Goal: Task Accomplishment & Management: Complete application form

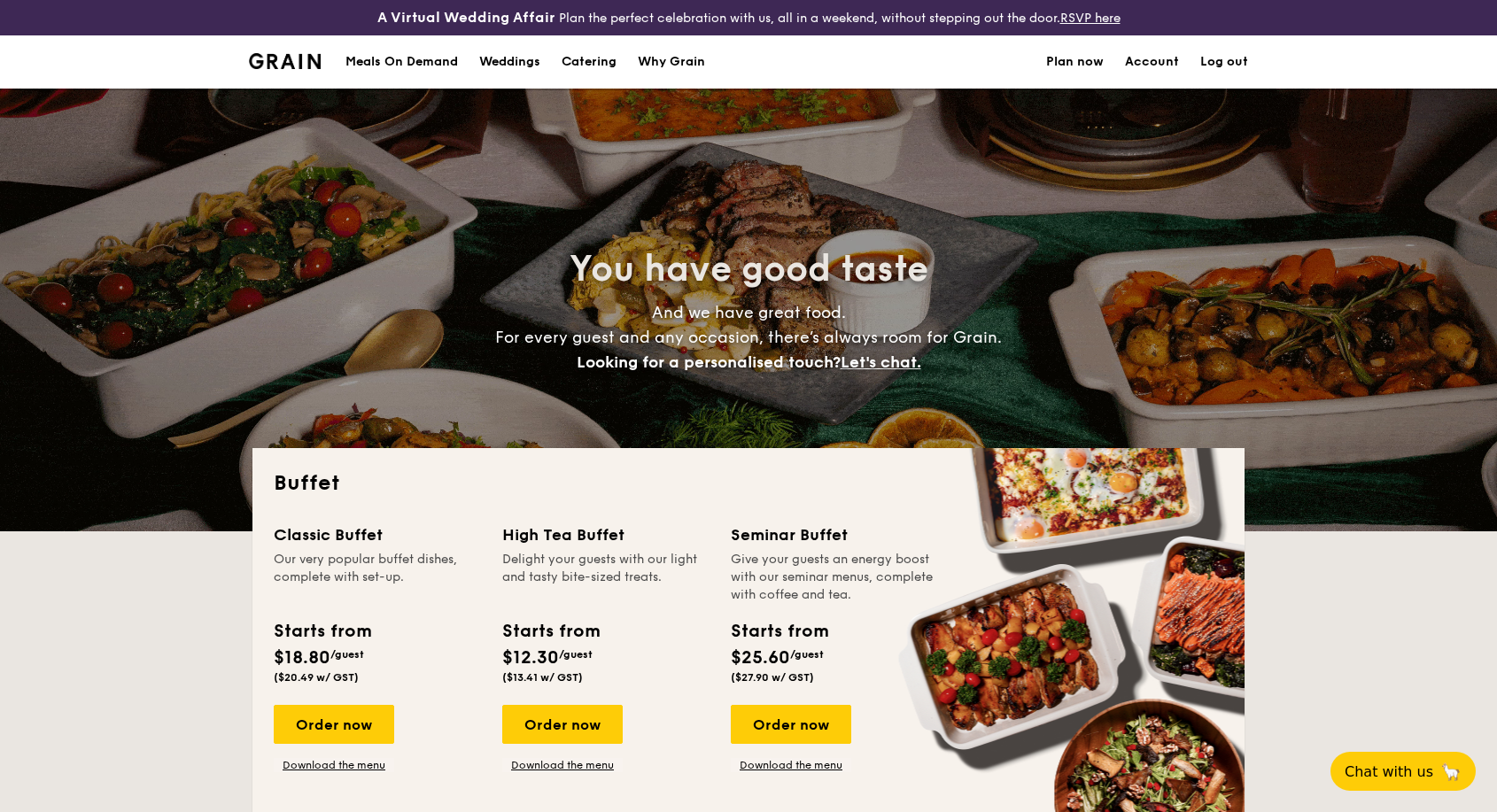
select select
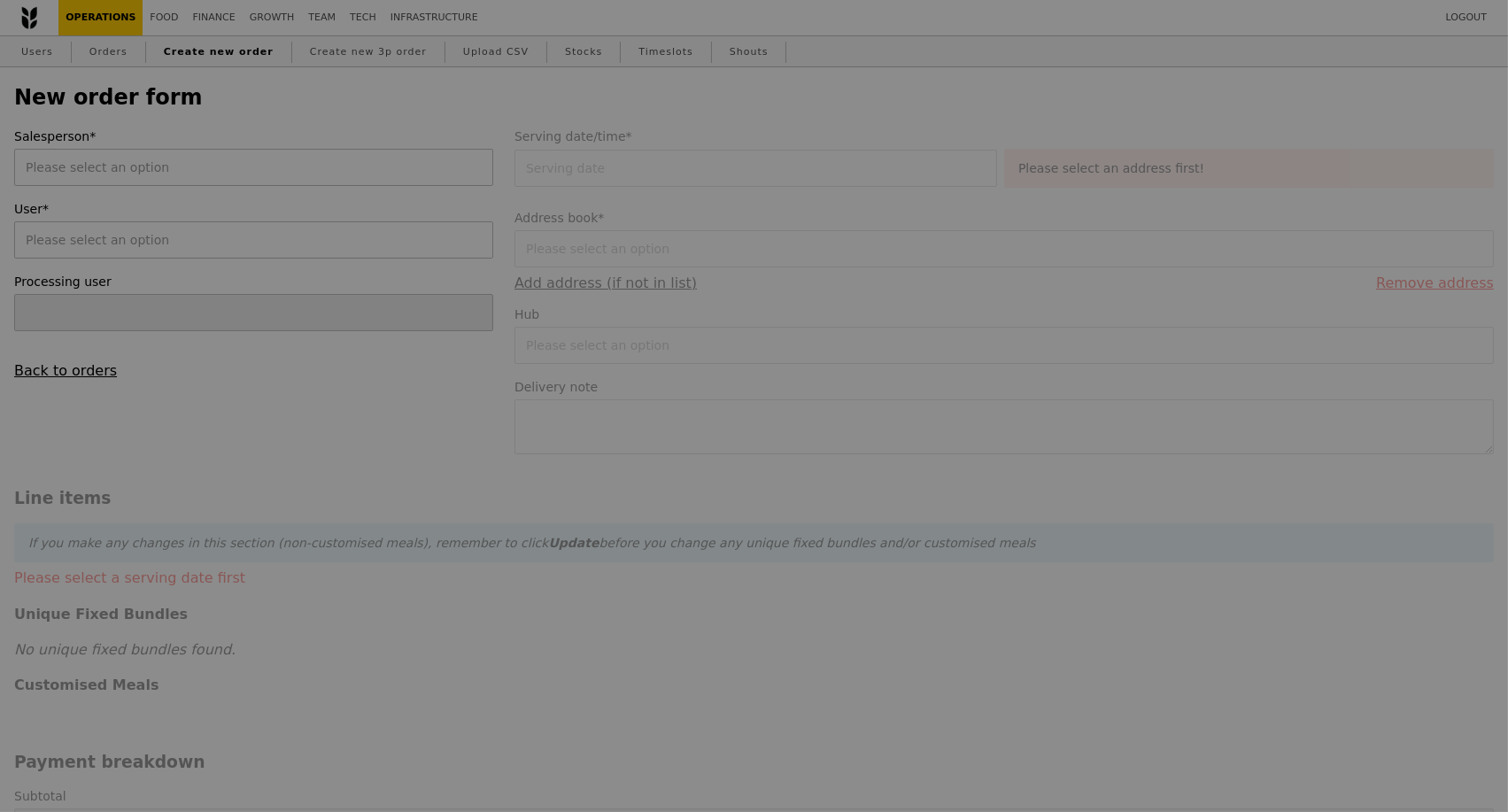
type input "Kathleen"
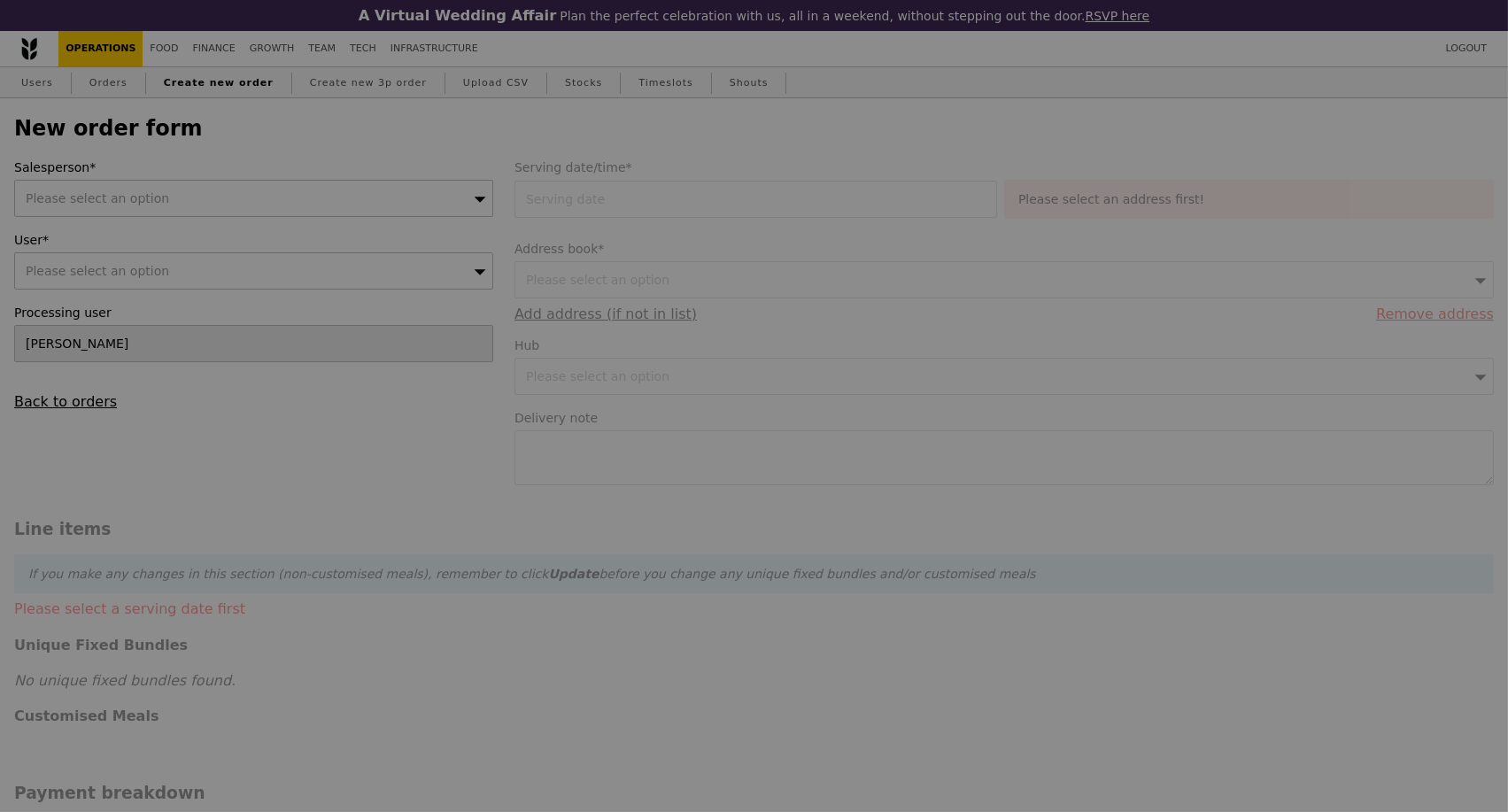
type input "Confirm"
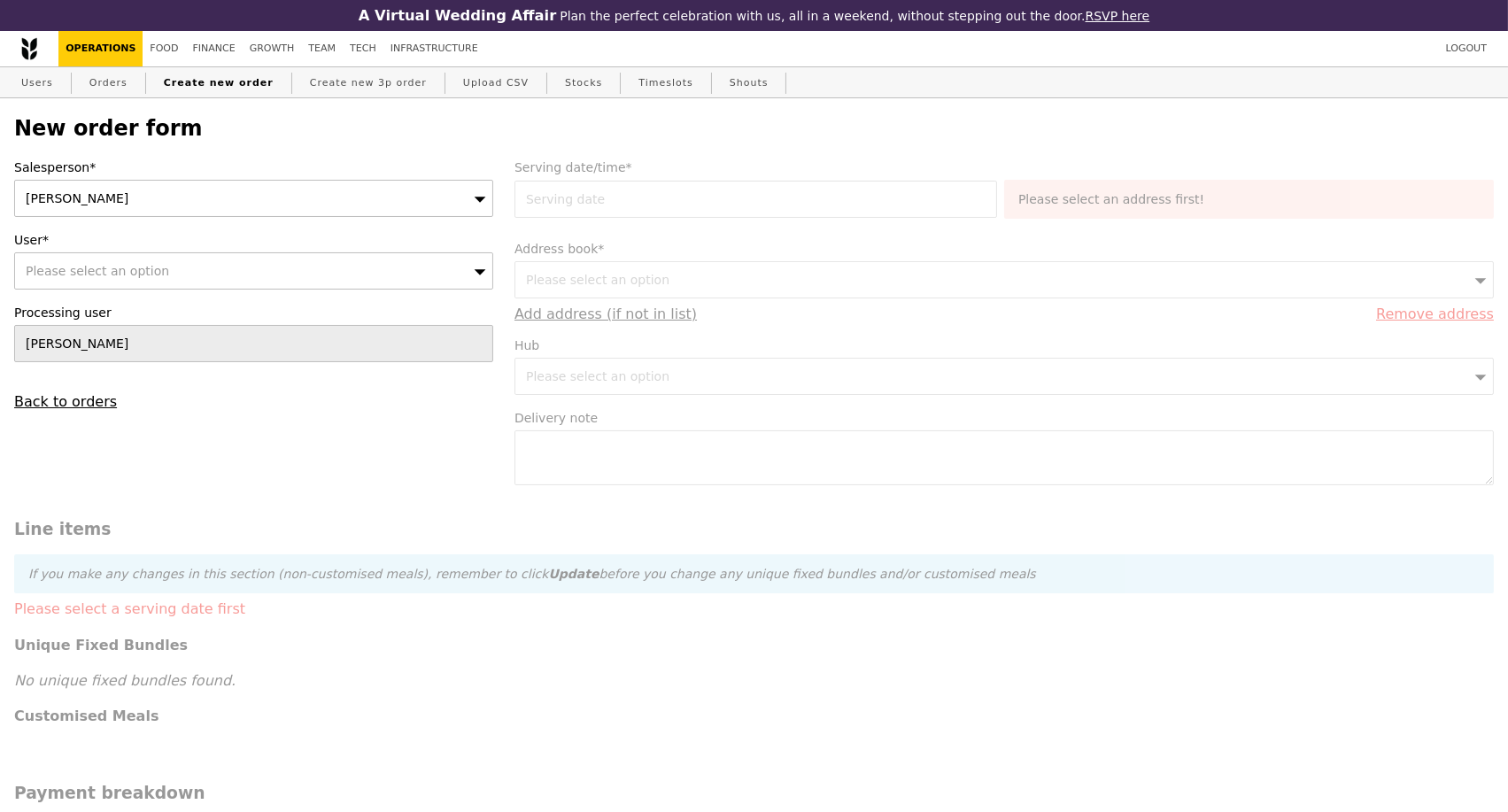
click at [396, 203] on div "Kathleen" at bounding box center [253, 198] width 479 height 38
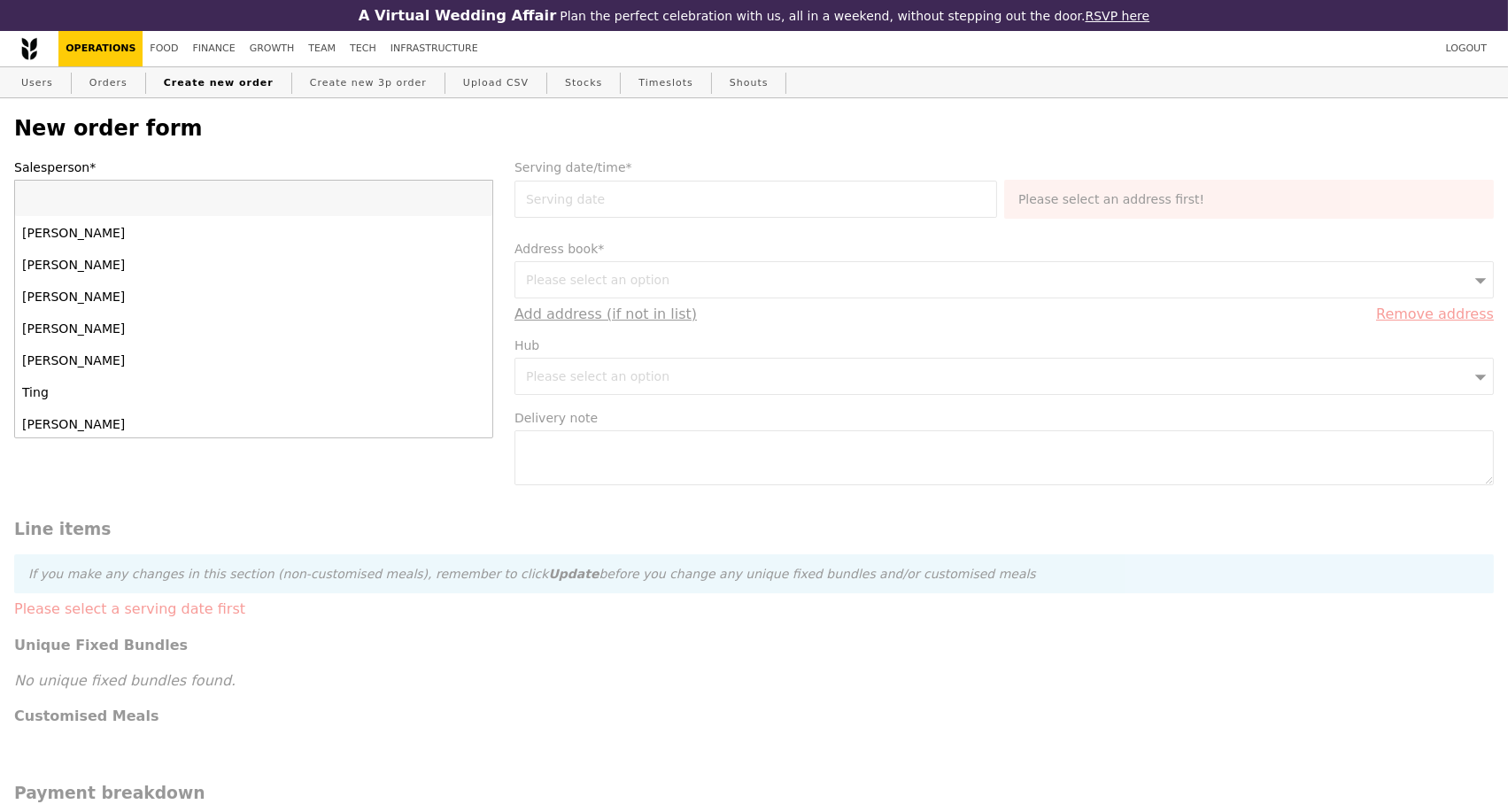
scroll to position [1754, 0]
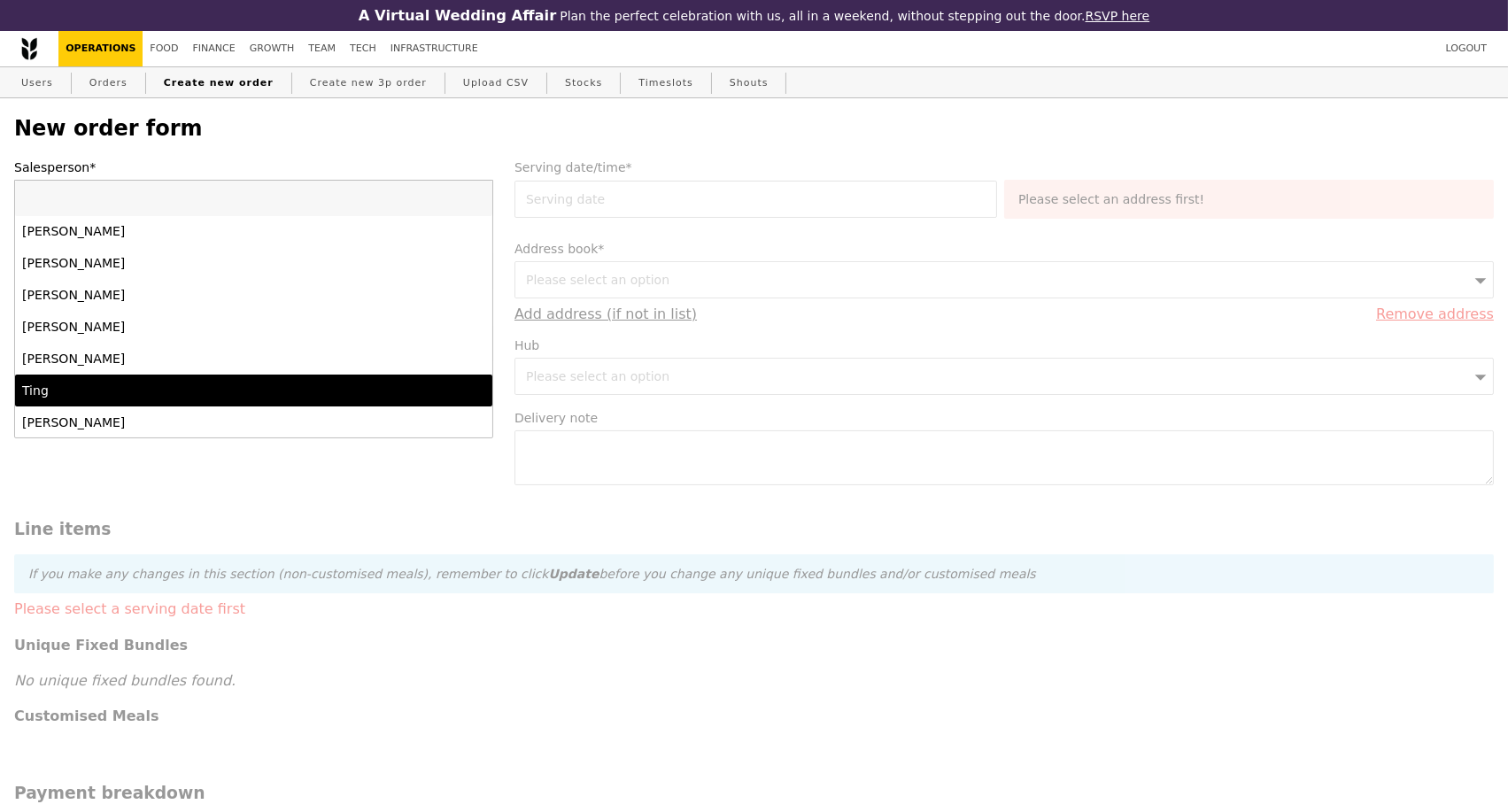
click at [232, 400] on div "Ting" at bounding box center [195, 390] width 347 height 17
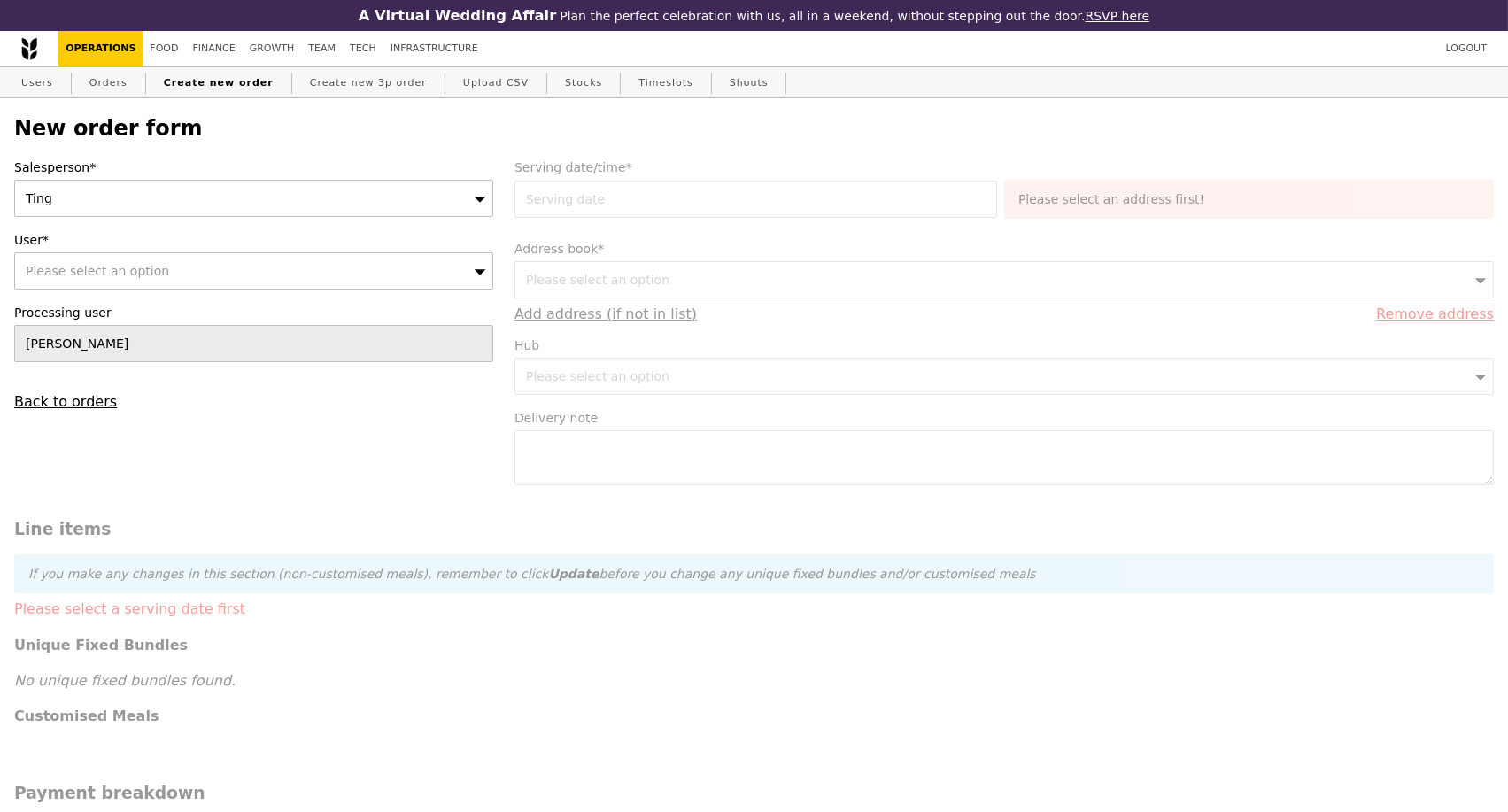
click at [227, 279] on div "Please select an option" at bounding box center [253, 270] width 479 height 38
type input "hsu_myat_thiri_zaw_from.tp@imda.gov.sg"
type input "Confirm"
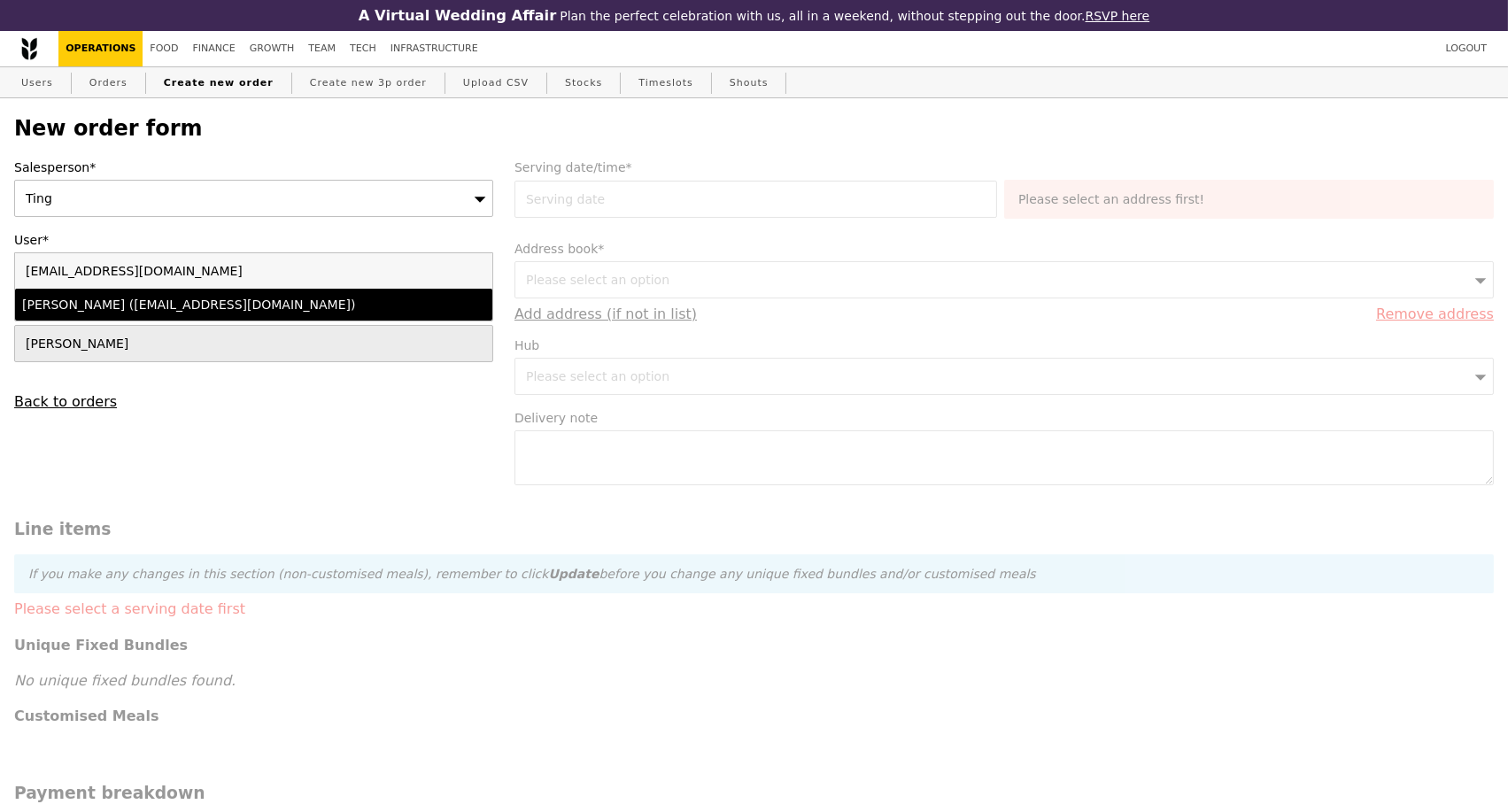
type input "hsu_myat_thiri_zaw_from.tp@imda.gov.sg"
click at [228, 311] on div "Hsu Zaw (hsu_myat_thiri_zaw_from.tp@imda.gov.sg)" at bounding box center [195, 304] width 347 height 17
type input "Loading..."
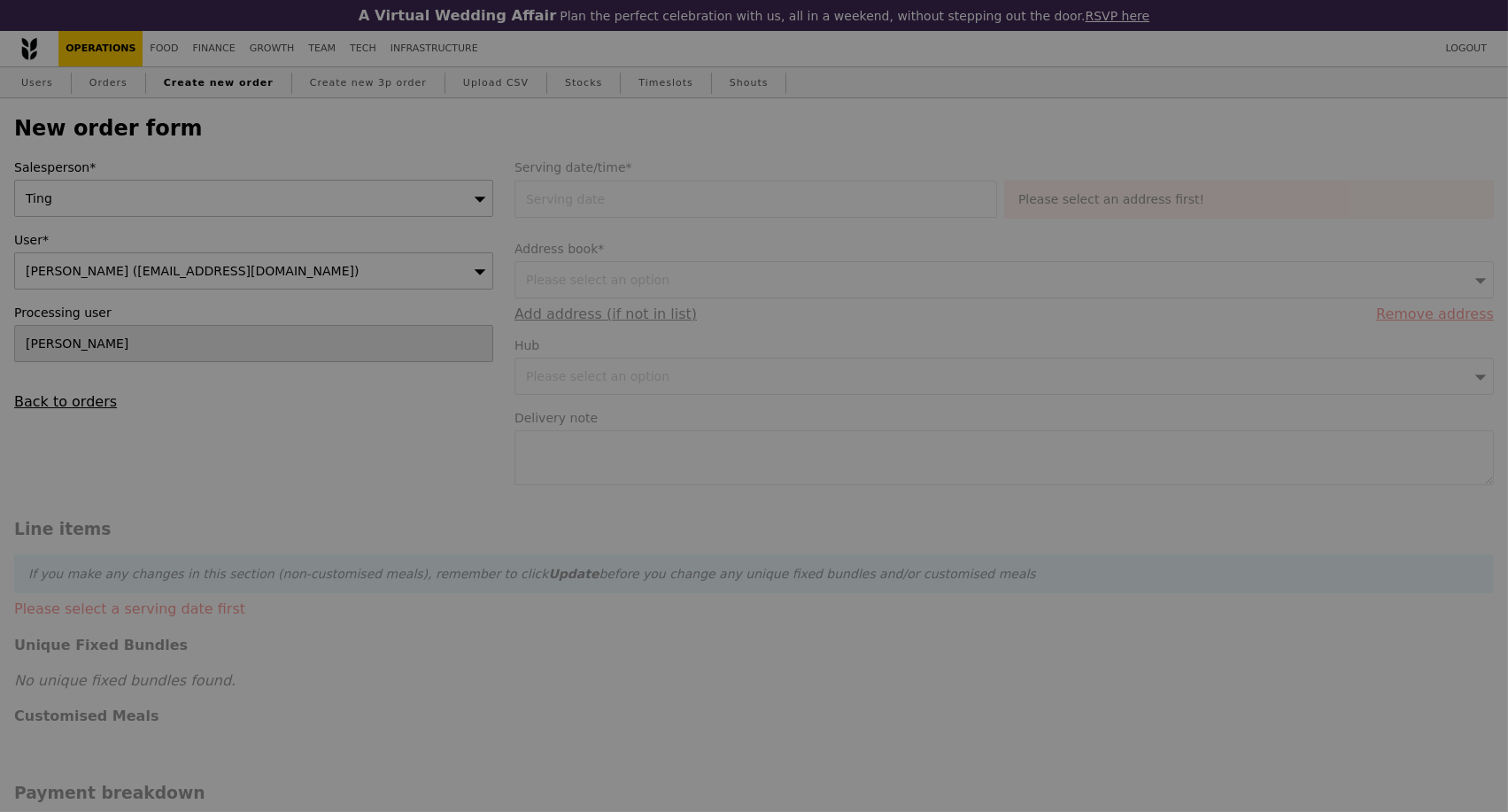
type input "13.76"
type input "15.00"
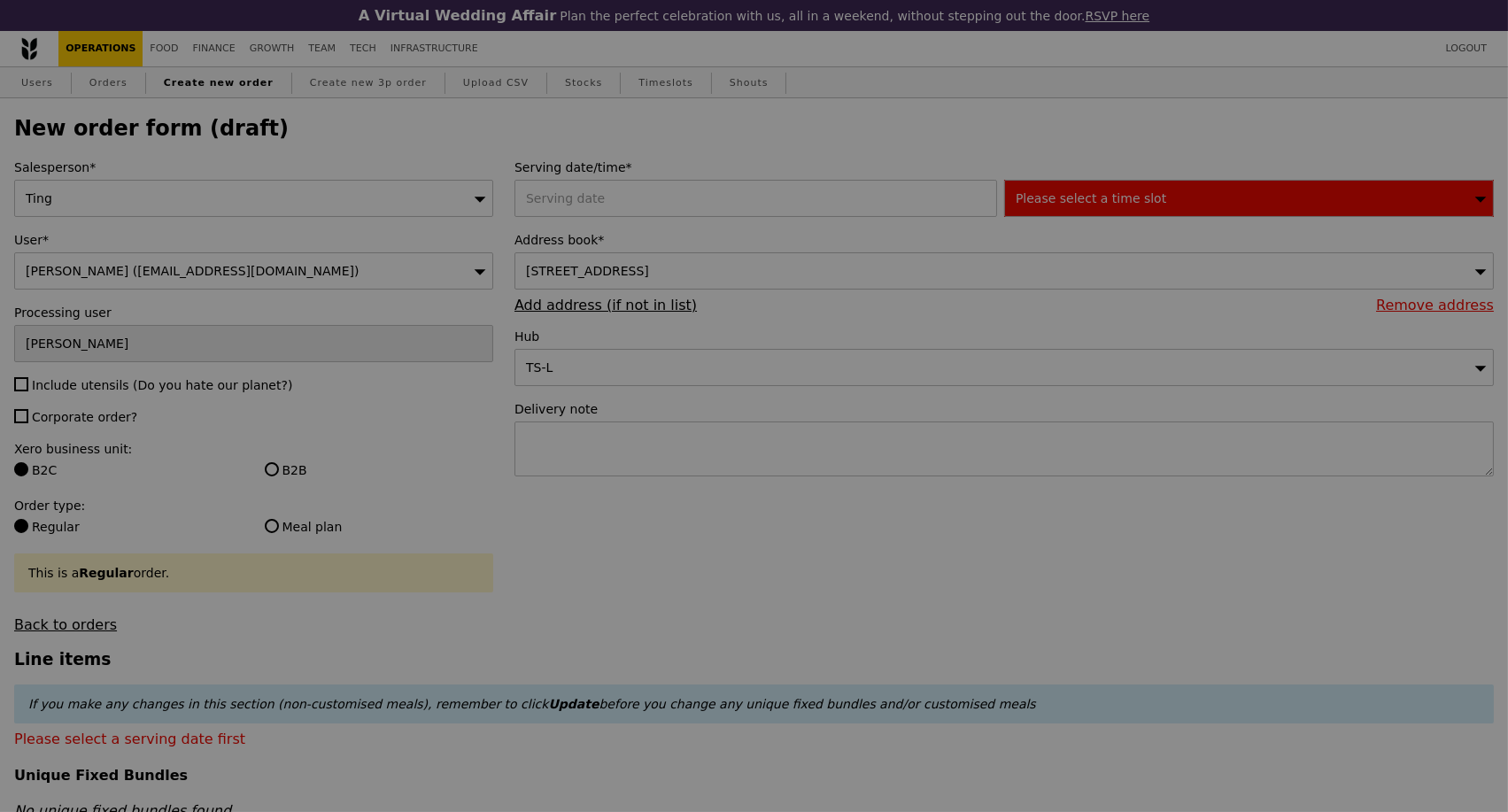
type input "Confirm"
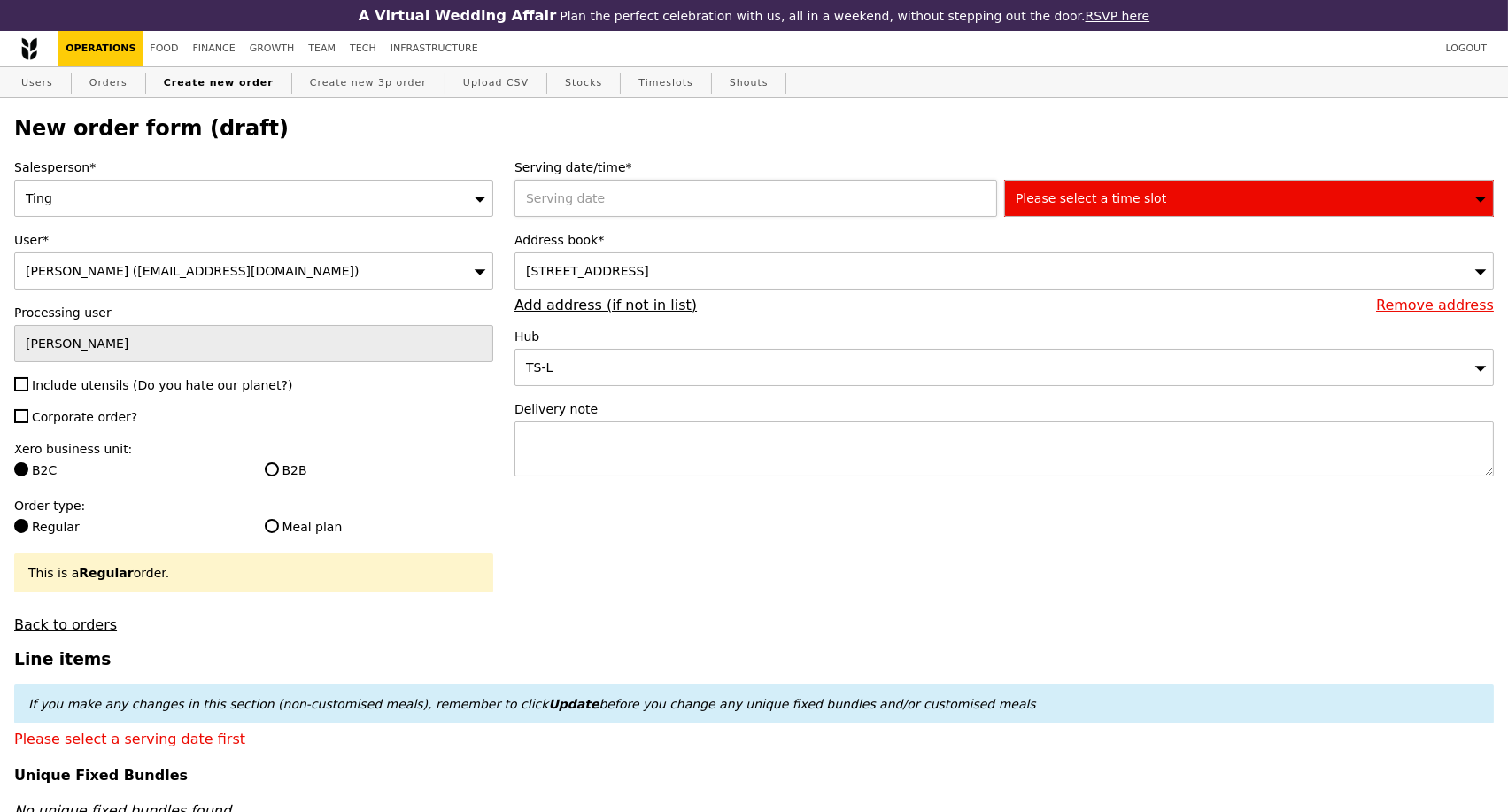
click at [591, 204] on div at bounding box center [759, 198] width 490 height 38
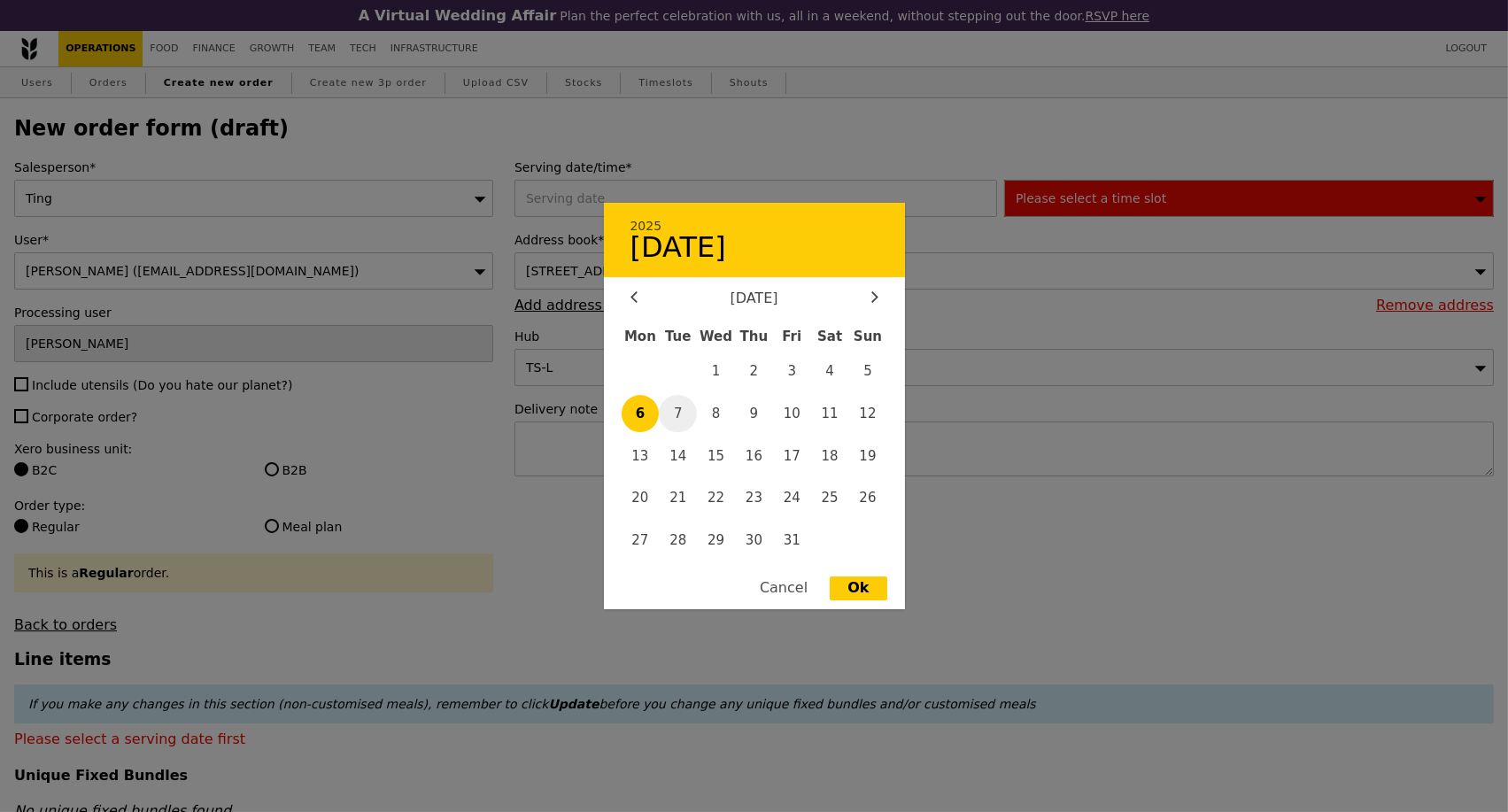
click at [674, 412] on span "7" at bounding box center [678, 414] width 39 height 38
type input "07 Oct 2025"
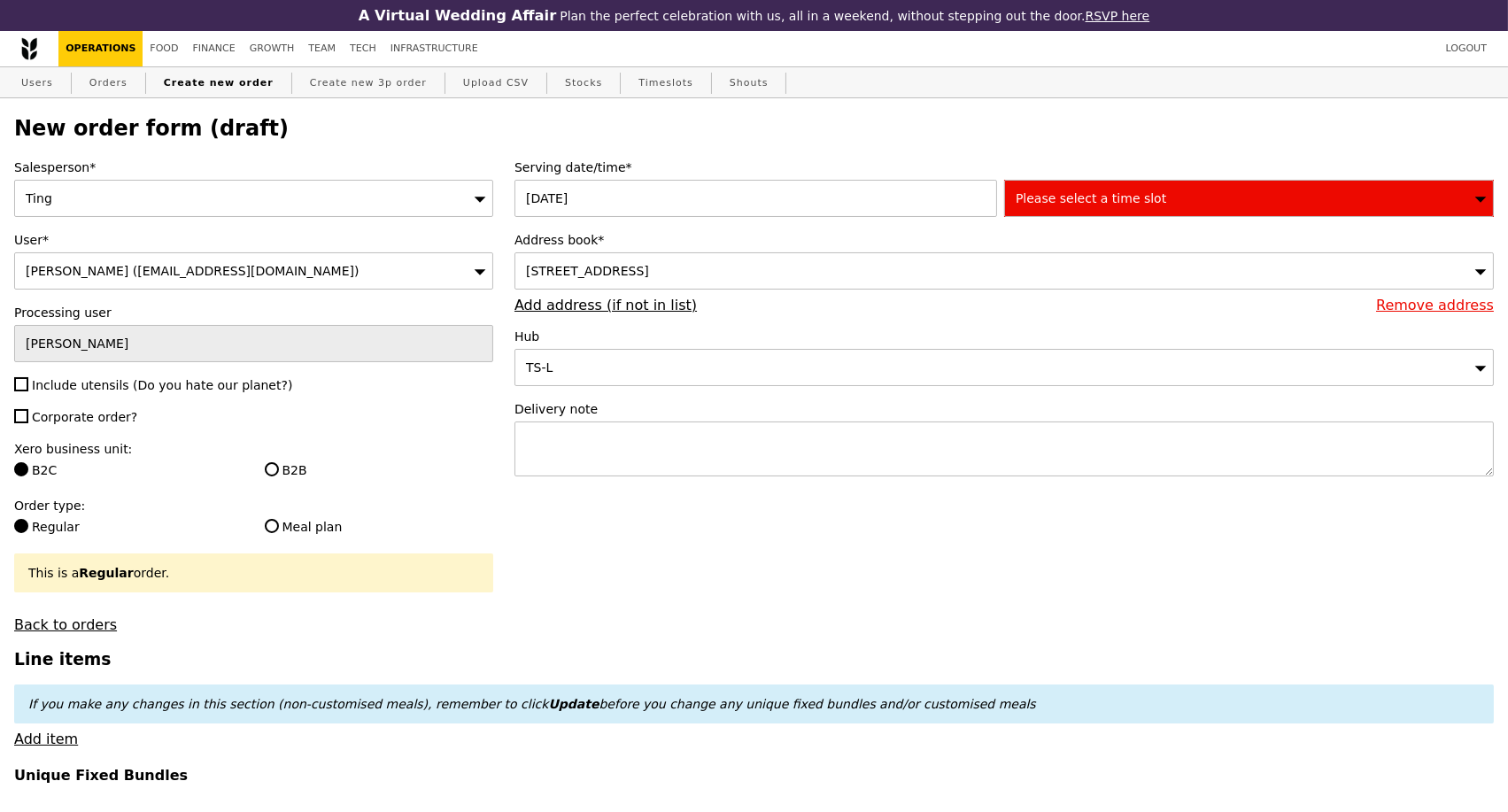
click at [1148, 197] on div "Please select a time slot" at bounding box center [1249, 198] width 490 height 38
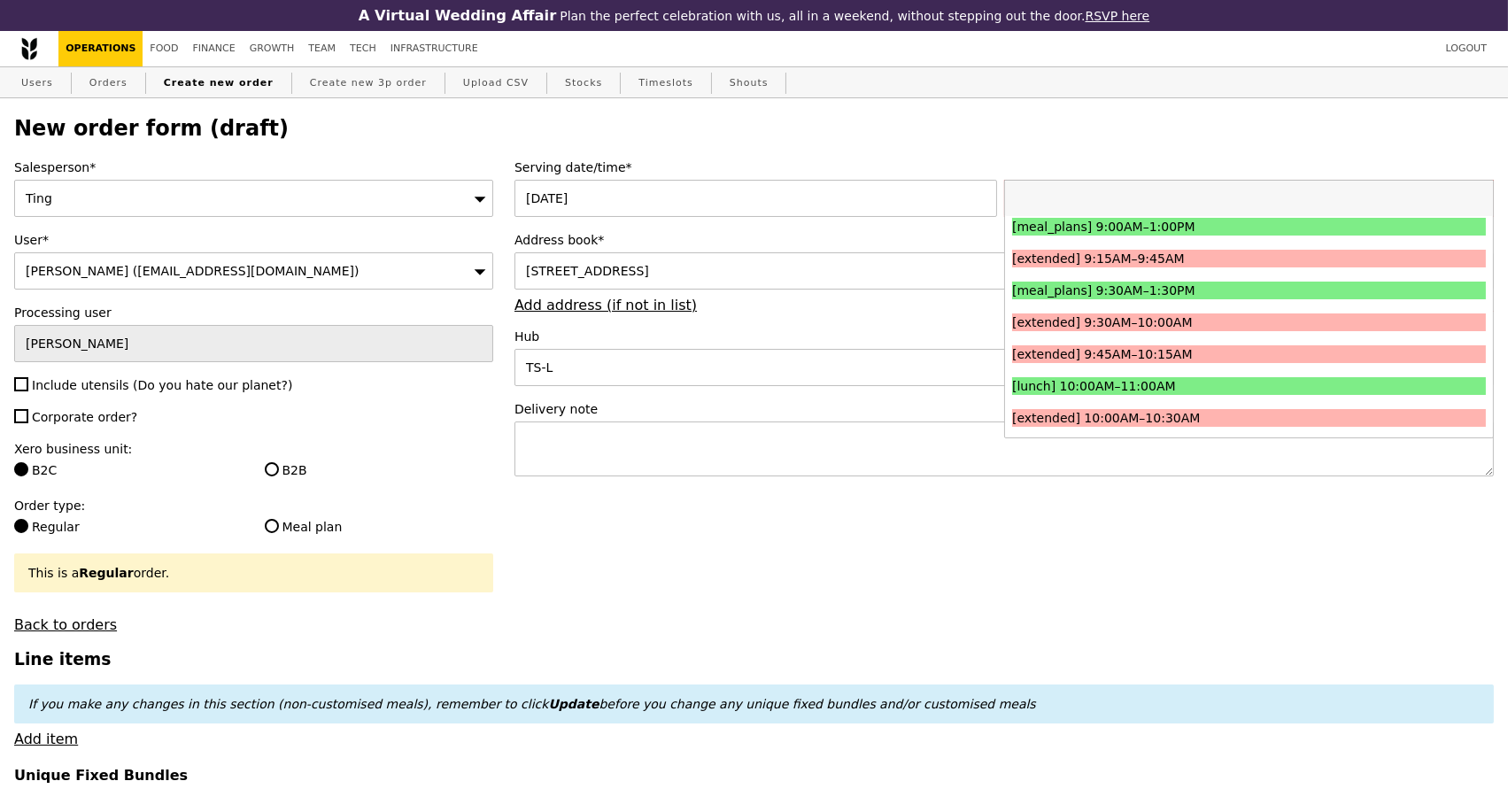
scroll to position [295, 0]
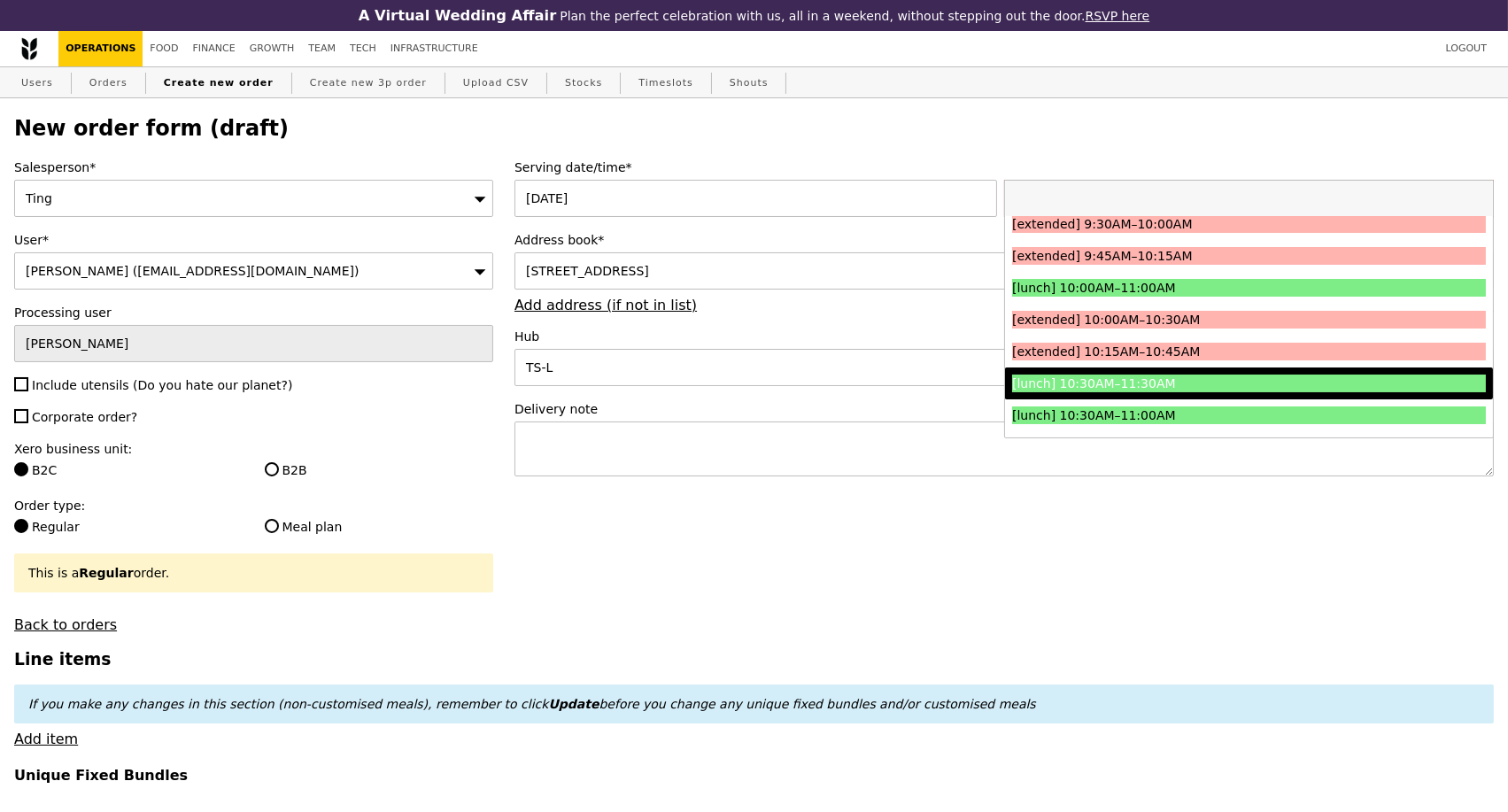
click at [1193, 383] on div "[lunch] 10:30AM–11:30AM" at bounding box center [1189, 383] width 355 height 17
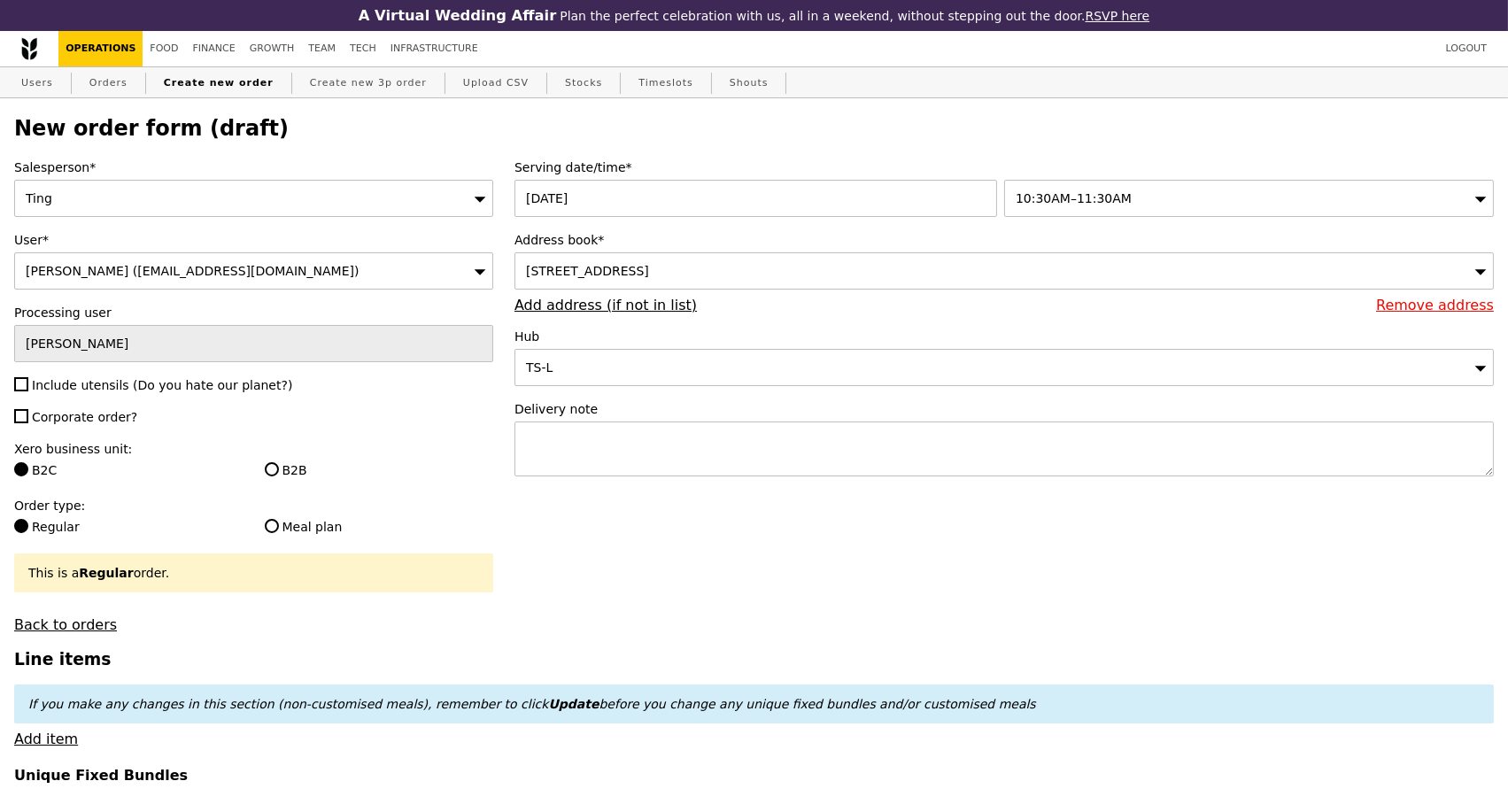
type input "Confirm"
click at [709, 441] on textarea at bounding box center [1004, 449] width 979 height 55
click at [687, 446] on textarea "Contact" at bounding box center [1004, 449] width 979 height 55
paste textarea "1. Halina, 88209985 2. ⁠. ⁠Hsu, 90046423"
click at [630, 447] on textarea "Contact: 1. Halina, 88209985 2. ⁠. ⁠Hsu, 90046423" at bounding box center [1004, 449] width 979 height 55
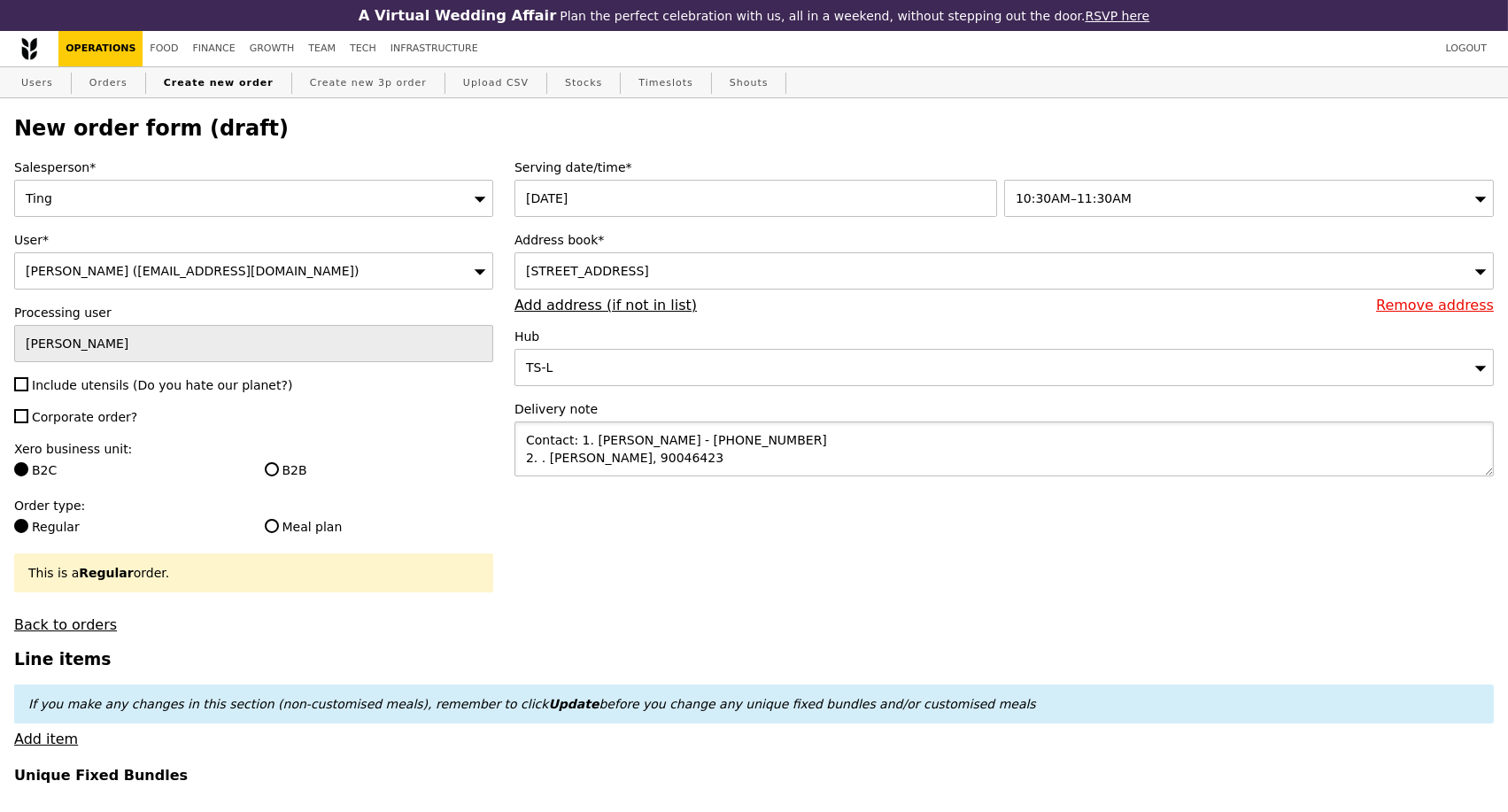
click at [545, 464] on textarea "Contact: 1. Halina - 88209985 2. ⁠. ⁠Hsu, 90046423" at bounding box center [1004, 449] width 979 height 55
click at [588, 450] on textarea "Contact: 1. Halina - 88209985| ⁠Hsu, 90046423" at bounding box center [1004, 449] width 979 height 55
click at [709, 451] on textarea "Contact: Halina - 88209985| ⁠Hsu, 90046423" at bounding box center [1004, 449] width 979 height 55
type textarea "Contact: Halina - 88209985| ⁠Hsu - 90046423"
type input "Loading..."
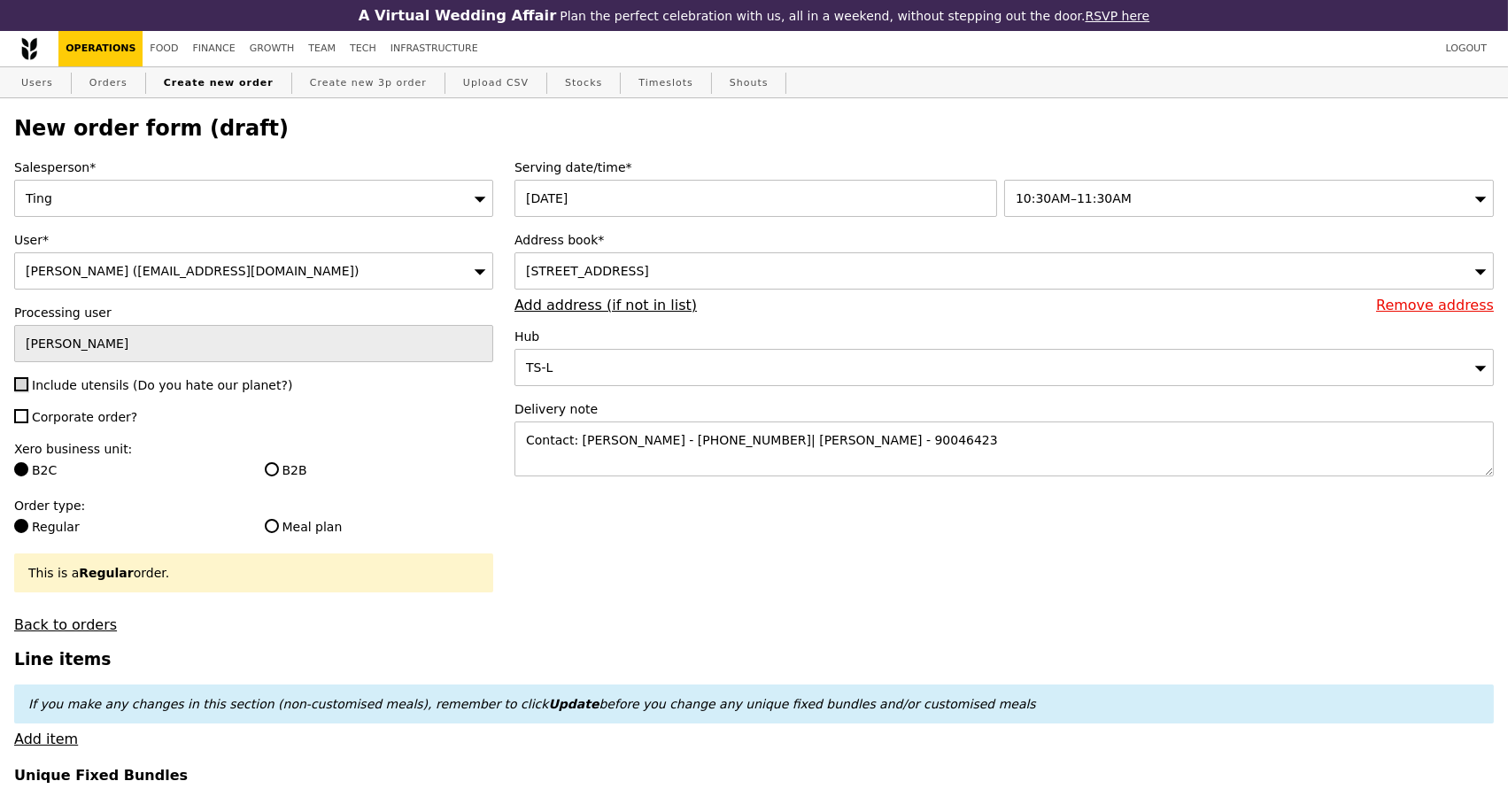
click at [25, 389] on input "Include utensils (Do you hate our planet?)" at bounding box center [20, 384] width 14 height 14
checkbox input "true"
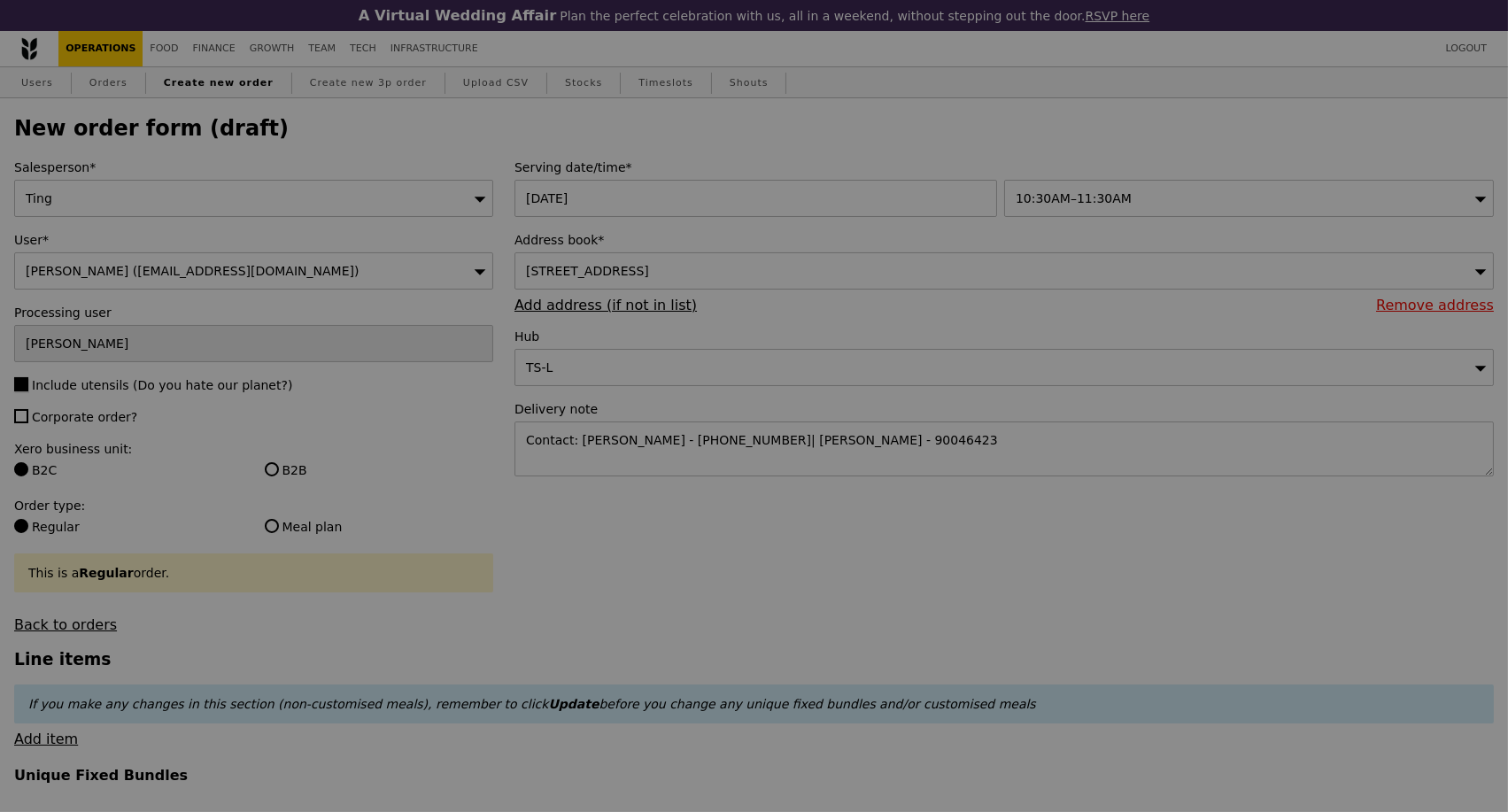
type input "Confirm"
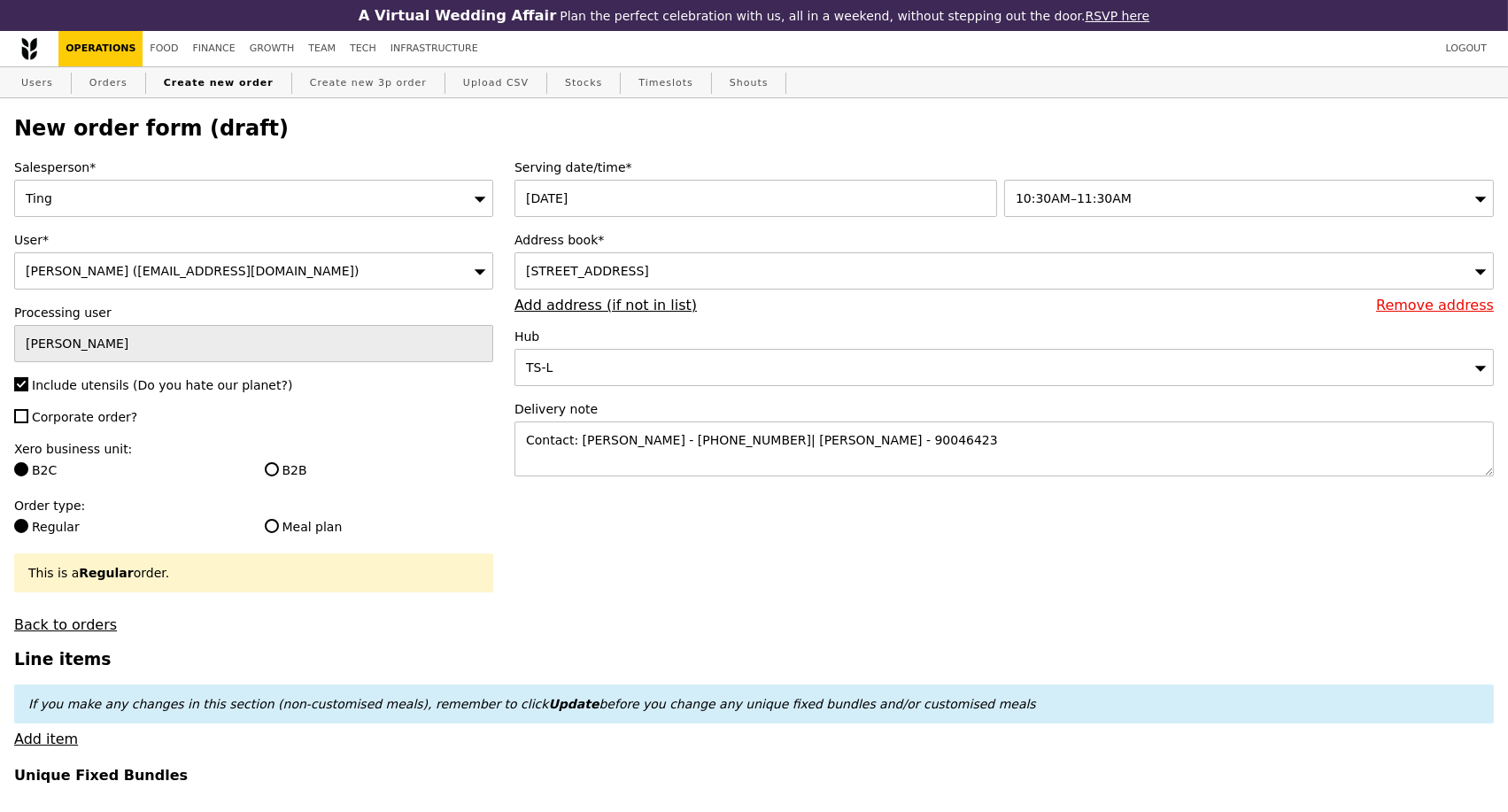
click at [270, 466] on label "B2B" at bounding box center [379, 469] width 228 height 17
click at [270, 466] on input "B2B" at bounding box center [271, 468] width 14 height 14
radio input "true"
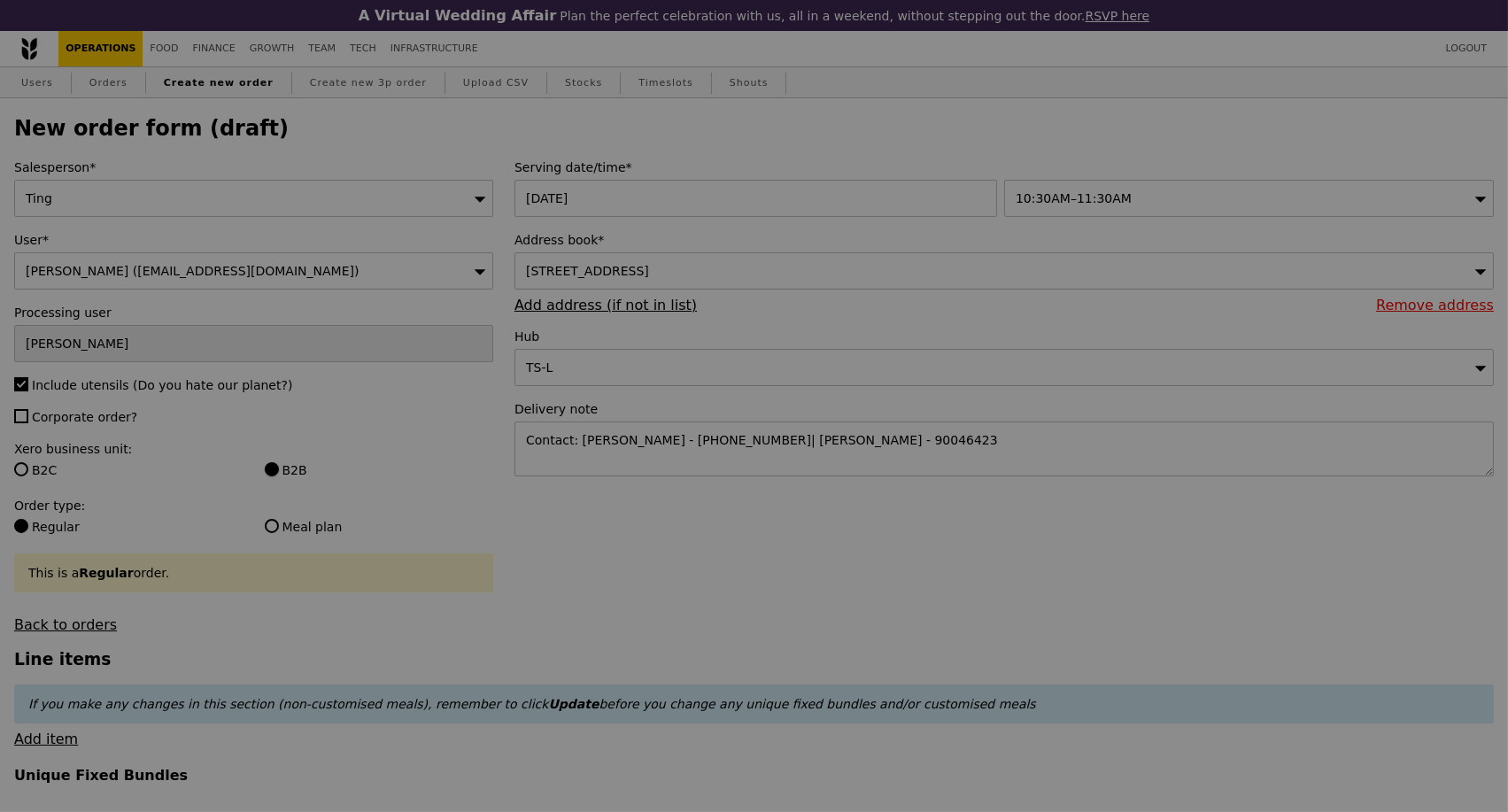
type input "Confirm"
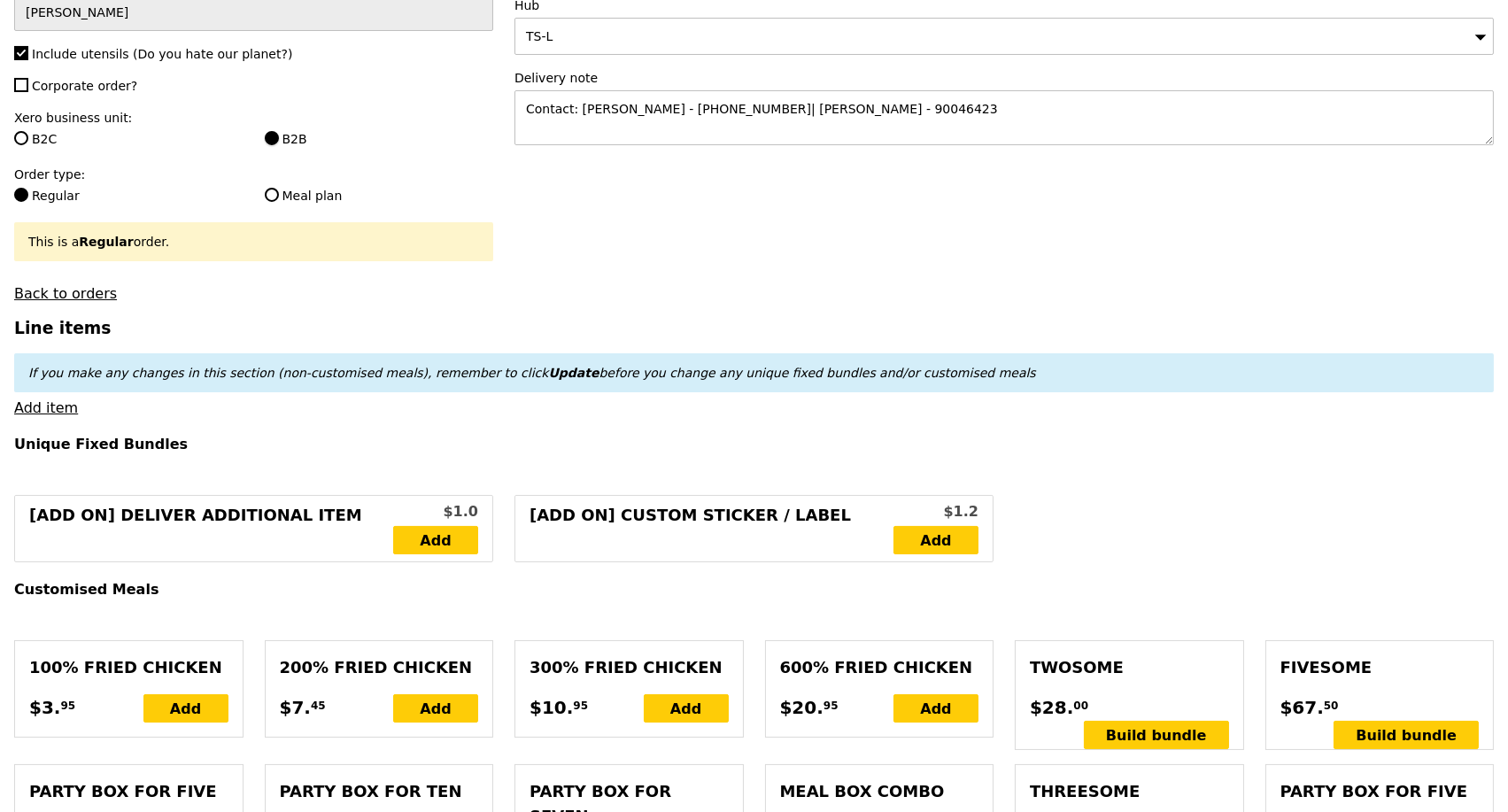
scroll to position [393, 0]
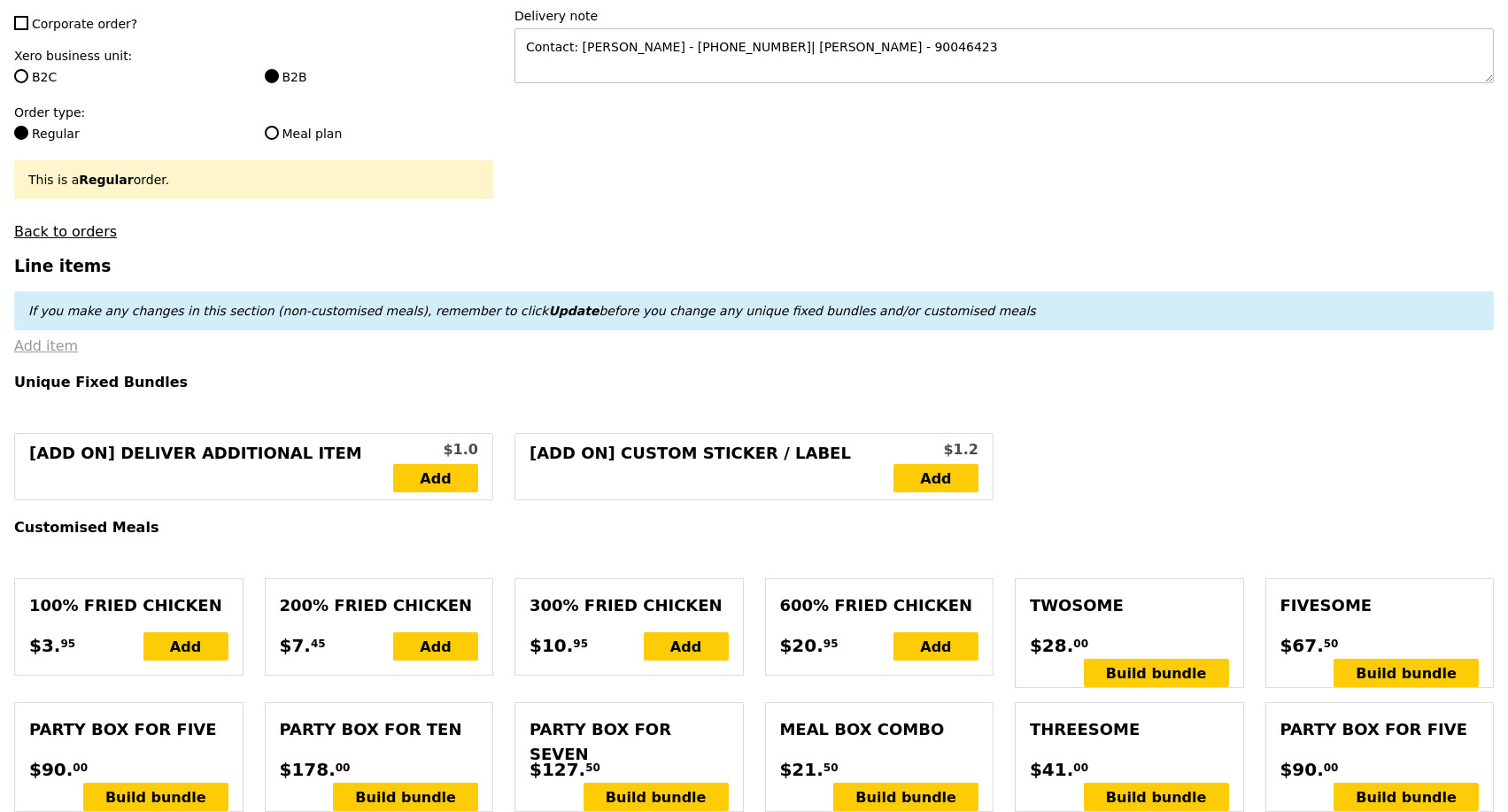
click at [58, 354] on link "Add item" at bounding box center [46, 346] width 64 height 16
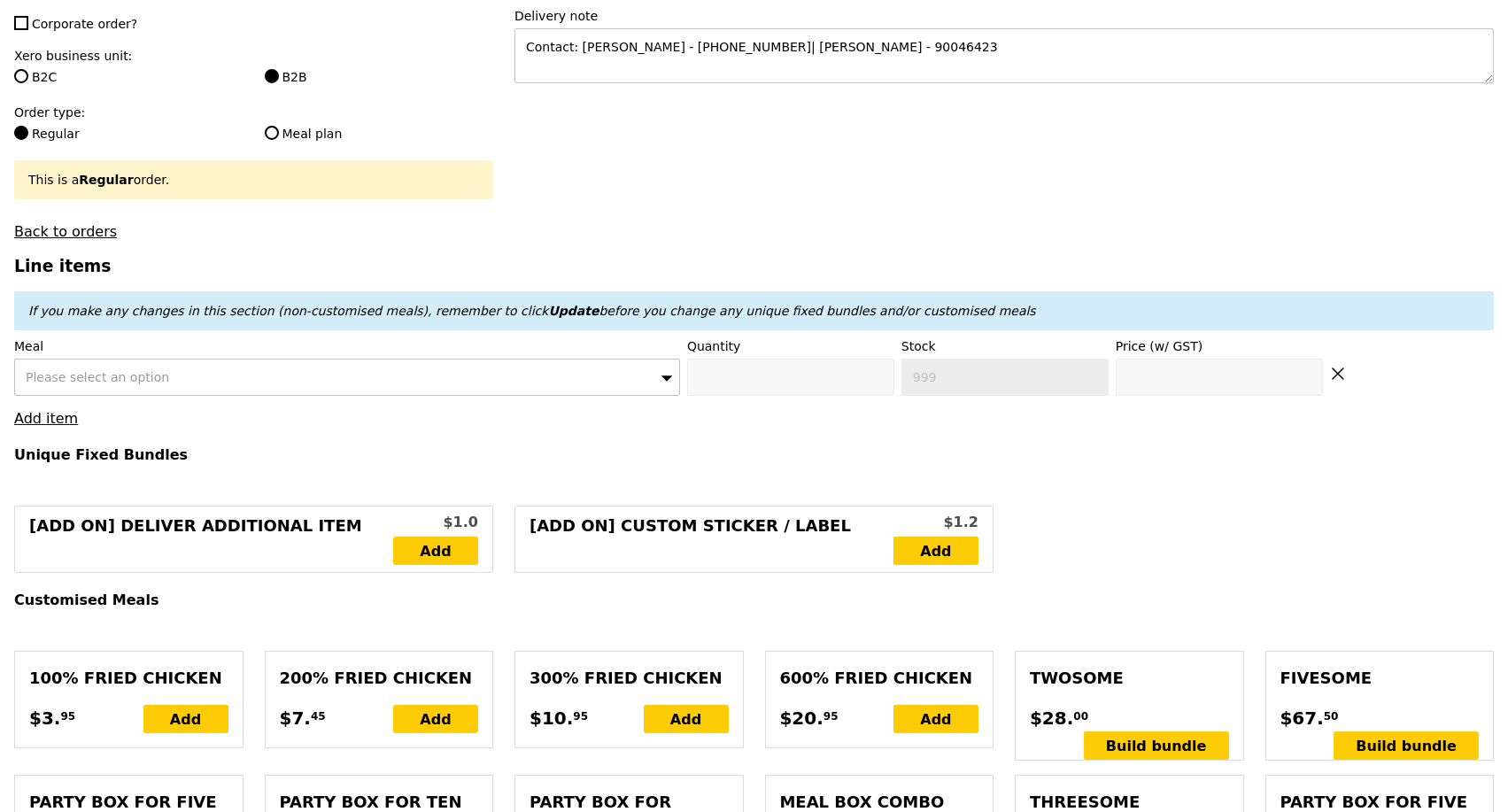
click at [138, 384] on span "Please select an option" at bounding box center [97, 377] width 144 height 14
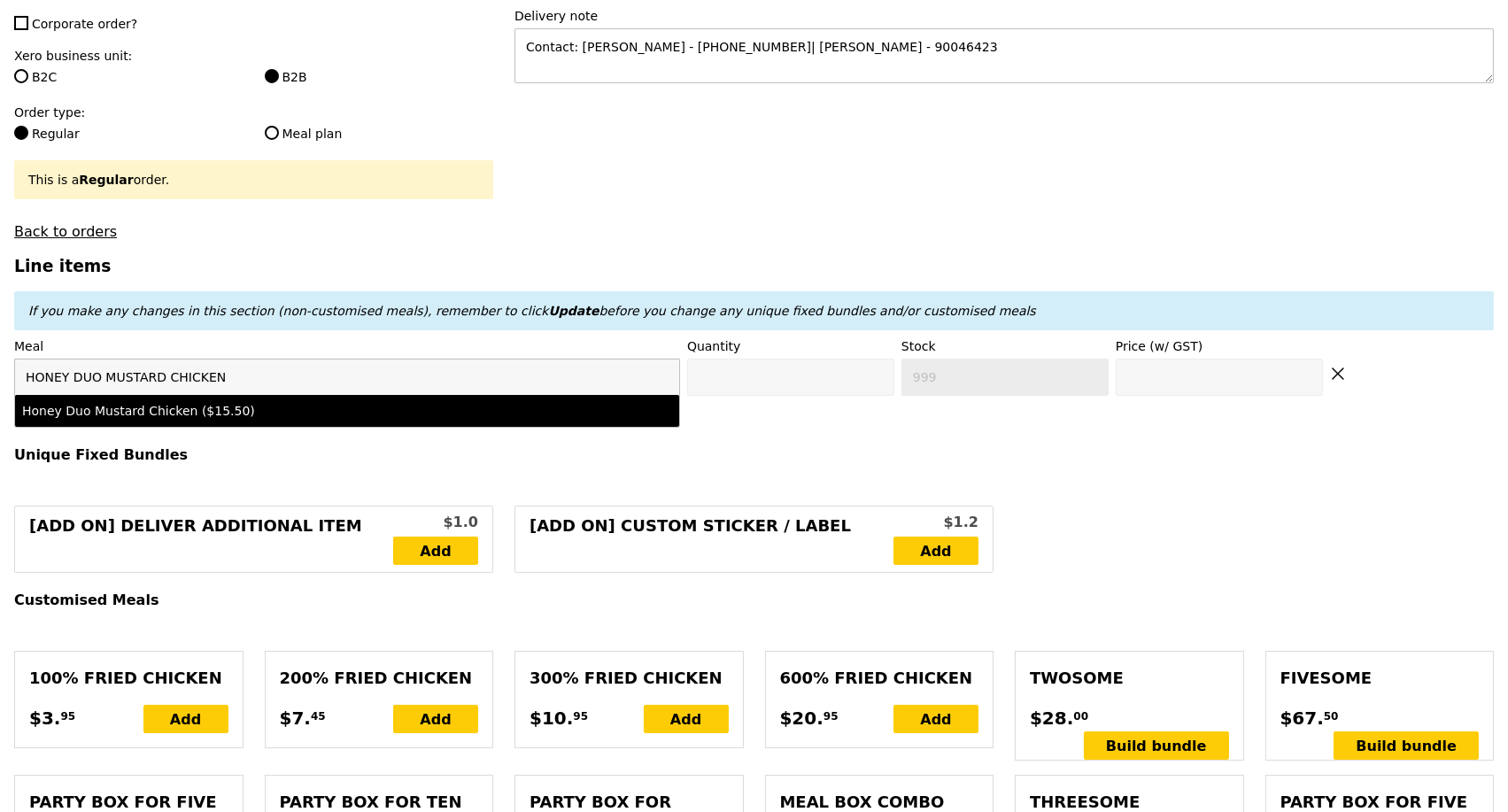
type input "HONEY DUO MUSTARD CHICKEN"
click at [179, 413] on li "Honey Duo Mustard Chicken ($15.50)" at bounding box center [347, 411] width 665 height 32
type input "Confirm anyway"
type input "0"
type input "426"
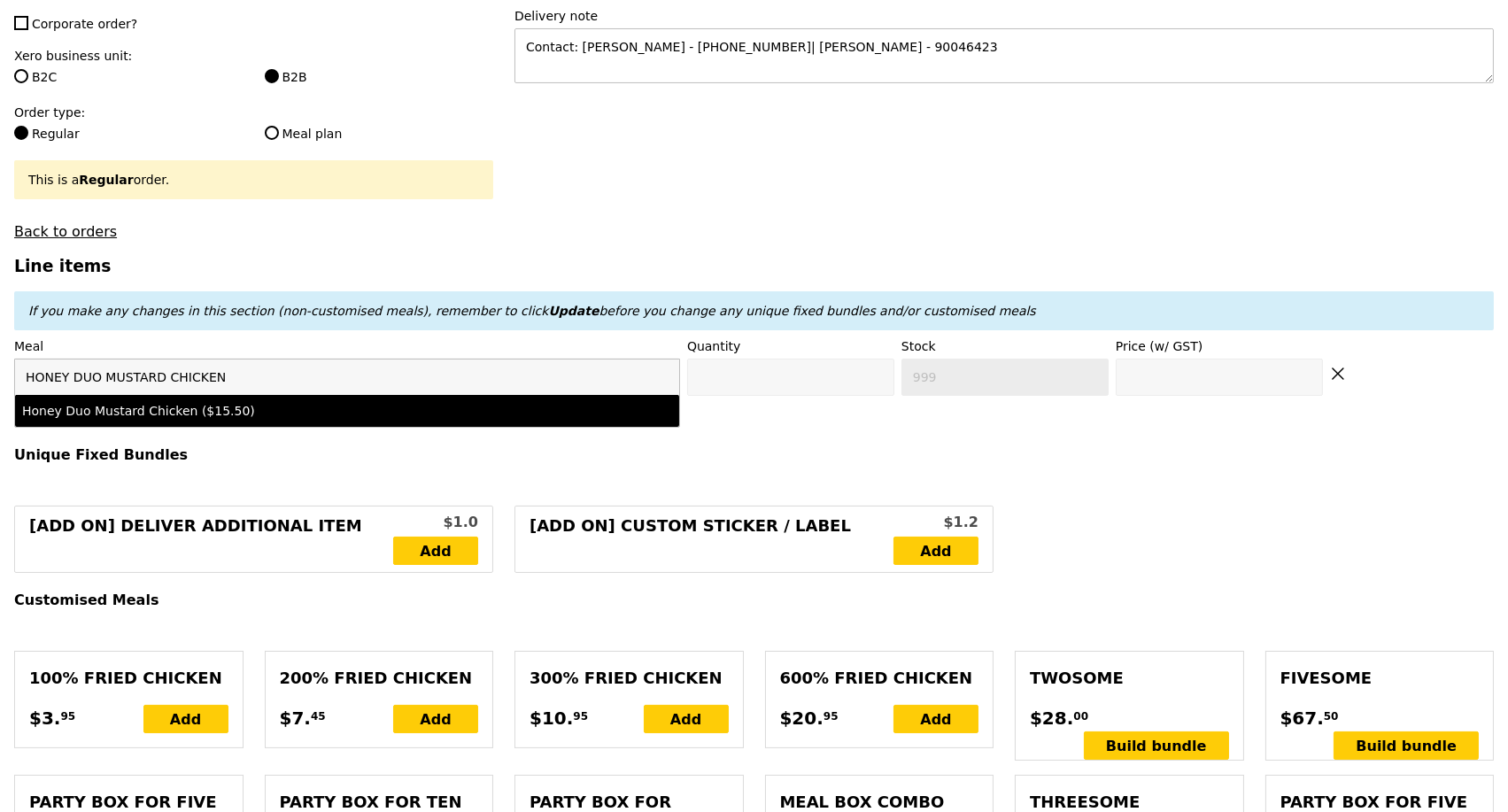
type input "15.5"
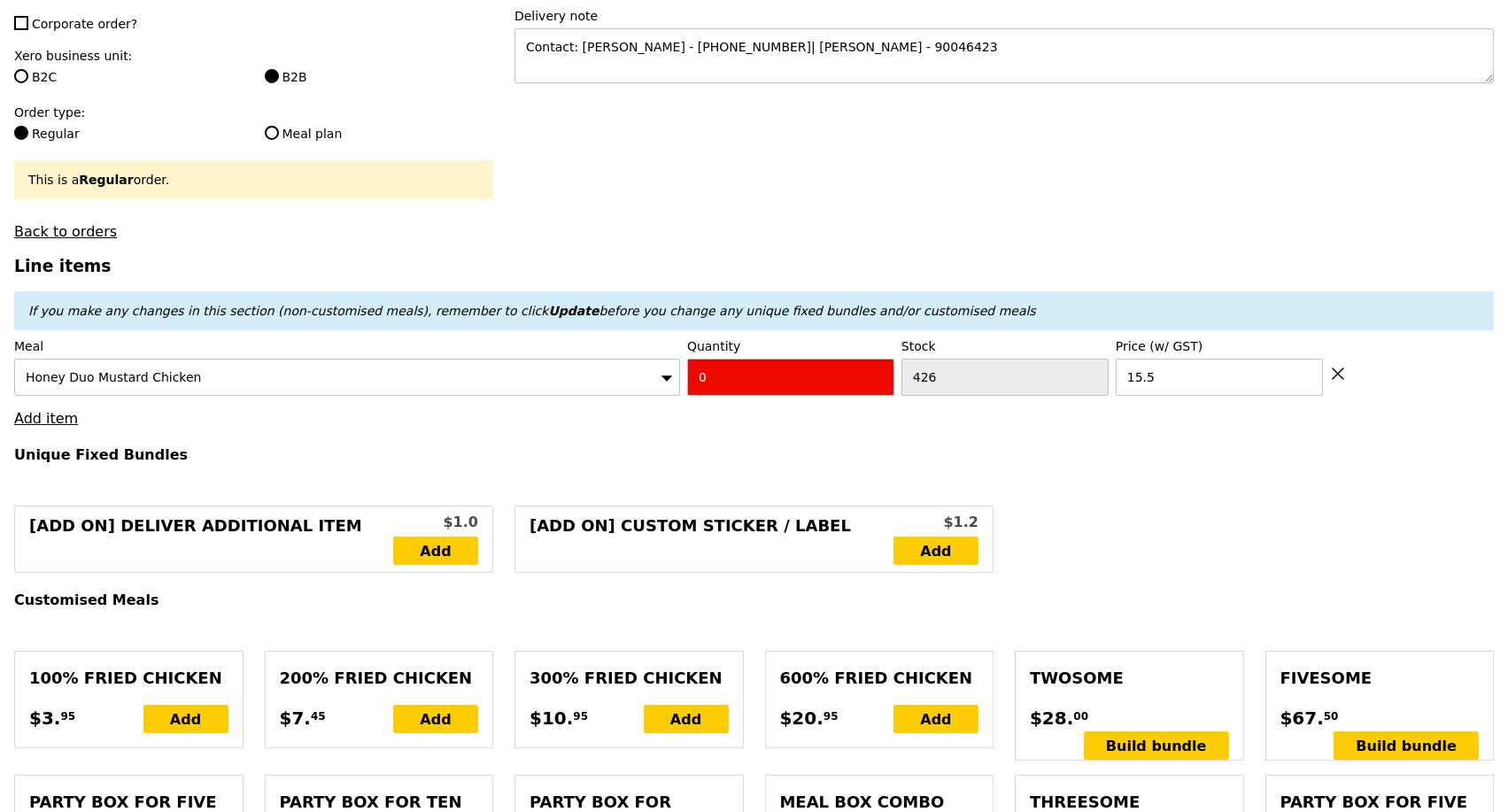
click at [817, 391] on input "0" at bounding box center [791, 377] width 207 height 38
type input "Confirm"
type input "15"
type input "Loading..."
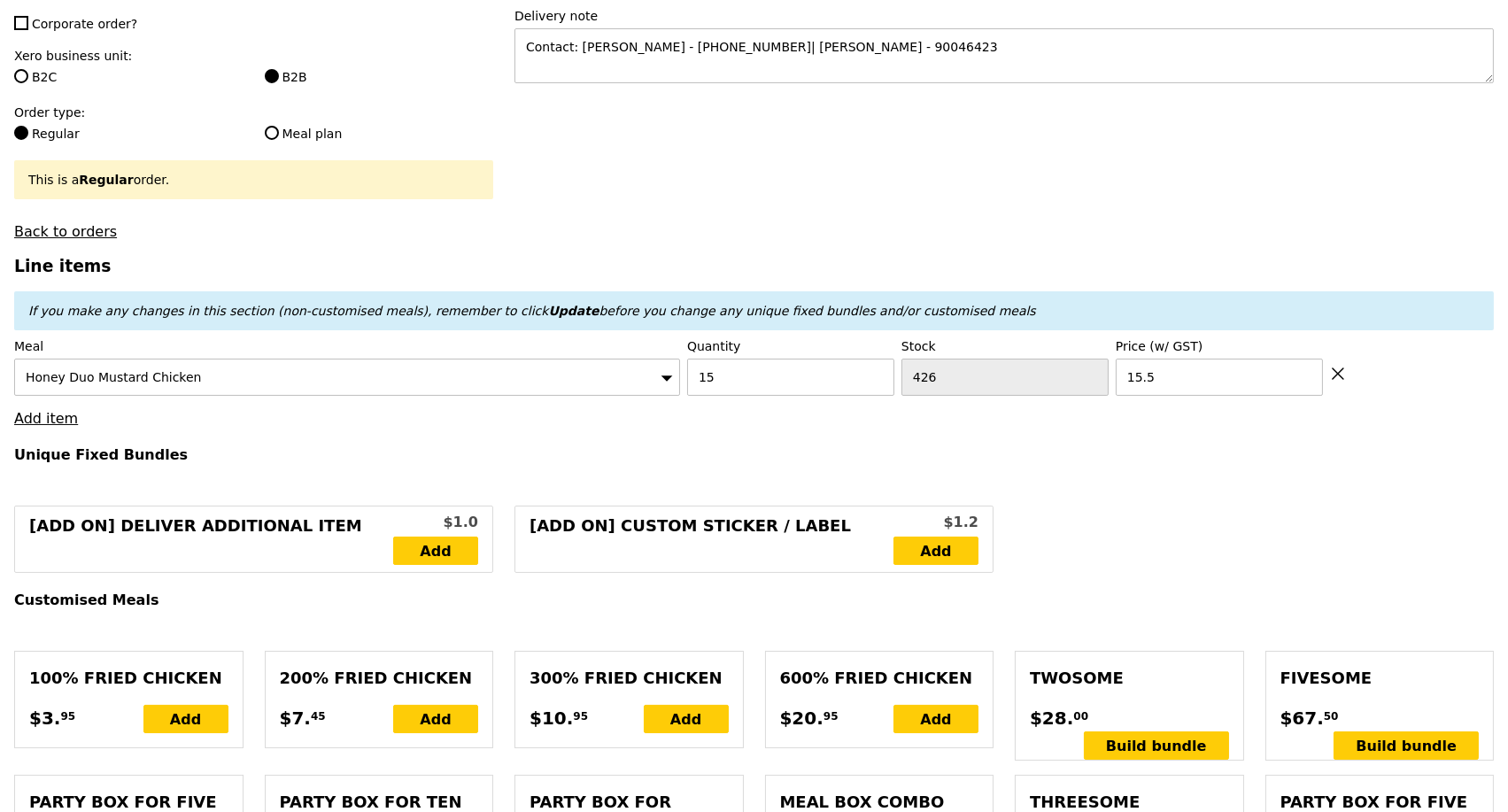
type input "232.50"
type input "3.62"
type input "3.95"
type input "236.45"
type input "Confirm"
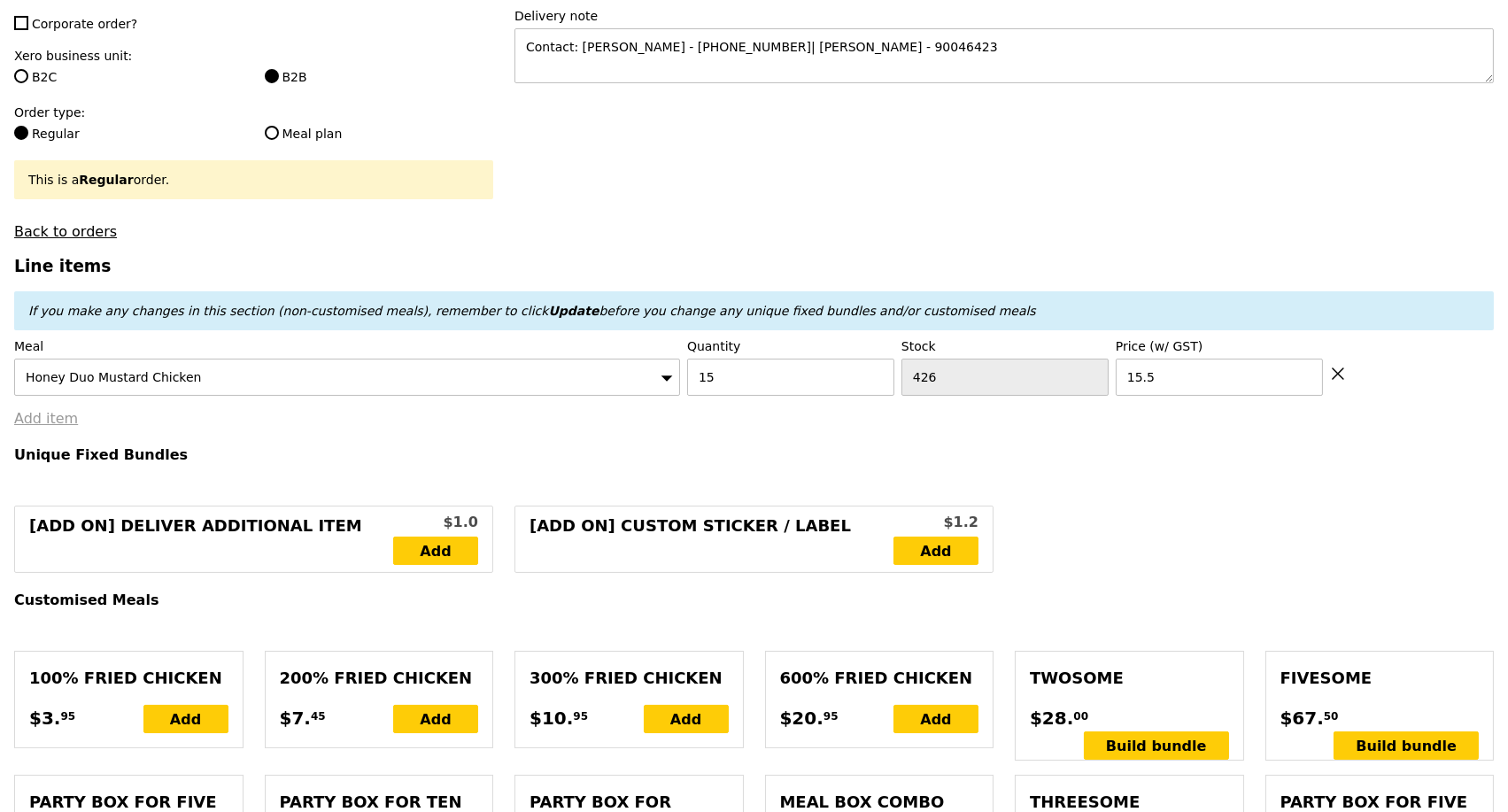
click at [57, 427] on link "Add item" at bounding box center [46, 418] width 64 height 16
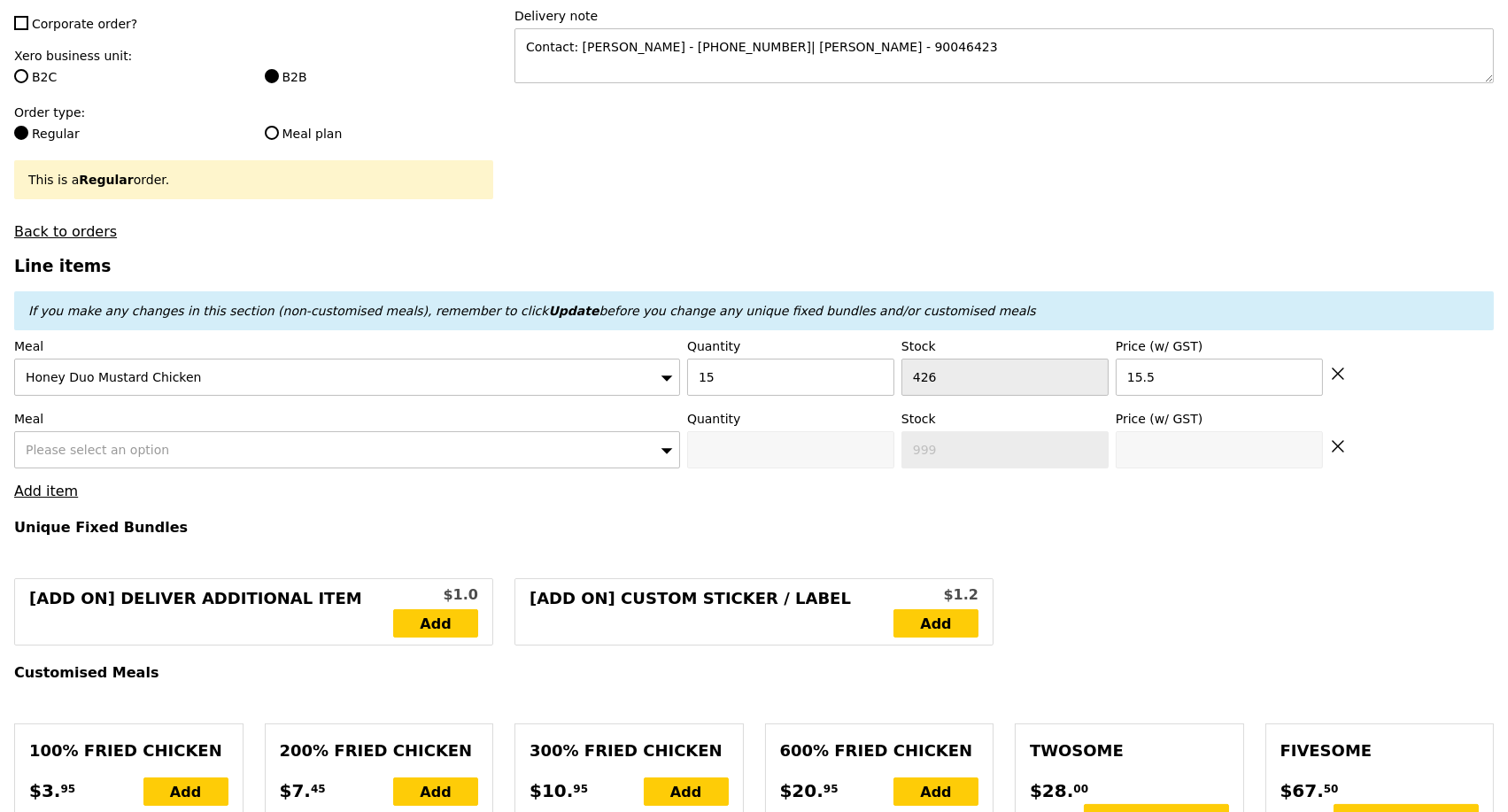
click at [104, 451] on div "Please select an option" at bounding box center [347, 449] width 666 height 38
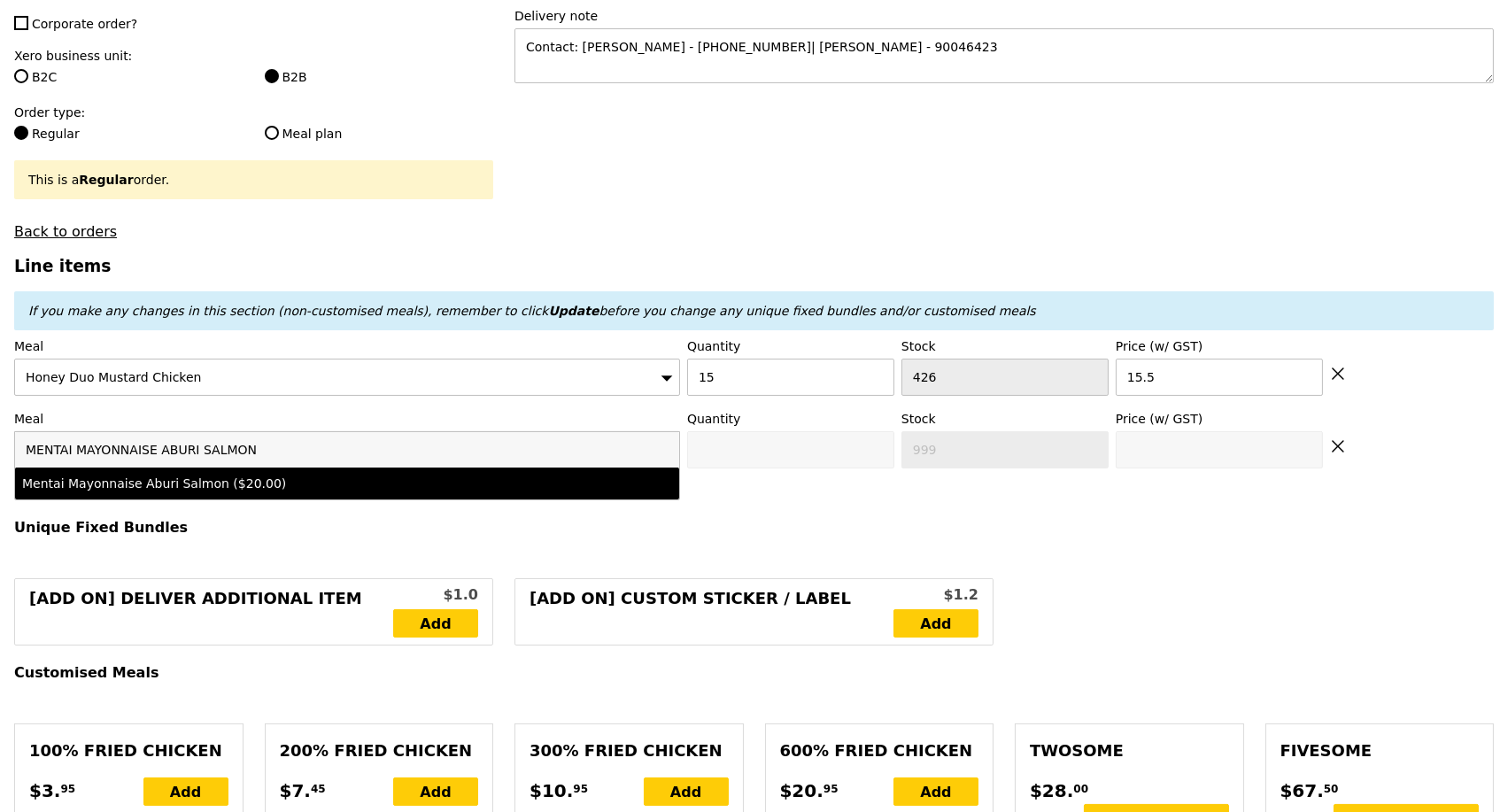
type input "MENTAI MAYONNAISE ABURI SALMON"
click at [163, 499] on li "Mentai Mayonnaise Aburi Salmon ($20.00)" at bounding box center [347, 483] width 665 height 32
type input "Confirm anyway"
type input "0"
type input "475"
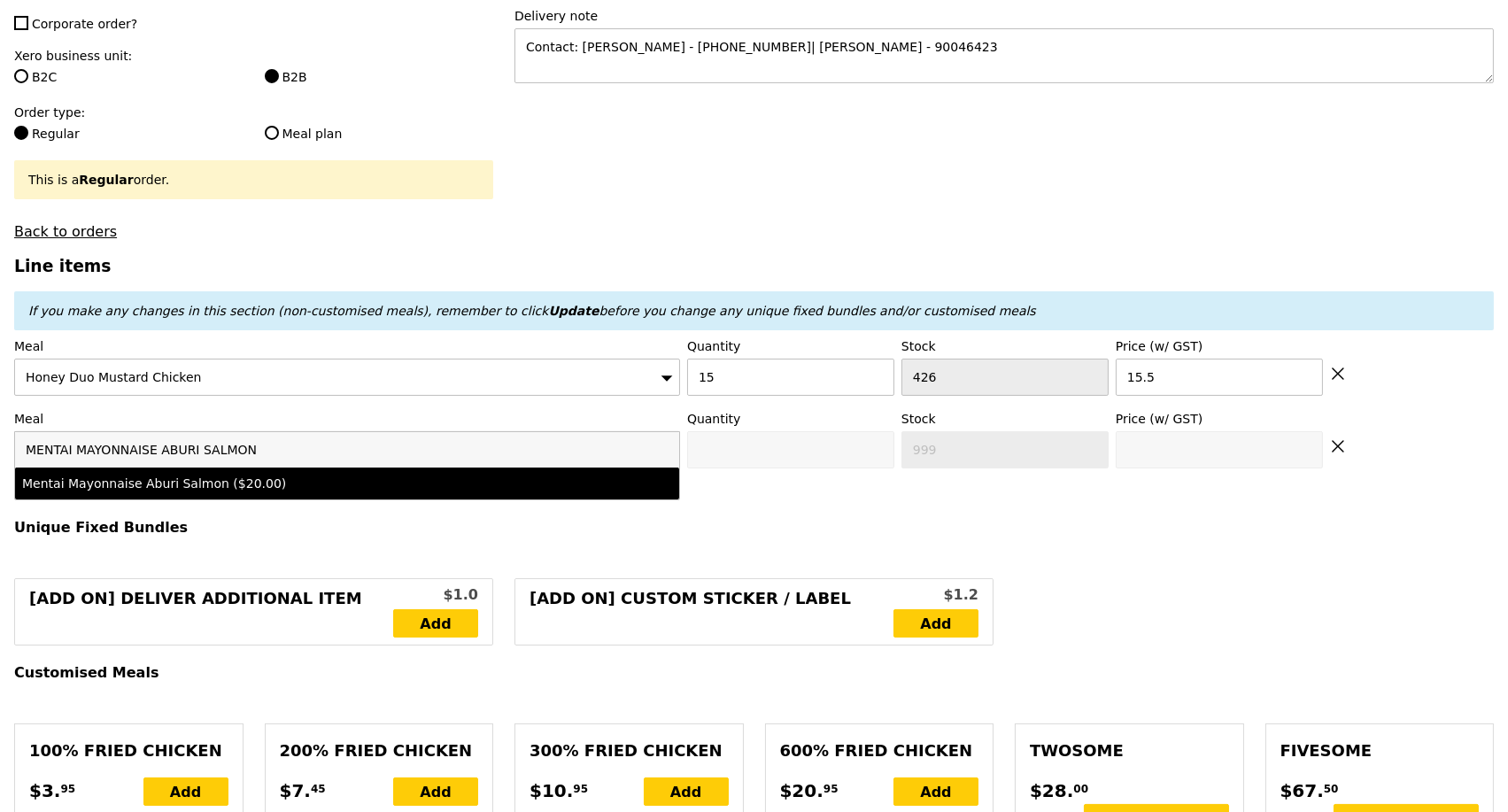
type input "20.0"
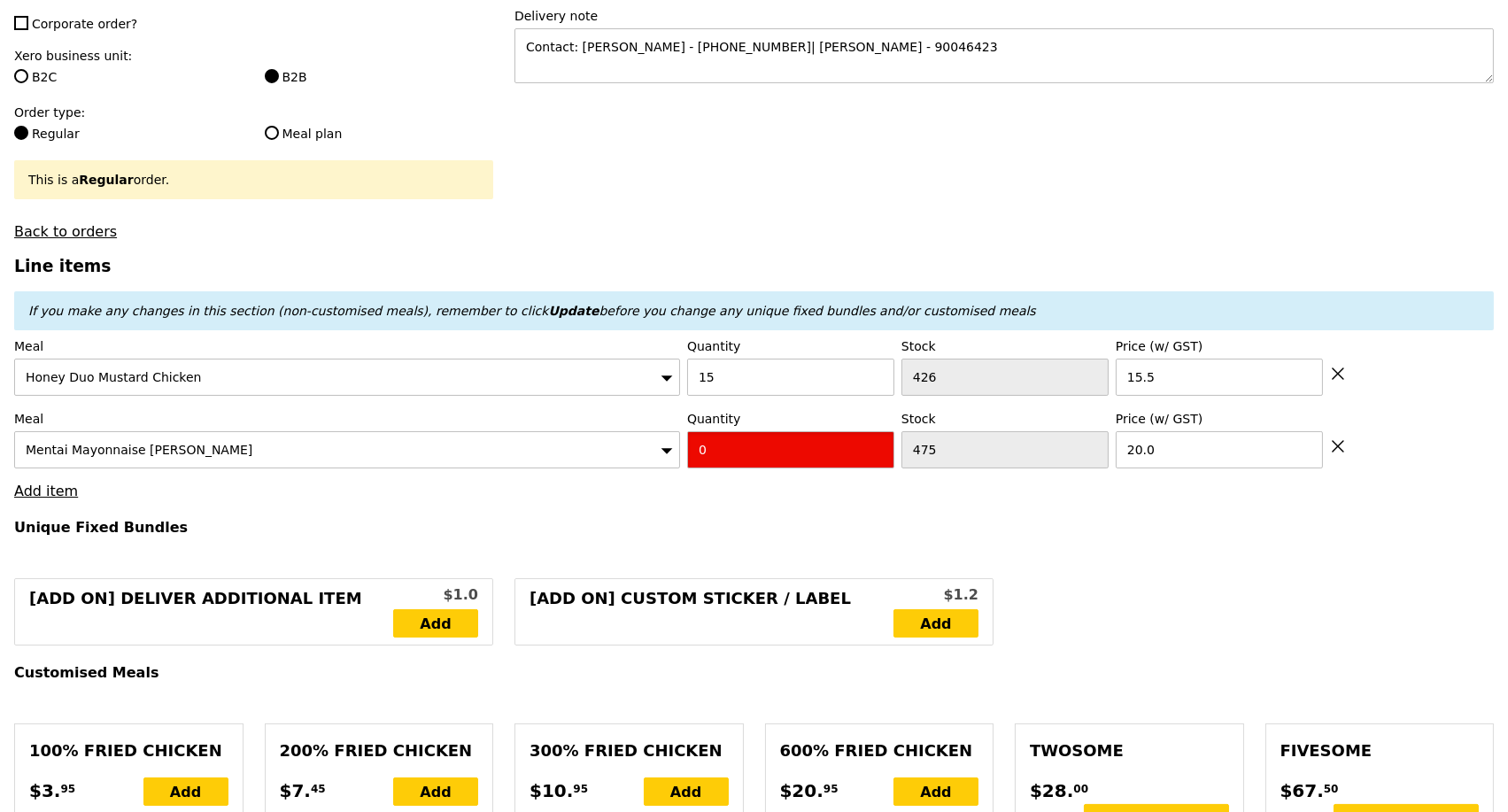
click at [756, 455] on input "0" at bounding box center [791, 449] width 207 height 38
type input "Confirm"
type input "12"
type input "Loading..."
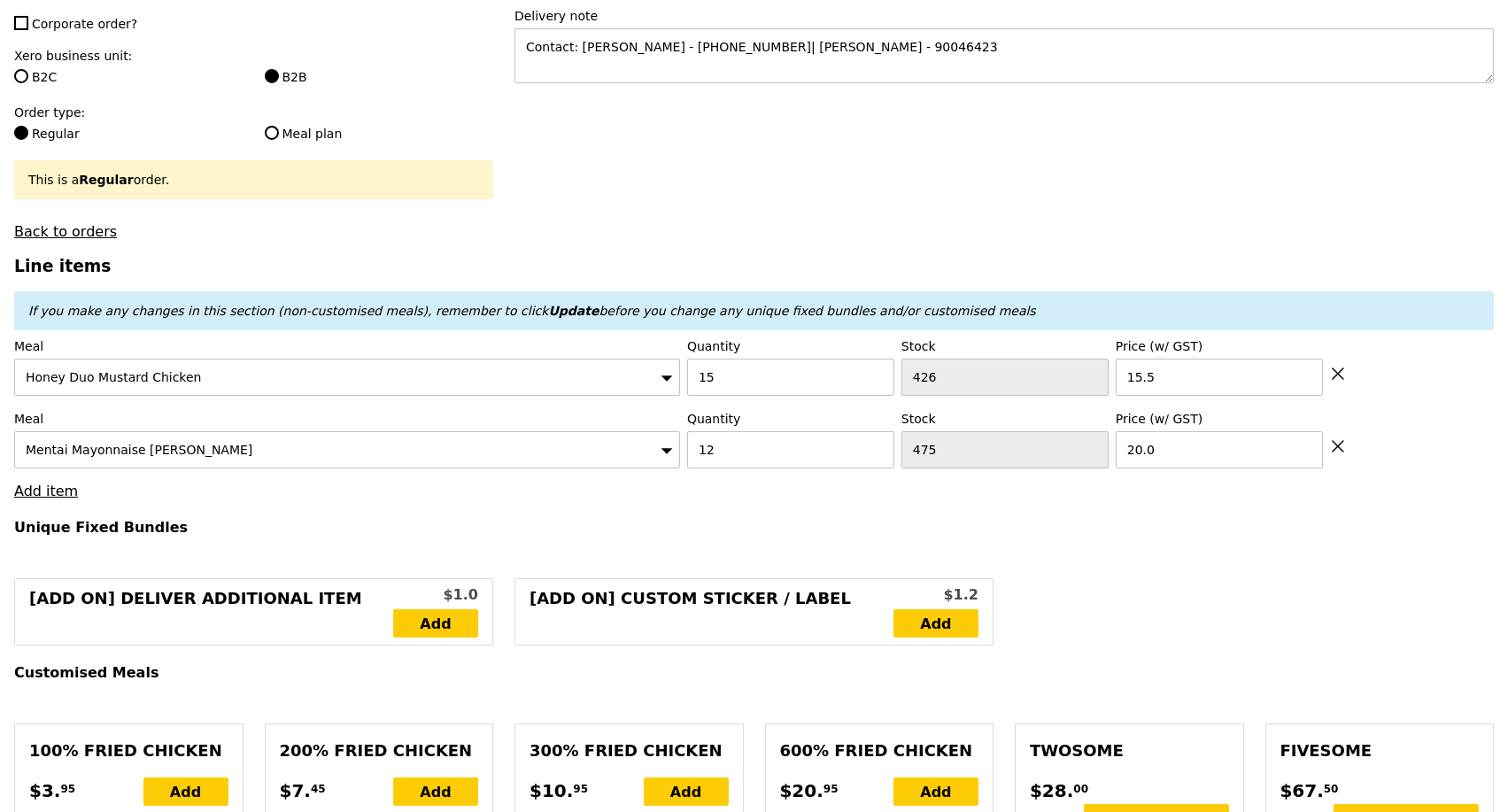
type input "472.50"
type input "476.45"
type input "Confirm"
click at [32, 499] on link "Add item" at bounding box center [46, 491] width 64 height 16
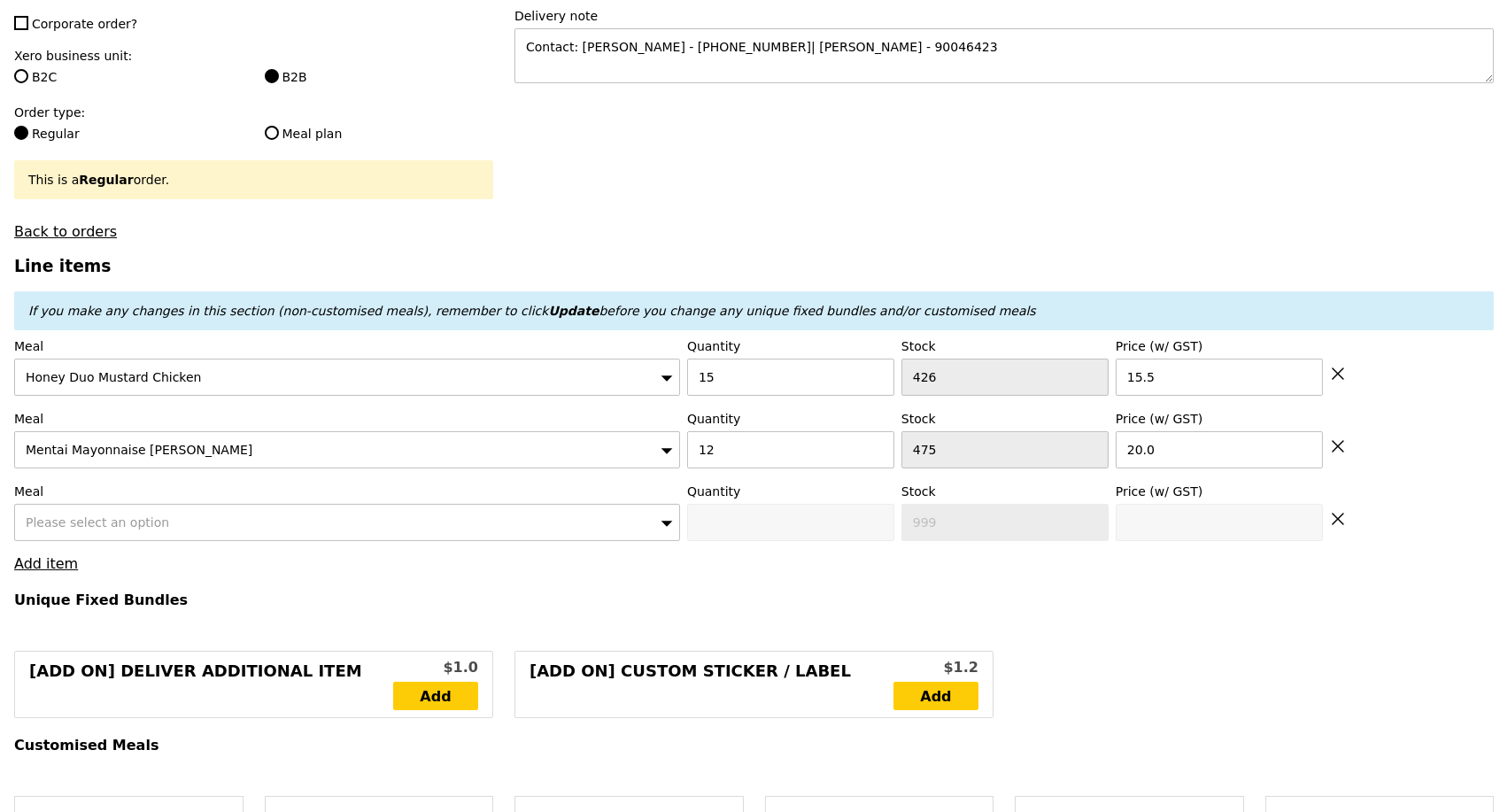
click at [106, 530] on span "Please select an option" at bounding box center [97, 521] width 144 height 14
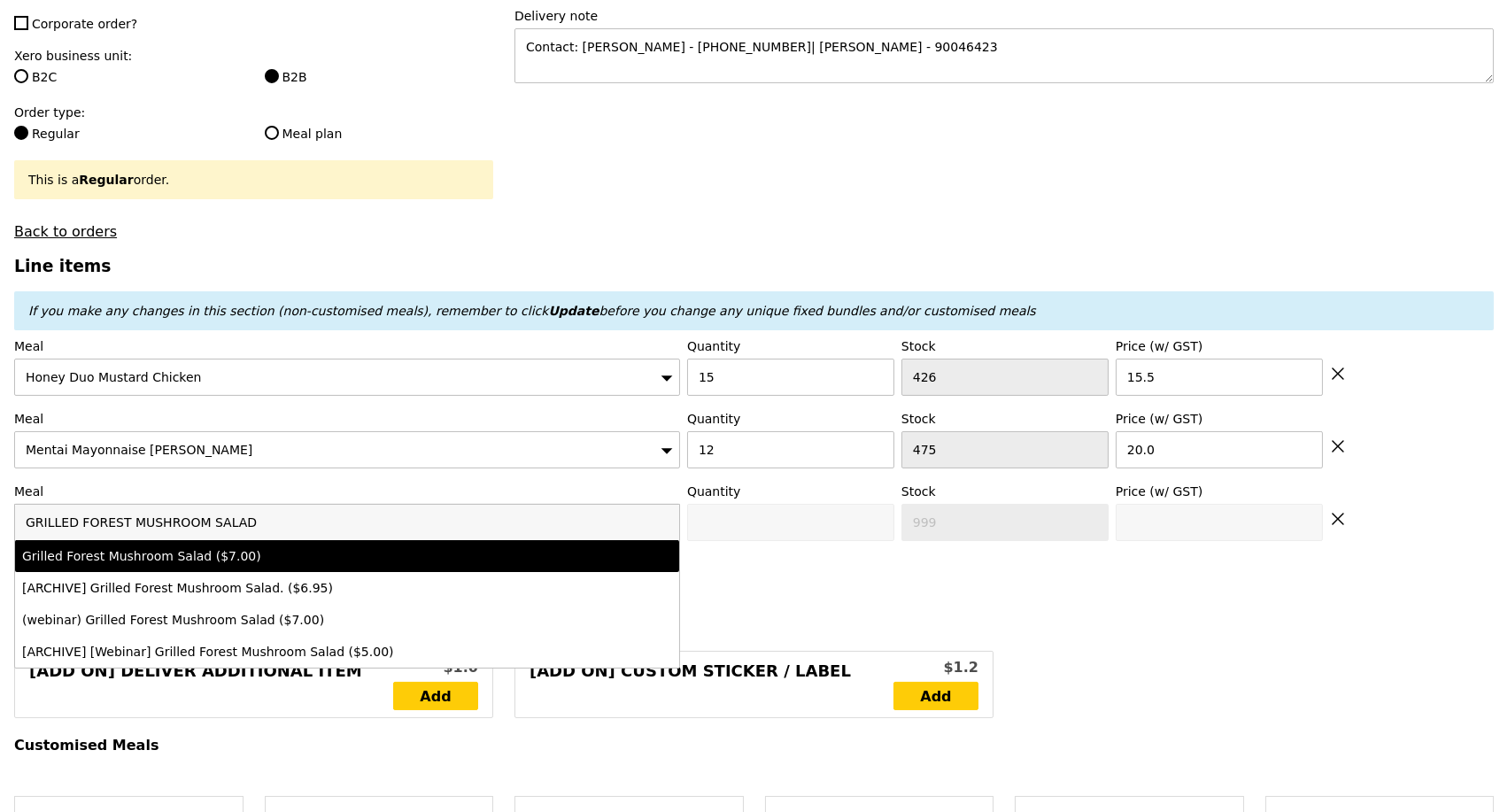
type input "GRILLED FOREST MUSHROOM SALAD"
click at [185, 561] on div "Grilled Forest Mushroom Salad ($7.00)" at bounding box center [265, 555] width 487 height 17
type input "Confirm anyway"
type input "0"
type input "491"
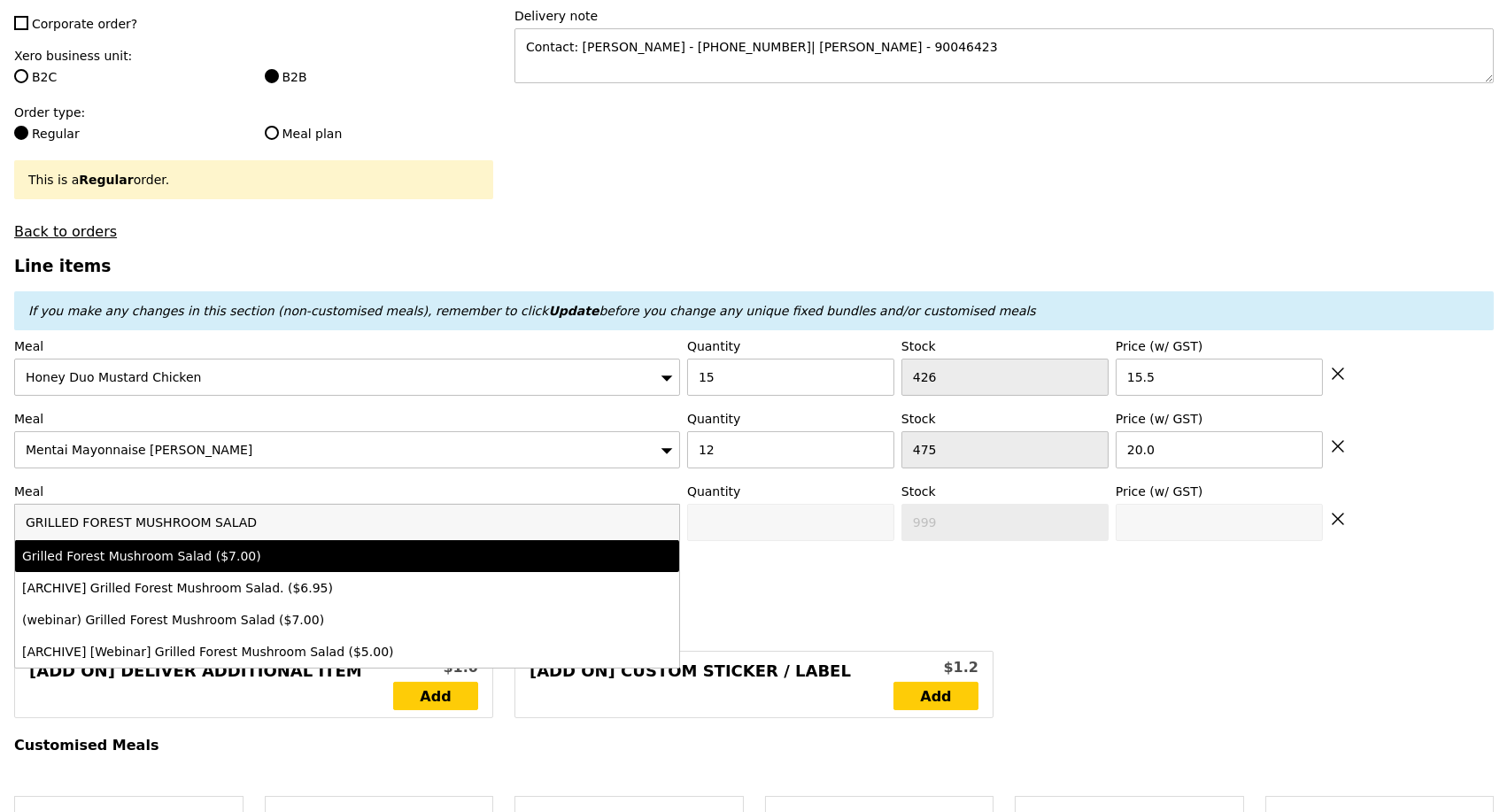
type input "7.0"
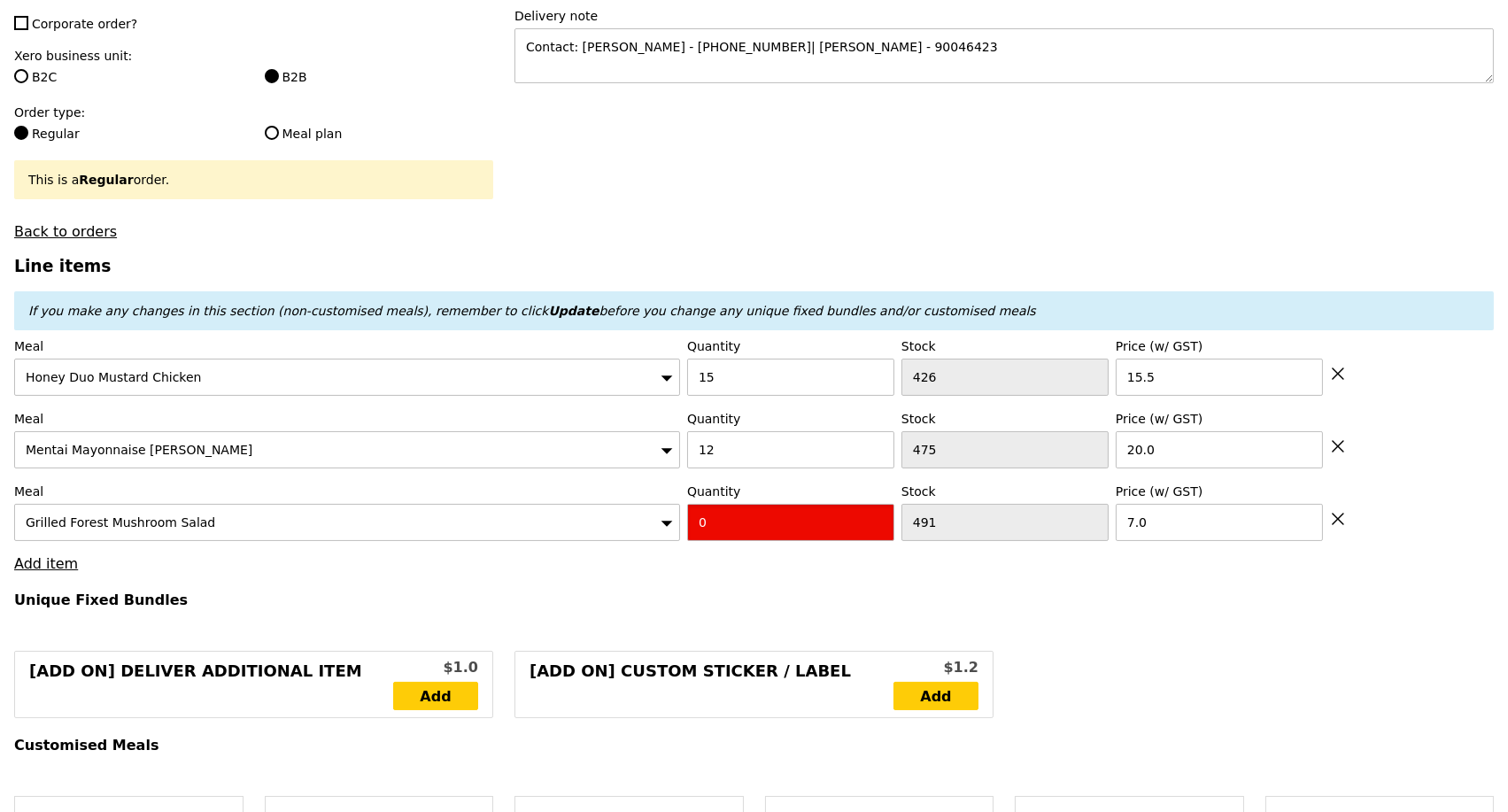
click at [725, 535] on input "0" at bounding box center [791, 522] width 207 height 38
type input "Confirm"
type input "1"
type input "Loading..."
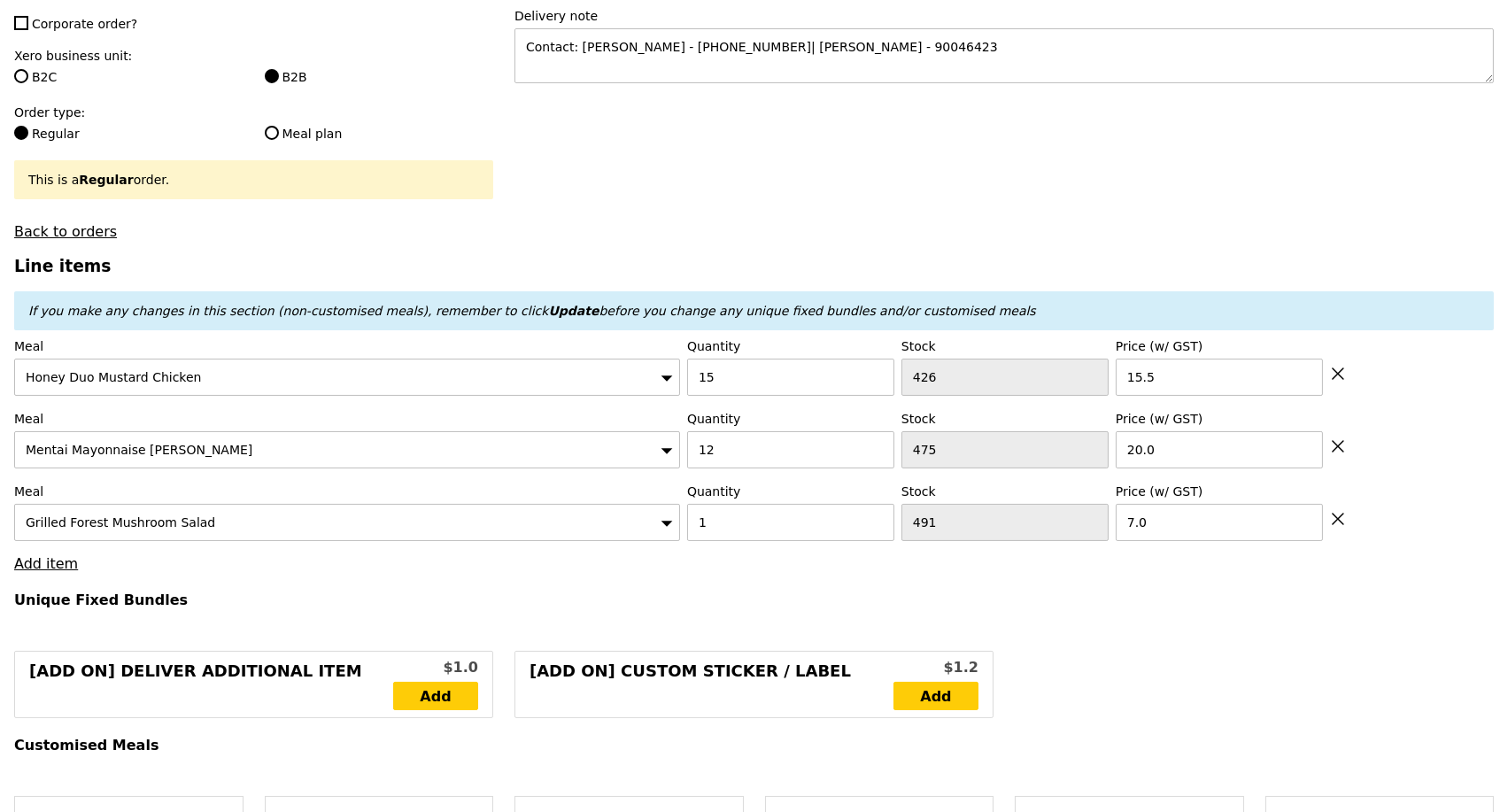
type input "479.50"
type input "483.45"
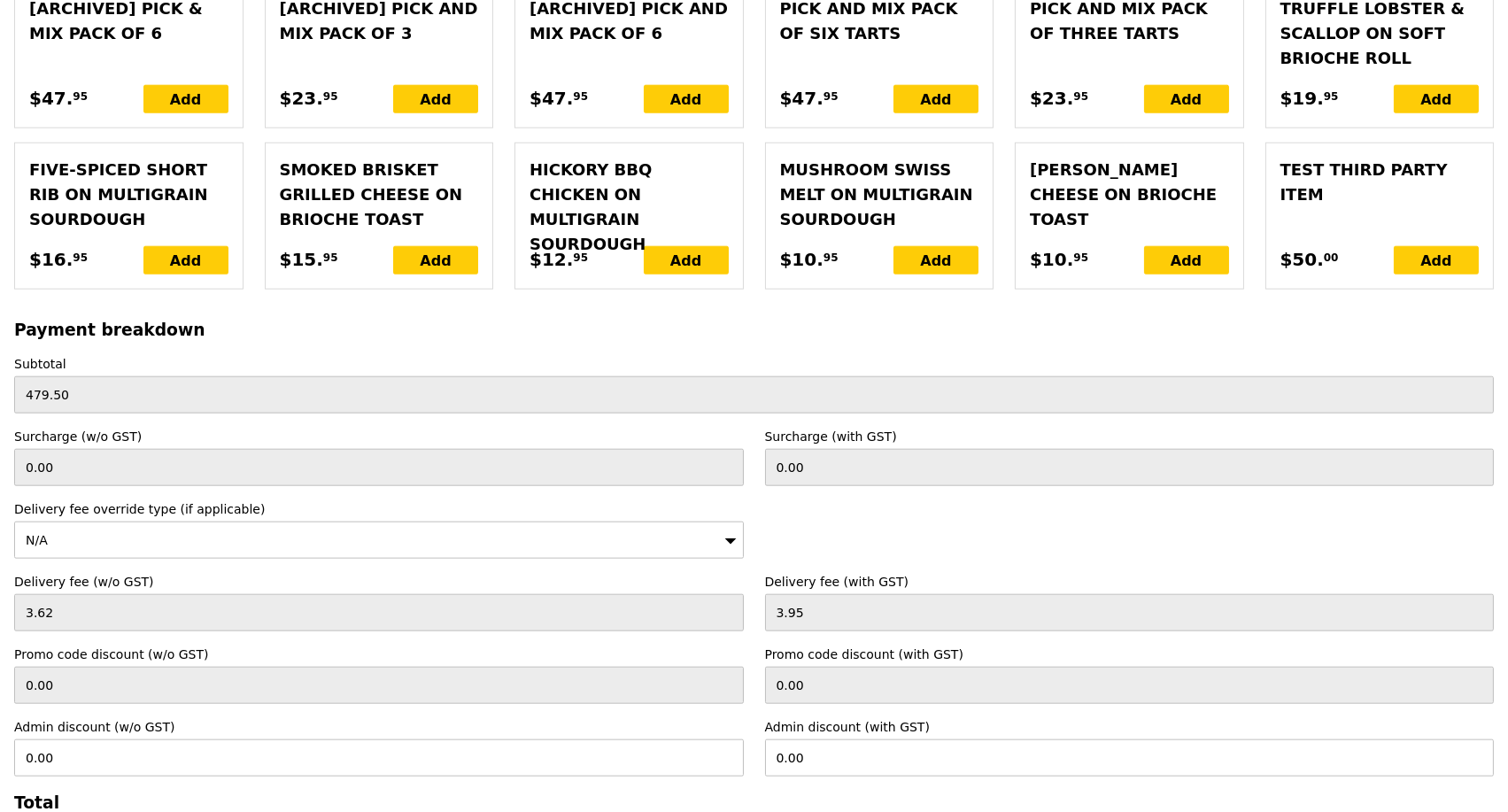
scroll to position [4164, 0]
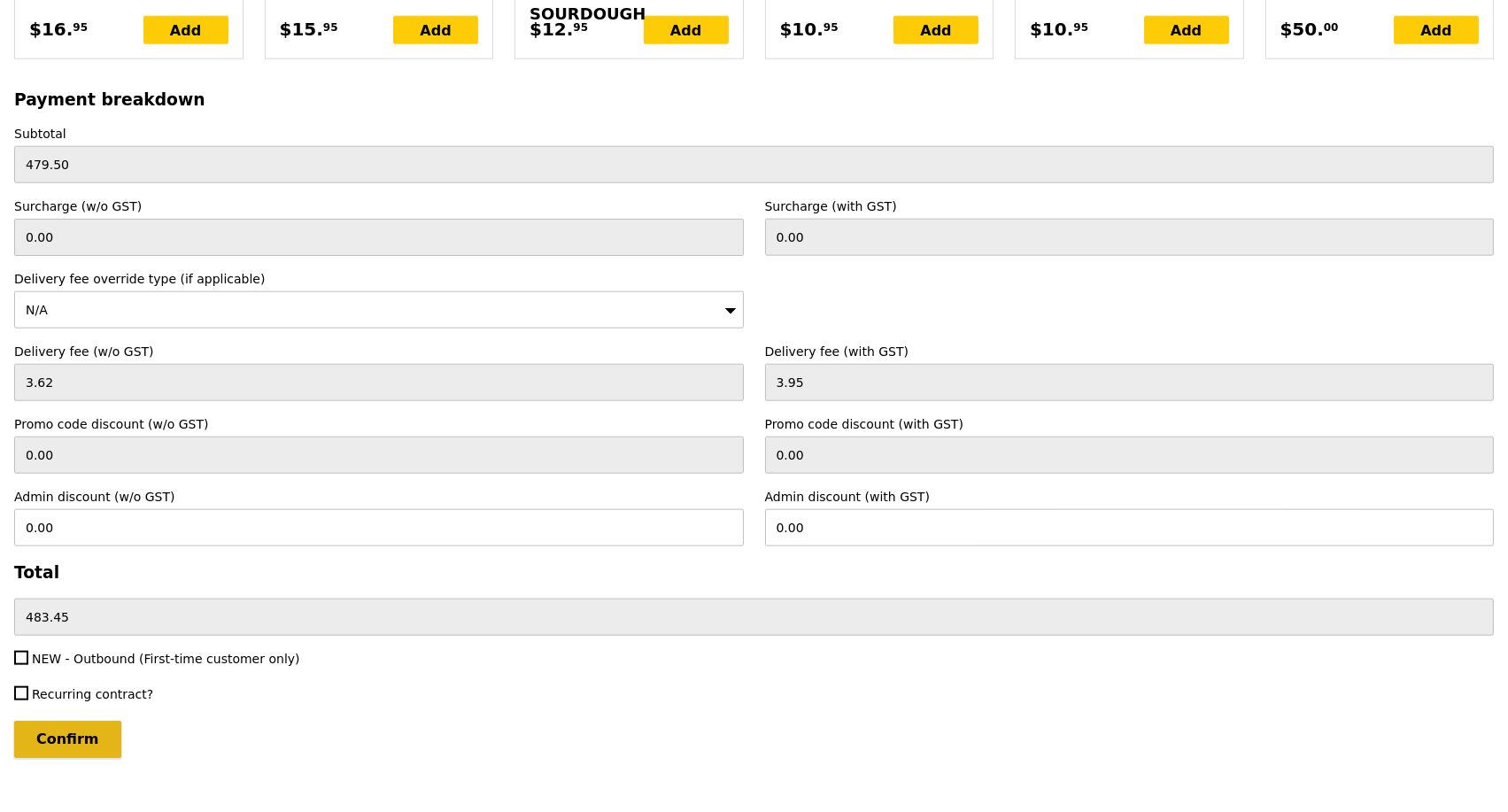
click at [78, 720] on input "Confirm" at bounding box center [67, 739] width 107 height 38
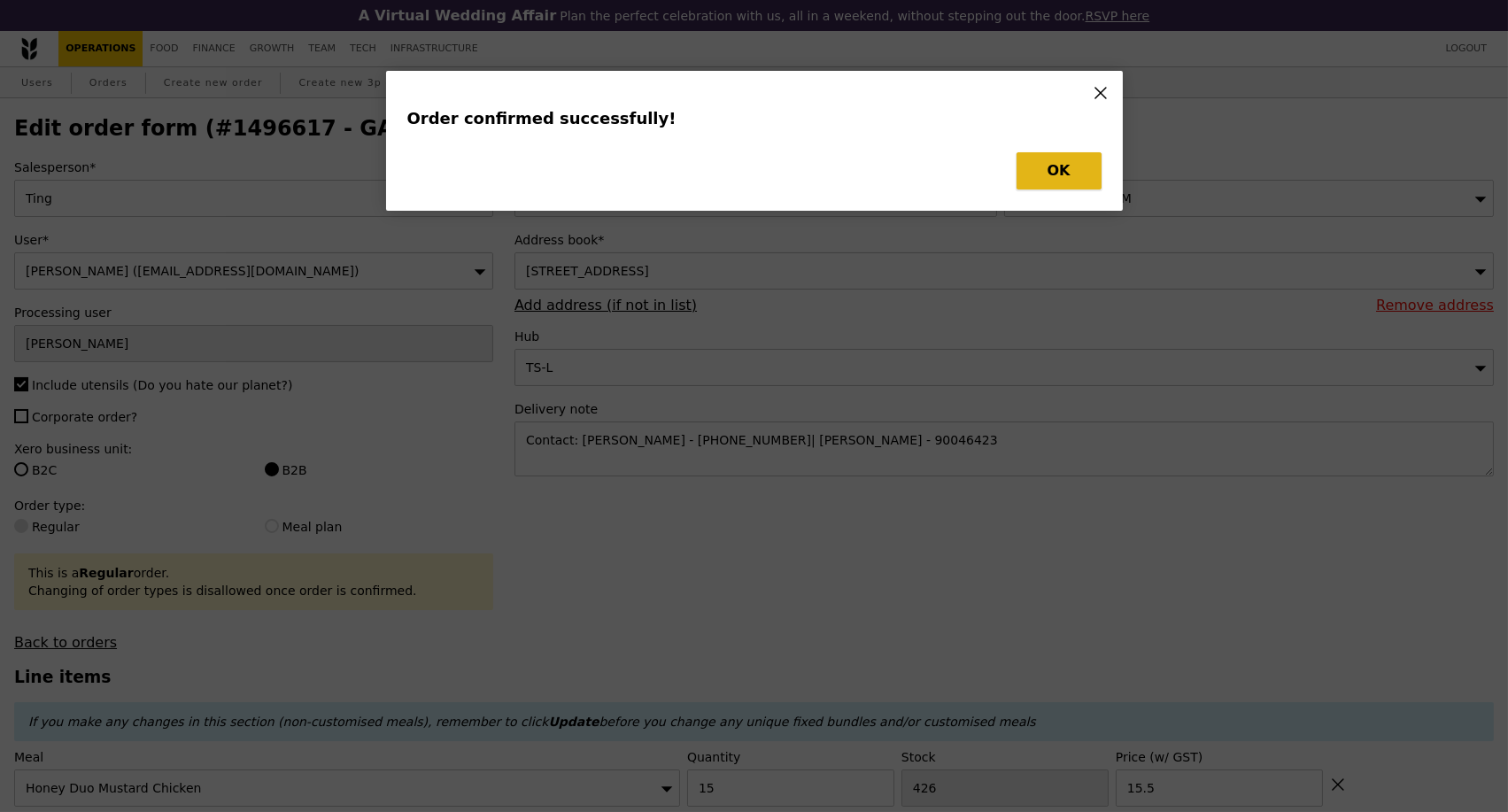
click at [1064, 170] on button "OK" at bounding box center [1059, 170] width 85 height 38
type input "Loading..."
type input "1"
type input "491"
type input "7.00"
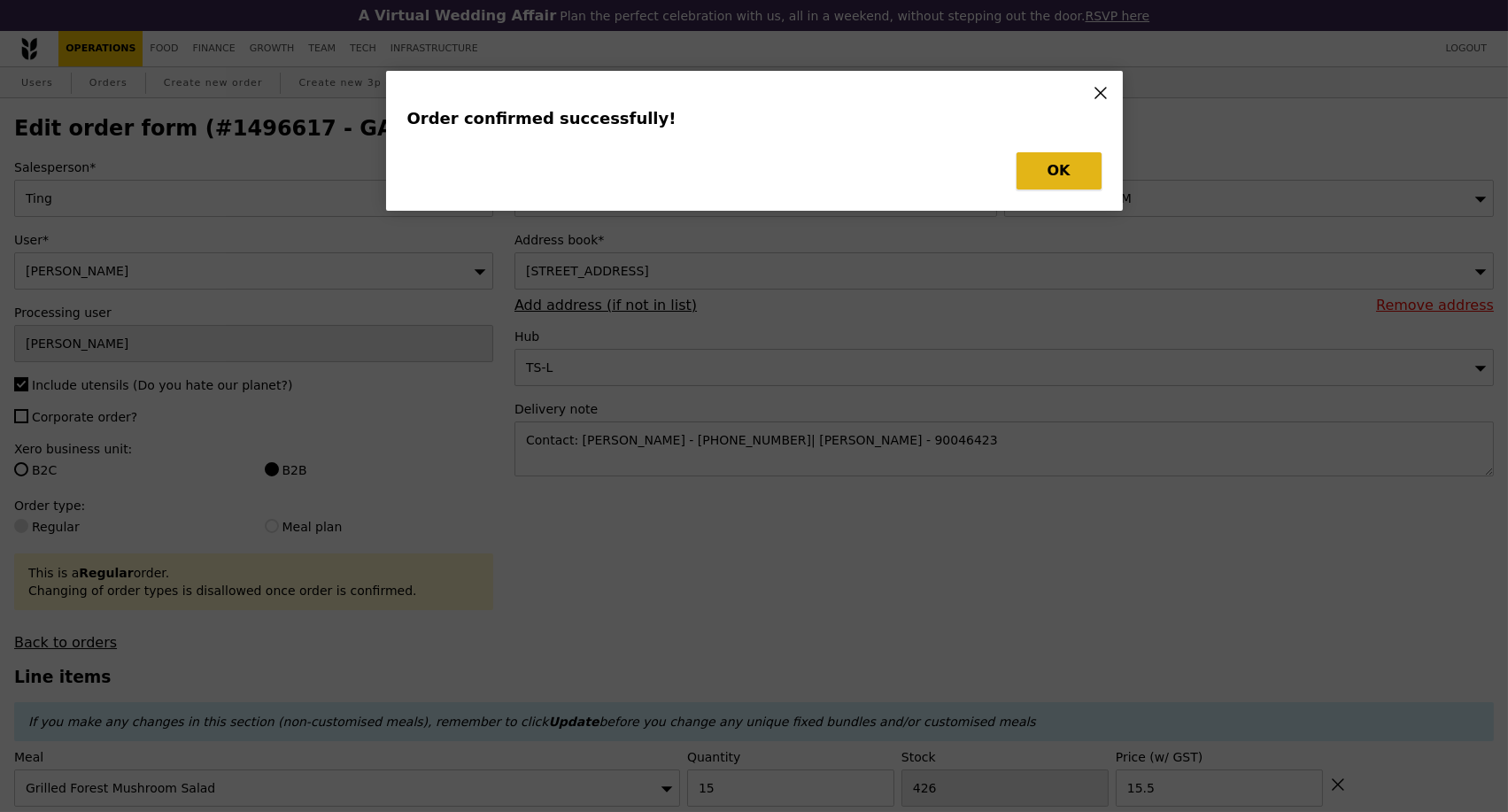
type input "20.00"
type input "15"
type input "426"
type input "15.50"
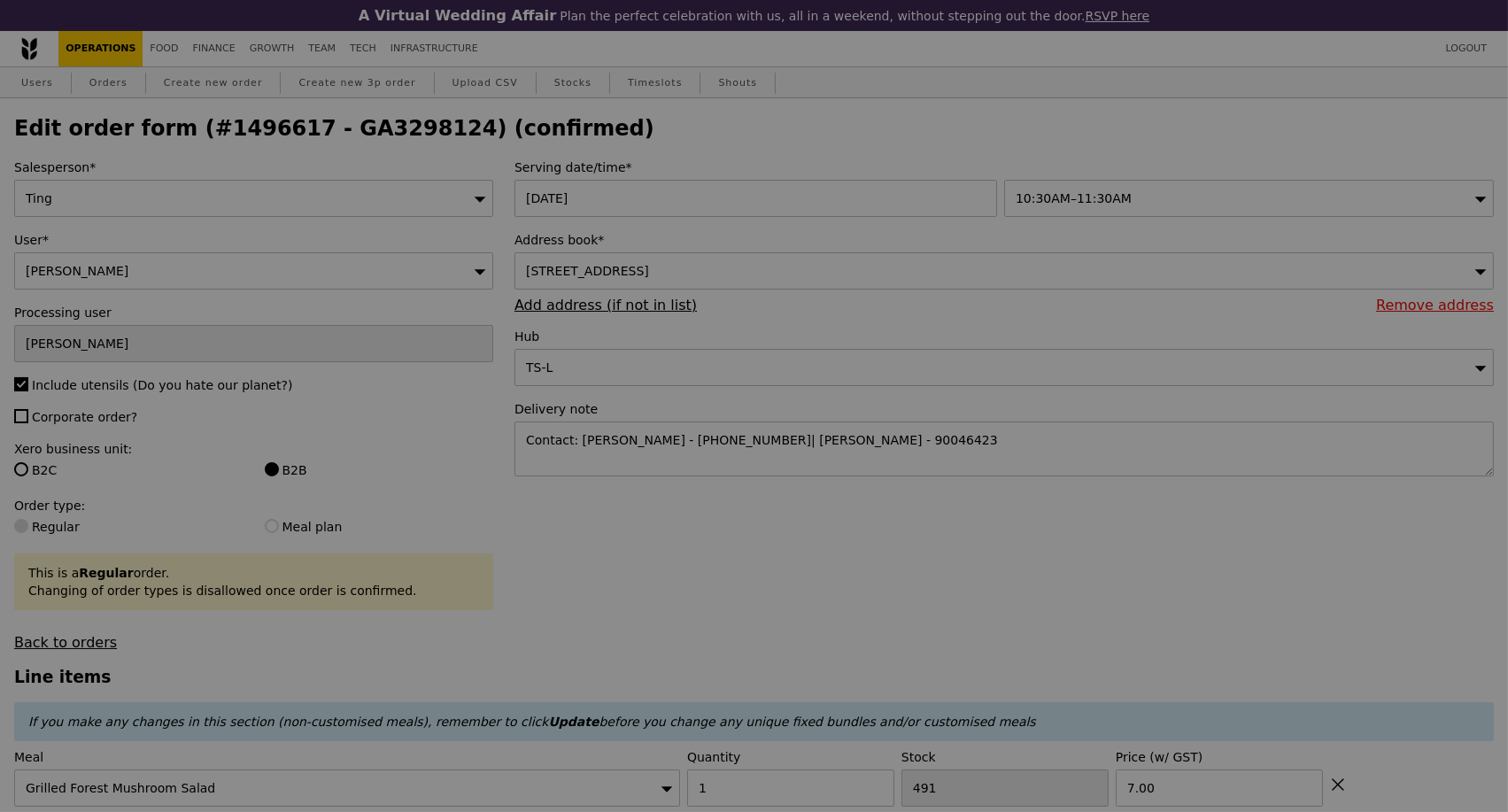
type input "490"
type input "463"
type input "411"
type input "Update"
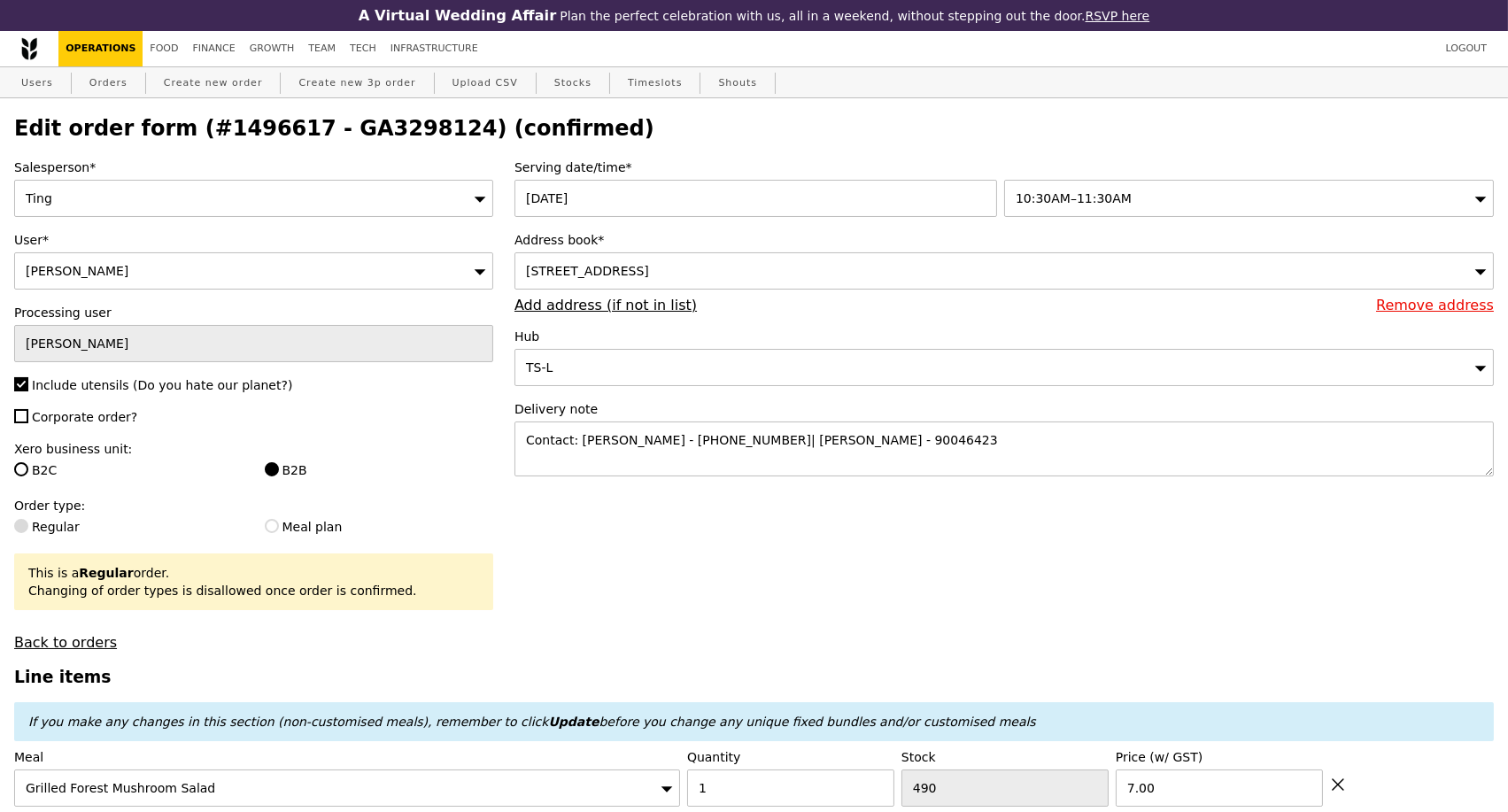
click at [383, 136] on h2 "Edit order form (#1496617 - GA3298124) (confirmed)" at bounding box center [754, 128] width 1480 height 25
copy h2 "GA3298124"
click at [120, 84] on link "Orders" at bounding box center [108, 82] width 52 height 32
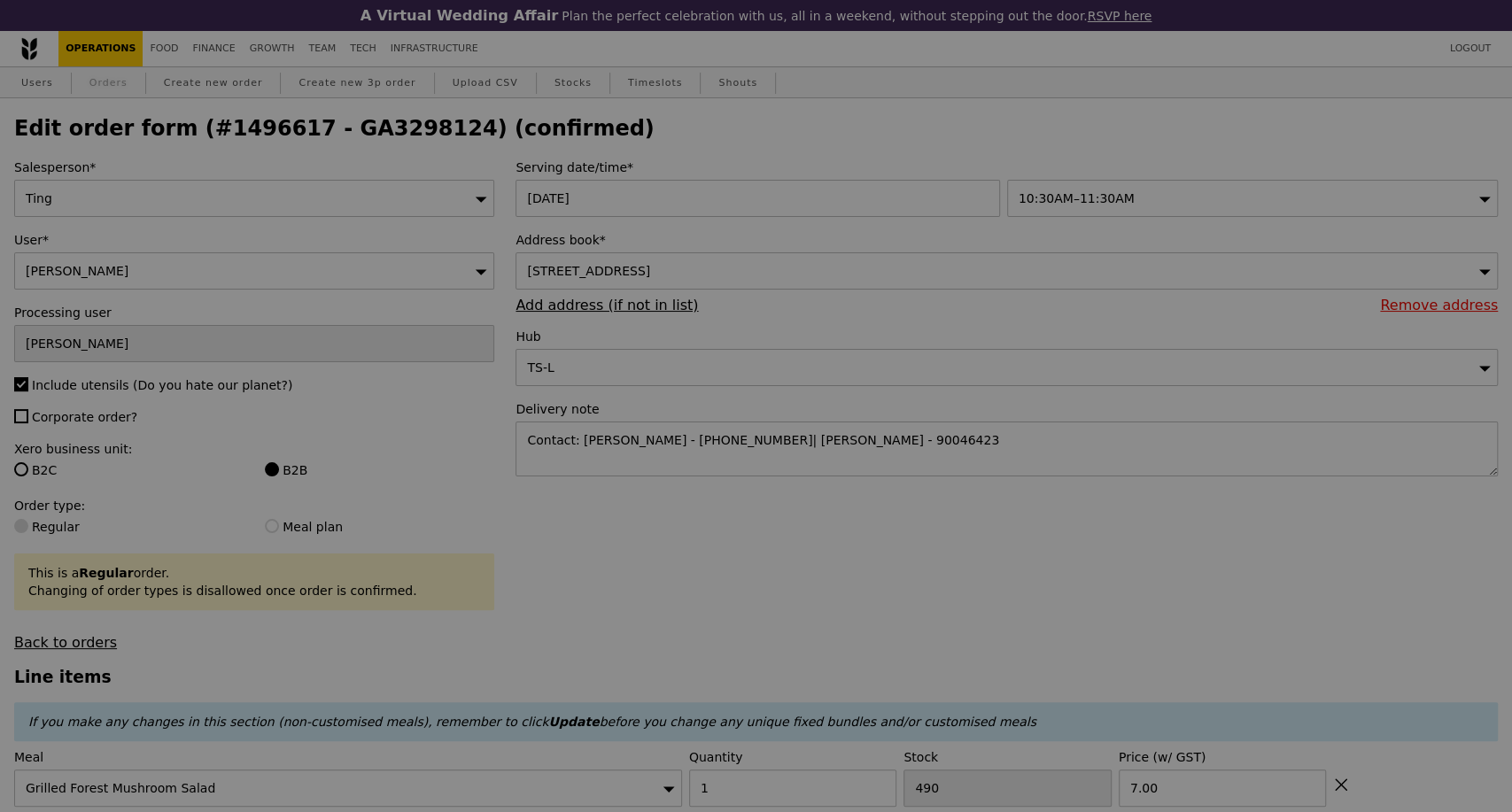
select select "100"
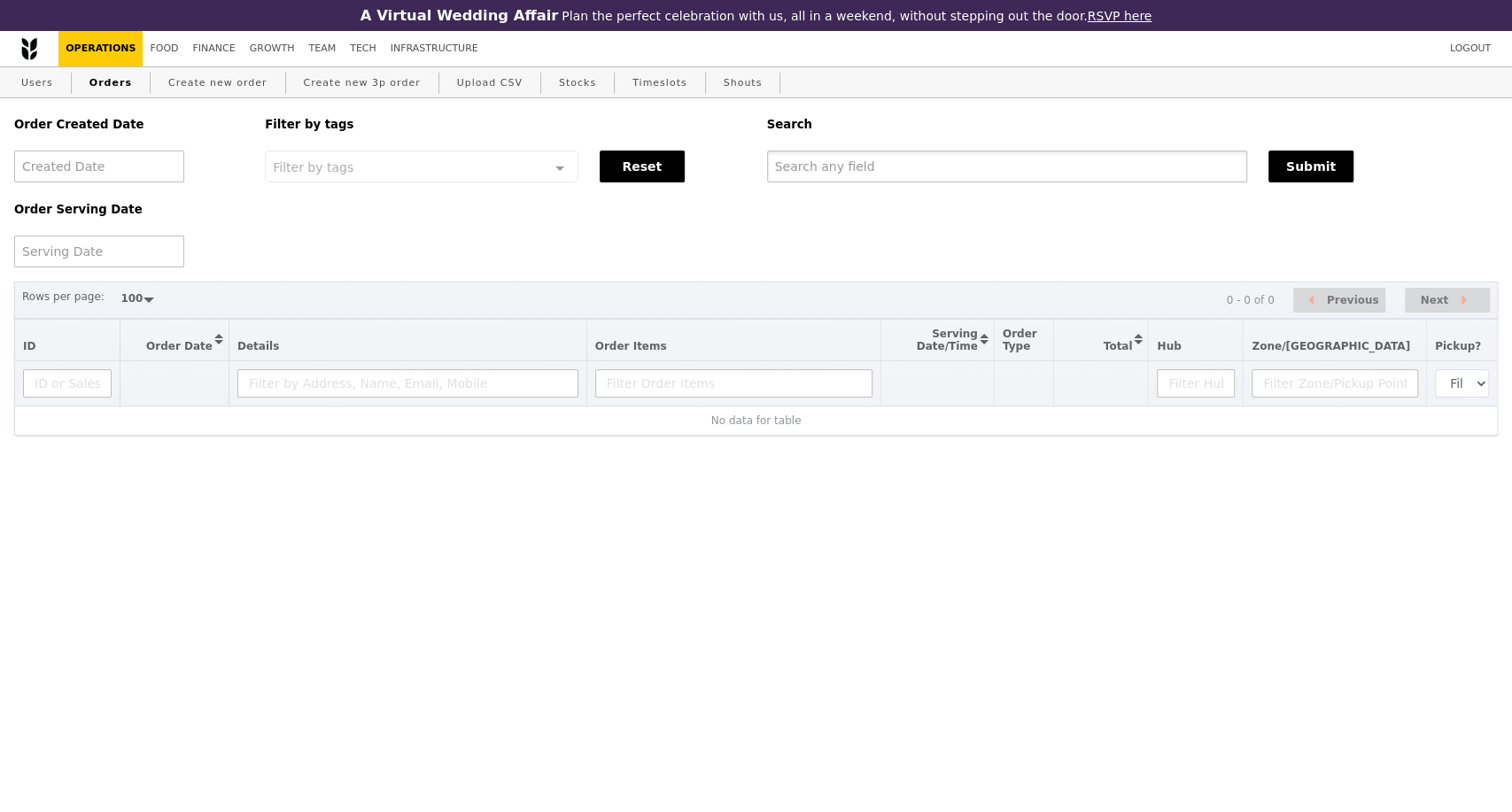
click at [801, 170] on input "text" at bounding box center [1008, 166] width 480 height 32
paste input "GA3298124"
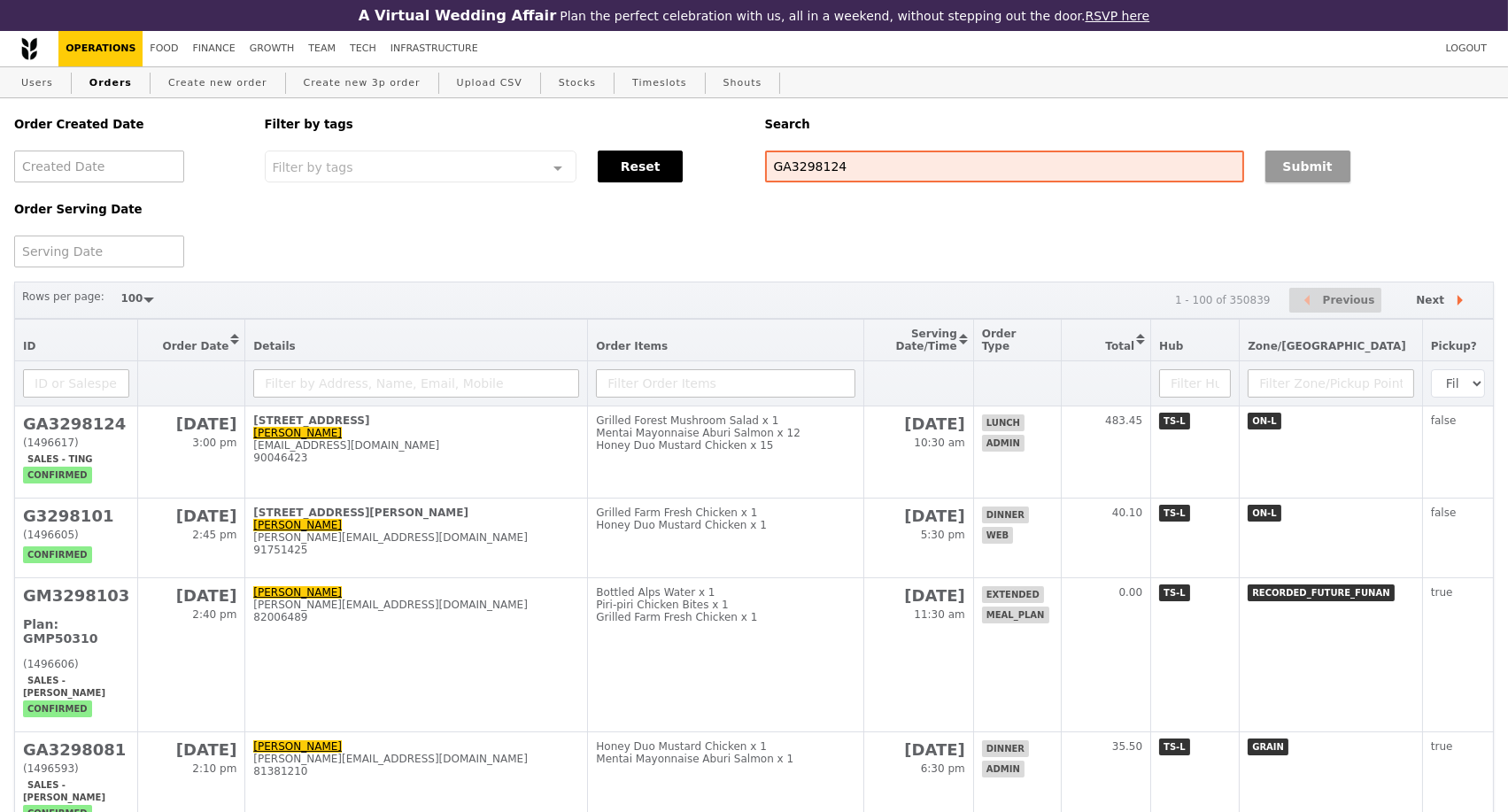
click at [1277, 172] on button "Submit" at bounding box center [1308, 166] width 85 height 32
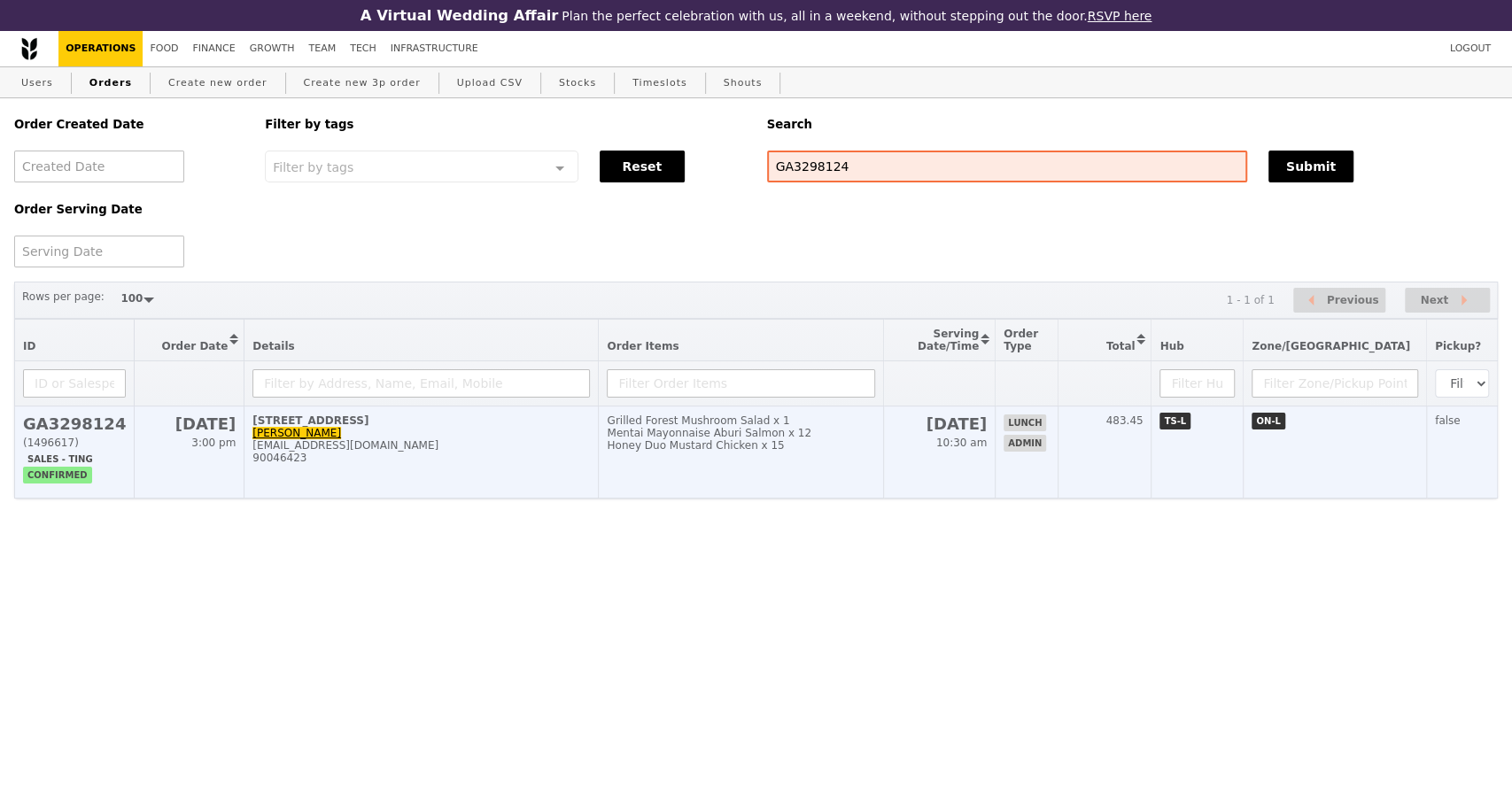
click at [468, 464] on div "90046423" at bounding box center [421, 458] width 337 height 13
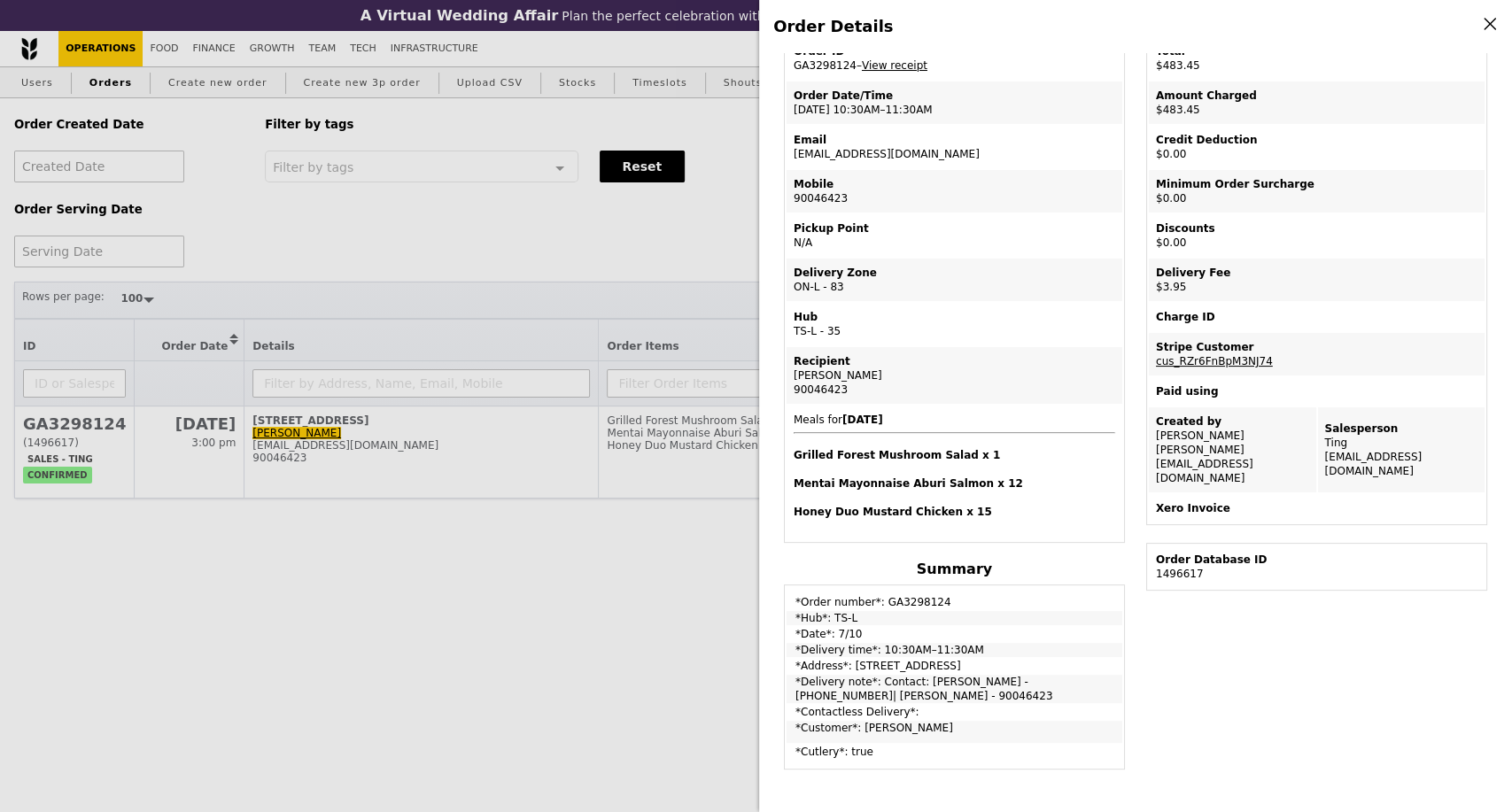
scroll to position [196, 0]
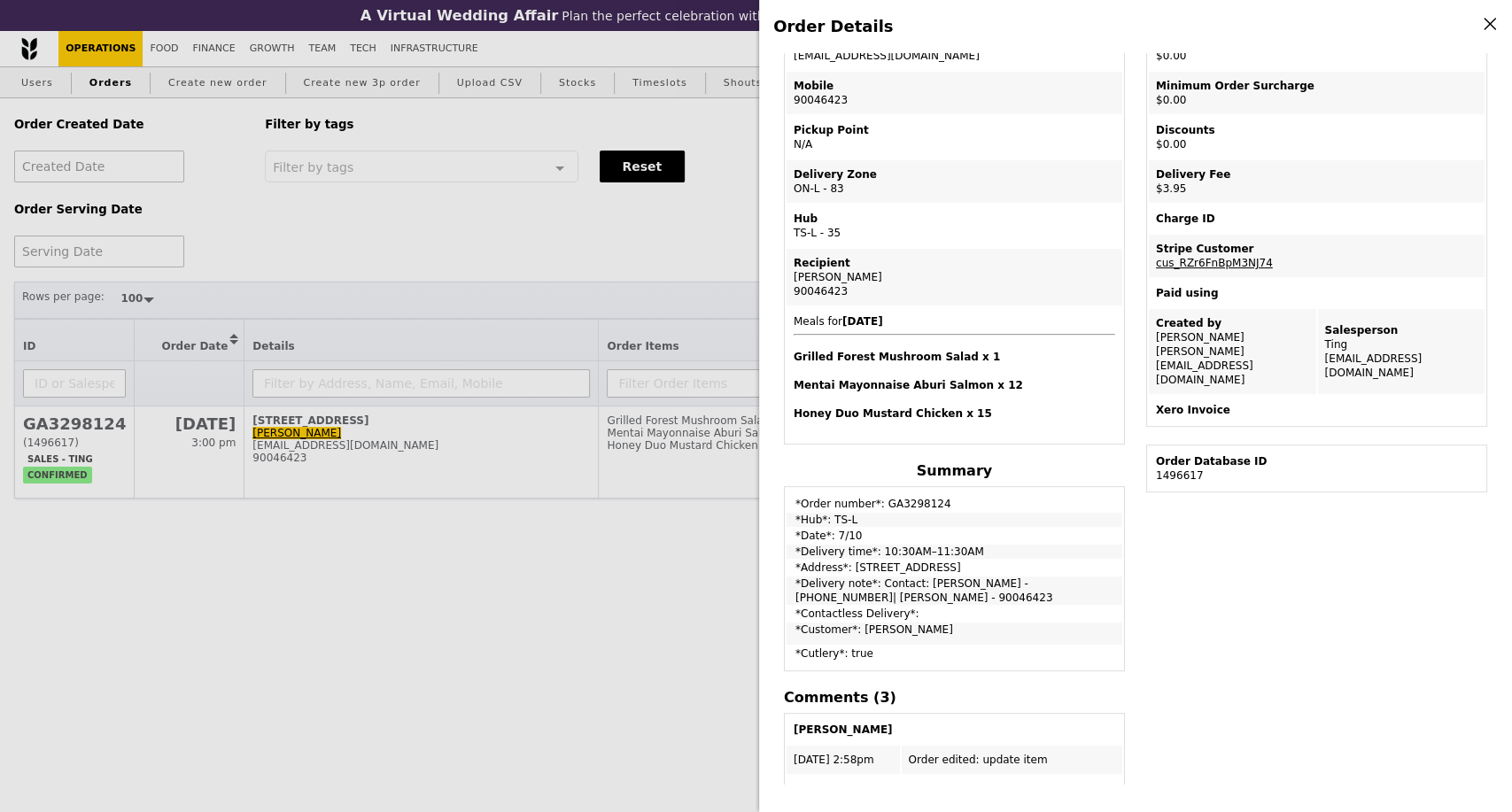
click at [621, 236] on div "Order Details Edit order Changelog Cancel Order ID GA3298124 – View receipt Ord…" at bounding box center [756, 406] width 1512 height 812
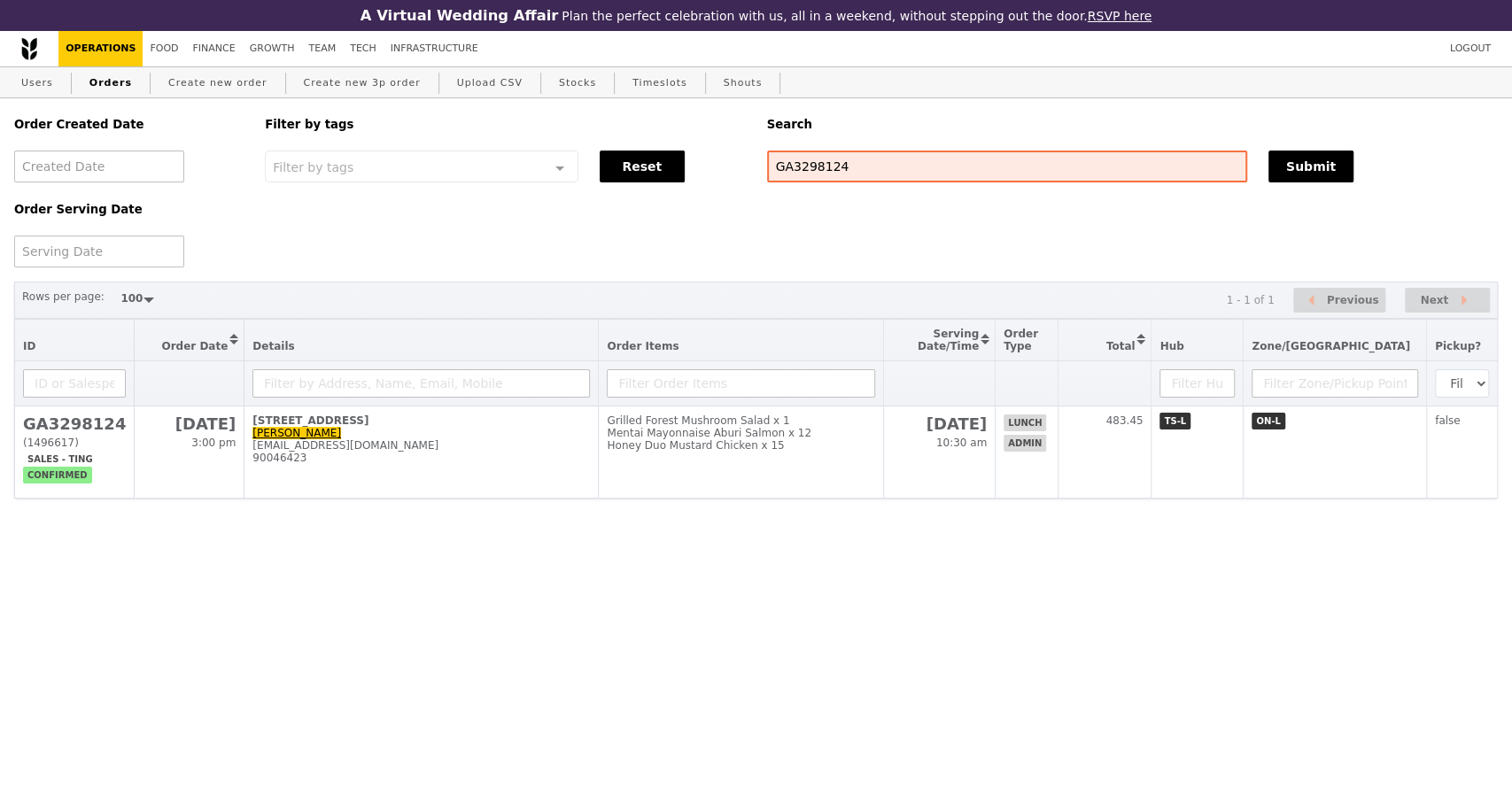
scroll to position [270, 0]
drag, startPoint x: 860, startPoint y: 170, endPoint x: 702, endPoint y: 181, distance: 158.4
click at [702, 181] on div "Order Created Date Order Serving Date Filter by tags Filter by tags Meal_Plan W…" at bounding box center [756, 182] width 1505 height 170
paste input "3295696"
type input "G3295696"
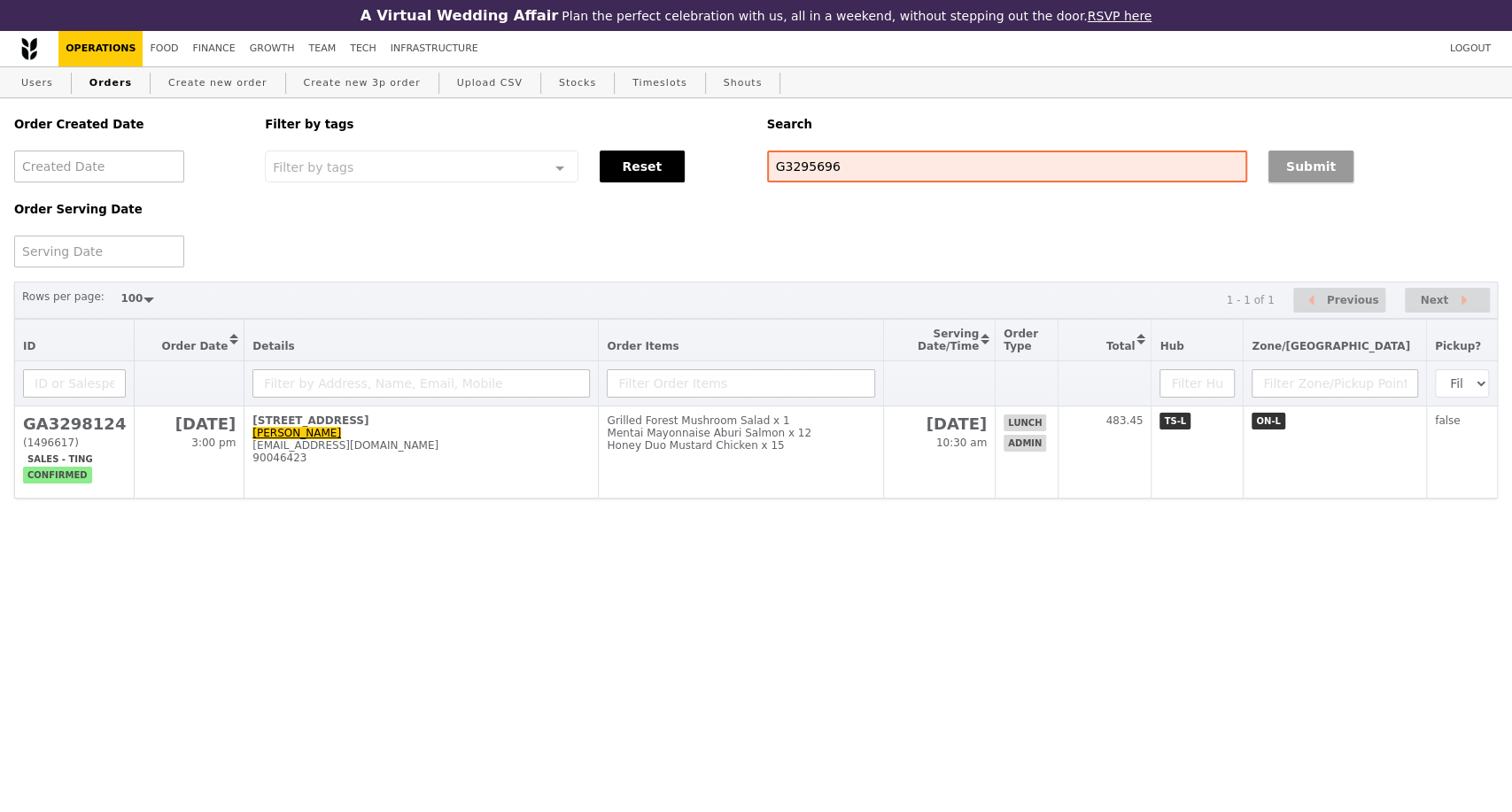
click at [1293, 178] on button "Submit" at bounding box center [1310, 166] width 85 height 32
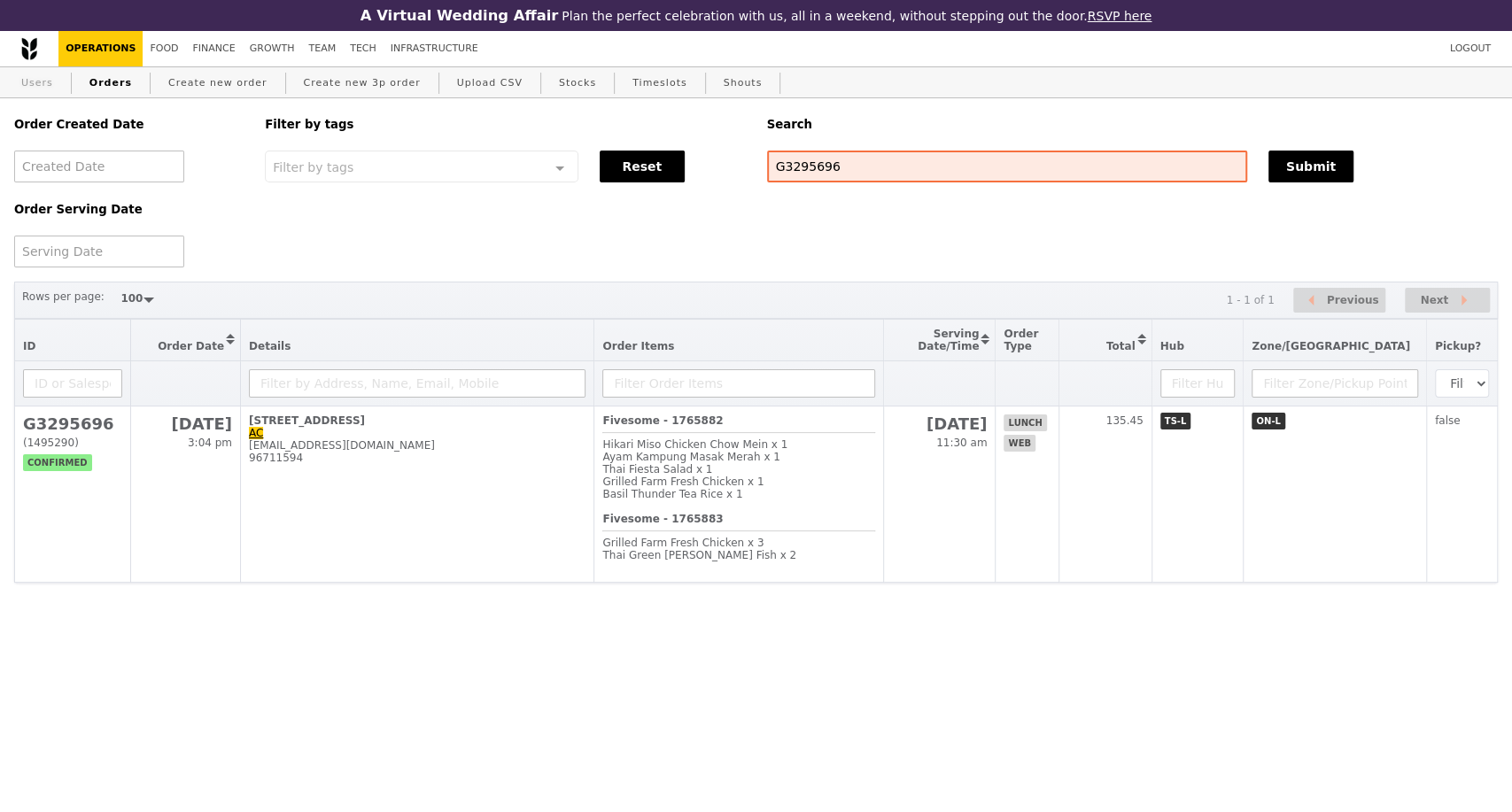
click at [27, 84] on link "Users" at bounding box center [37, 82] width 46 height 32
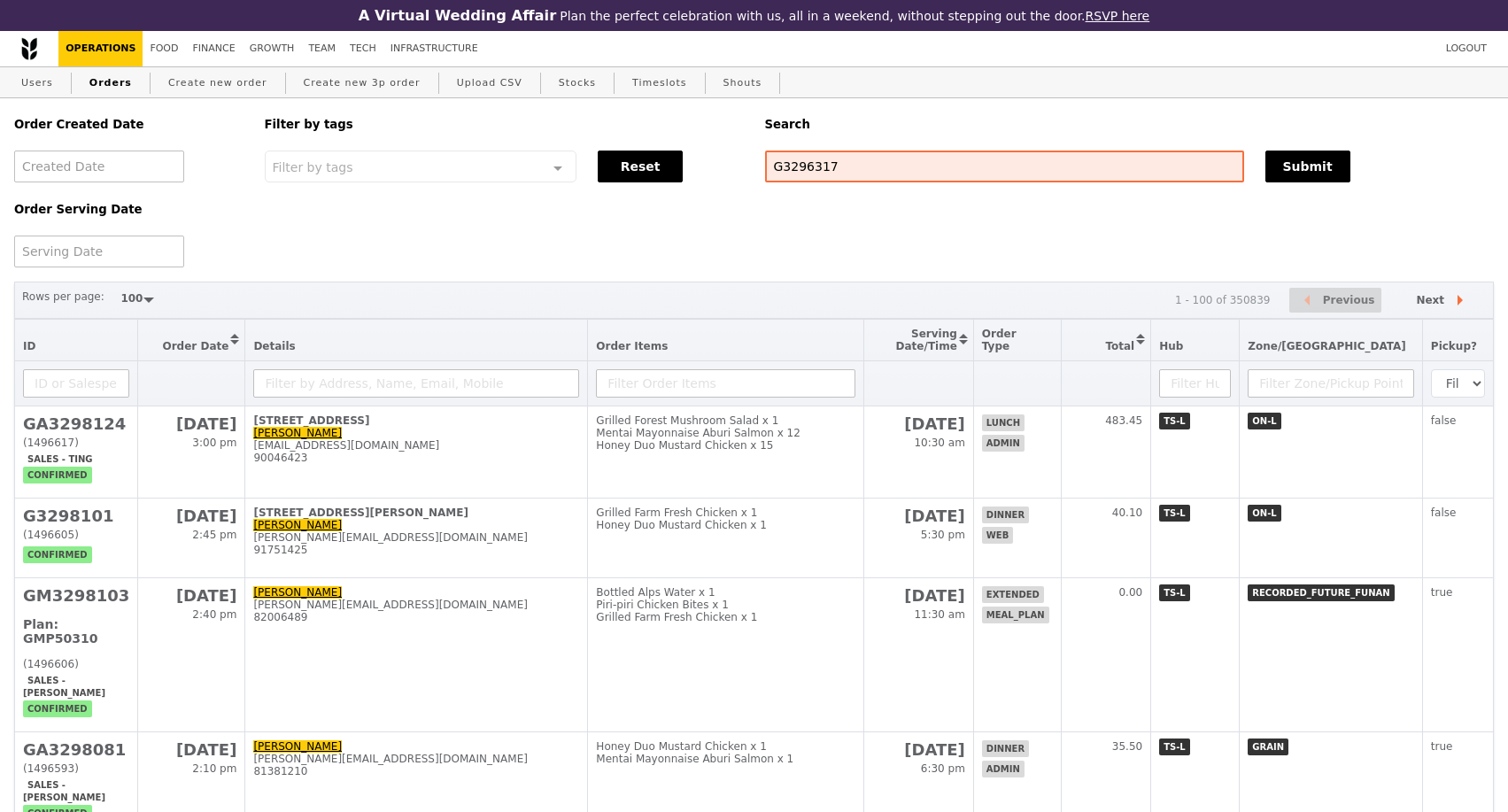
select select "100"
type input "G3296317"
click at [1332, 178] on button "Submit" at bounding box center [1308, 166] width 85 height 32
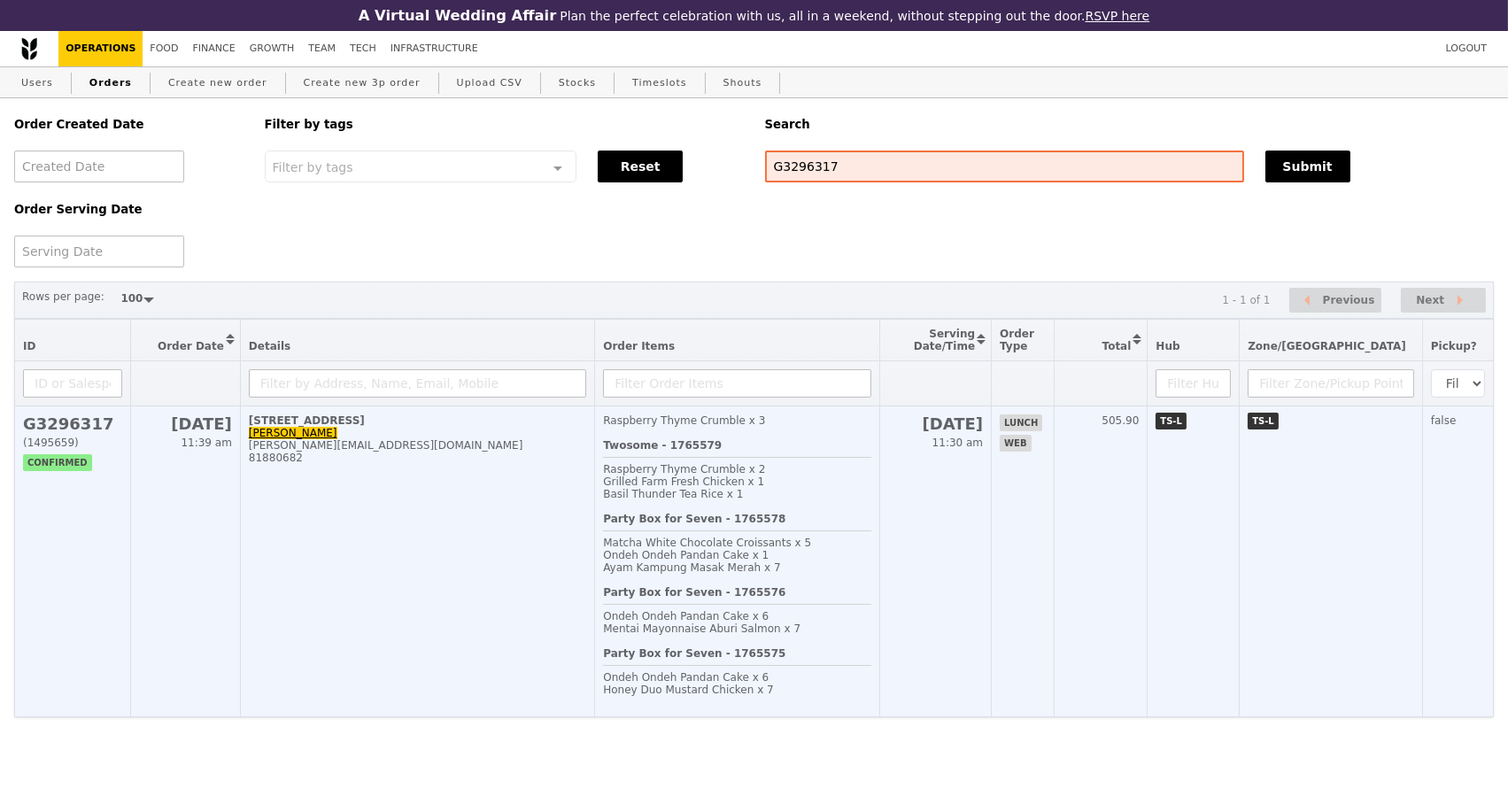
click at [533, 564] on td "80 Raffles Place, #57-02 Julie Chua julie.chuacc@uobgroup.com 81880682" at bounding box center [417, 561] width 354 height 311
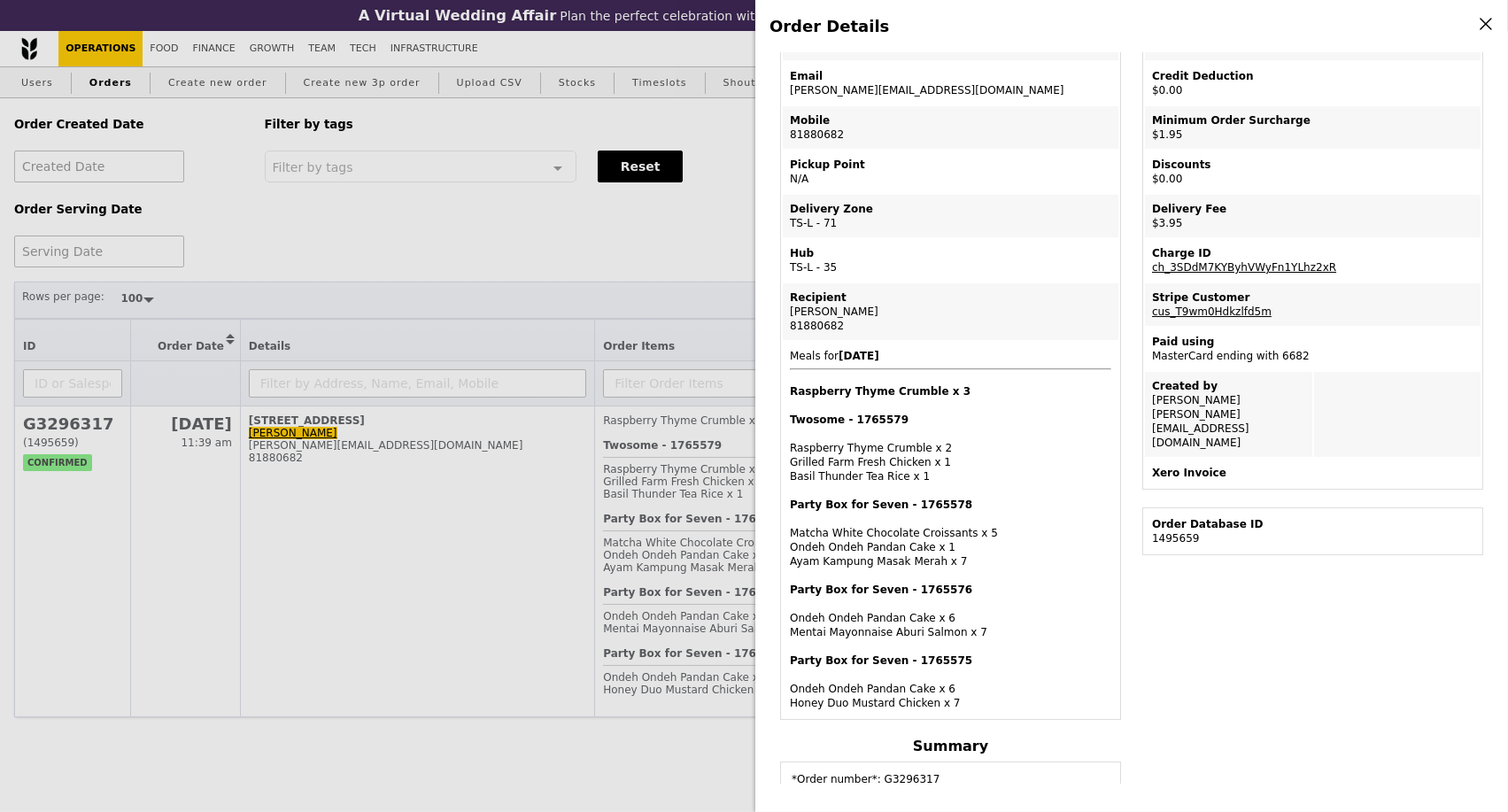
scroll to position [196, 0]
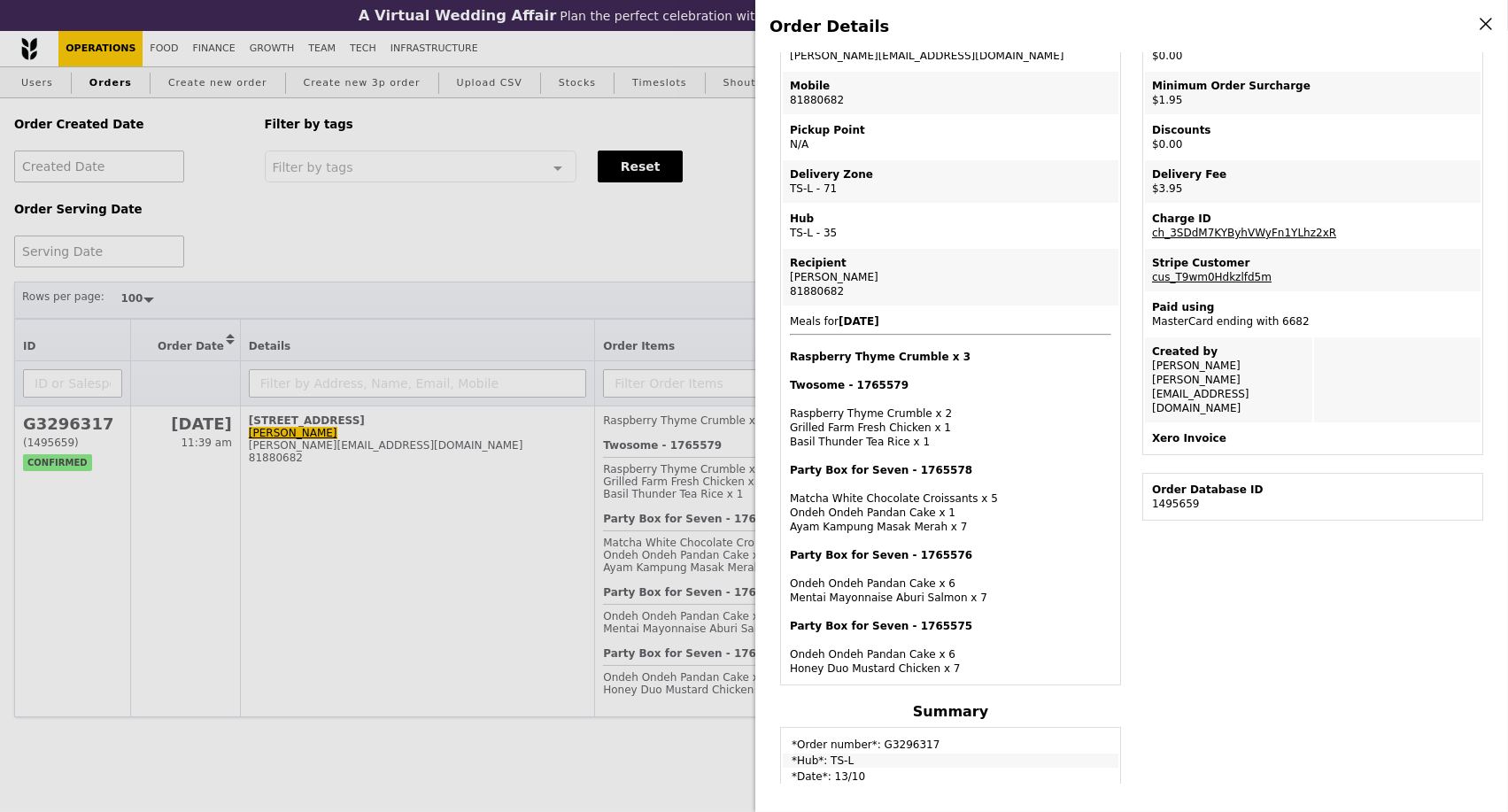
click at [528, 526] on div "Order Details Edit order Changelog Cancel Order ID G3296317 – View receipt Orde…" at bounding box center [754, 406] width 1508 height 812
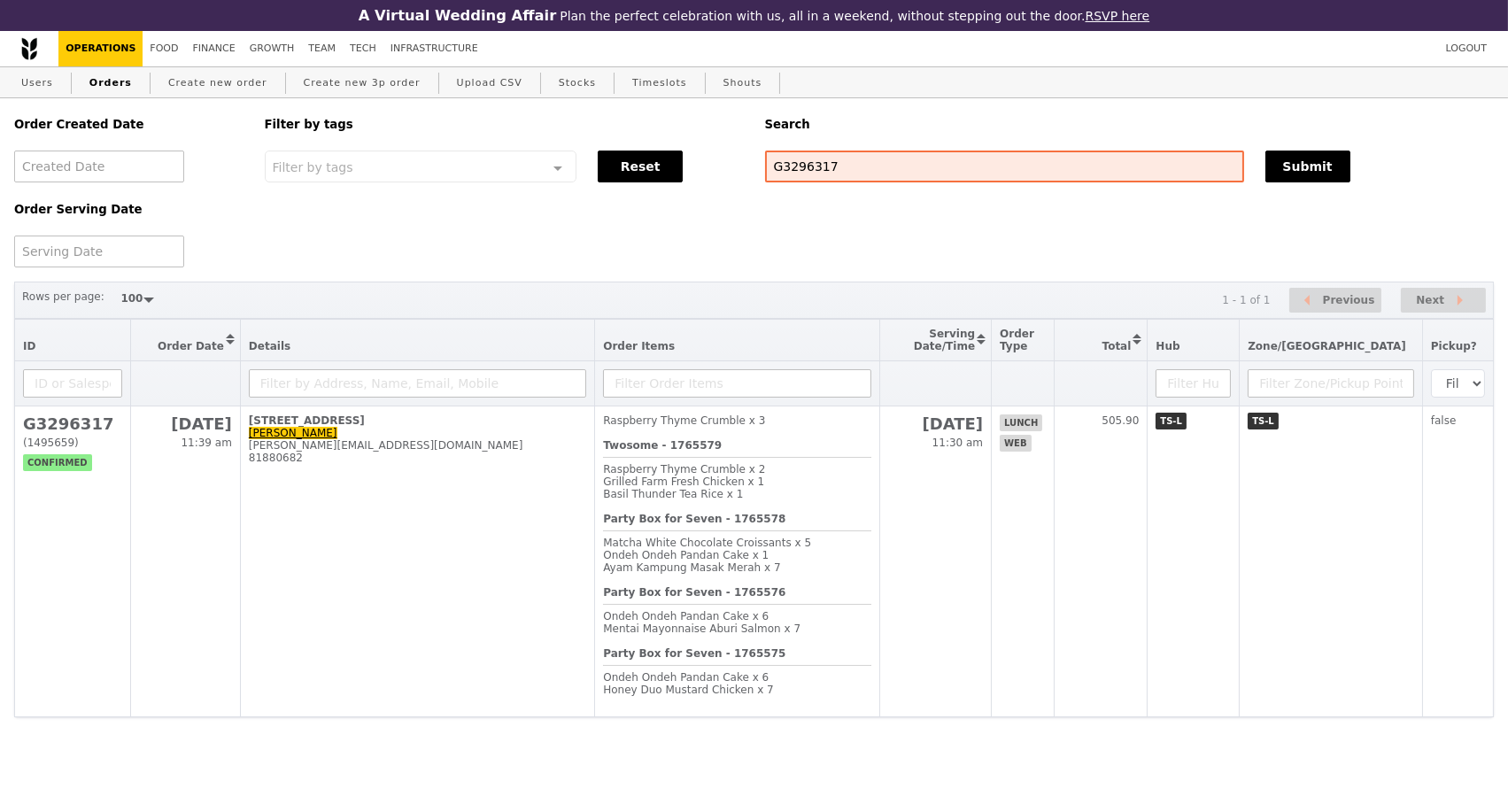
scroll to position [270, 0]
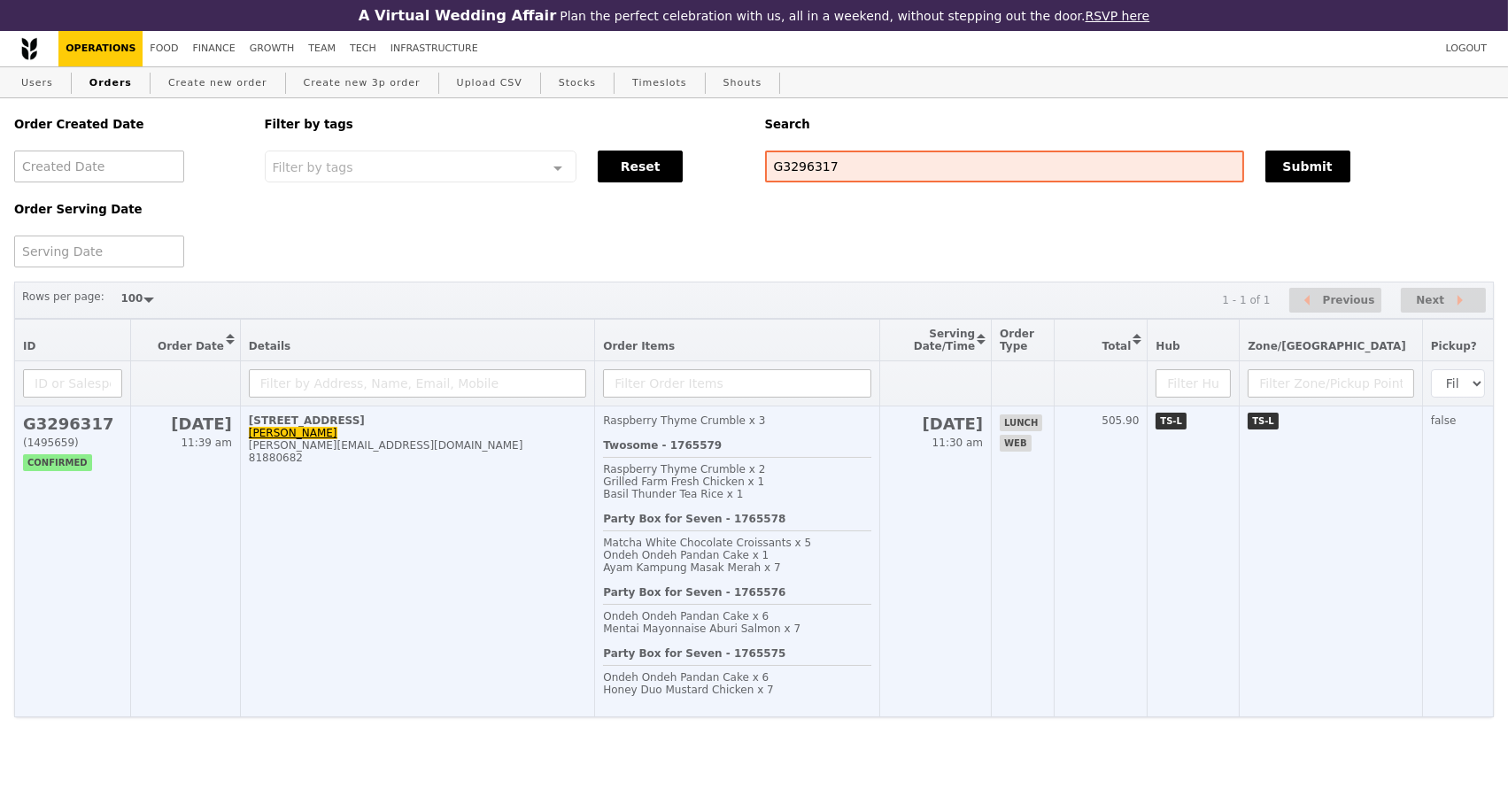
click at [594, 575] on td "80 Raffles Place, #57-02 Julie Chua julie.chuacc@uobgroup.com 81880682" at bounding box center [417, 561] width 354 height 311
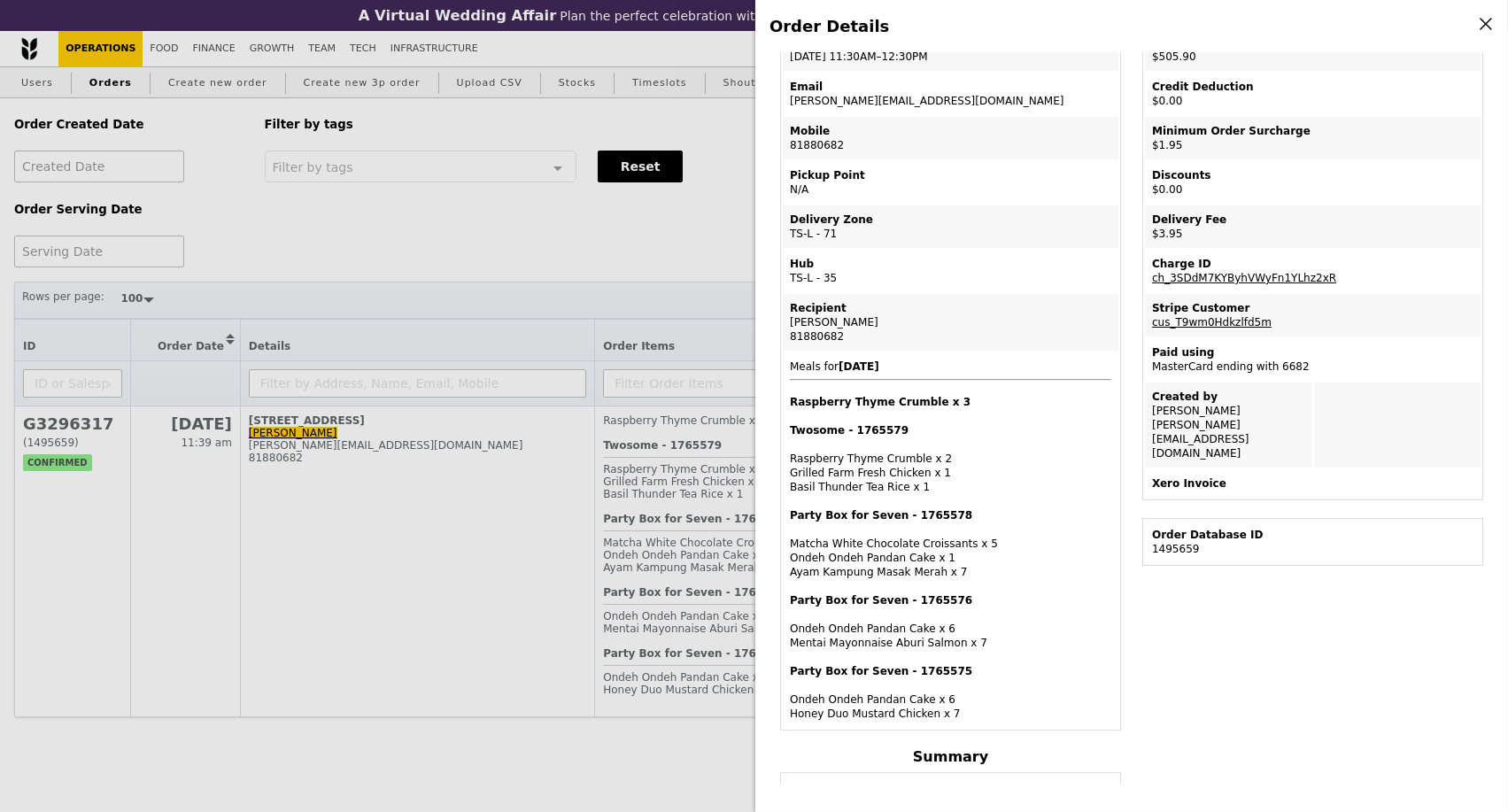
scroll to position [0, 0]
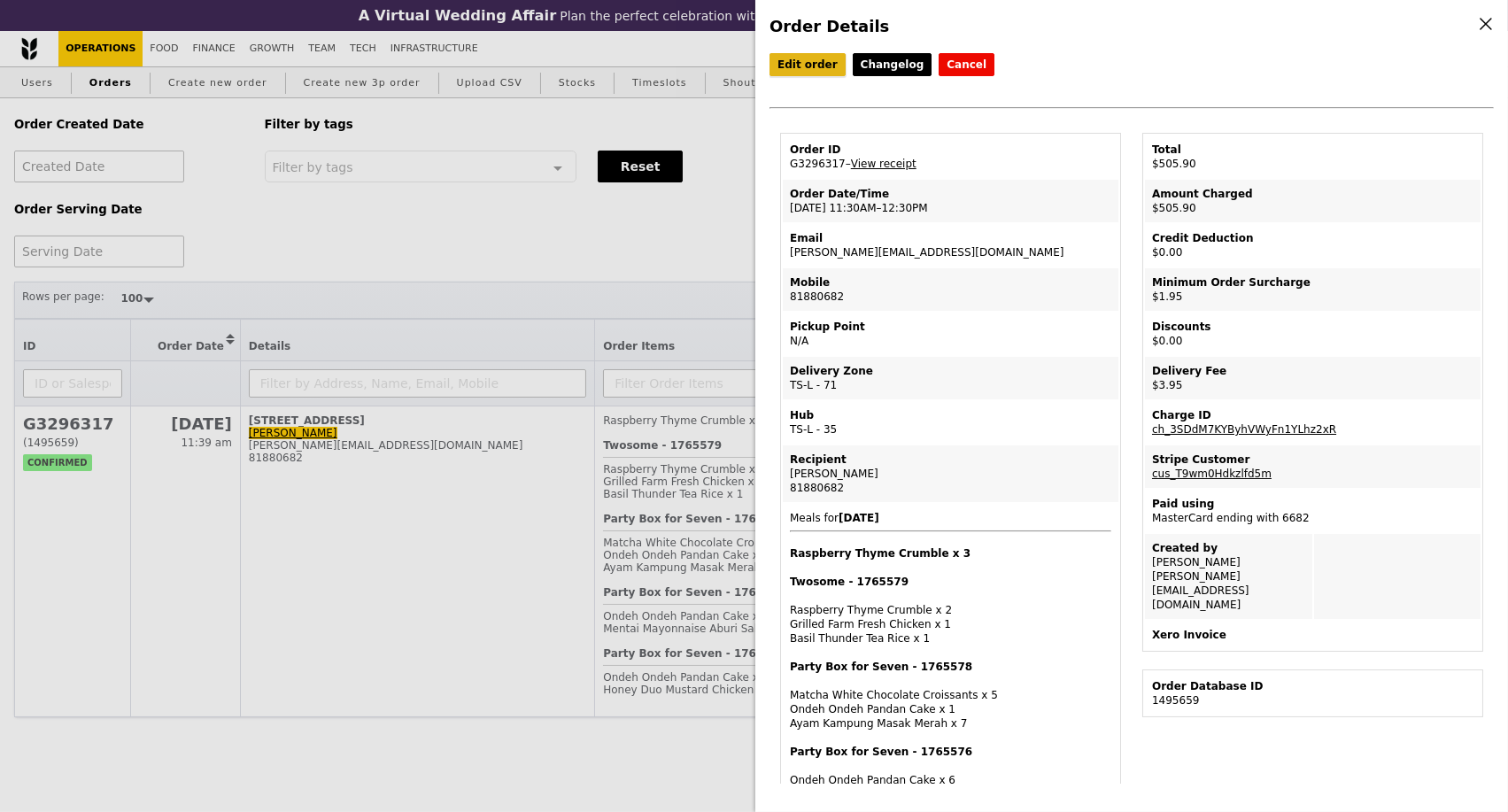
click at [809, 65] on link "Edit order" at bounding box center [808, 64] width 76 height 23
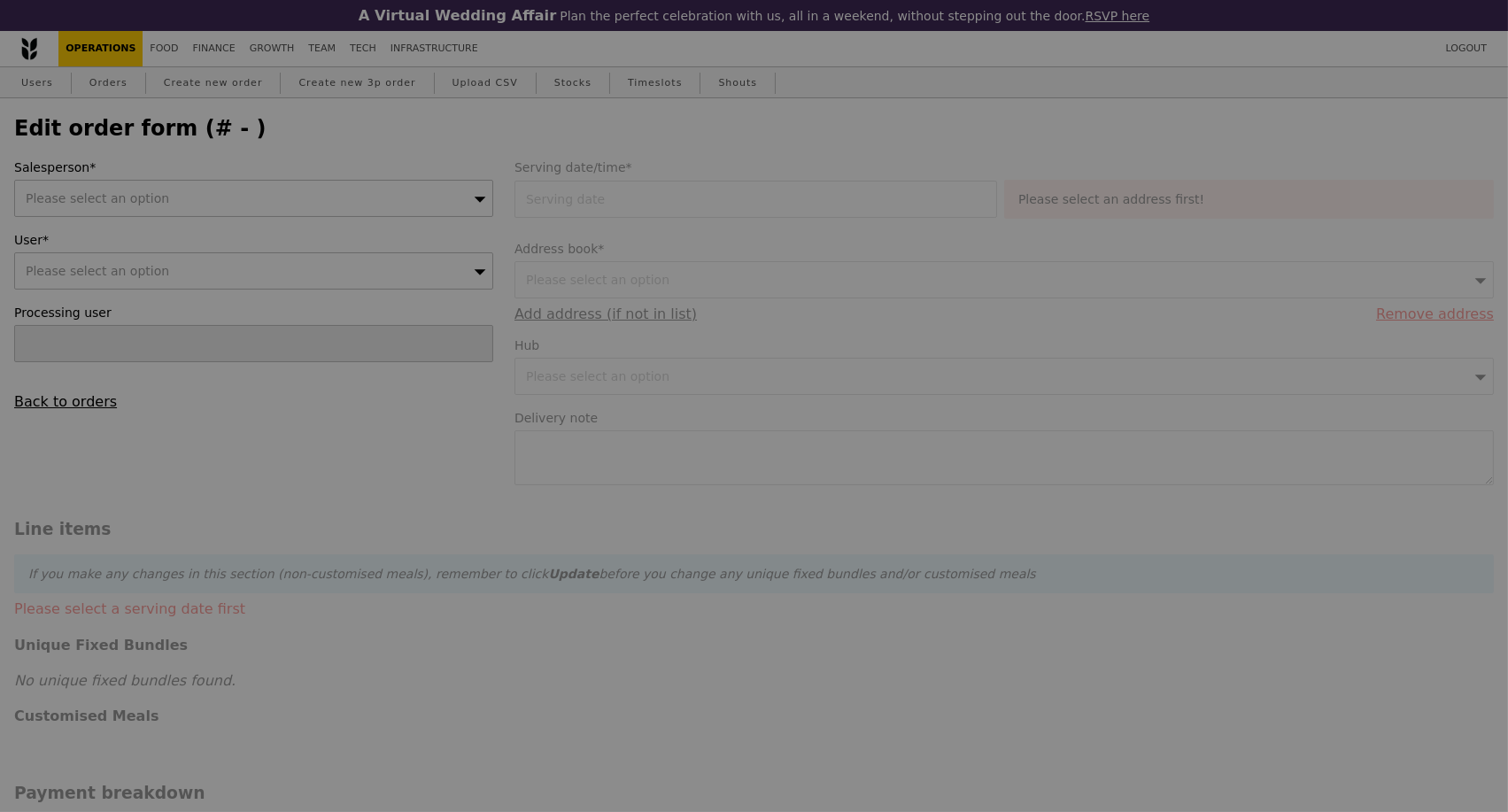
type input "13 Oct 2025"
type textarea "Please call Evelyn at 93829809 when reaching UOB Plaza 1. Kindly label the food…"
type input "500.00"
type input "1.79"
type input "1.95"
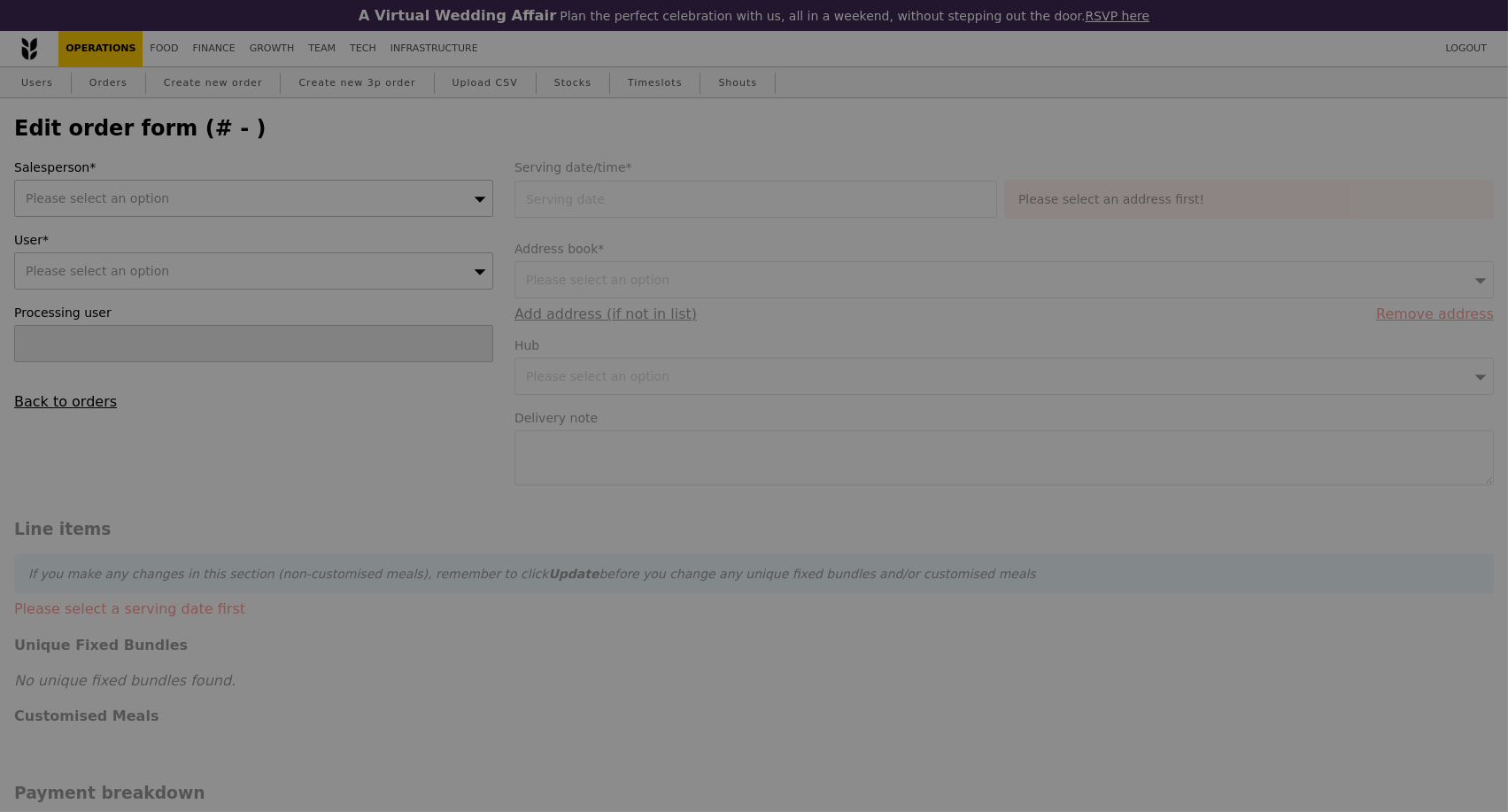
type input "2.71"
type input "2.95"
type input "504.90"
type input "Loading..."
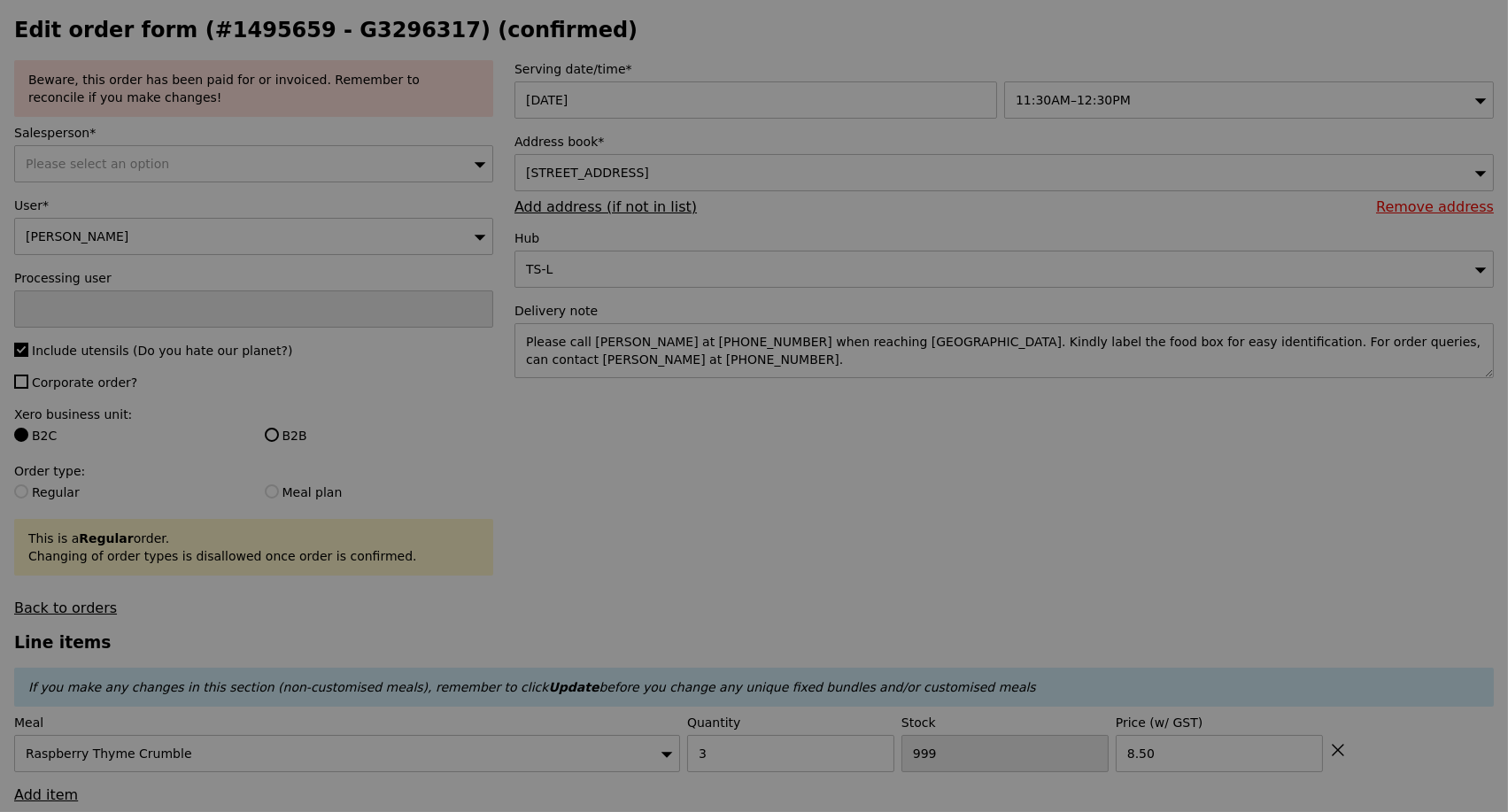
type input "493"
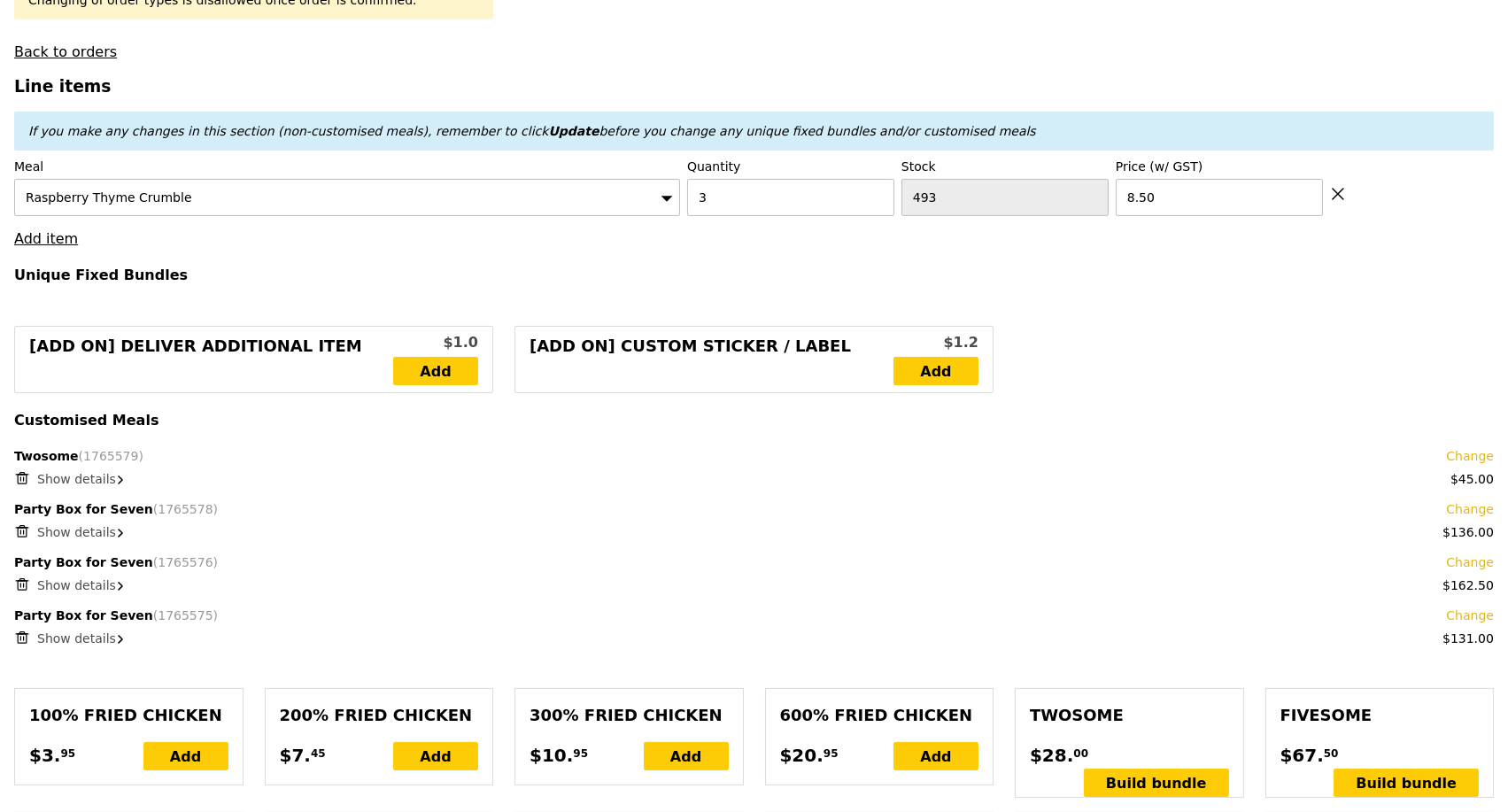
scroll to position [688, 0]
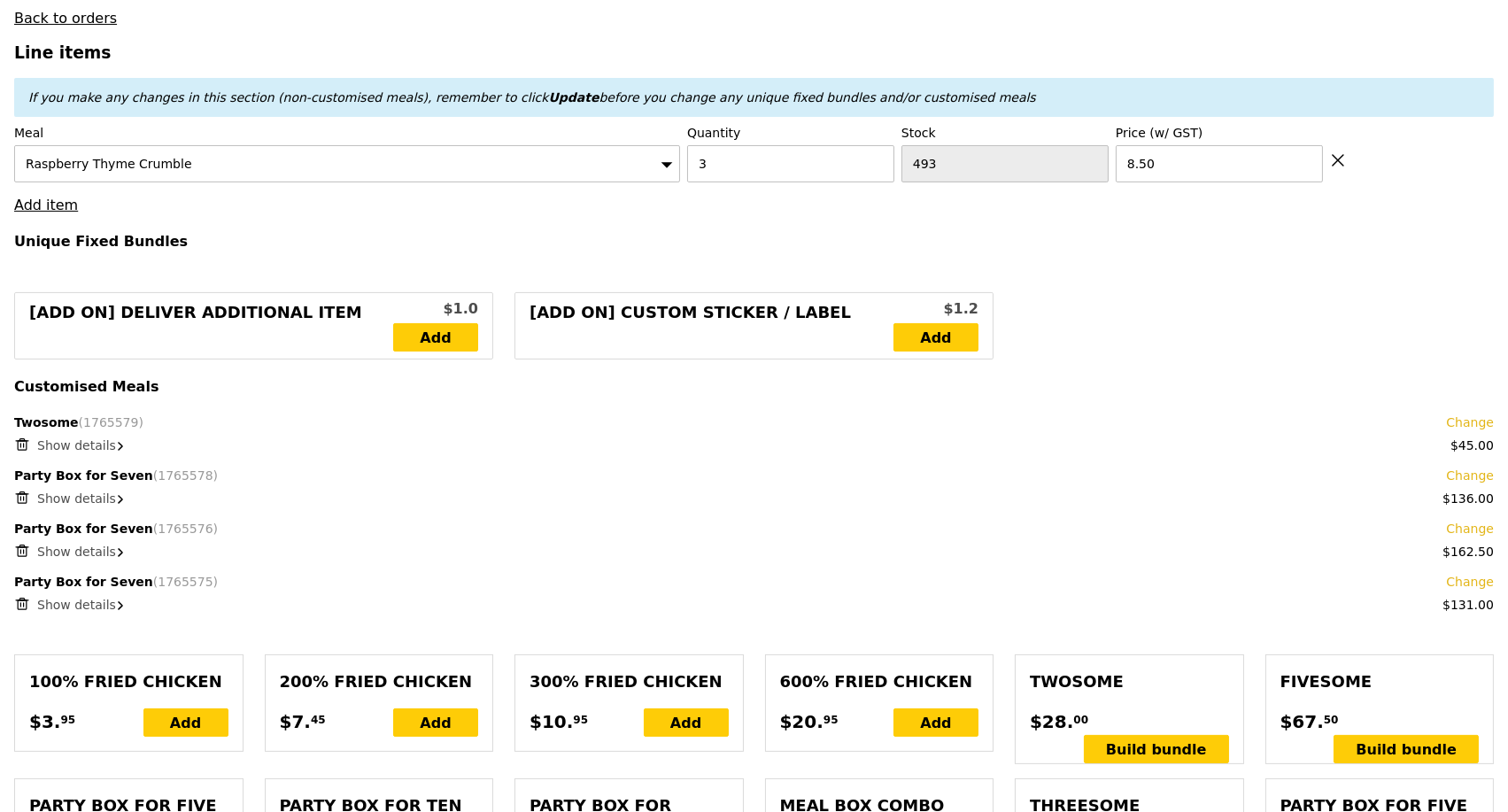
click at [118, 503] on icon at bounding box center [120, 499] width 4 height 7
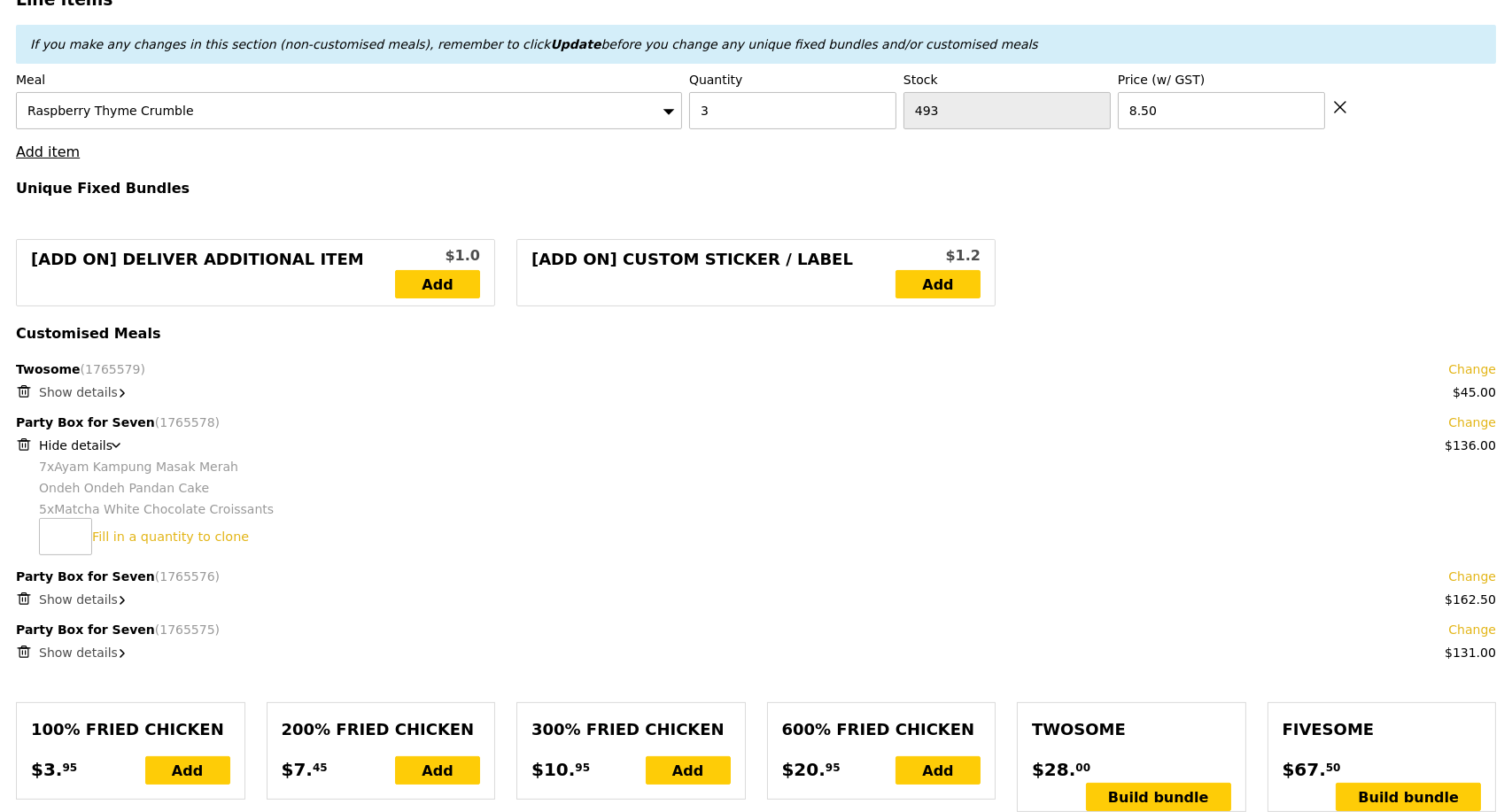
scroll to position [786, 0]
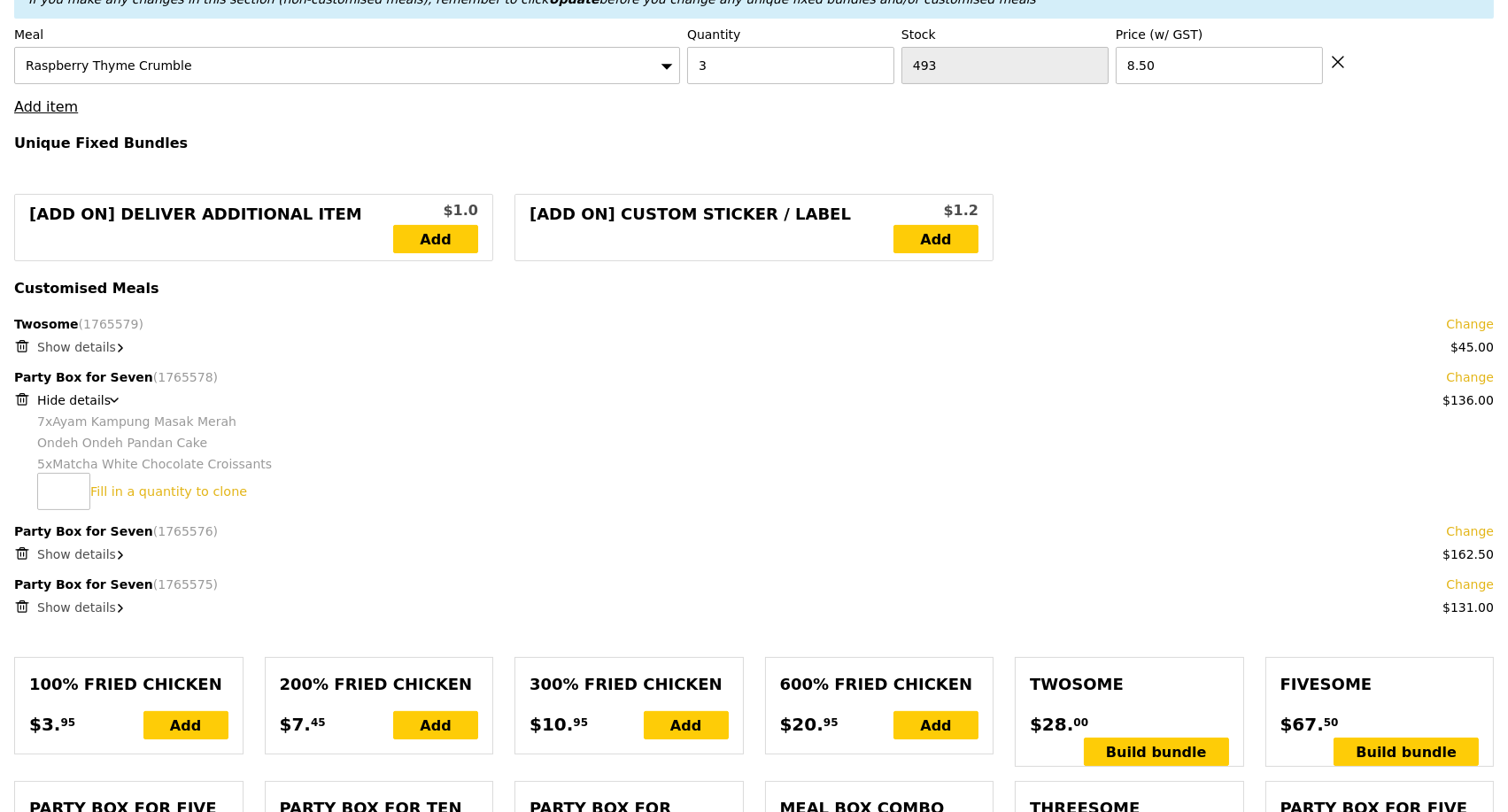
click at [118, 559] on icon at bounding box center [120, 555] width 4 height 7
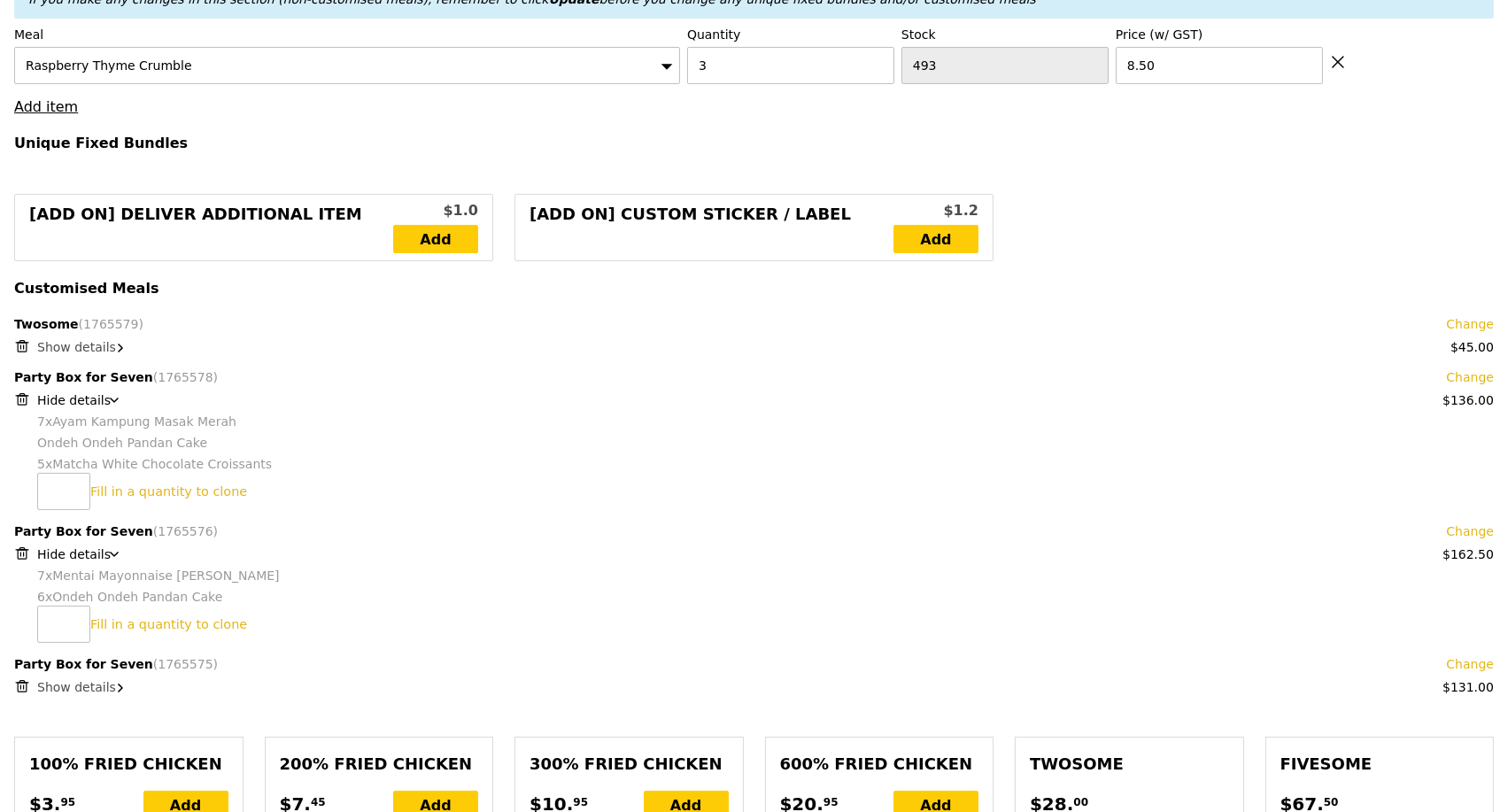
click at [1472, 386] on link "Change" at bounding box center [1470, 377] width 48 height 17
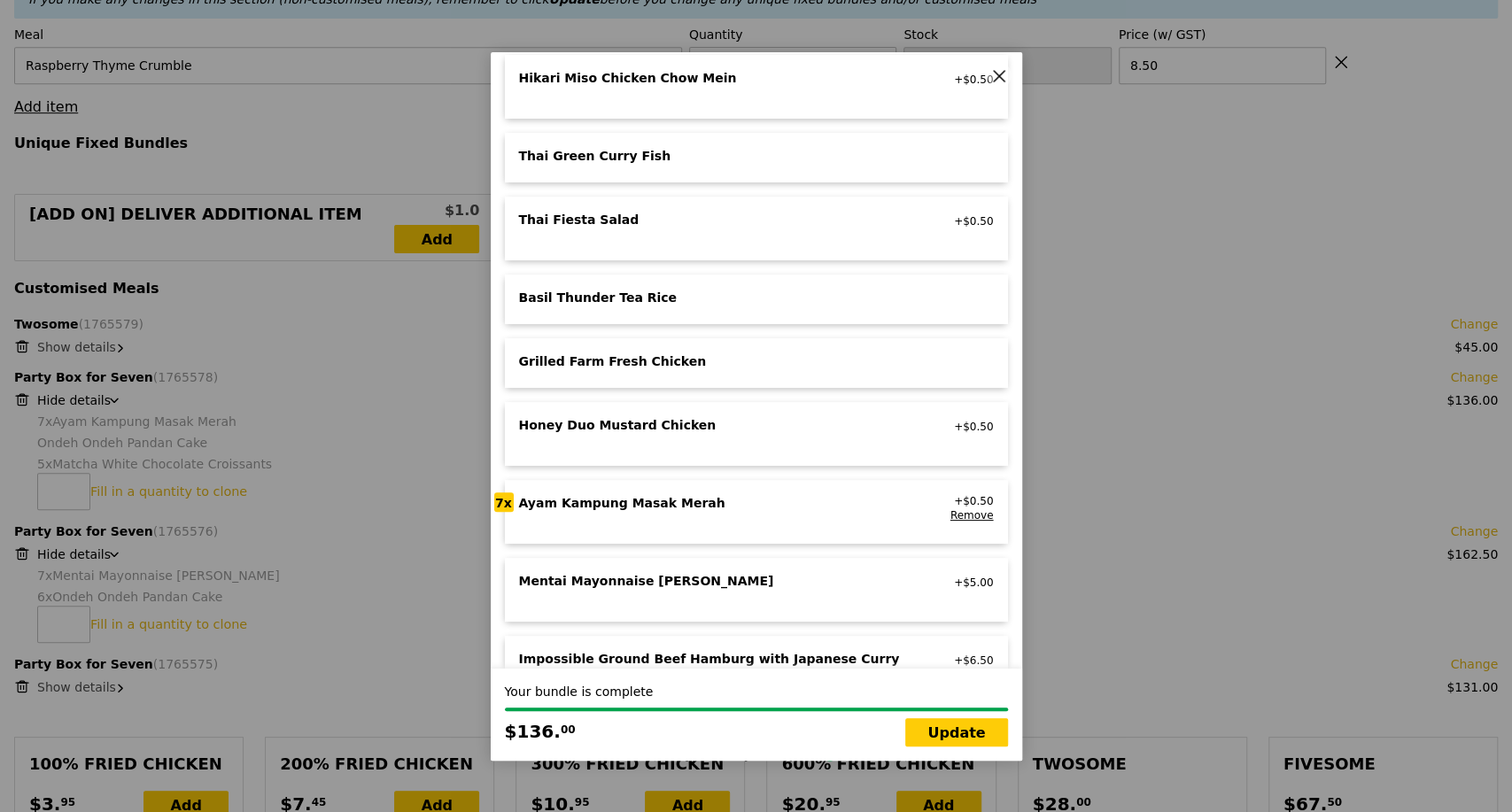
scroll to position [196, 0]
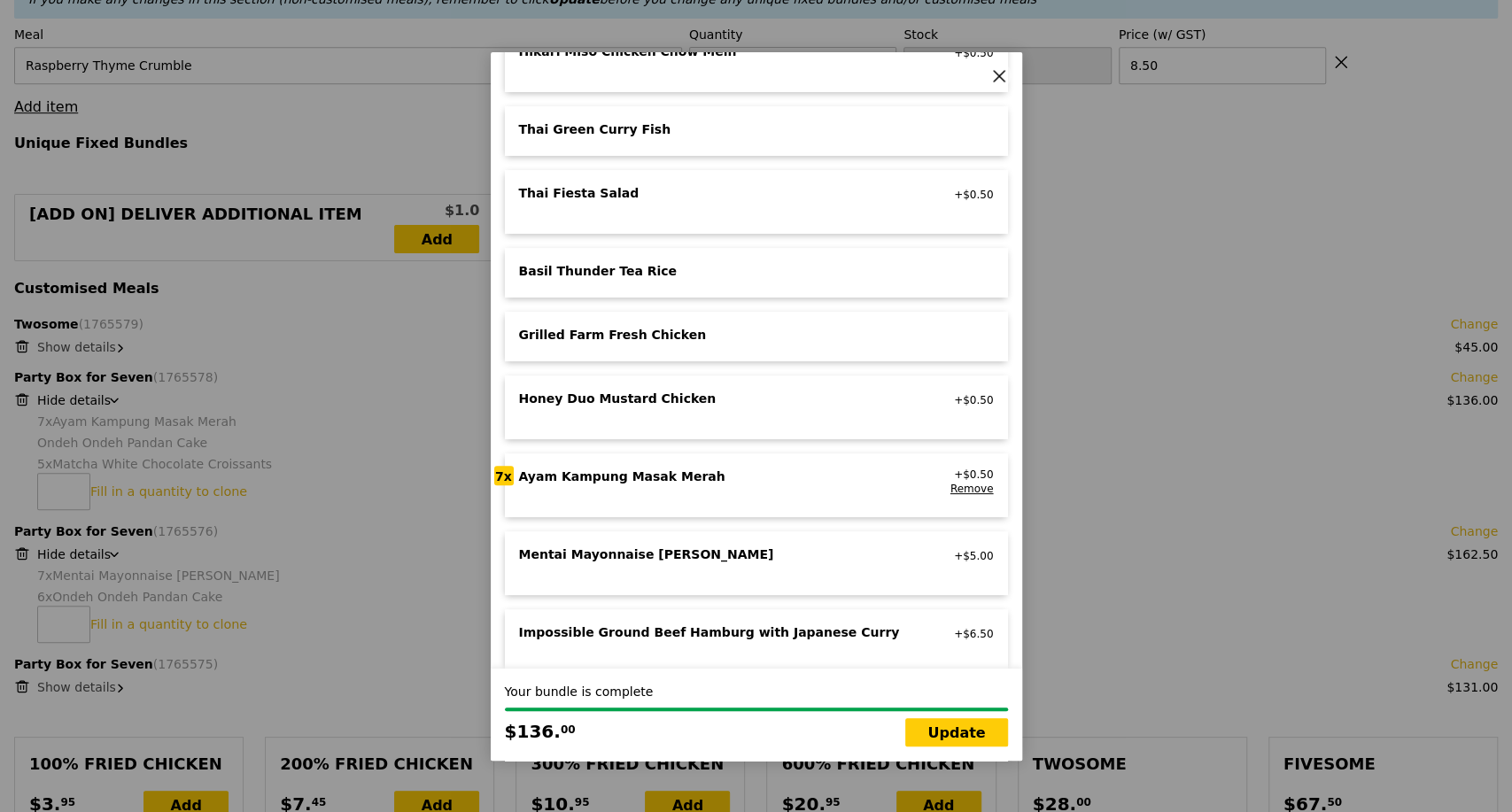
click at [783, 485] on div "Ayam Kampung Masak Merah high protein, spicy, contains allium, shellfish, soy, …" at bounding box center [715, 481] width 414 height 28
click at [673, 267] on div "Basil Thunder Tea Rice" at bounding box center [715, 270] width 392 height 17
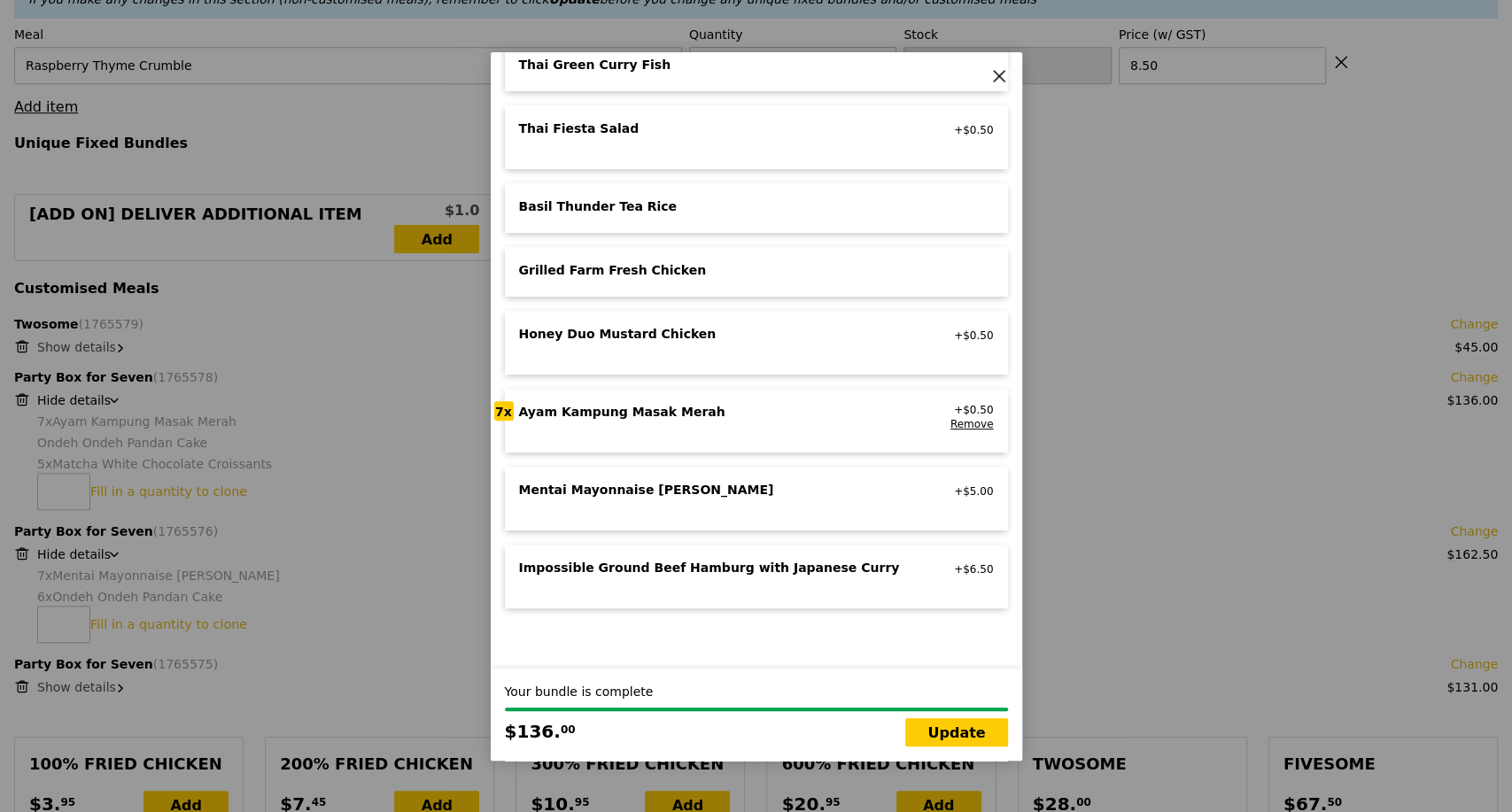
scroll to position [295, 0]
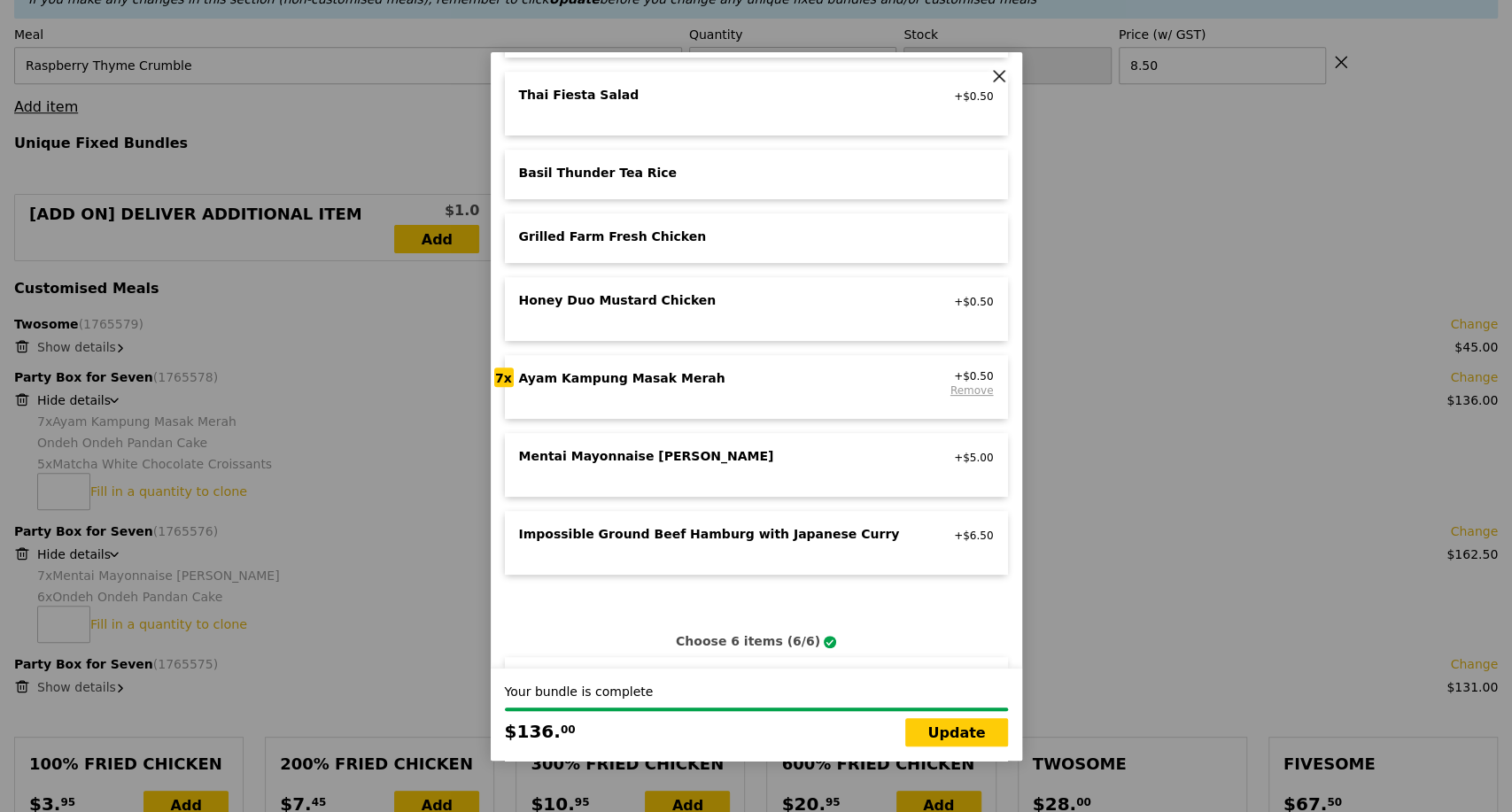
click at [952, 389] on link "Remove" at bounding box center [972, 390] width 43 height 13
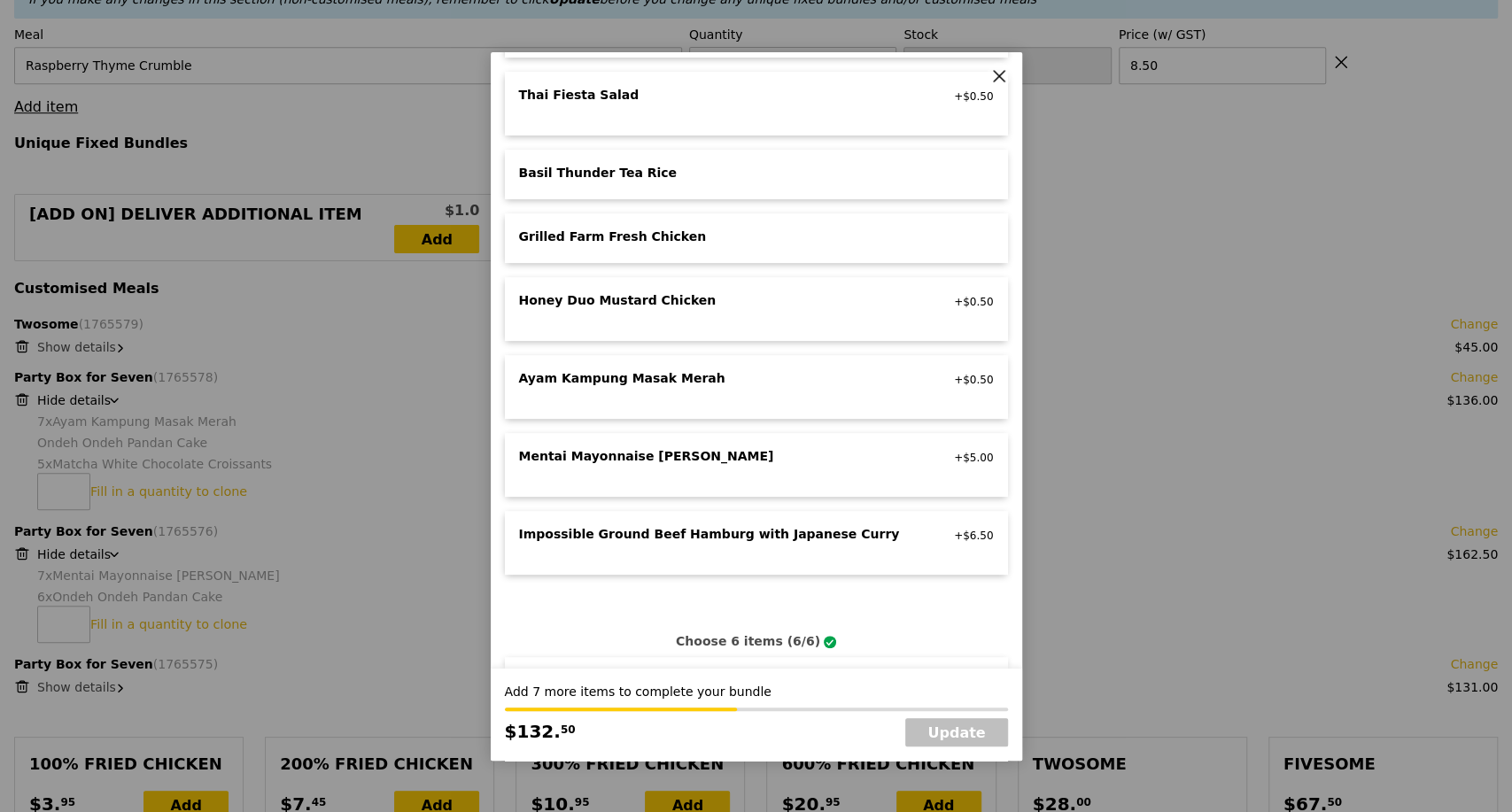
click at [744, 400] on div "Ayam Kampung Masak Merah high protein, spicy, contains allium, shellfish, soy, …" at bounding box center [756, 387] width 475 height 36
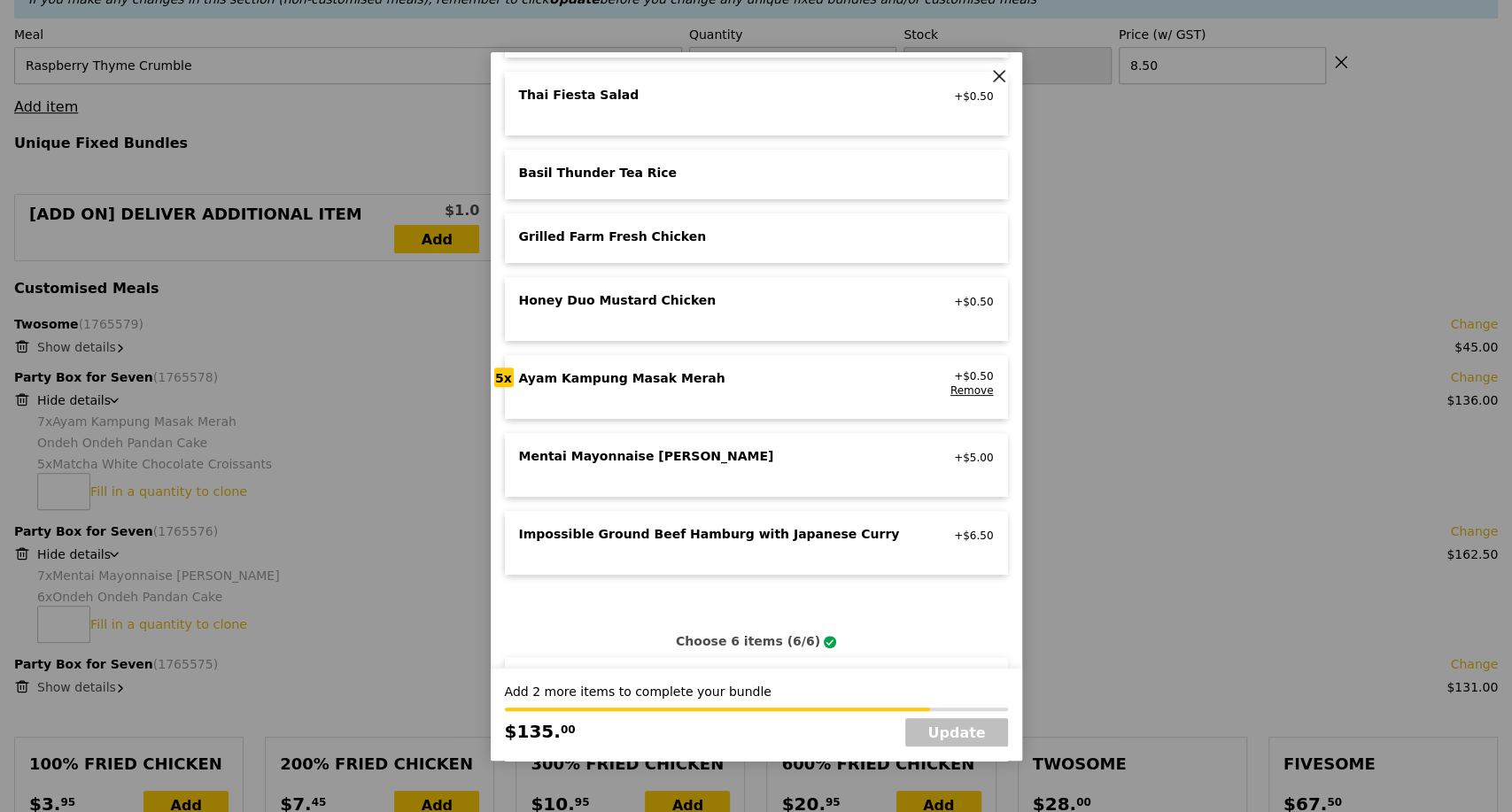
click at [744, 400] on div "Ayam Kampung Masak Merah high protein, spicy, contains allium, shellfish, soy, …" at bounding box center [756, 387] width 475 height 36
click at [701, 174] on div "Basil Thunder Tea Rice" at bounding box center [715, 172] width 392 height 17
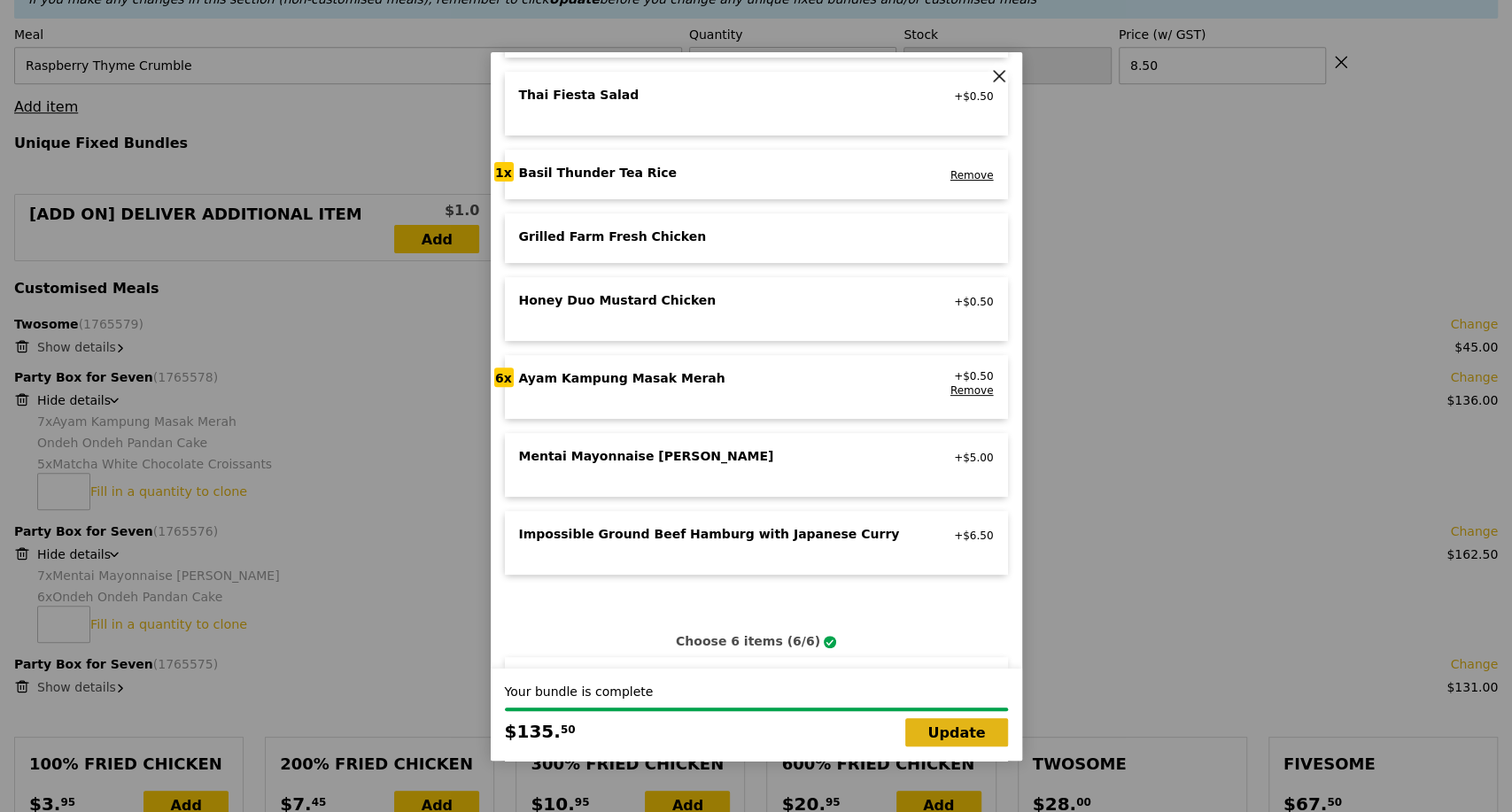
click at [956, 724] on link "Update" at bounding box center [955, 731] width 102 height 28
type input "Loading..."
type input "499.50"
type input "504.40"
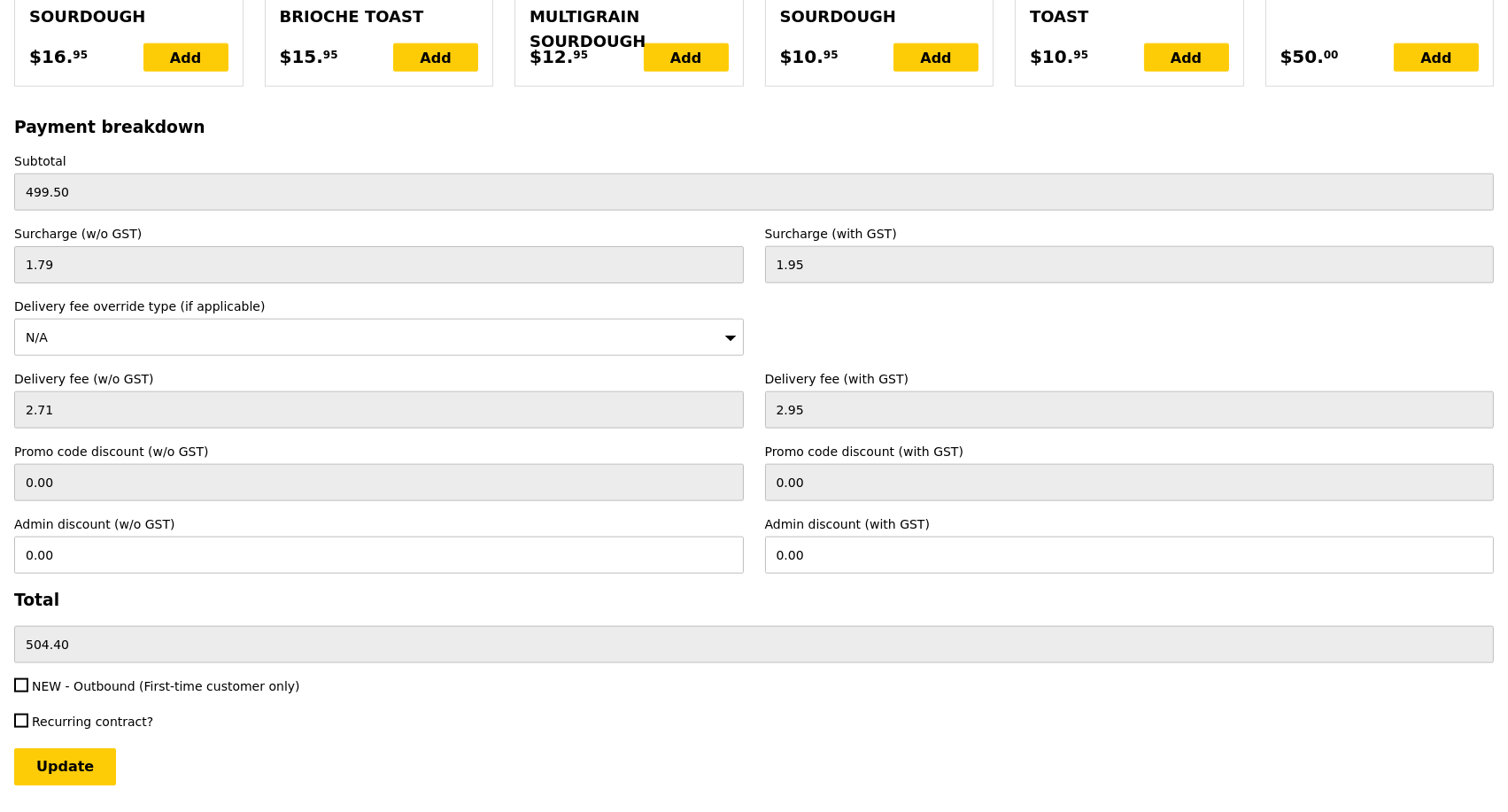
scroll to position [4523, 0]
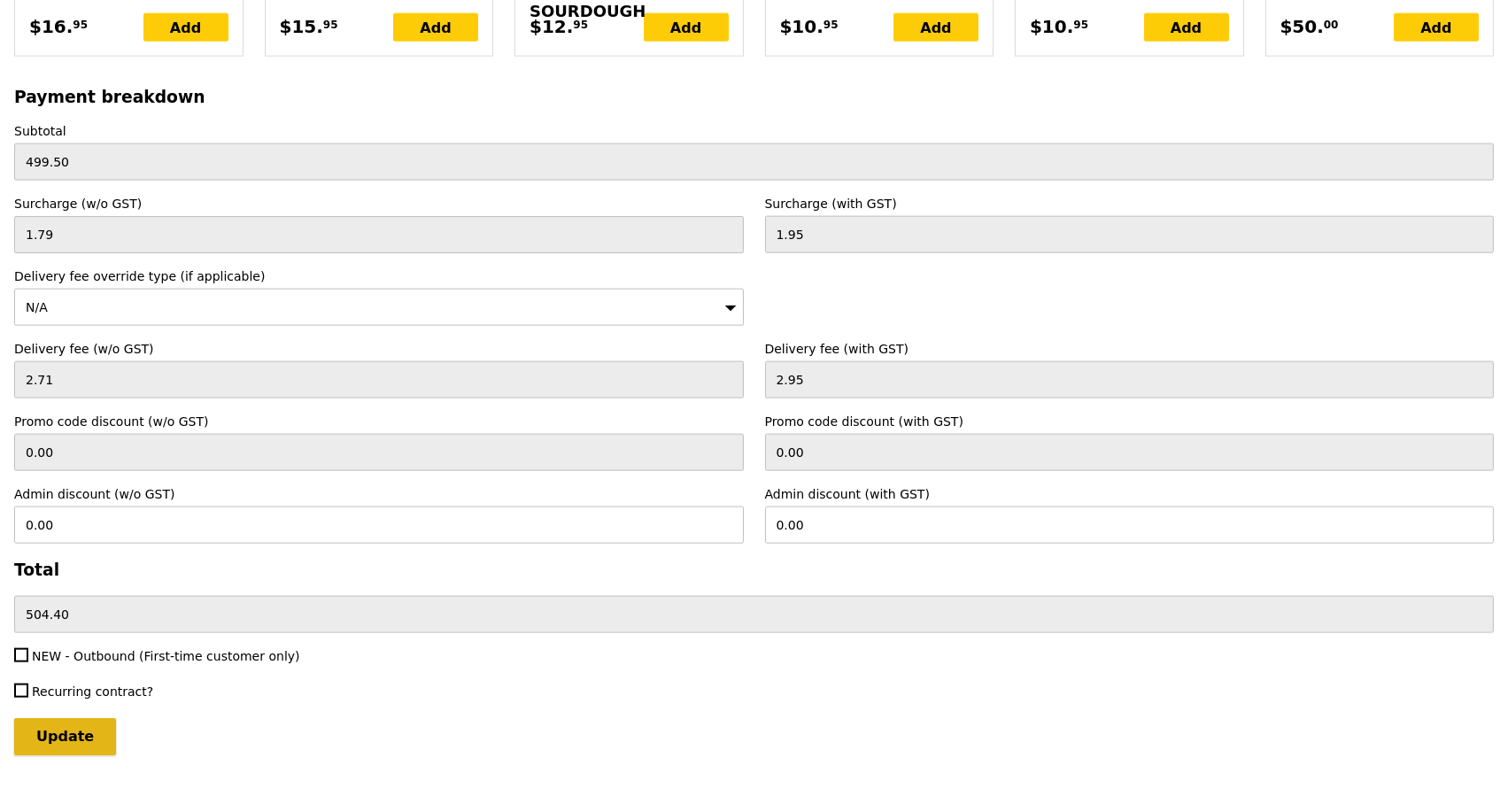
click at [72, 718] on input "Update" at bounding box center [64, 736] width 102 height 38
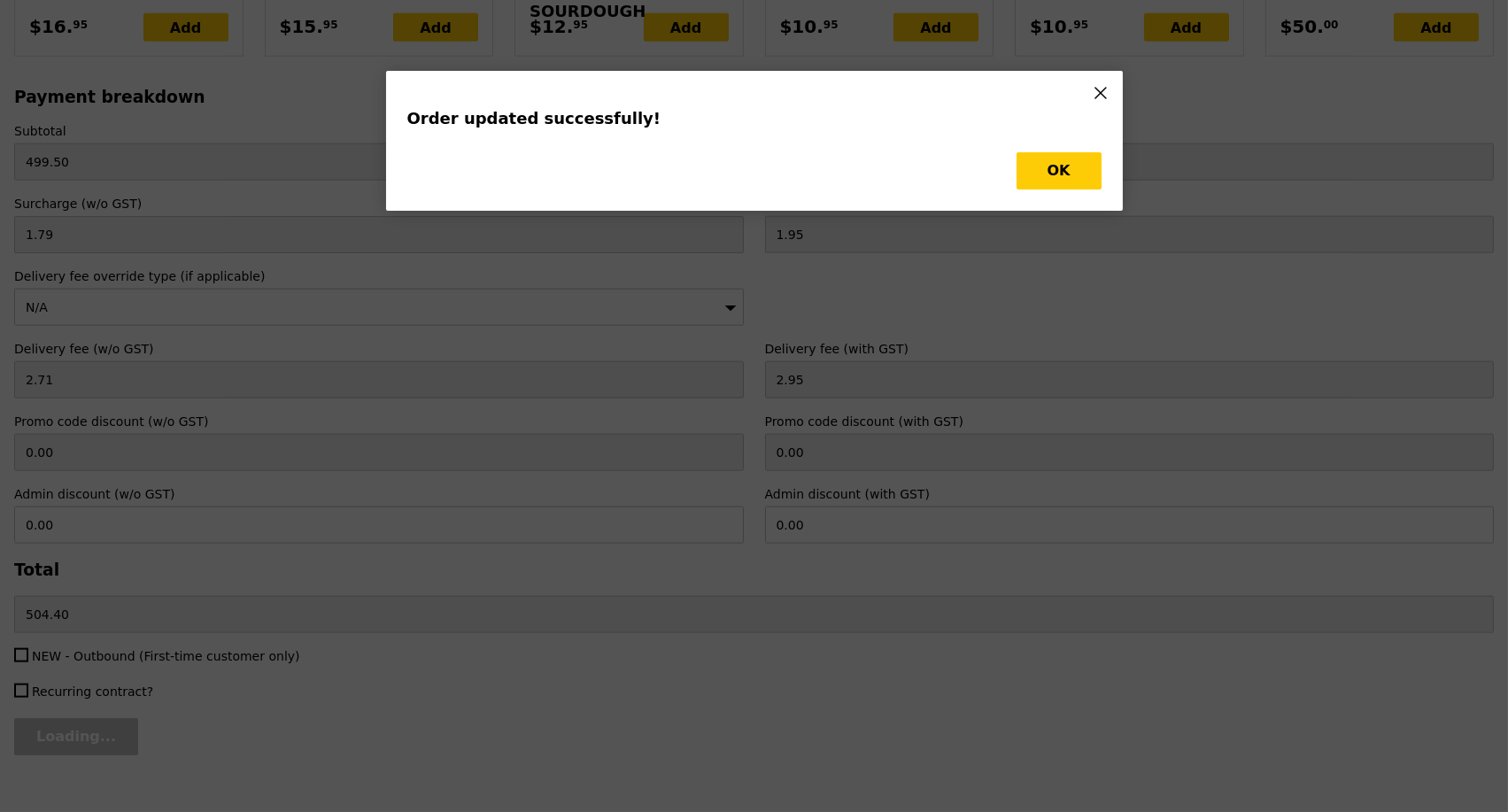
scroll to position [0, 0]
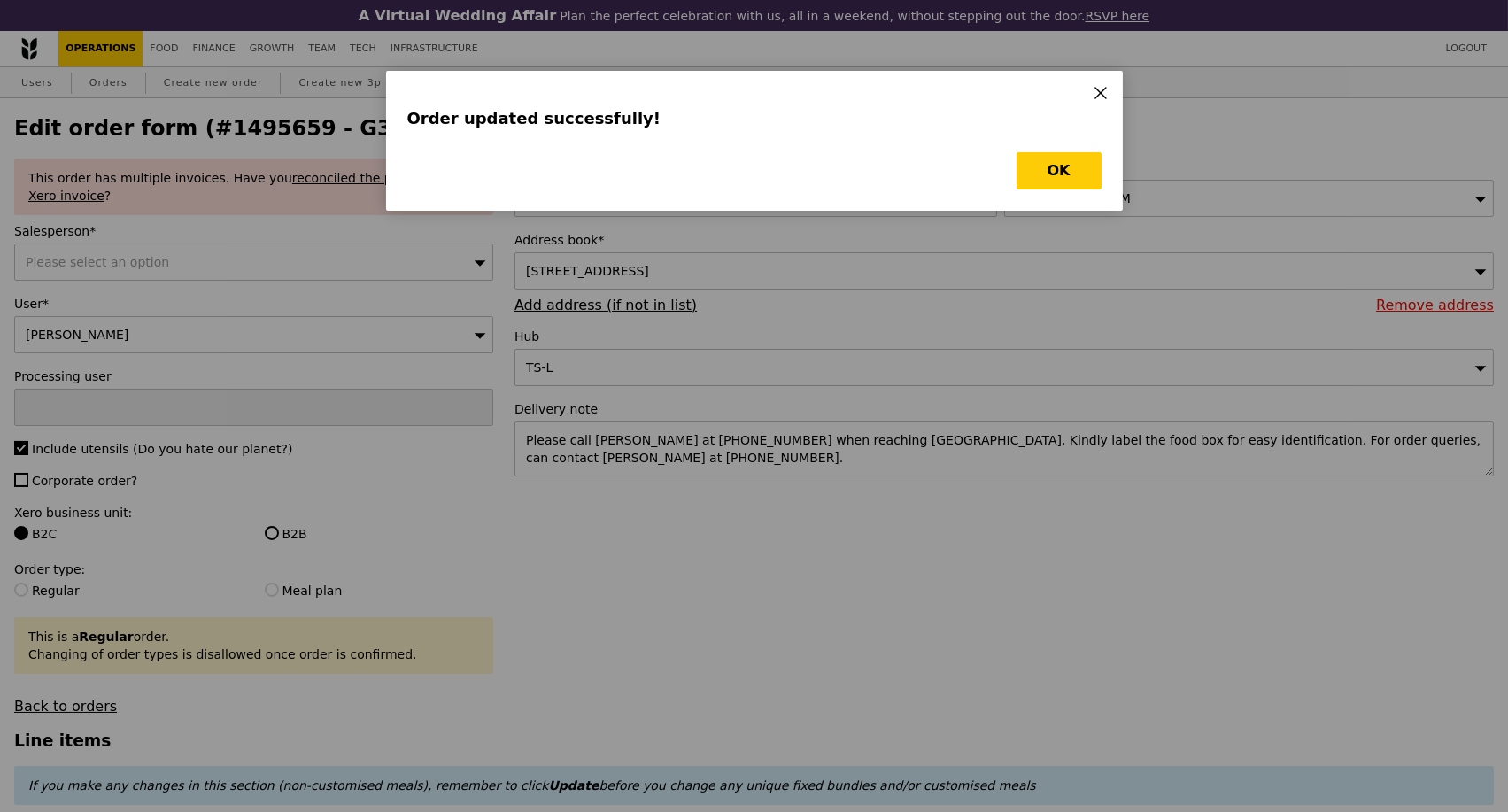
type input "Update"
click at [1079, 159] on button "OK" at bounding box center [1059, 170] width 85 height 38
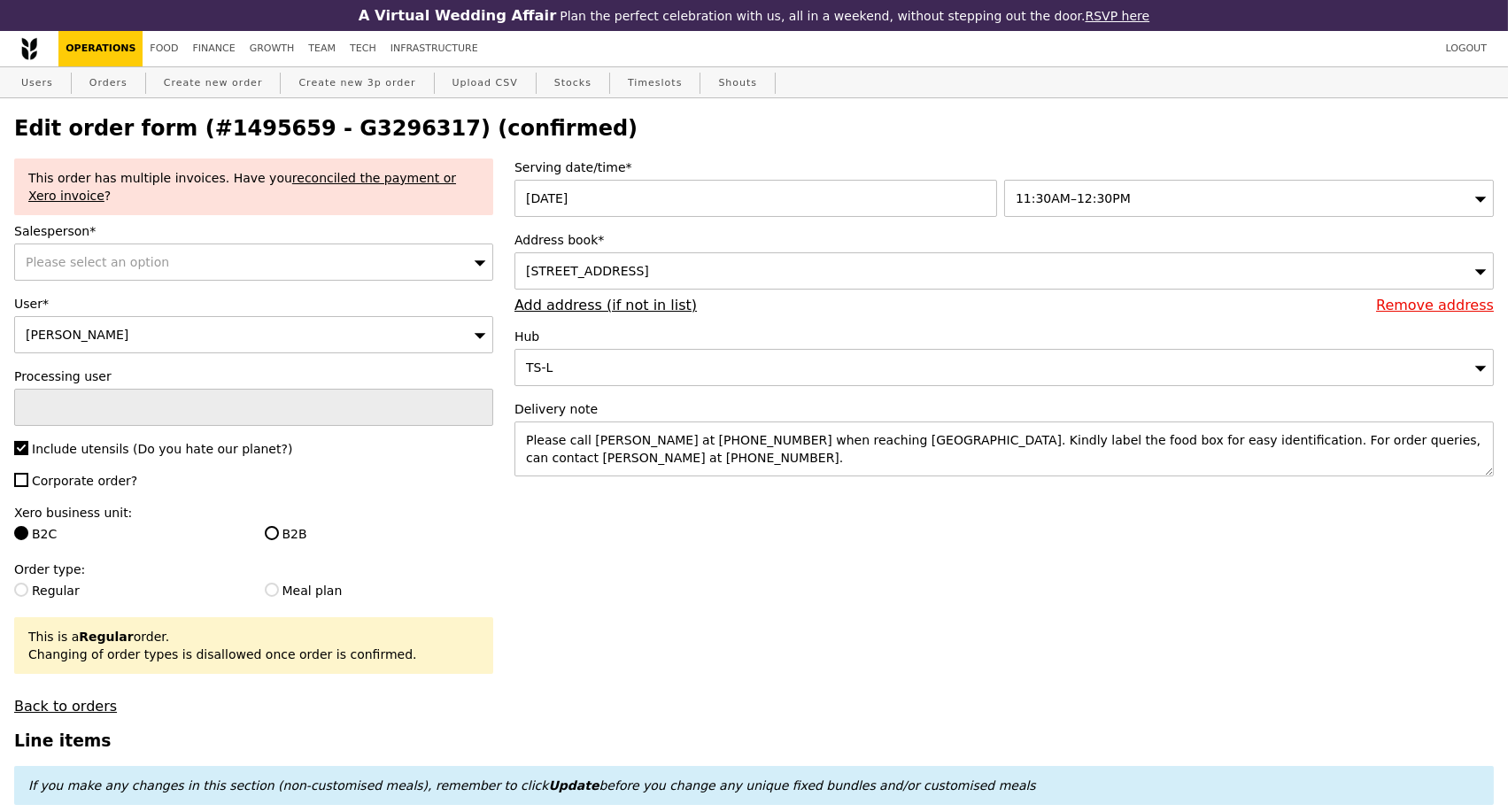
click at [340, 132] on h2 "Edit order form (#1495659 - G3296317) (confirmed)" at bounding box center [754, 128] width 1480 height 25
copy h2 "G3296317"
click at [94, 87] on link "Orders" at bounding box center [108, 82] width 52 height 32
select select "100"
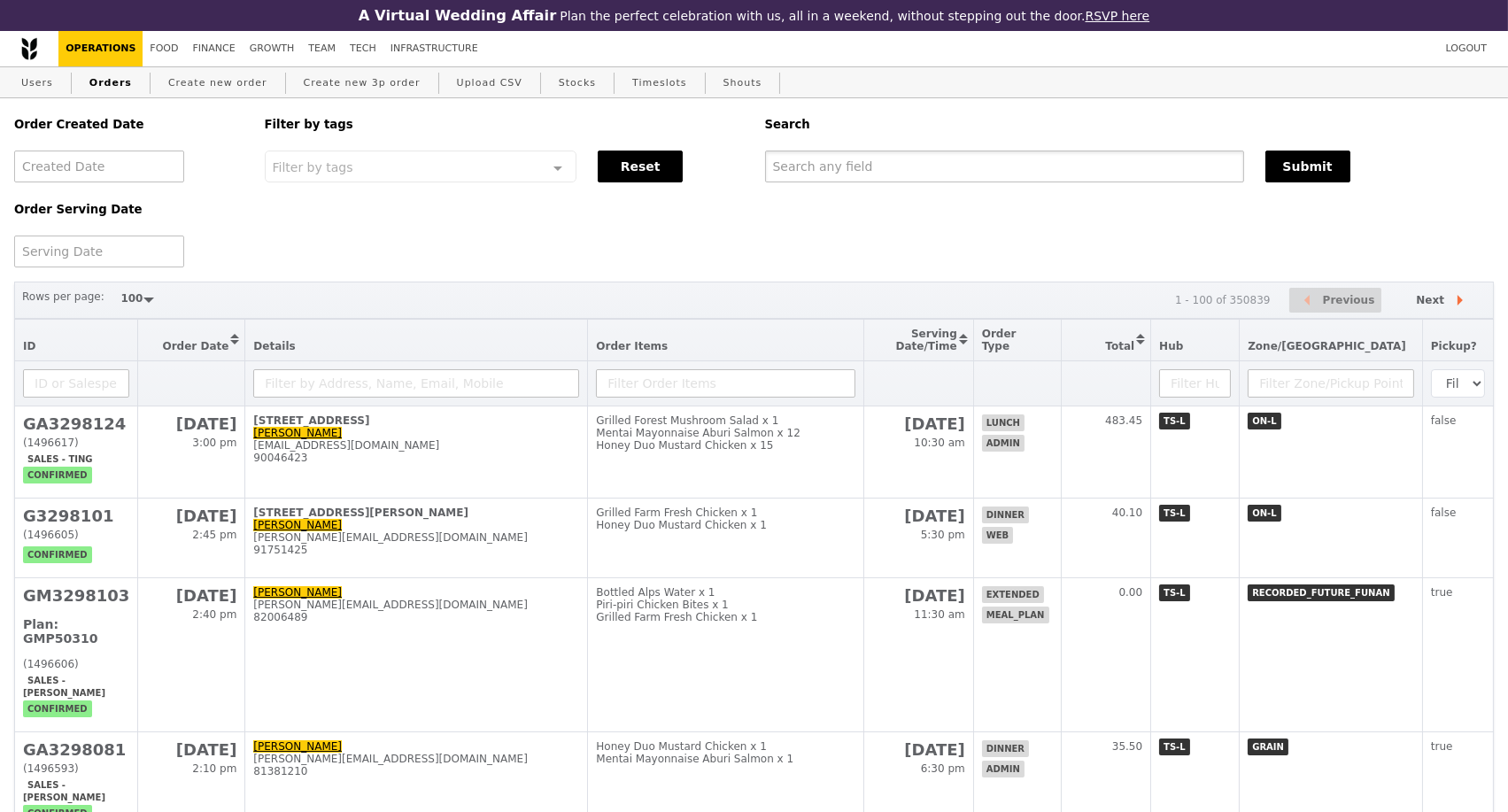
click at [804, 171] on input "text" at bounding box center [1005, 166] width 479 height 32
paste input "G3296317"
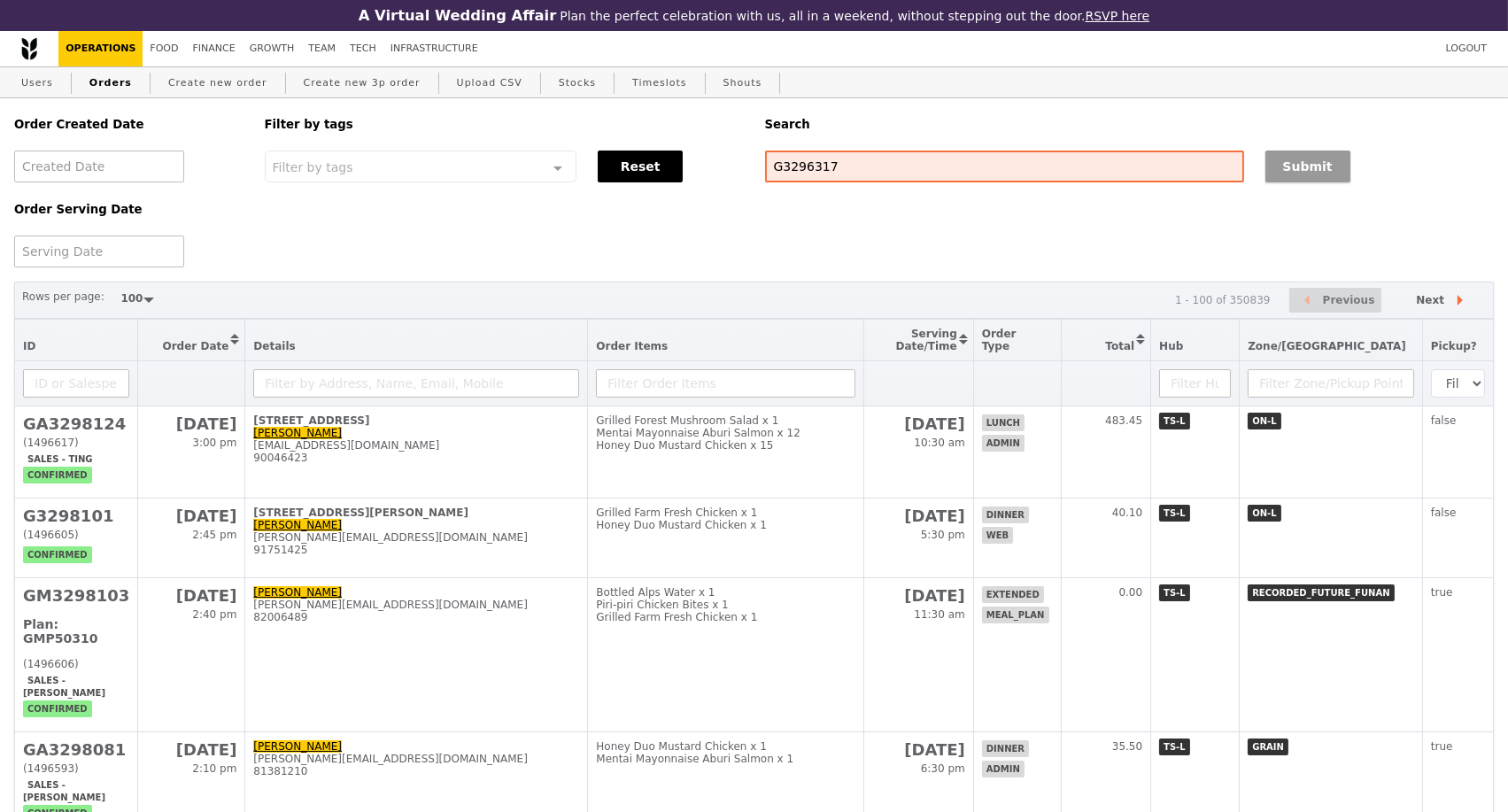
click at [1281, 170] on button "Submit" at bounding box center [1308, 166] width 85 height 32
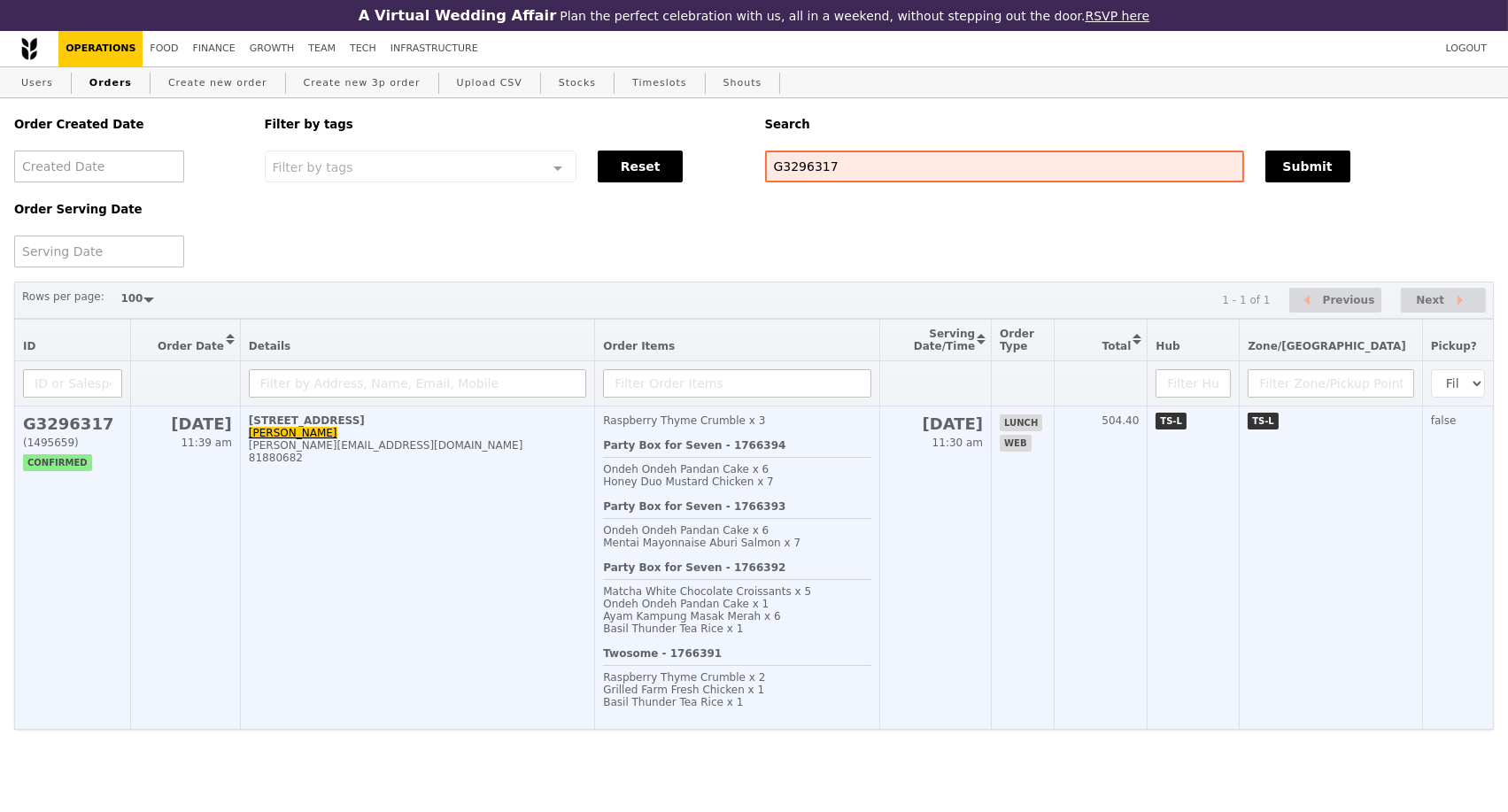
click at [367, 581] on td "80 Raffles Place, #57-02 Julie Chua julie.chuacc@uobgroup.com 81880682" at bounding box center [417, 567] width 354 height 324
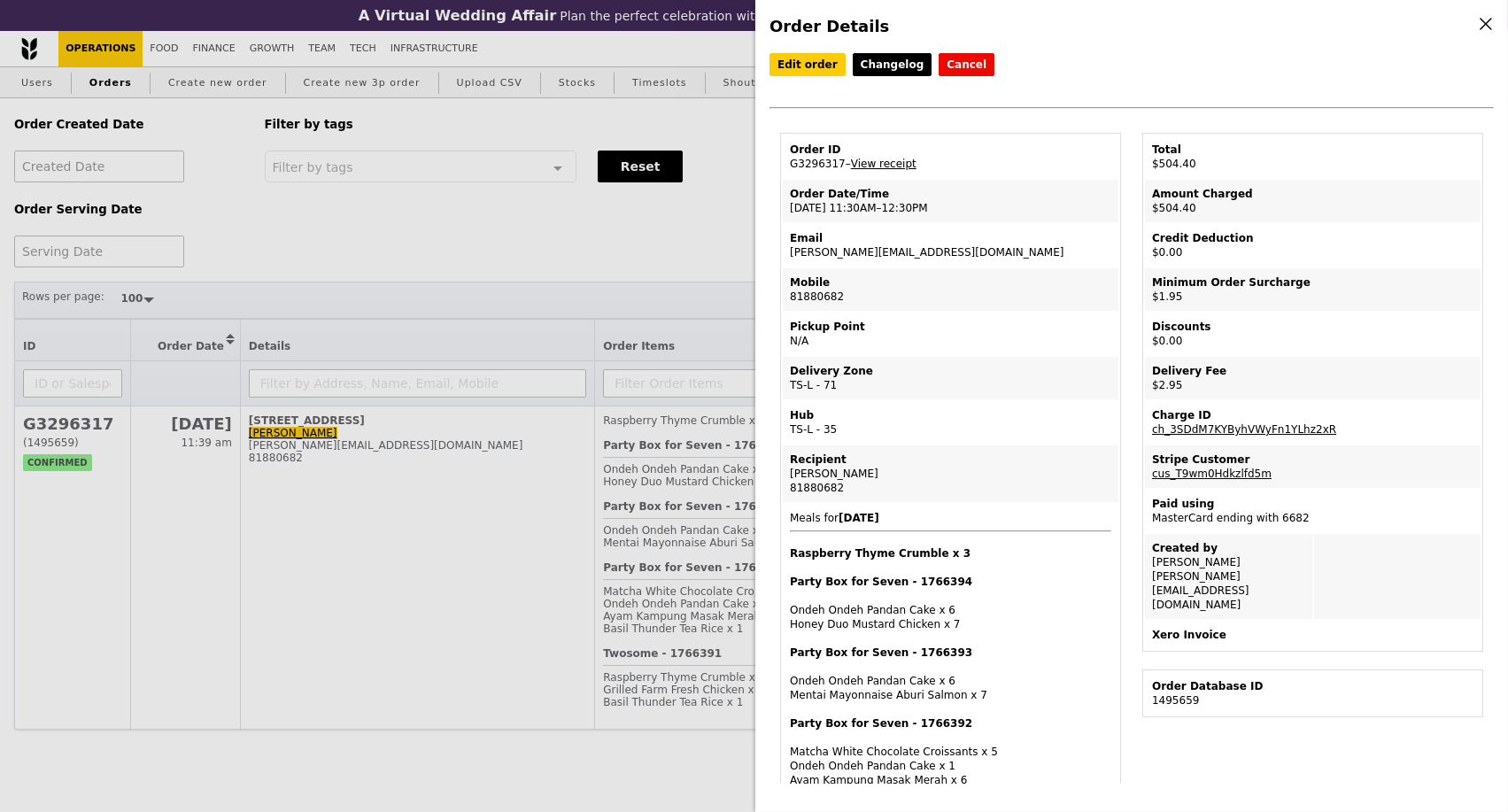
click at [875, 167] on link "View receipt" at bounding box center [883, 164] width 65 height 13
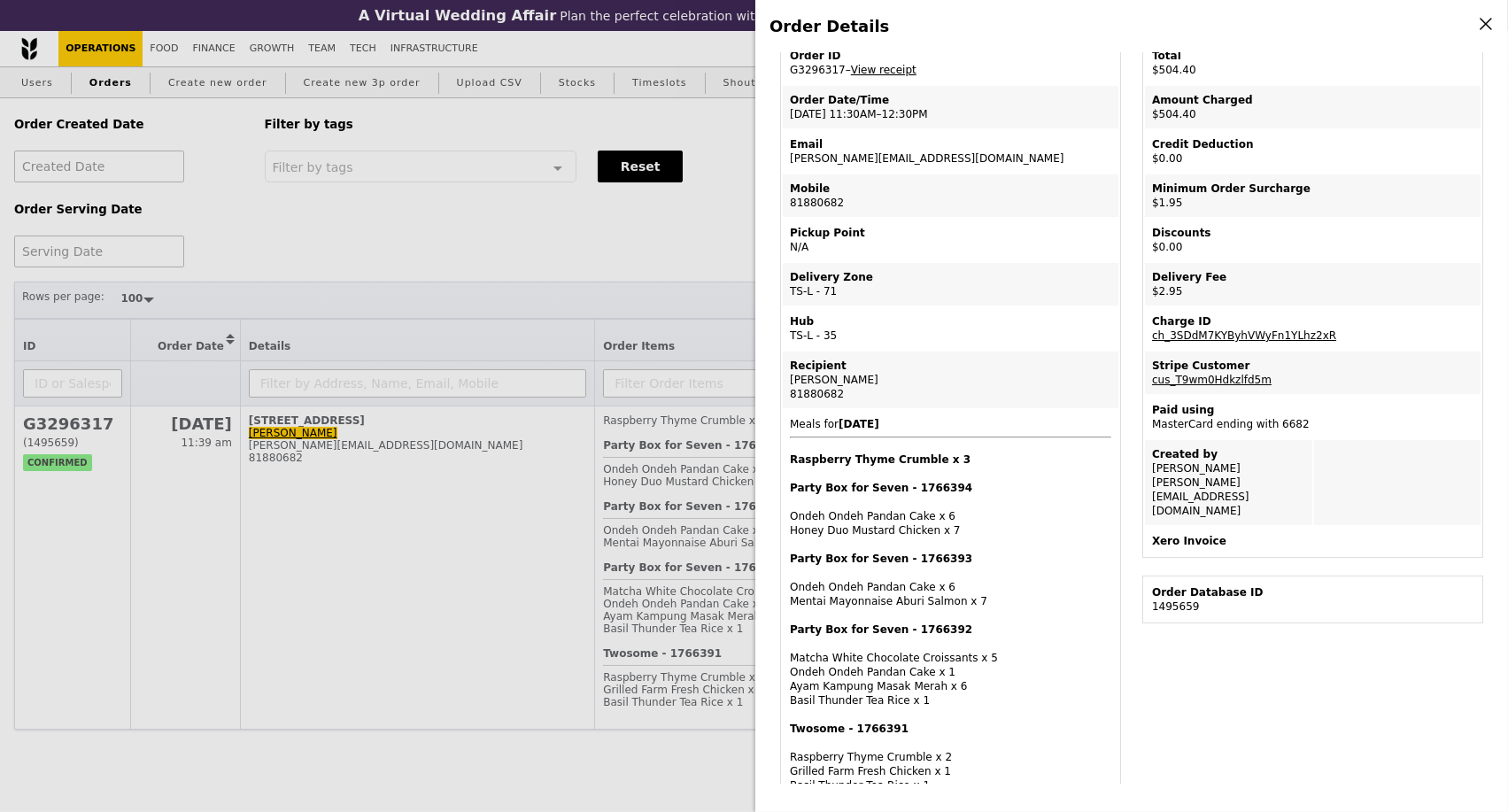
scroll to position [196, 0]
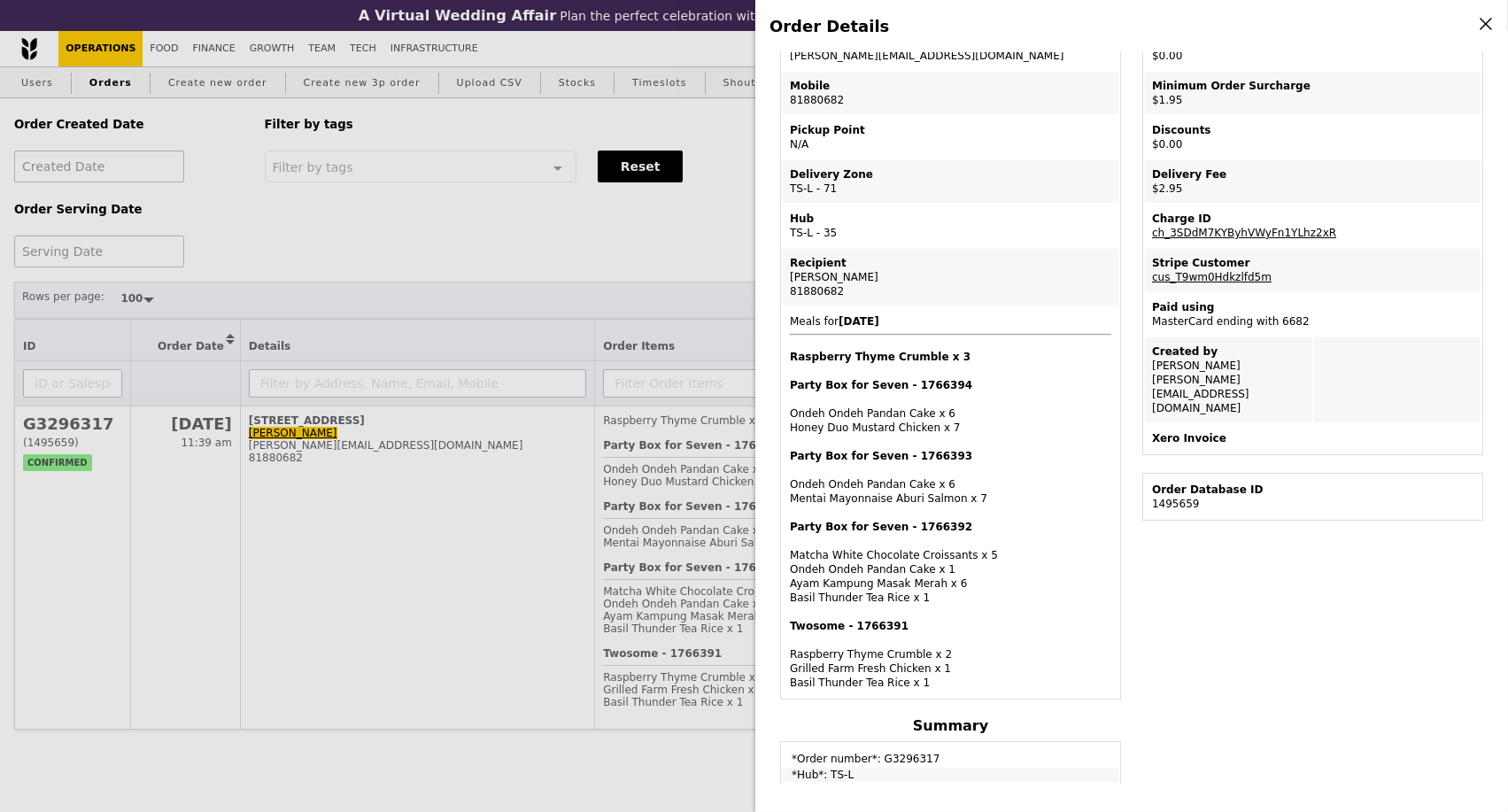
drag, startPoint x: 792, startPoint y: 584, endPoint x: 705, endPoint y: 390, distance: 212.6
click at [929, 586] on div "Party Box for Seven - 1766392 Matcha White Chocolate Croissants x 5 Ondeh Ondeh…" at bounding box center [951, 562] width 322 height 85
copy div "Ayam Kampung Masak Merah"
drag, startPoint x: 893, startPoint y: 598, endPoint x: 782, endPoint y: 600, distance: 111.0
click at [783, 600] on td "Meals for 2025-10-13 Raspberry Thyme Crumble x 3 Party Box for Seven - 1766394 …" at bounding box center [951, 501] width 336 height 390
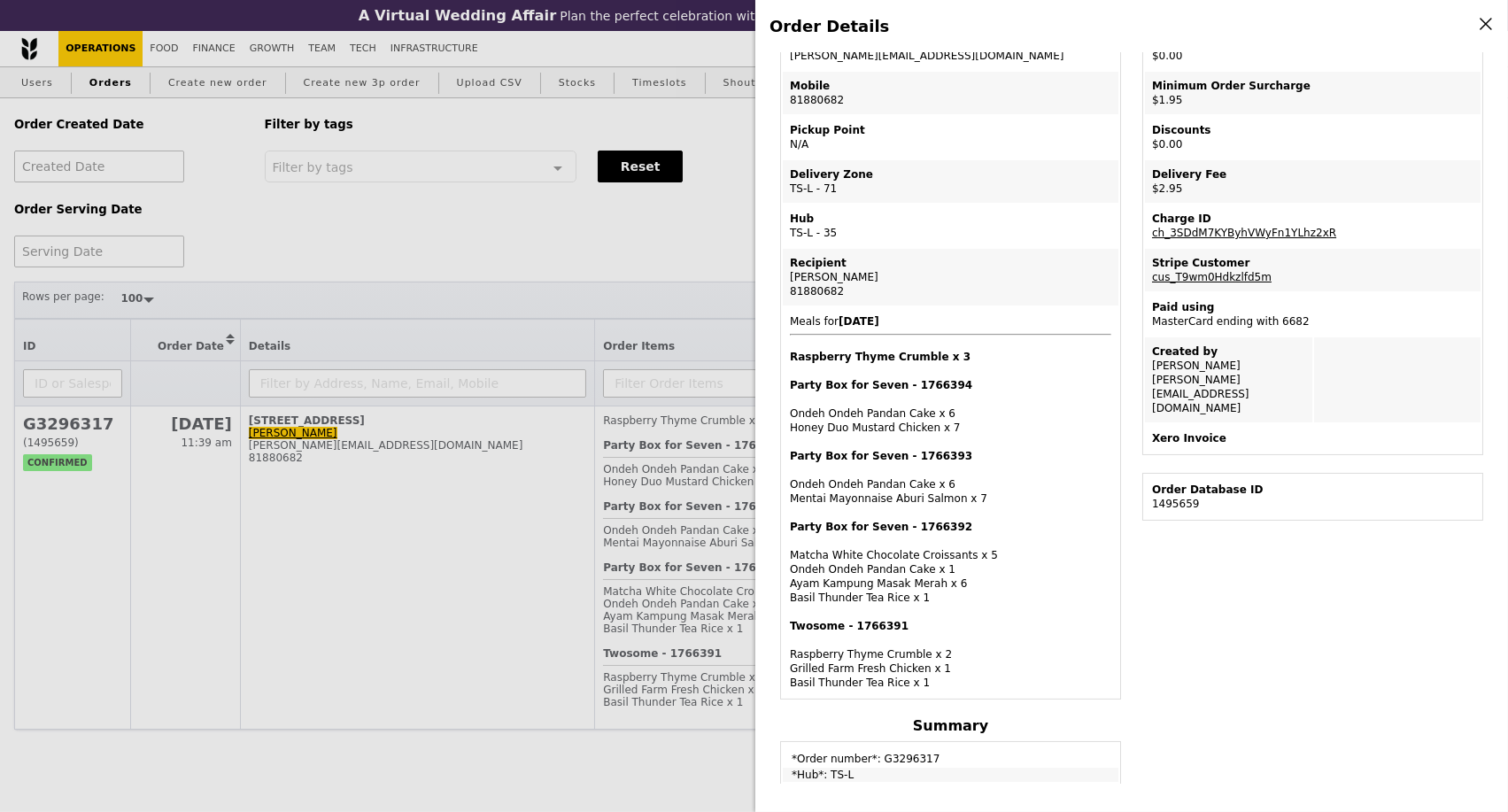
copy div "Basil Thunder Tea Rice"
click at [1001, 622] on h4 "Twosome - 1766391" at bounding box center [951, 625] width 322 height 14
drag, startPoint x: 913, startPoint y: 601, endPoint x: 787, endPoint y: 584, distance: 127.1
click at [787, 584] on td "Meals for 2025-10-13 Raspberry Thyme Crumble x 3 Party Box for Seven - 1766394 …" at bounding box center [951, 501] width 336 height 390
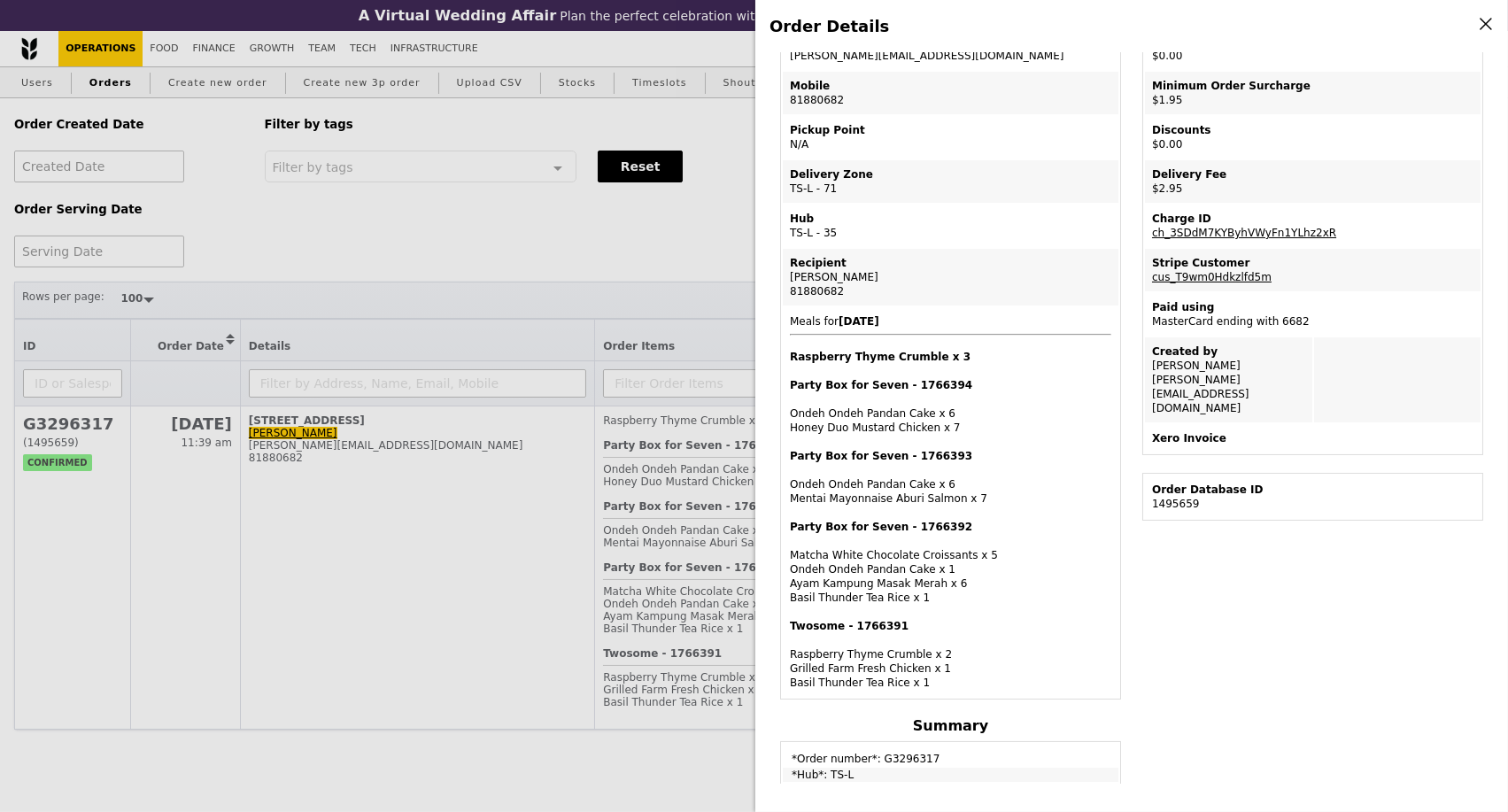
drag, startPoint x: 911, startPoint y: 605, endPoint x: 800, endPoint y: 592, distance: 111.8
click at [787, 597] on td "Meals for 2025-10-13 Raspberry Thyme Crumble x 3 Party Box for Seven - 1766394 …" at bounding box center [951, 501] width 336 height 390
click at [692, 237] on div "Order Details Edit order Changelog Cancel Order ID G3296317 – View receipt Orde…" at bounding box center [754, 406] width 1508 height 812
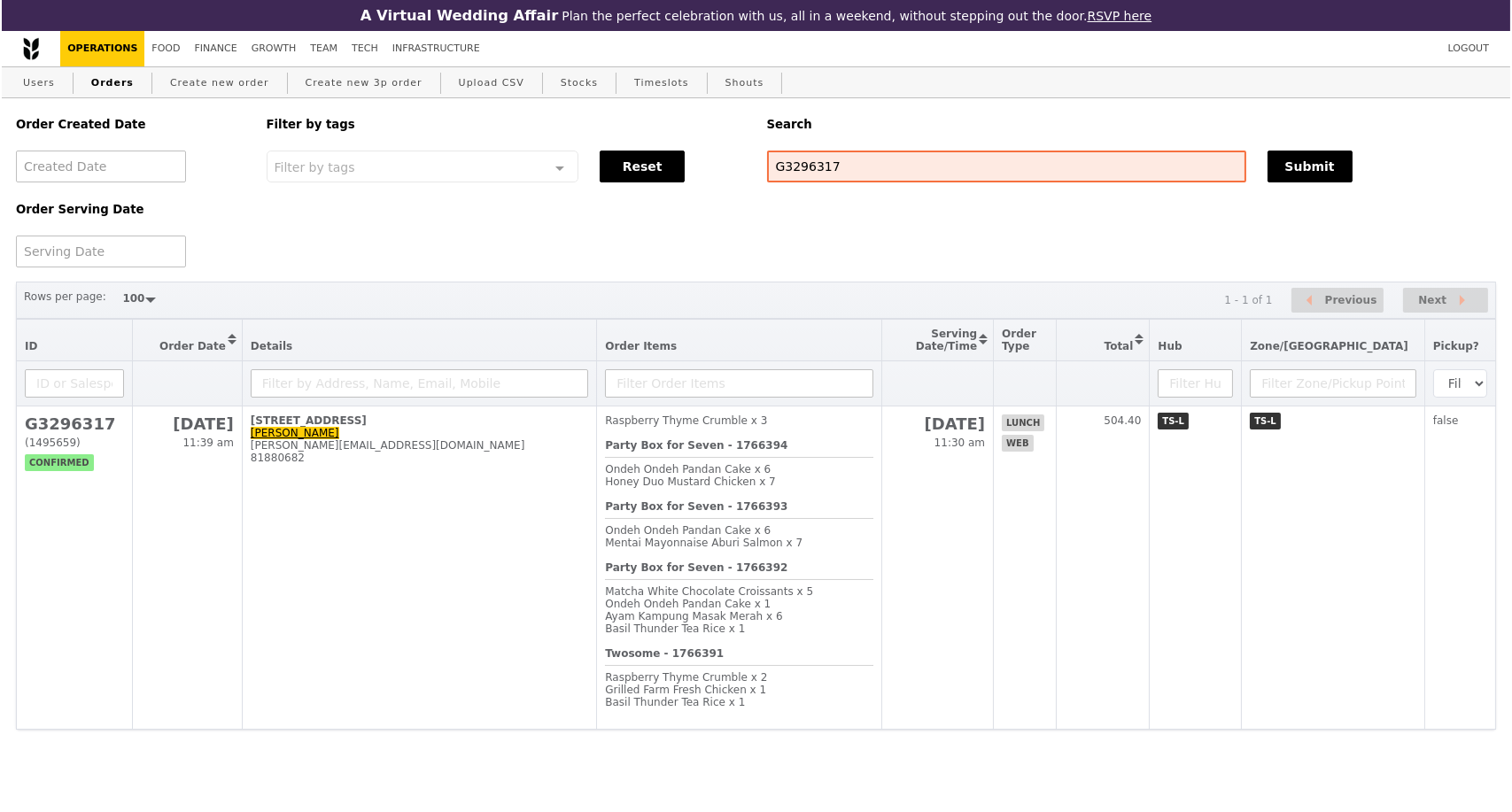
scroll to position [270, 0]
drag, startPoint x: 838, startPoint y: 171, endPoint x: 636, endPoint y: 148, distance: 203.3
click at [742, 170] on div "Order Created Date Order Serving Date Filter by tags Filter by tags Meal_Plan W…" at bounding box center [754, 182] width 1501 height 170
paste input "5696"
type input "G3295696"
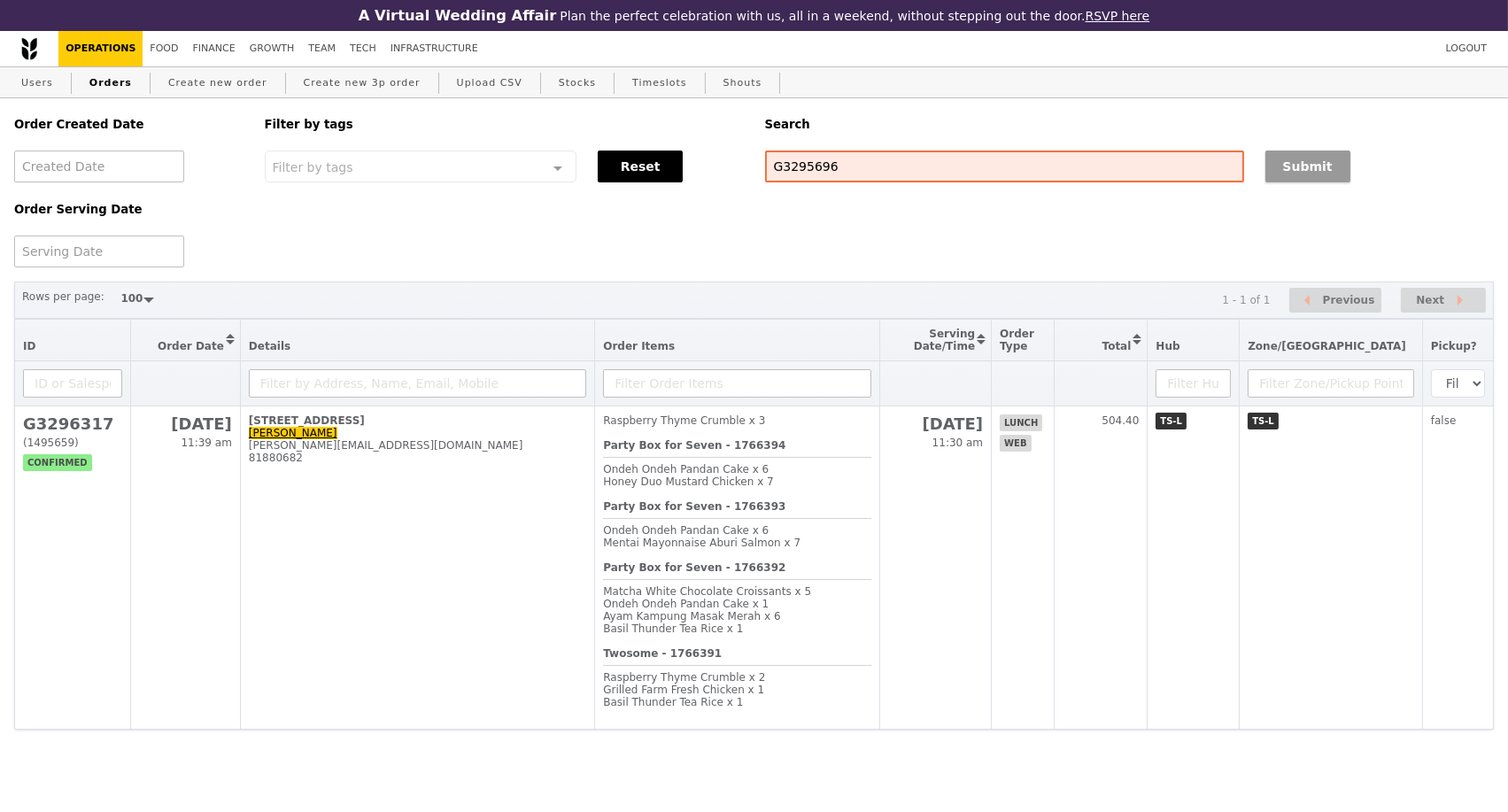
click at [1312, 160] on button "Submit" at bounding box center [1308, 166] width 85 height 32
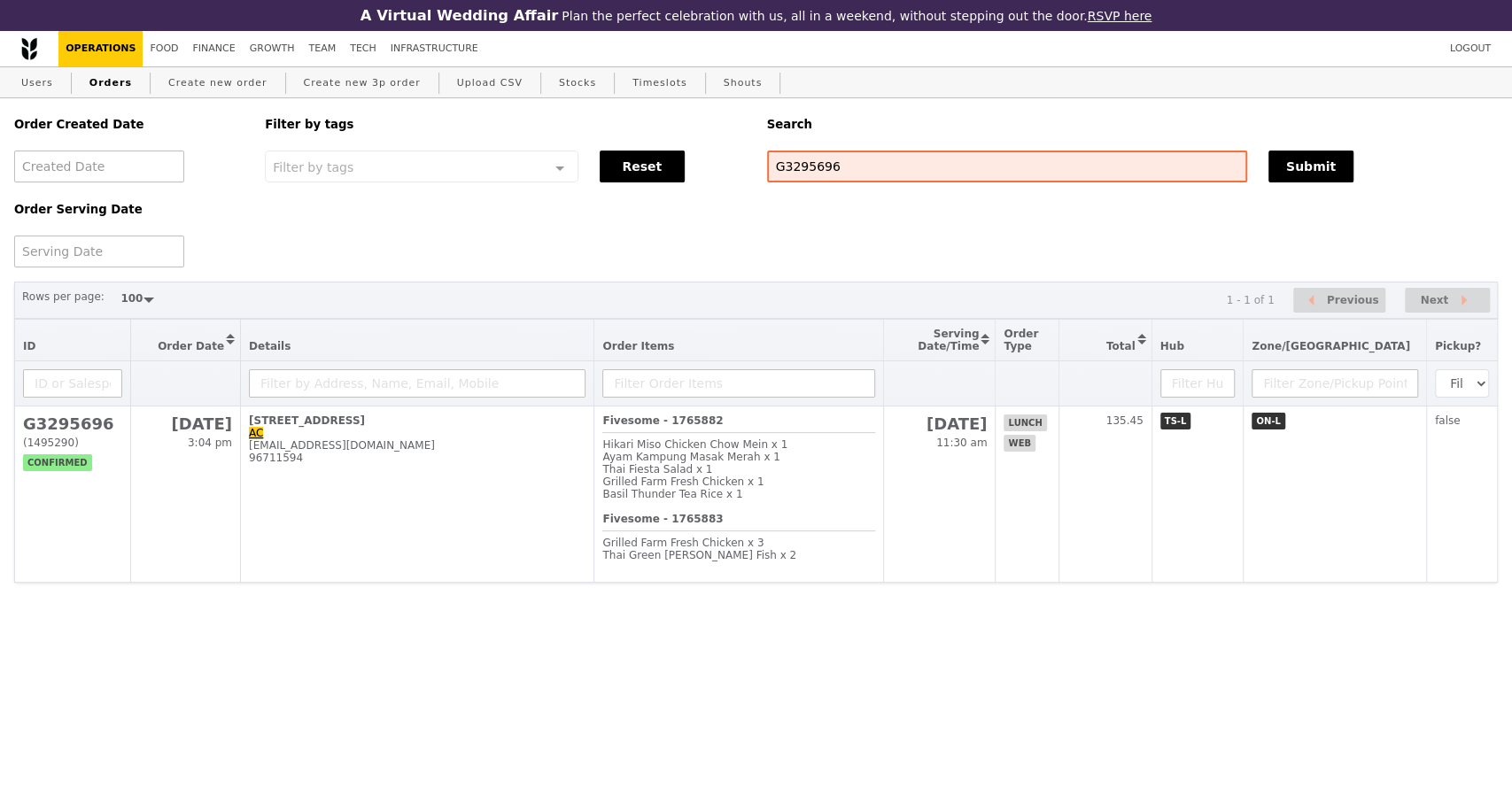
click at [422, 628] on html "A Virtual Wedding Affair Plan the perfect celebration with us, all in a weekend…" at bounding box center [756, 326] width 1512 height 653
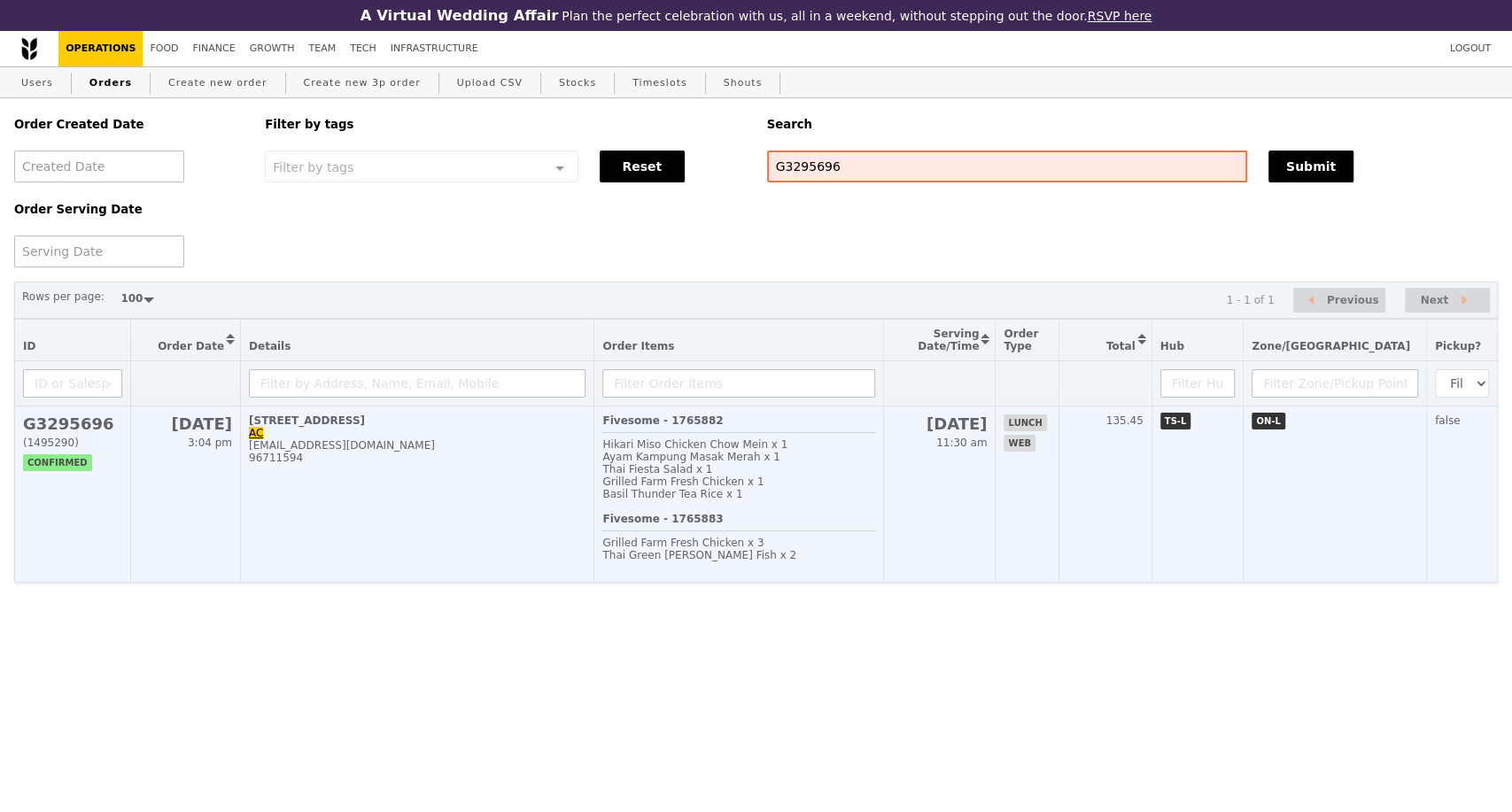
click at [407, 533] on td "9 North Buona Vista Drive, #06-01 AC acreviewed@gmail.com 96711594" at bounding box center [417, 494] width 353 height 176
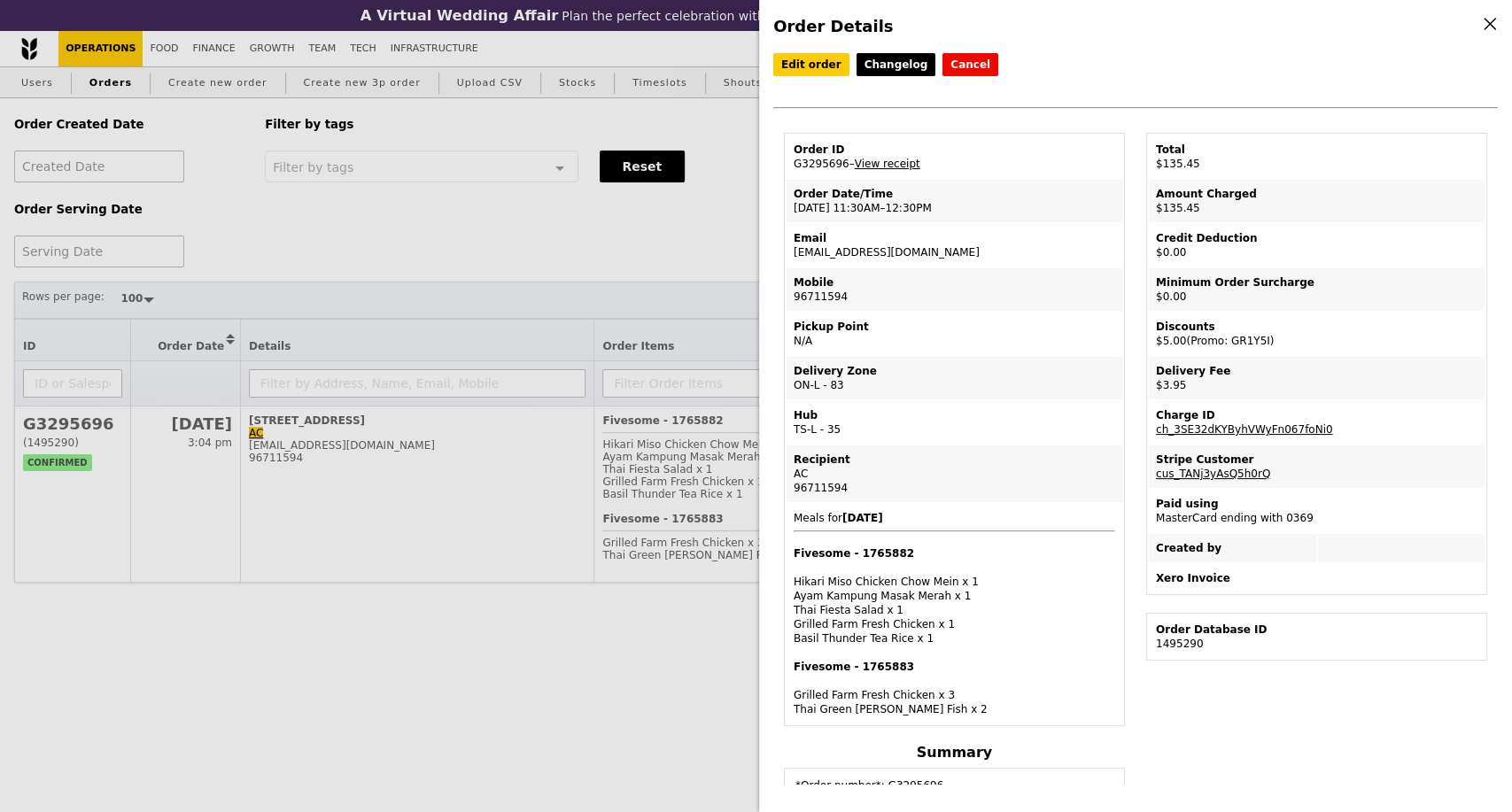
click at [886, 169] on link "View receipt" at bounding box center [887, 164] width 65 height 13
click at [813, 65] on link "Edit order" at bounding box center [811, 64] width 76 height 23
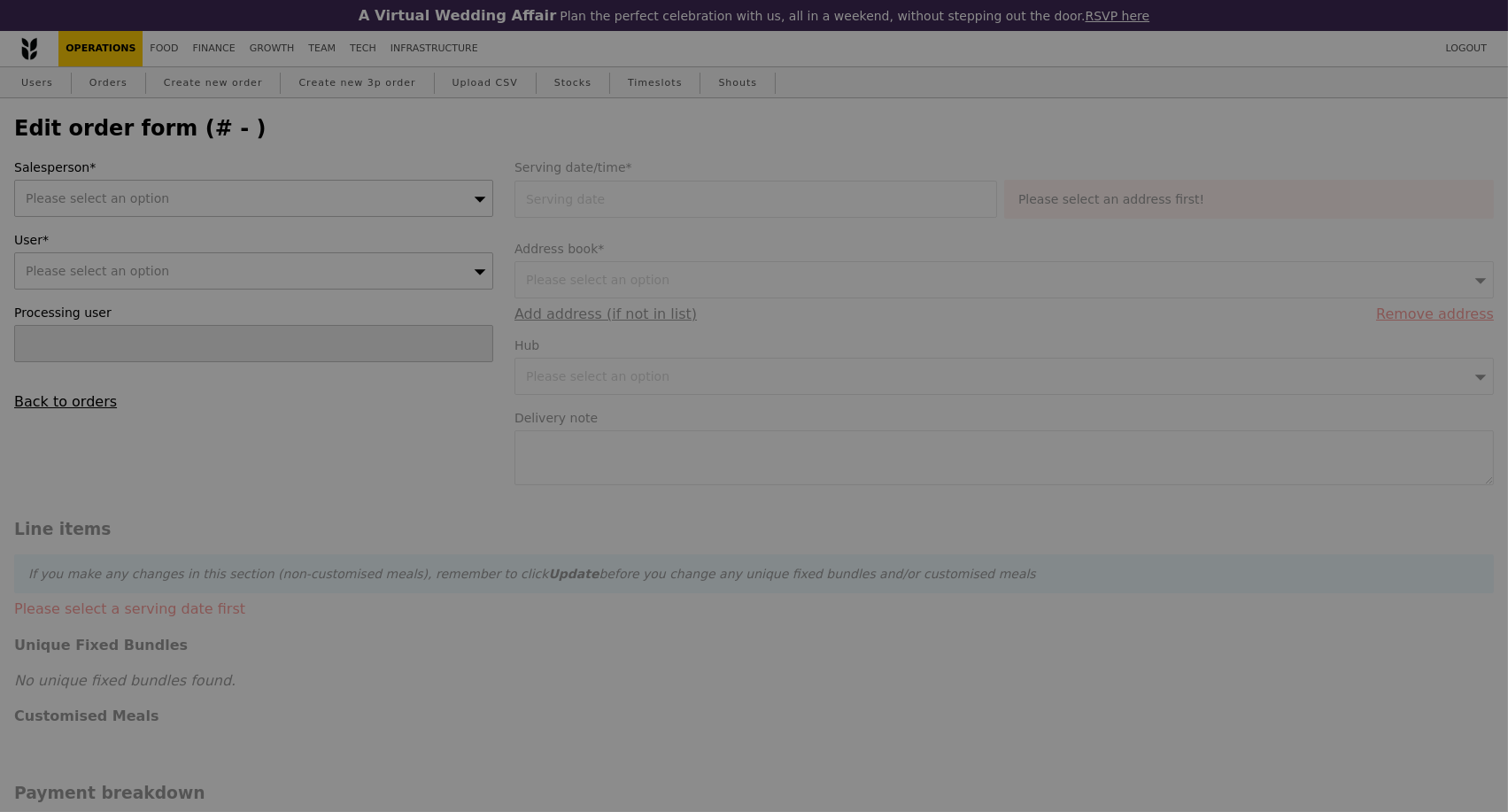
type input "08 Oct 2025"
type textarea "Delivery before noon if possible. Lunch for Compliance Leadership Team."
type input "136.50"
type input "2.71"
type input "2.95"
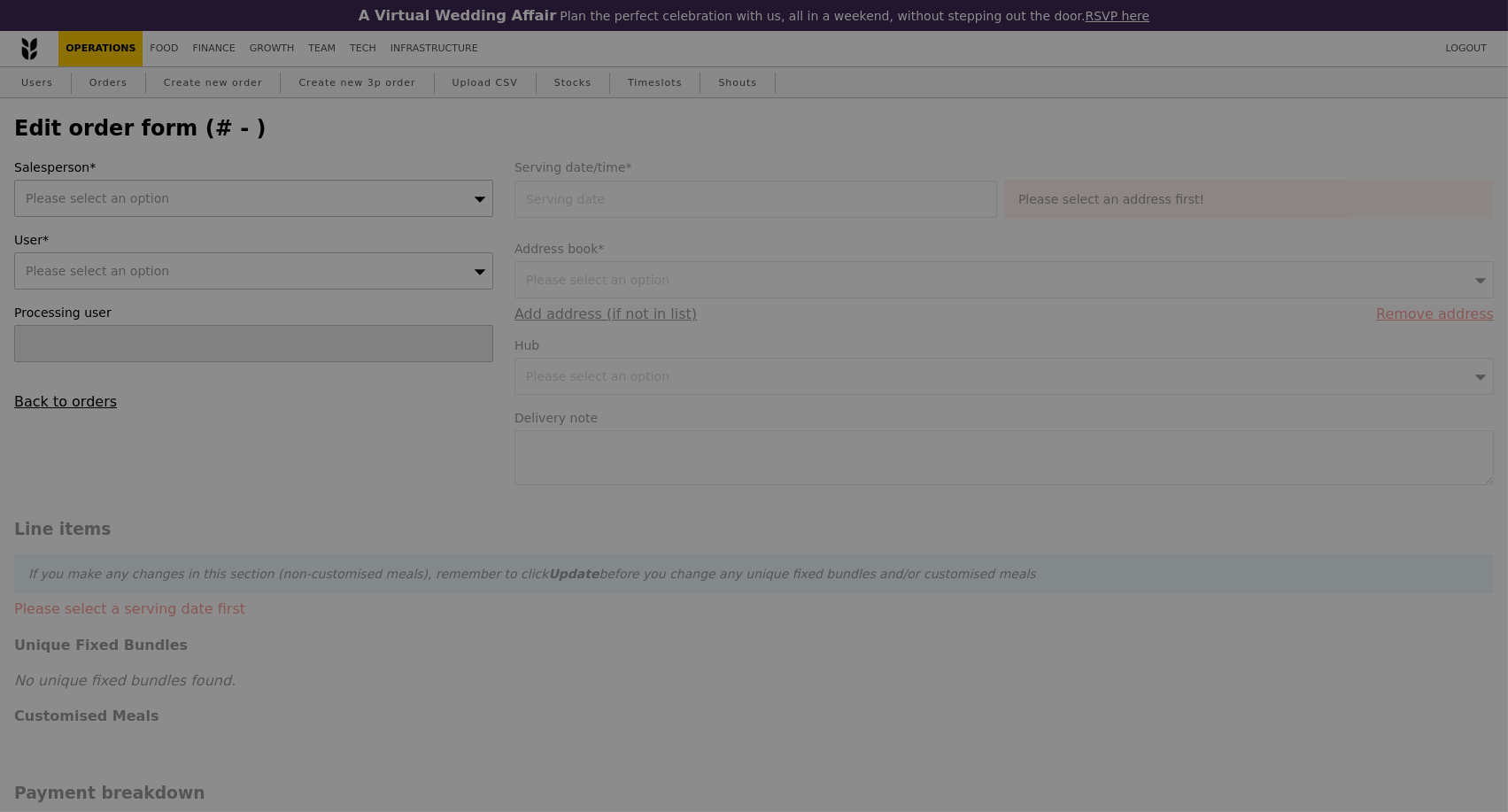
type input "4.59"
type input "5.00"
type input "134.45"
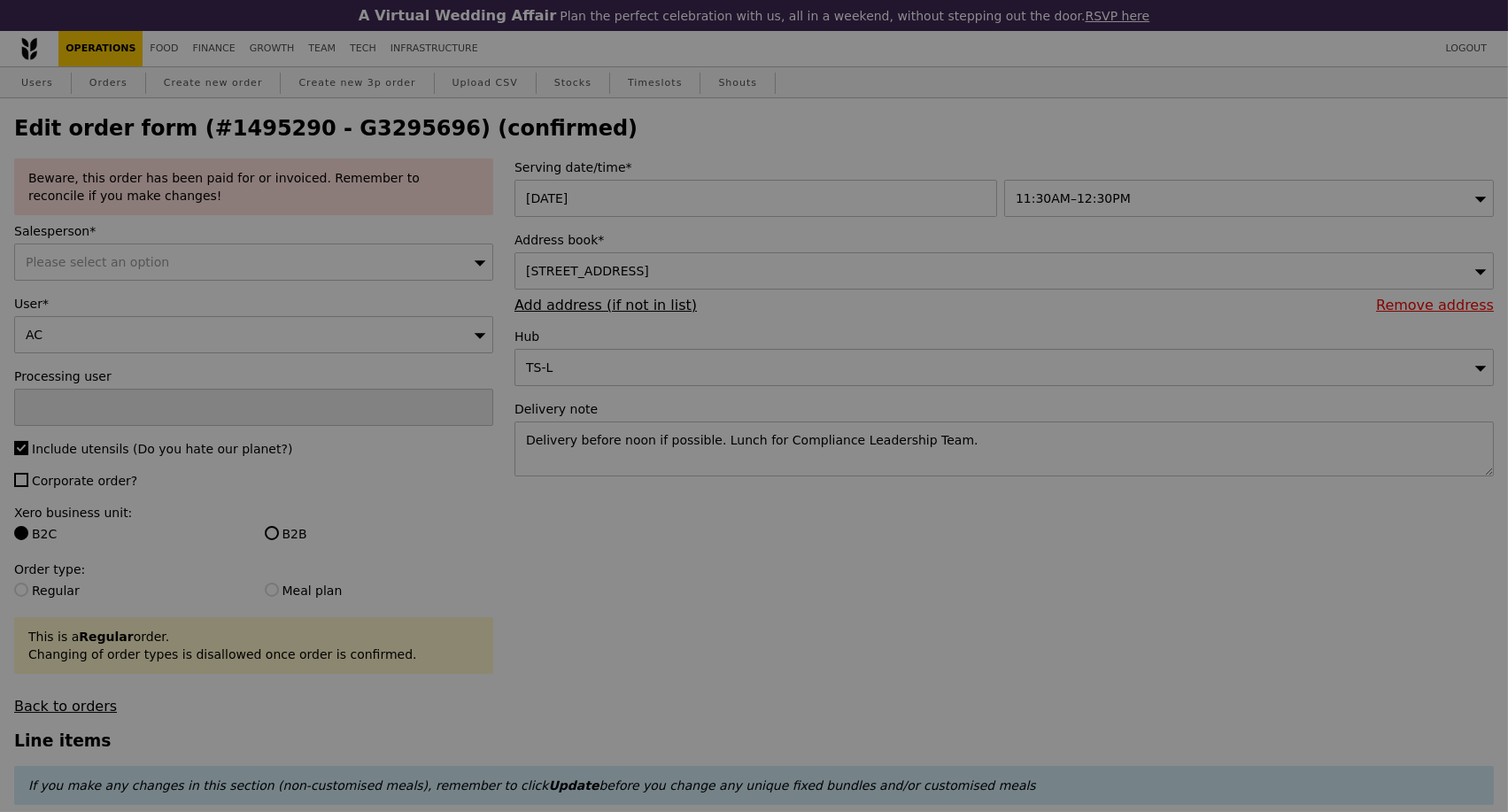
type input "Update"
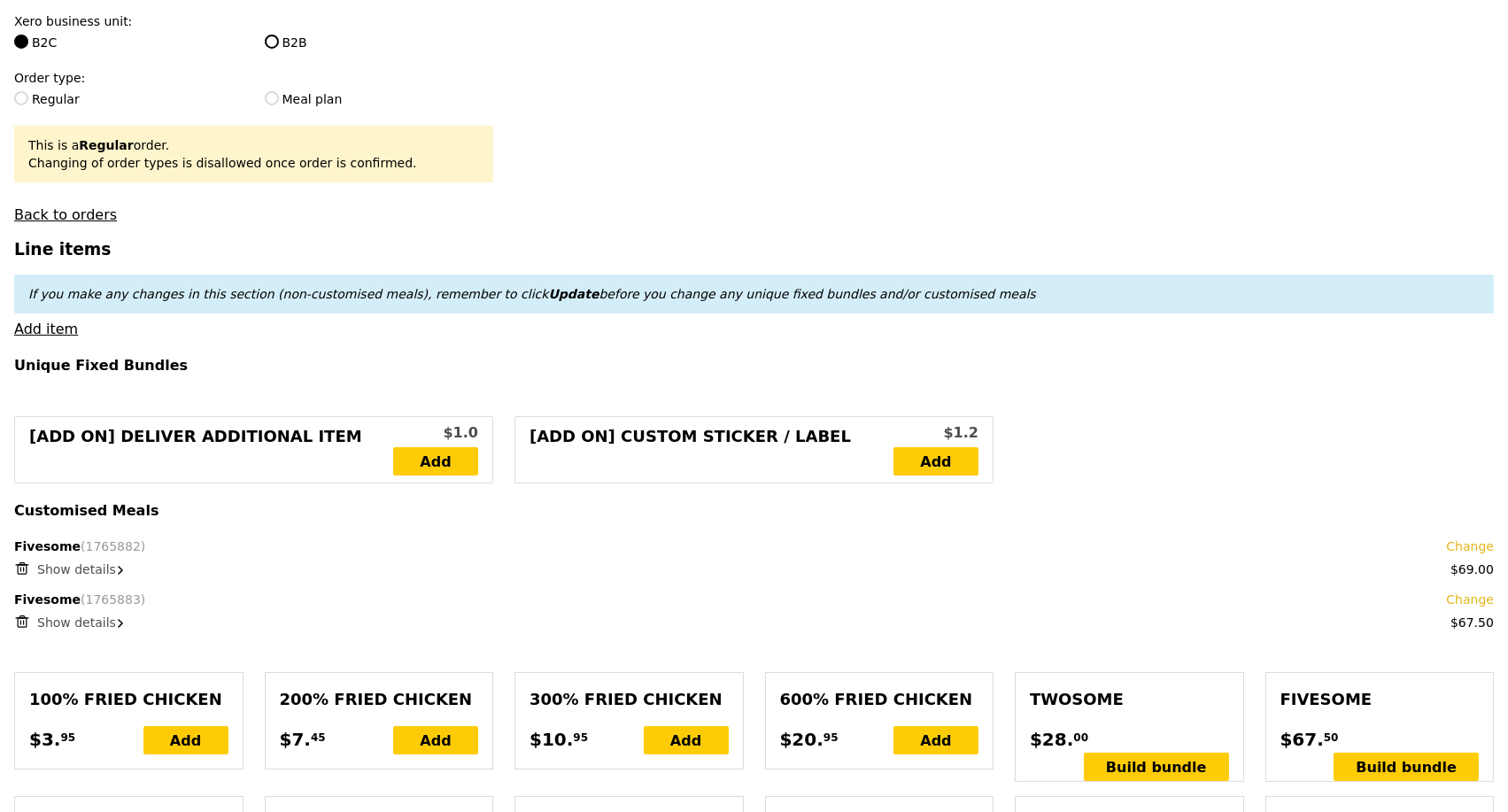
scroll to position [589, 0]
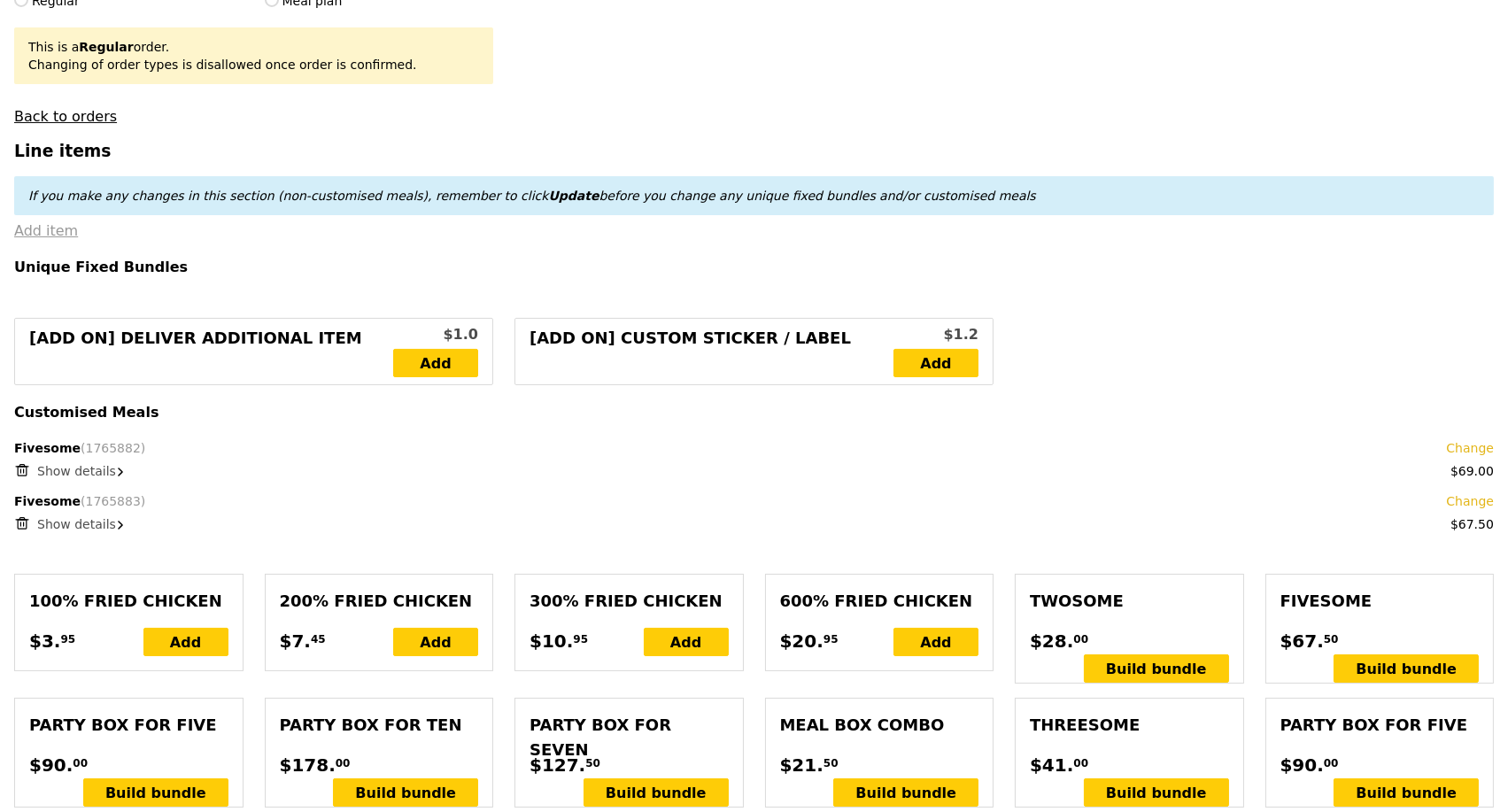
click at [50, 239] on link "Add item" at bounding box center [46, 230] width 64 height 16
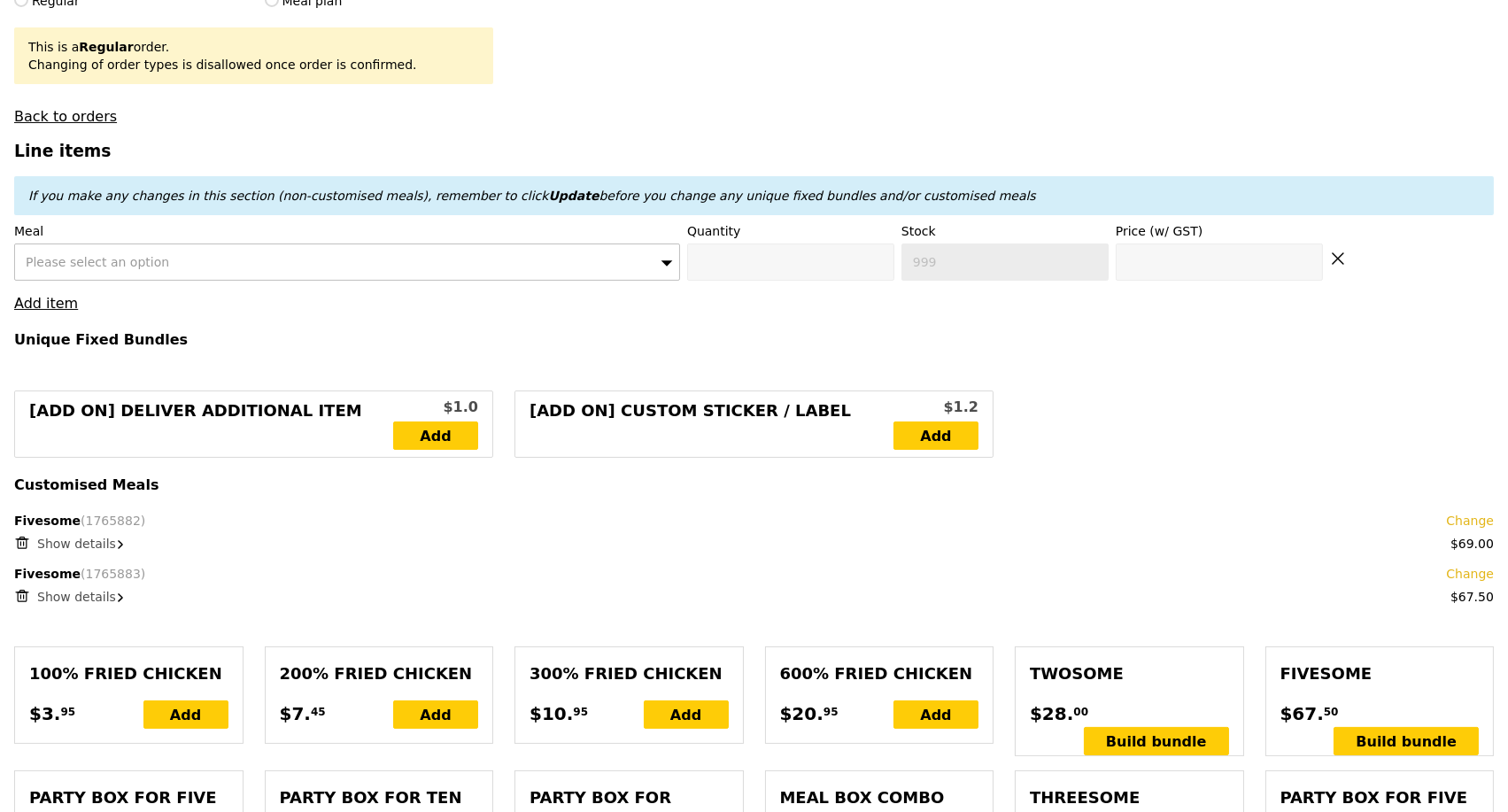
click at [100, 269] on span "Please select an option" at bounding box center [97, 261] width 144 height 14
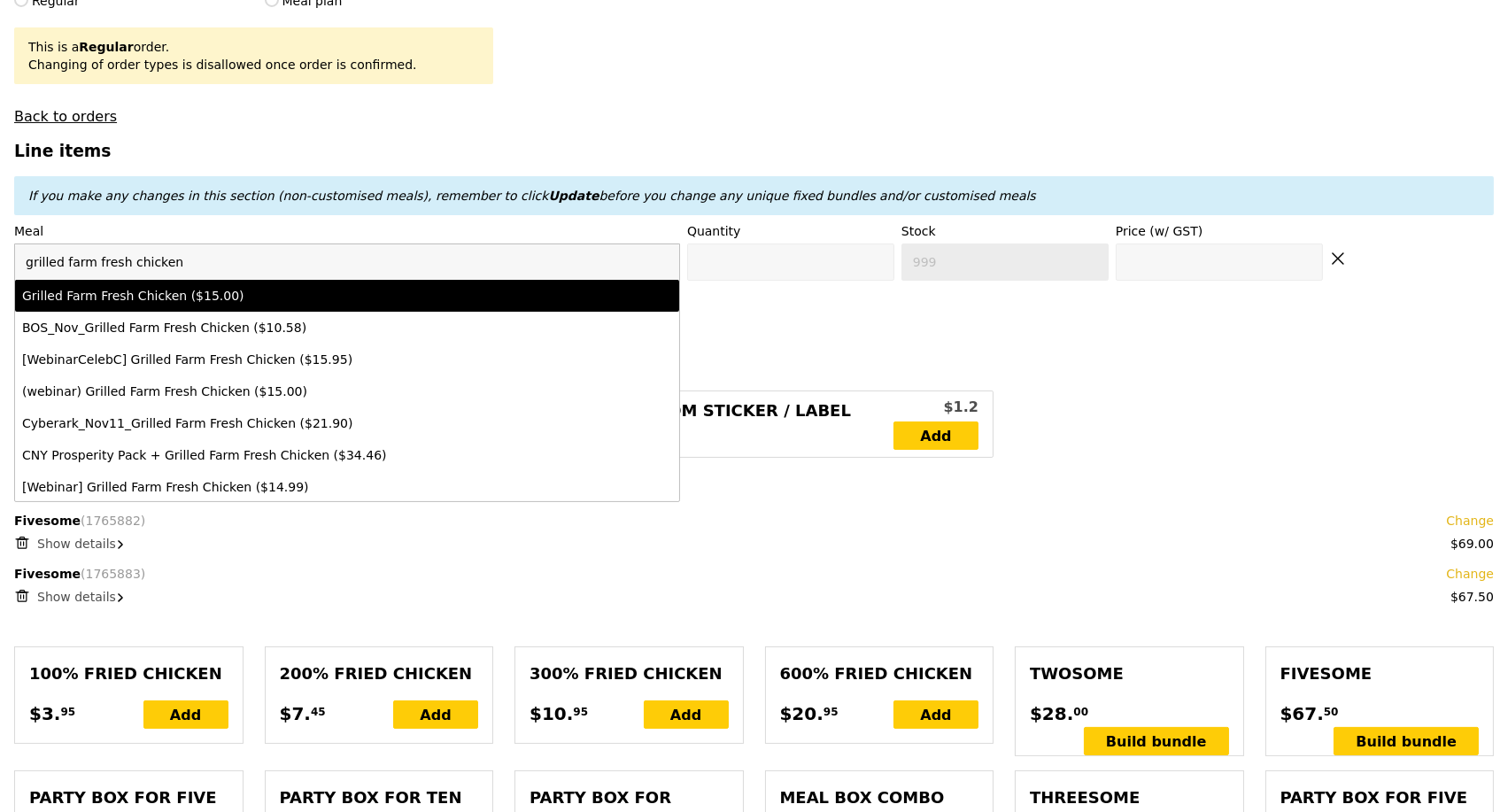
type input "grilled farm fresh chicken"
click at [155, 303] on div "Grilled Farm Fresh Chicken ($15.00)" at bounding box center [265, 295] width 487 height 17
type input "0"
type input "467"
type input "15.0"
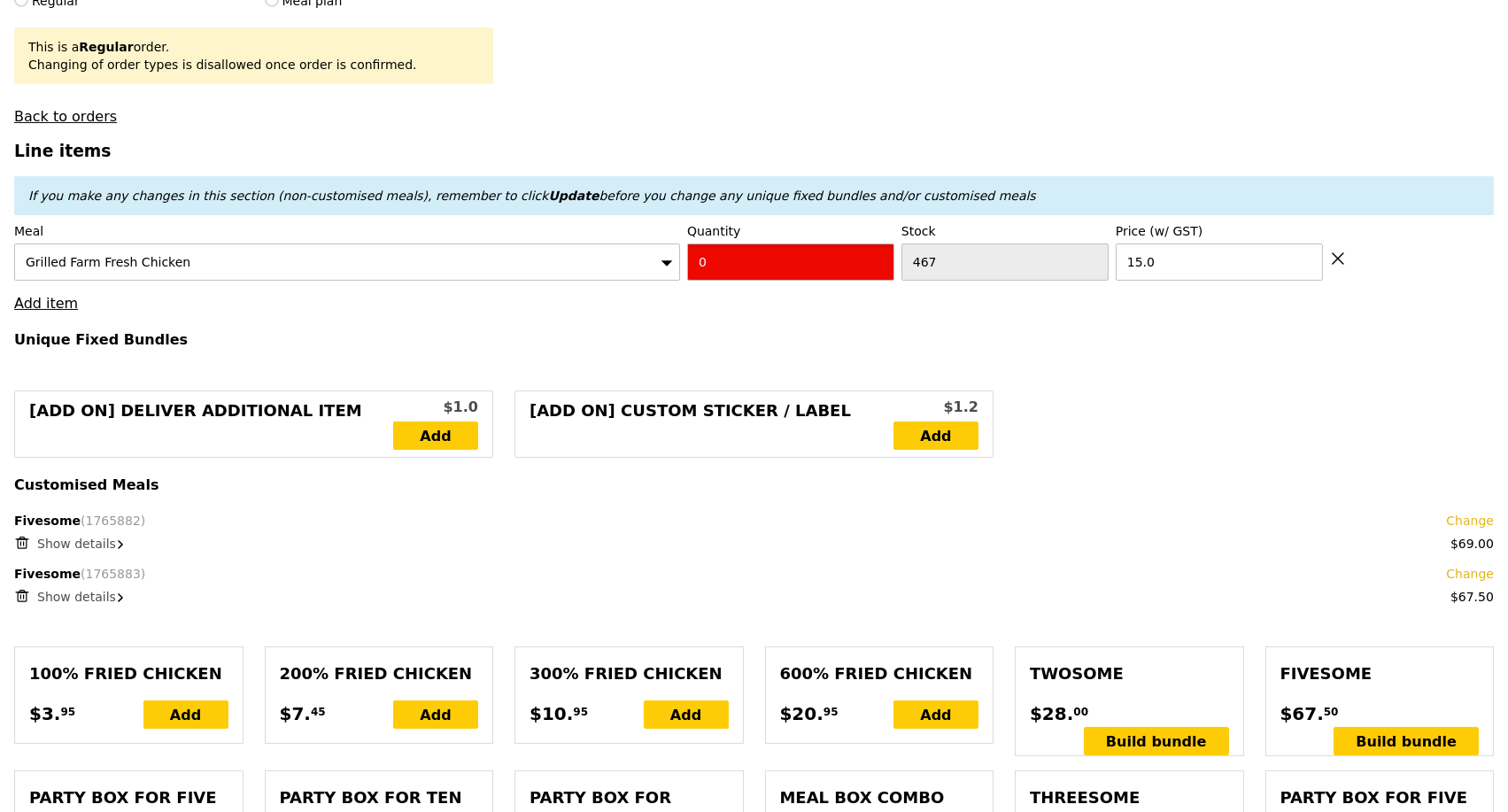
click at [760, 273] on input "0" at bounding box center [791, 262] width 207 height 38
type input "1"
click at [757, 345] on h4 "Unique Fixed Bundles" at bounding box center [754, 339] width 1480 height 16
type input "Loading..."
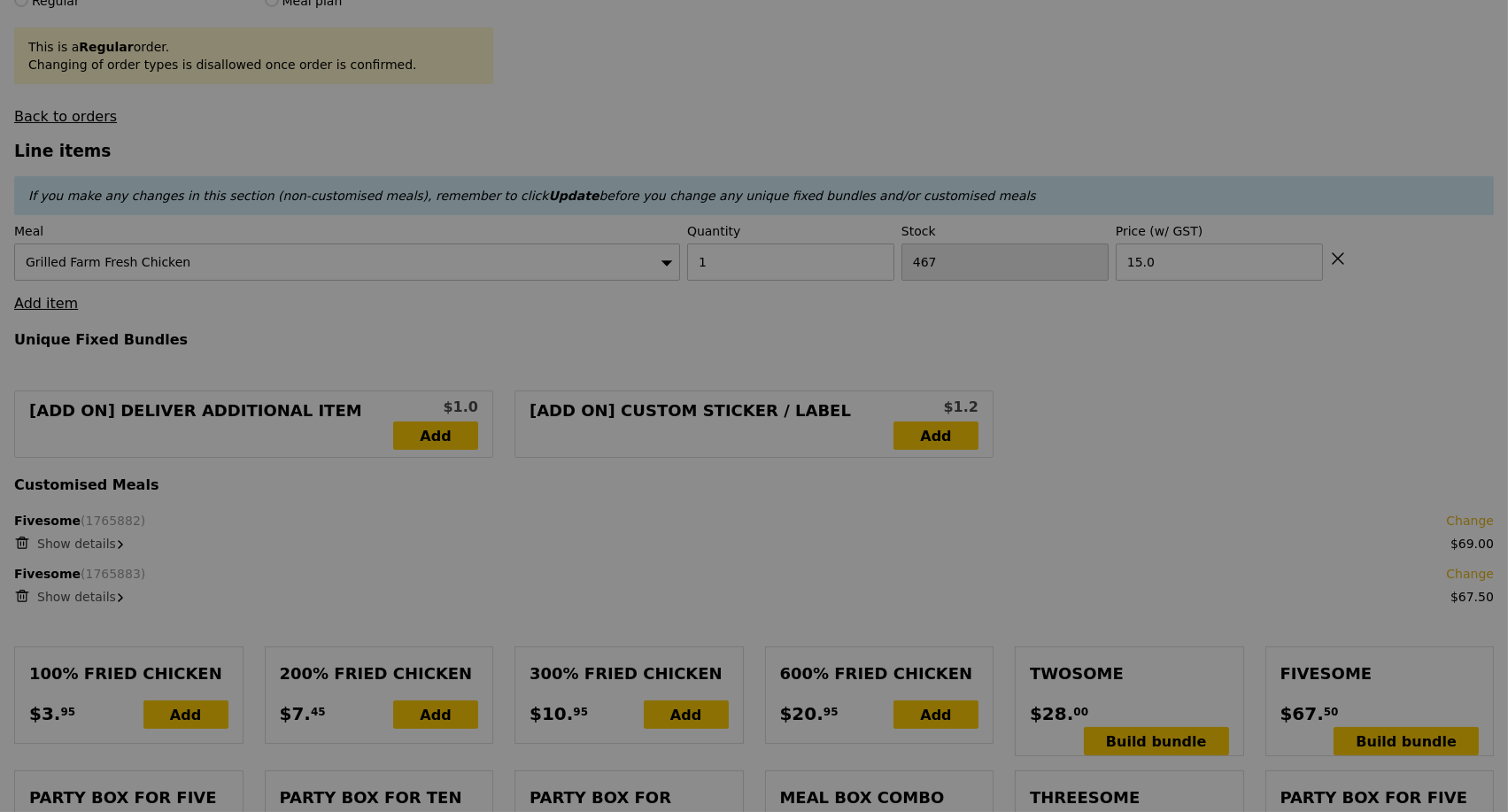
type input "0.00"
type input "11.74"
type input "12.80"
type input "7.80"
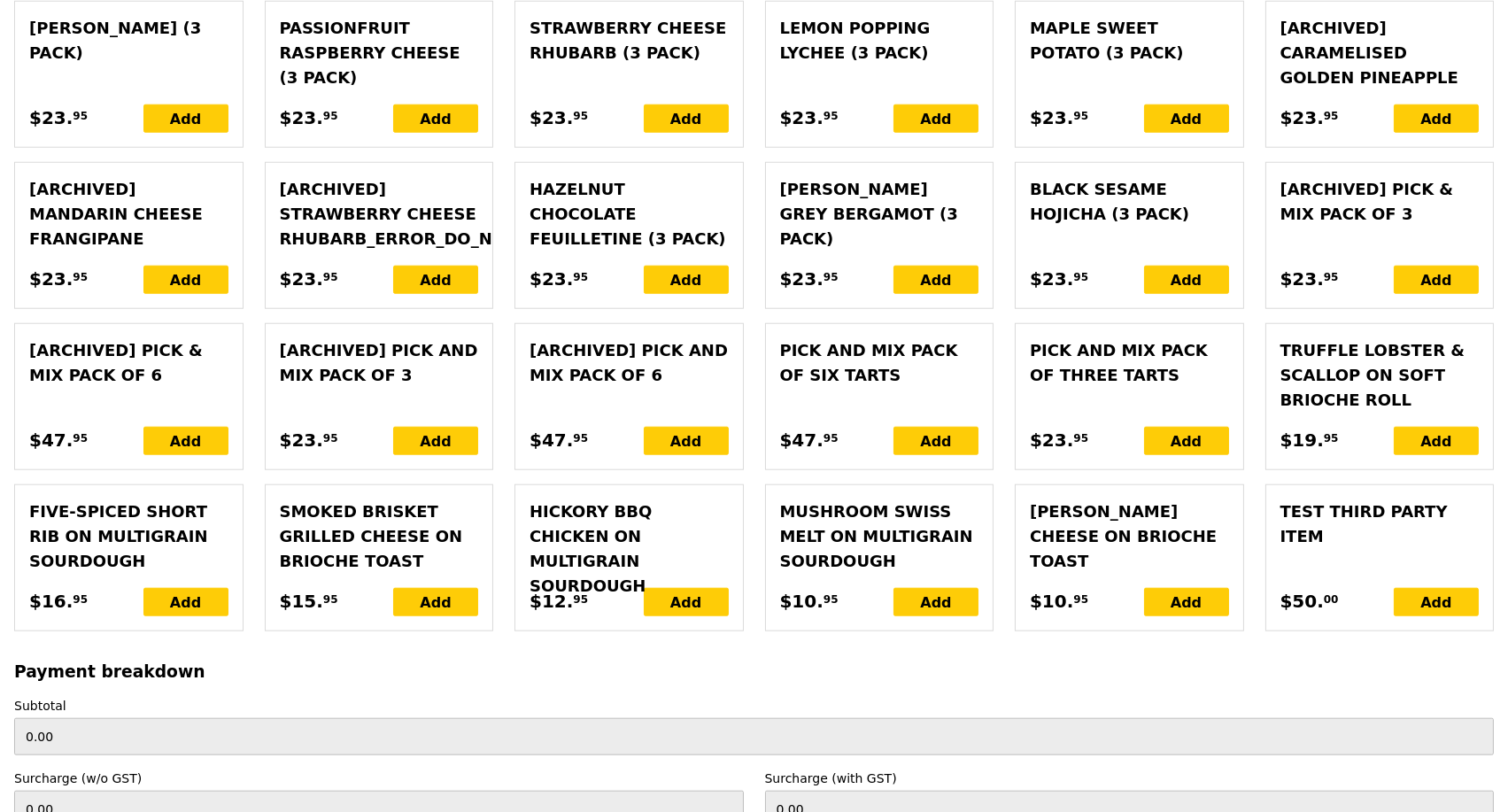
scroll to position [4215, 0]
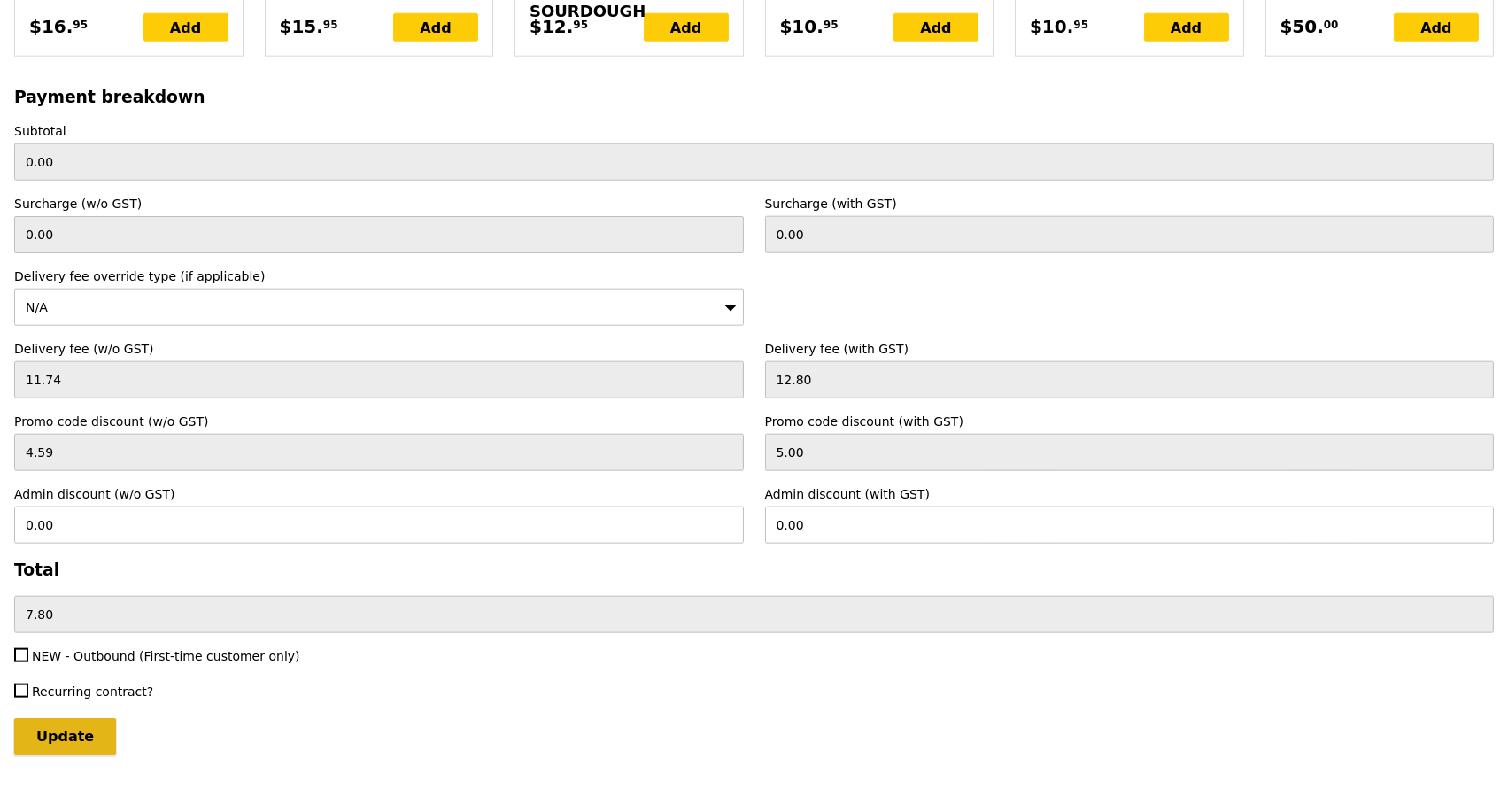
click at [83, 718] on input "Update" at bounding box center [64, 736] width 102 height 38
type input "Loading..."
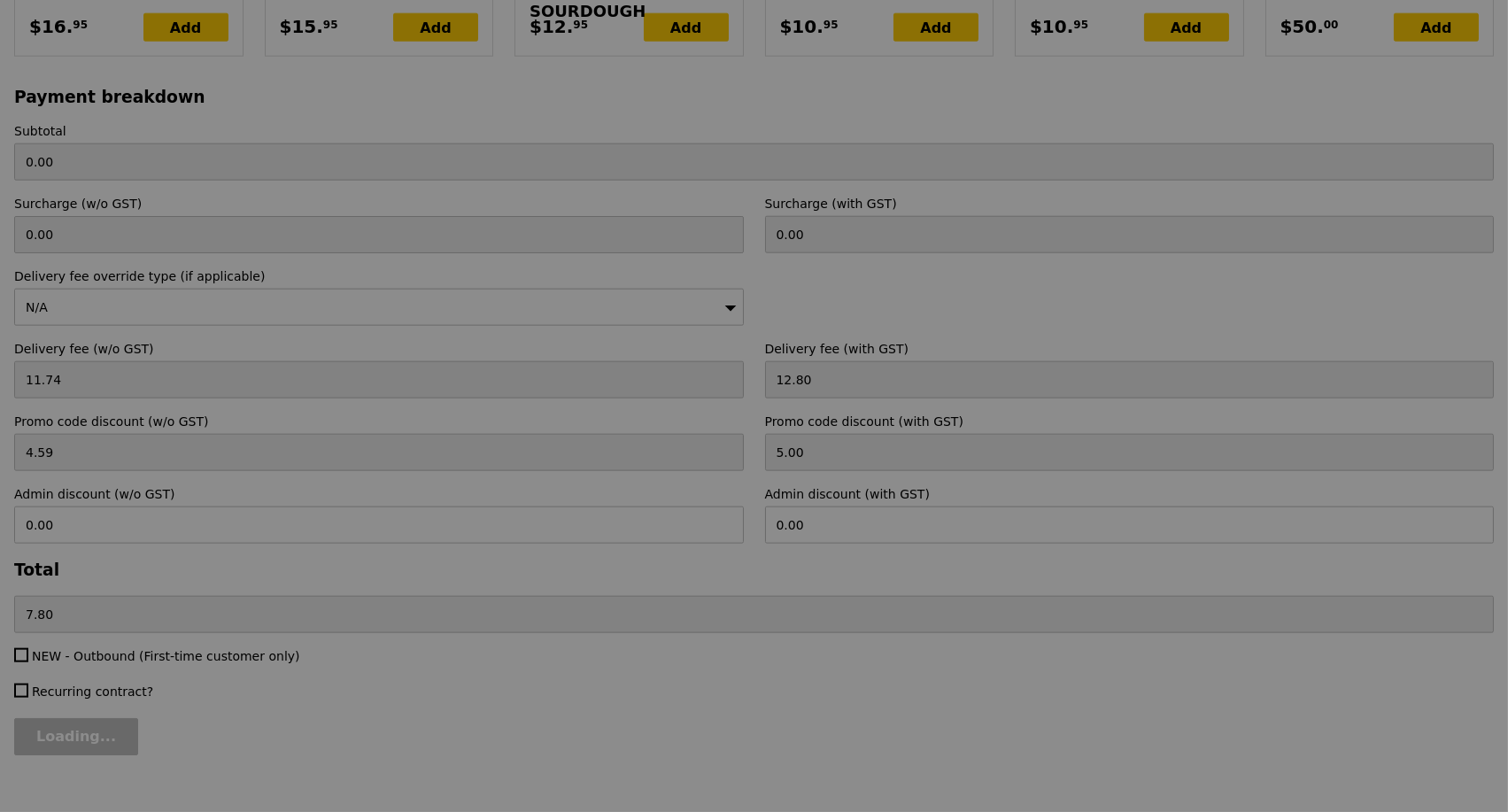
type input "151.50"
type input "2.71"
type input "2.95"
type input "149.45"
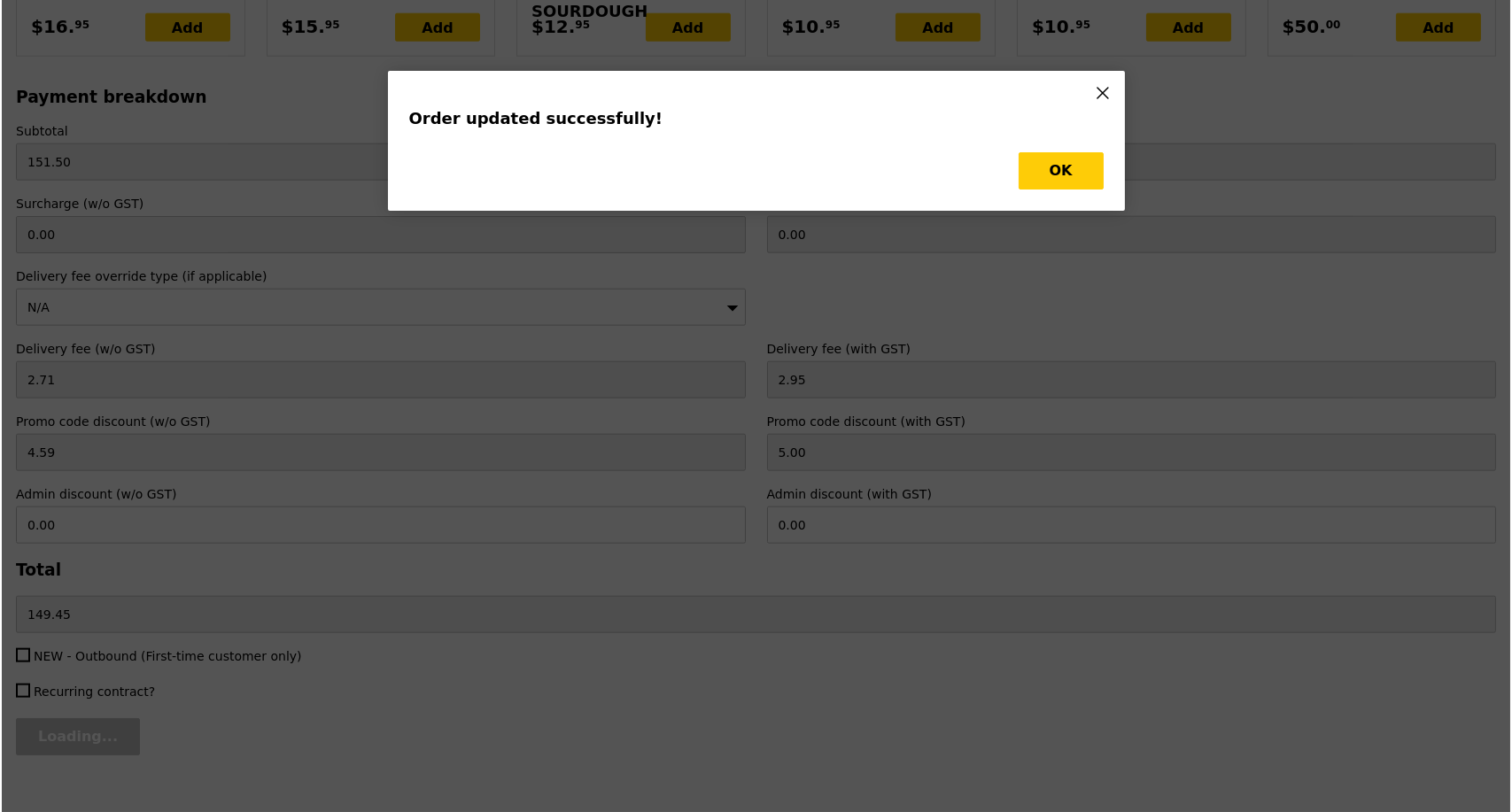
scroll to position [0, 0]
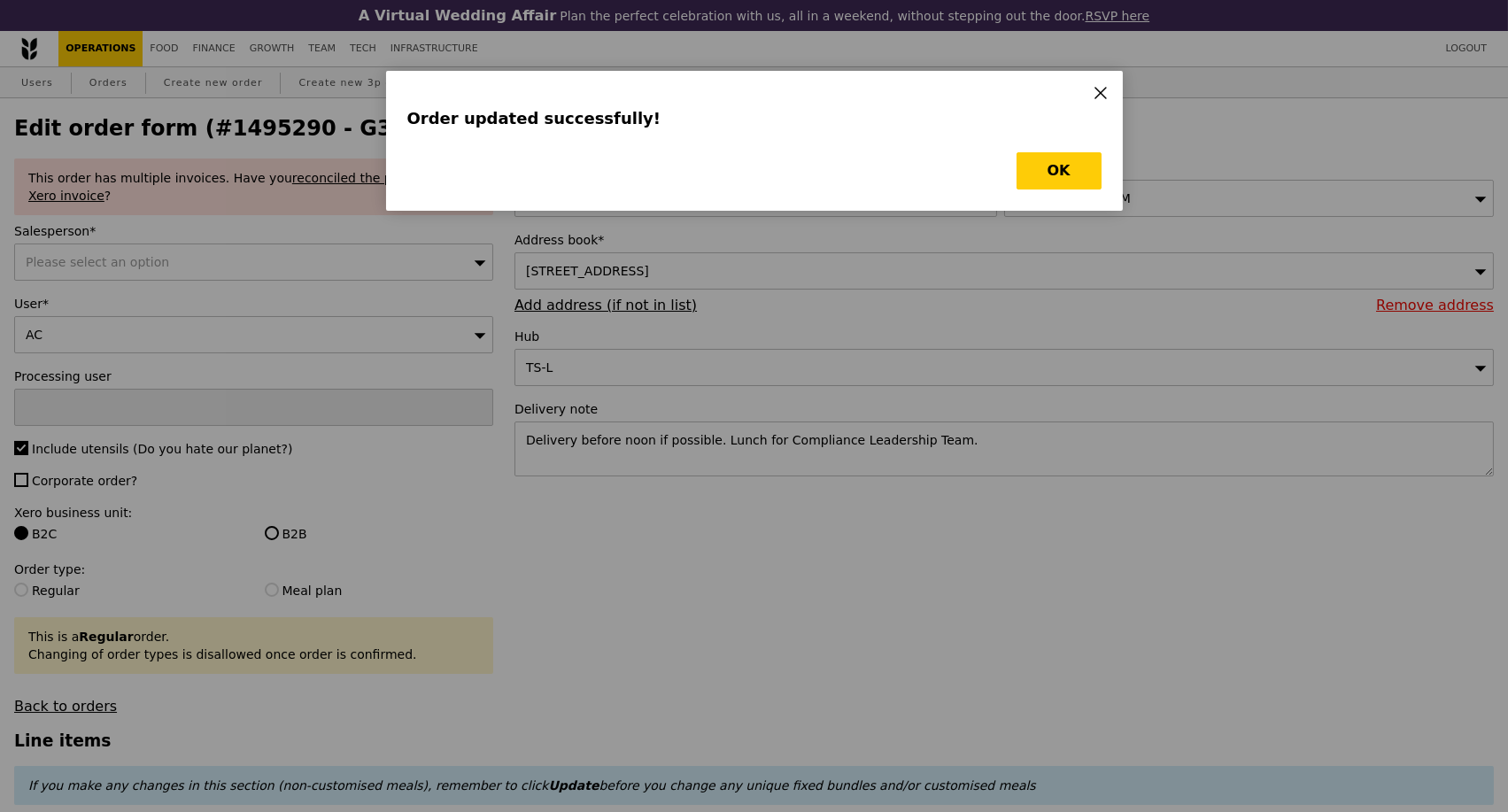
type input "Update"
type input "466"
drag, startPoint x: 1042, startPoint y: 177, endPoint x: 992, endPoint y: 174, distance: 50.1
click at [1043, 177] on button "OK" at bounding box center [1059, 170] width 85 height 38
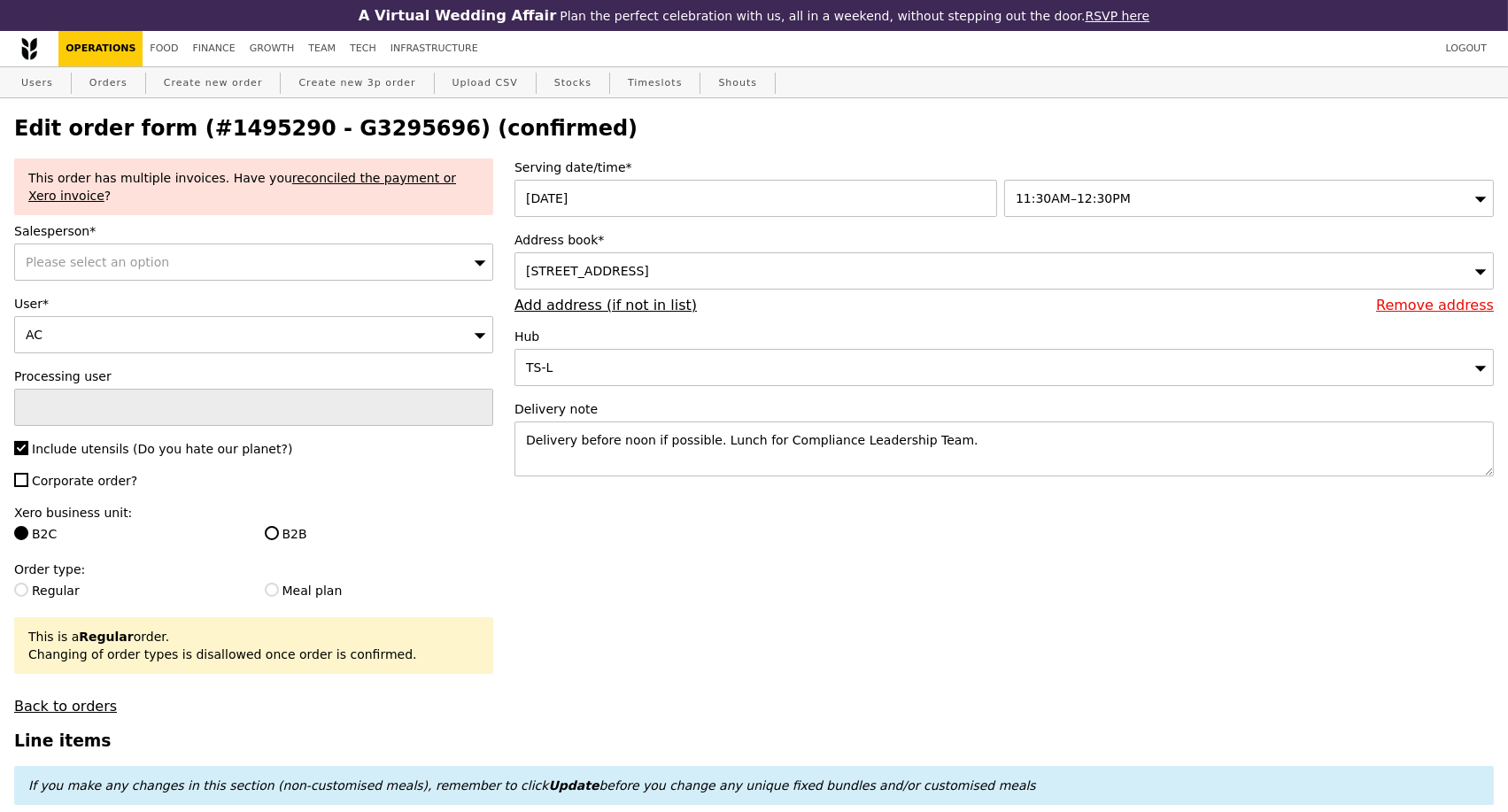
click at [337, 119] on h2 "Edit order form (#1495290 - G3295696) (confirmed)" at bounding box center [754, 128] width 1480 height 25
copy h2 "G3295696"
click at [95, 90] on link "Orders" at bounding box center [108, 82] width 52 height 32
select select "100"
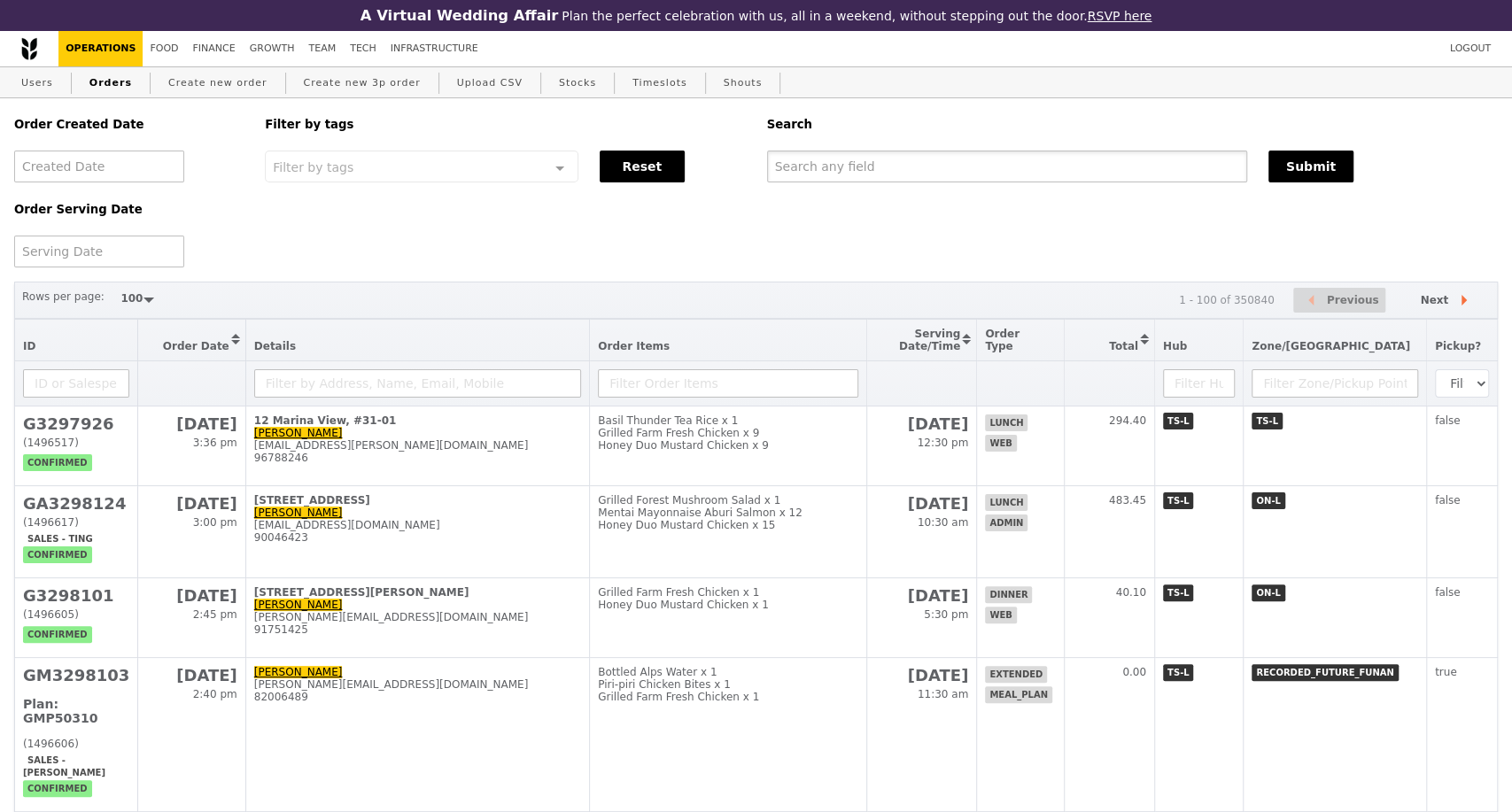
click at [980, 182] on input "text" at bounding box center [1008, 166] width 480 height 32
paste input "G3295696"
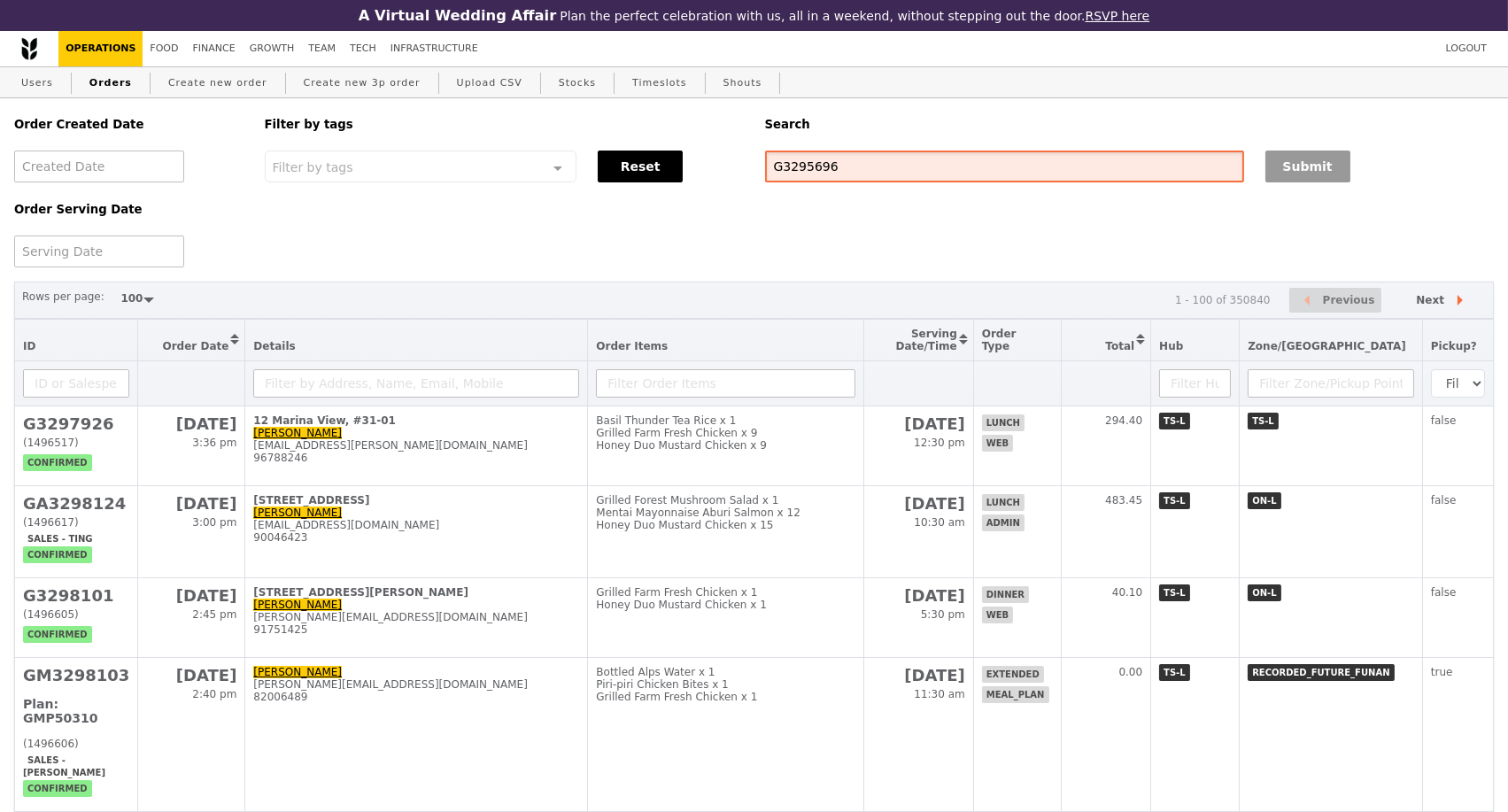
type input "G3295696"
click at [1284, 171] on button "Submit" at bounding box center [1308, 166] width 85 height 32
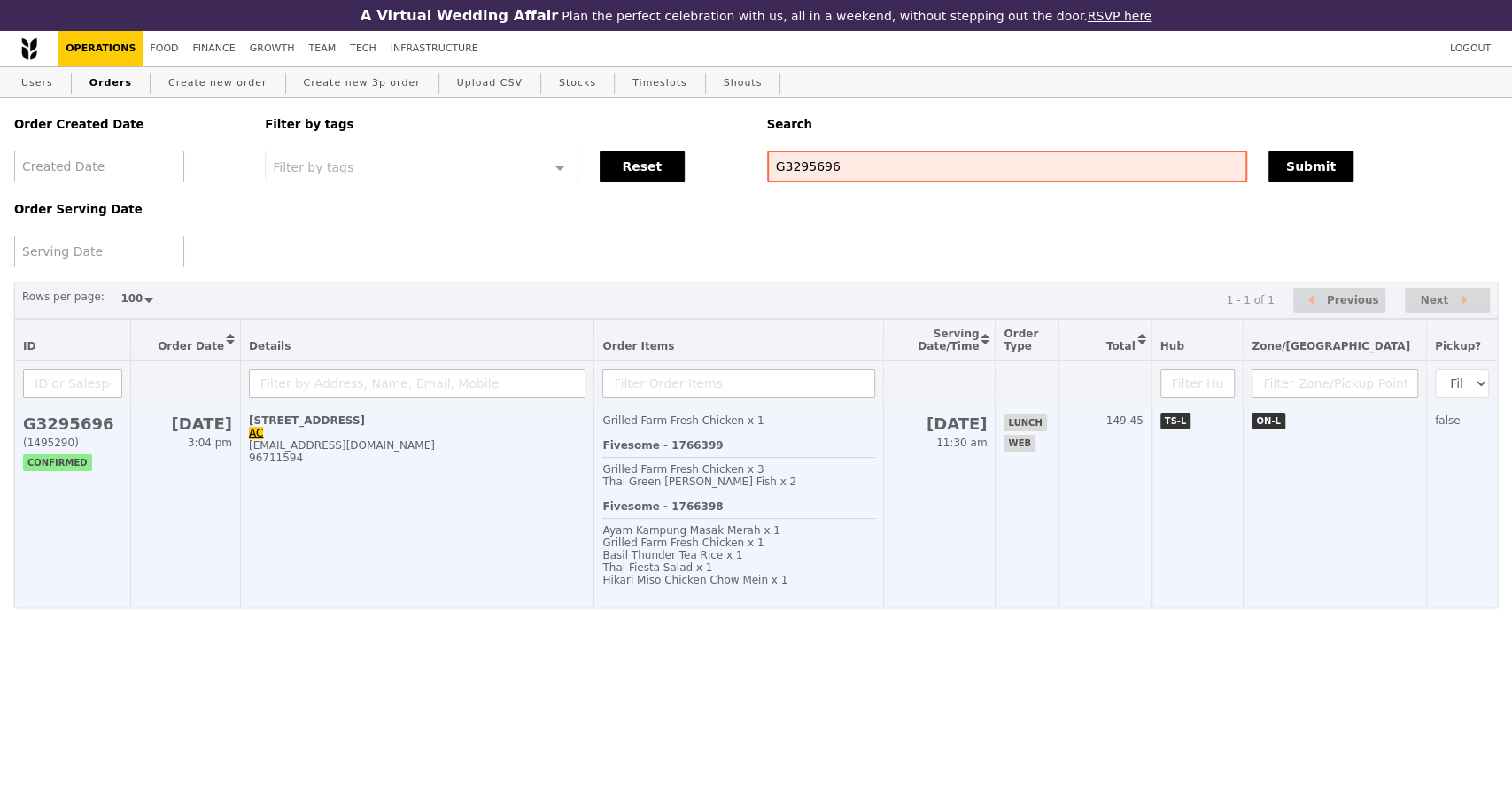
click at [441, 487] on td "9 North Buona Vista Drive, #06-01 AC acreviewed@gmail.com 96711594" at bounding box center [417, 506] width 353 height 201
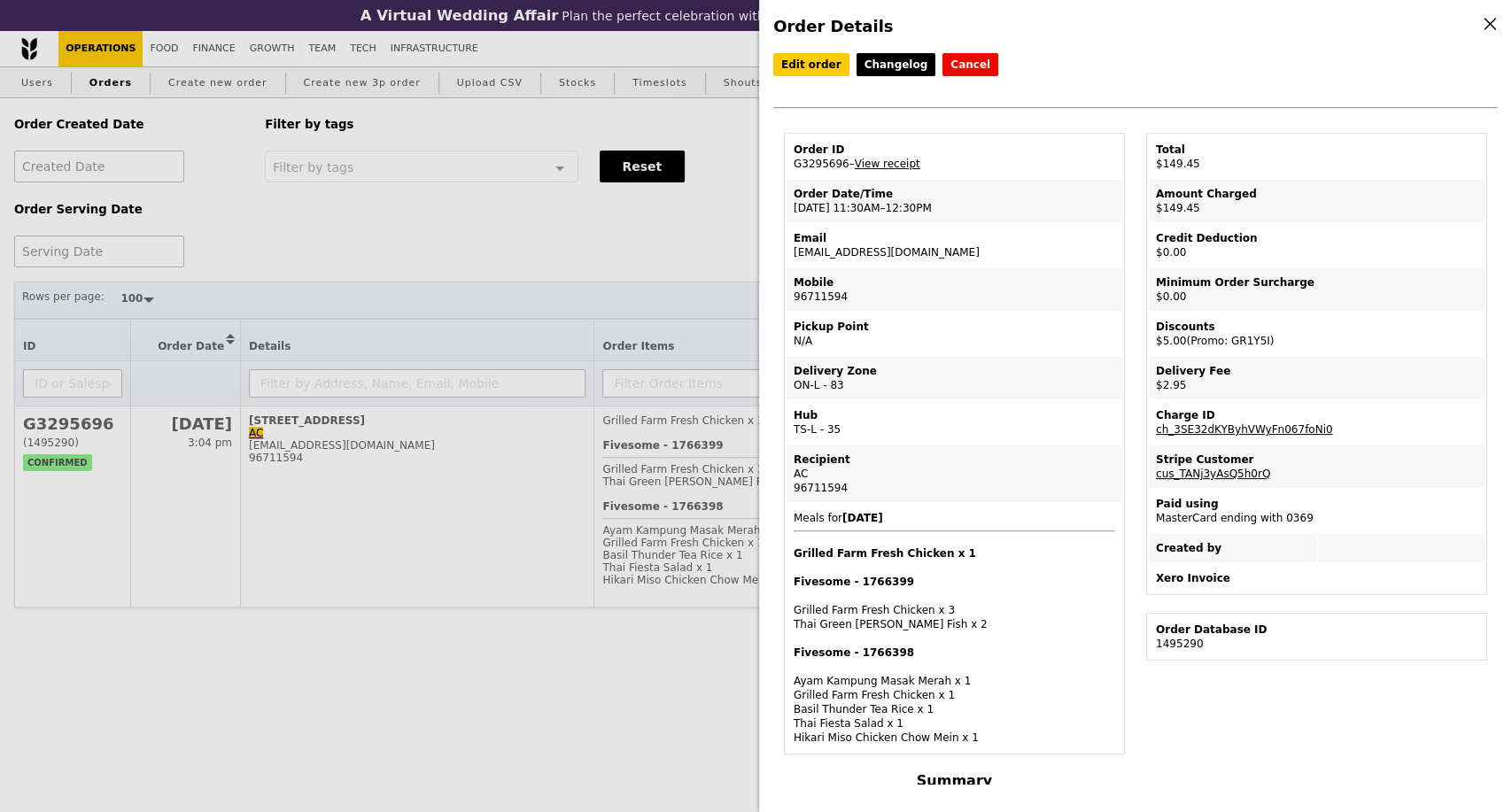
drag, startPoint x: 842, startPoint y: 169, endPoint x: 787, endPoint y: 170, distance: 55.0
click at [787, 170] on td "Order ID G3295696 – View receipt" at bounding box center [955, 157] width 336 height 42
copy td "G3295696"
drag, startPoint x: 913, startPoint y: 258, endPoint x: 794, endPoint y: 258, distance: 119.0
click at [794, 258] on td "Email acreviewed@gmail.com" at bounding box center [955, 245] width 336 height 42
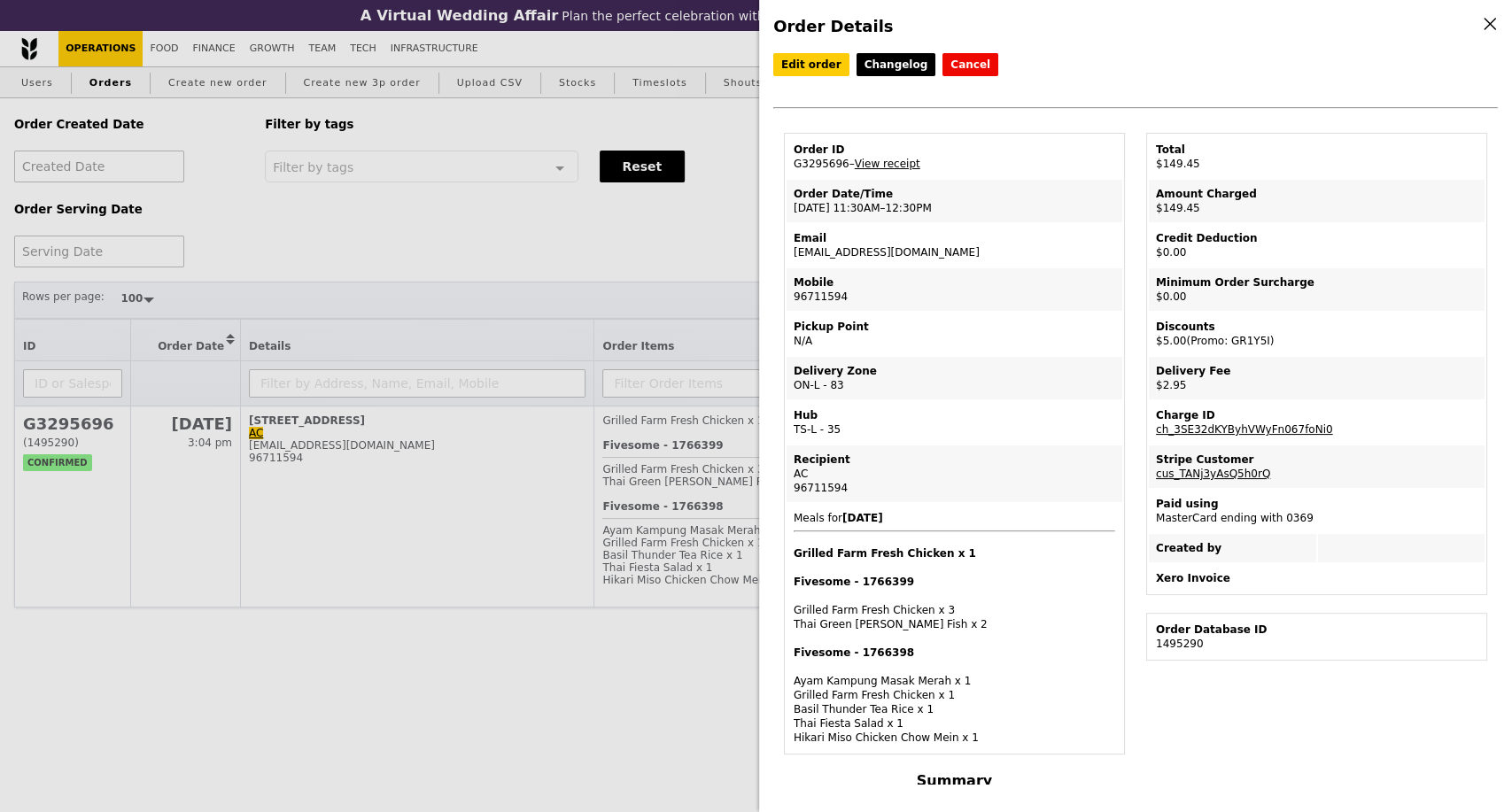
copy td "acreviewed@gmail.com"
drag, startPoint x: 809, startPoint y: 477, endPoint x: 796, endPoint y: 478, distance: 13.0
click at [796, 478] on div "AC" at bounding box center [955, 473] width 322 height 14
copy div "AC"
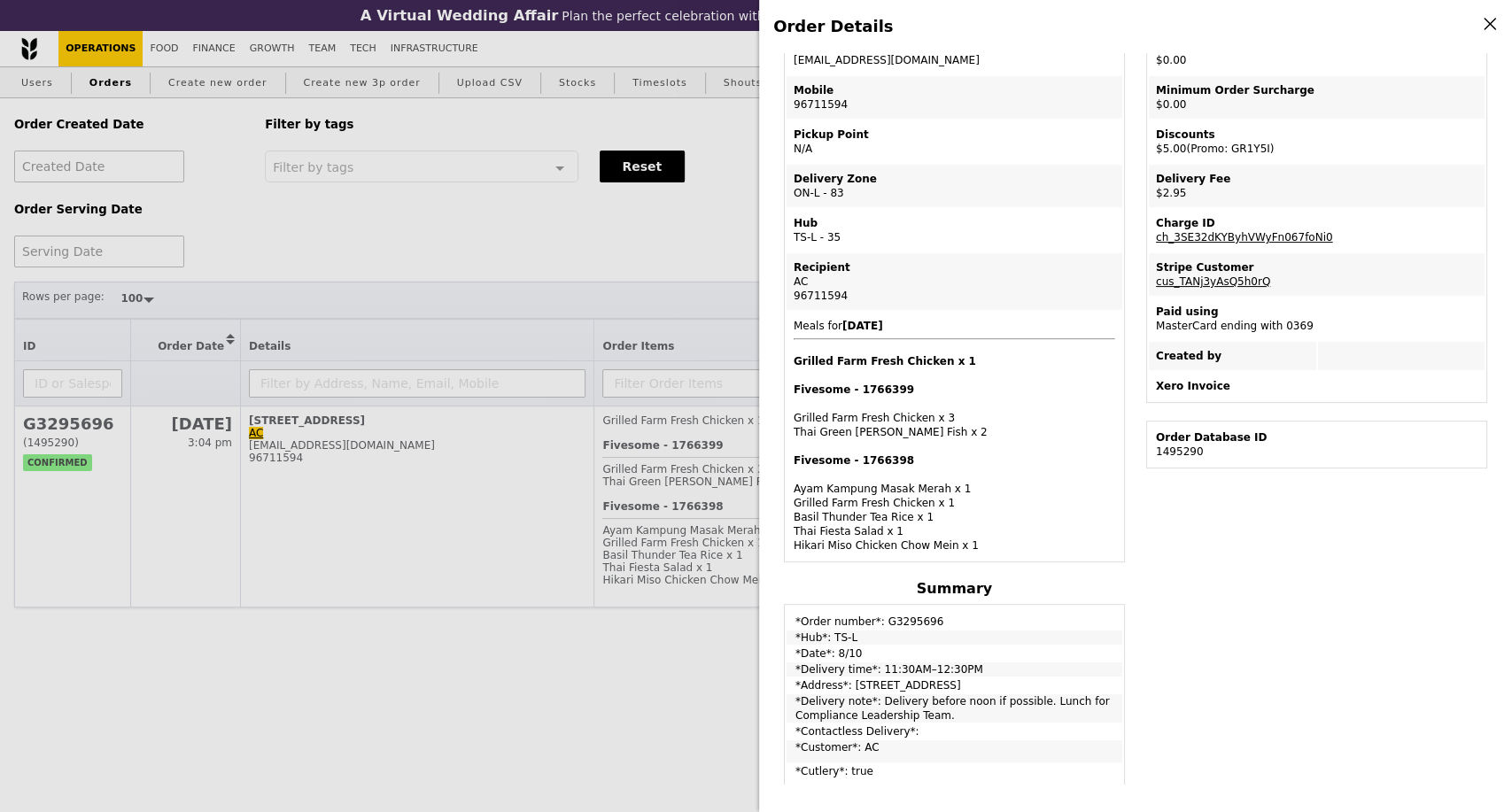
scroll to position [196, 0]
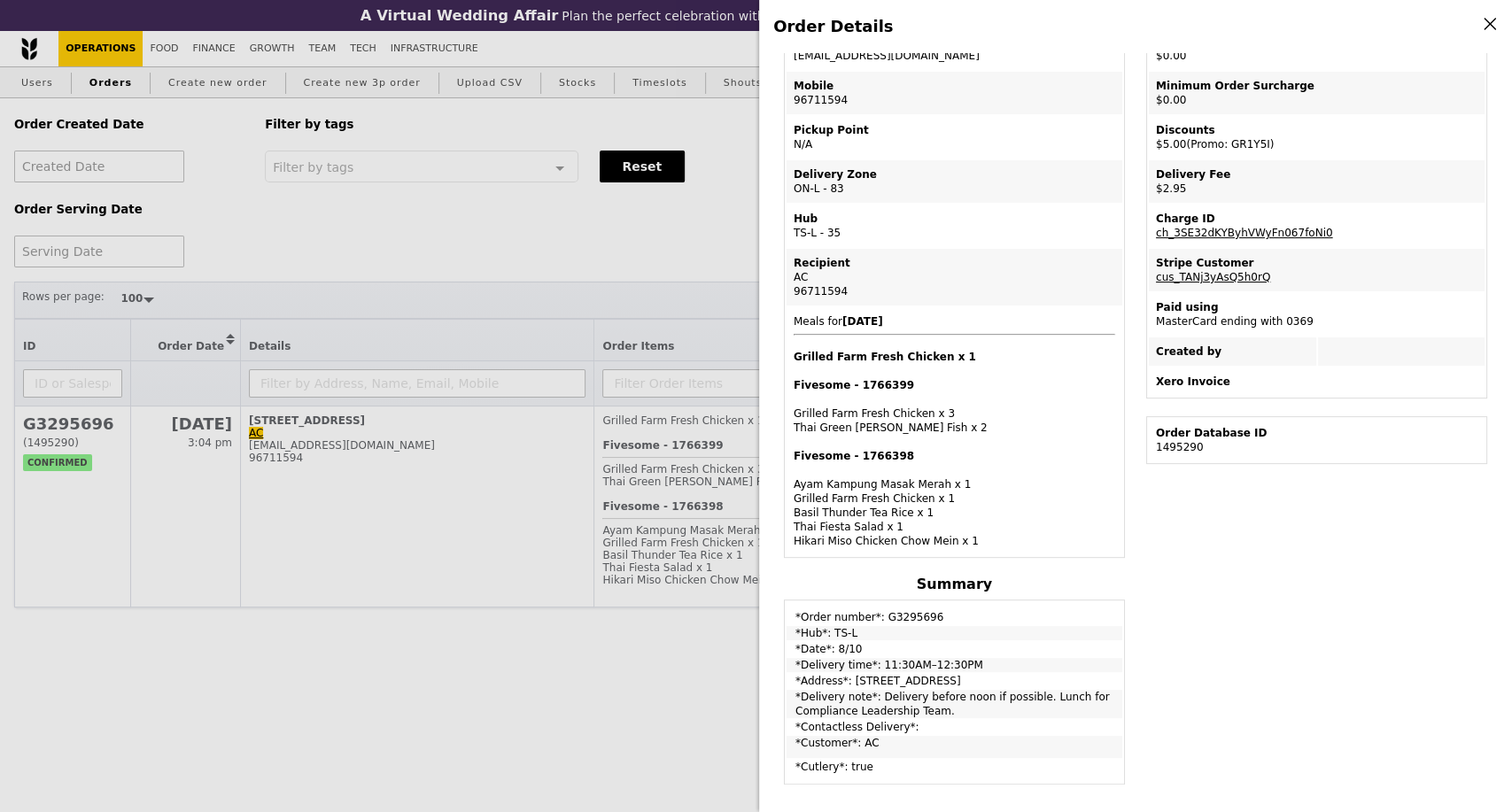
drag, startPoint x: 848, startPoint y: 680, endPoint x: 953, endPoint y: 682, distance: 105.0
click at [953, 682] on td "*Address*: 9 North Buona Vista Drive, #06-01" at bounding box center [955, 680] width 336 height 14
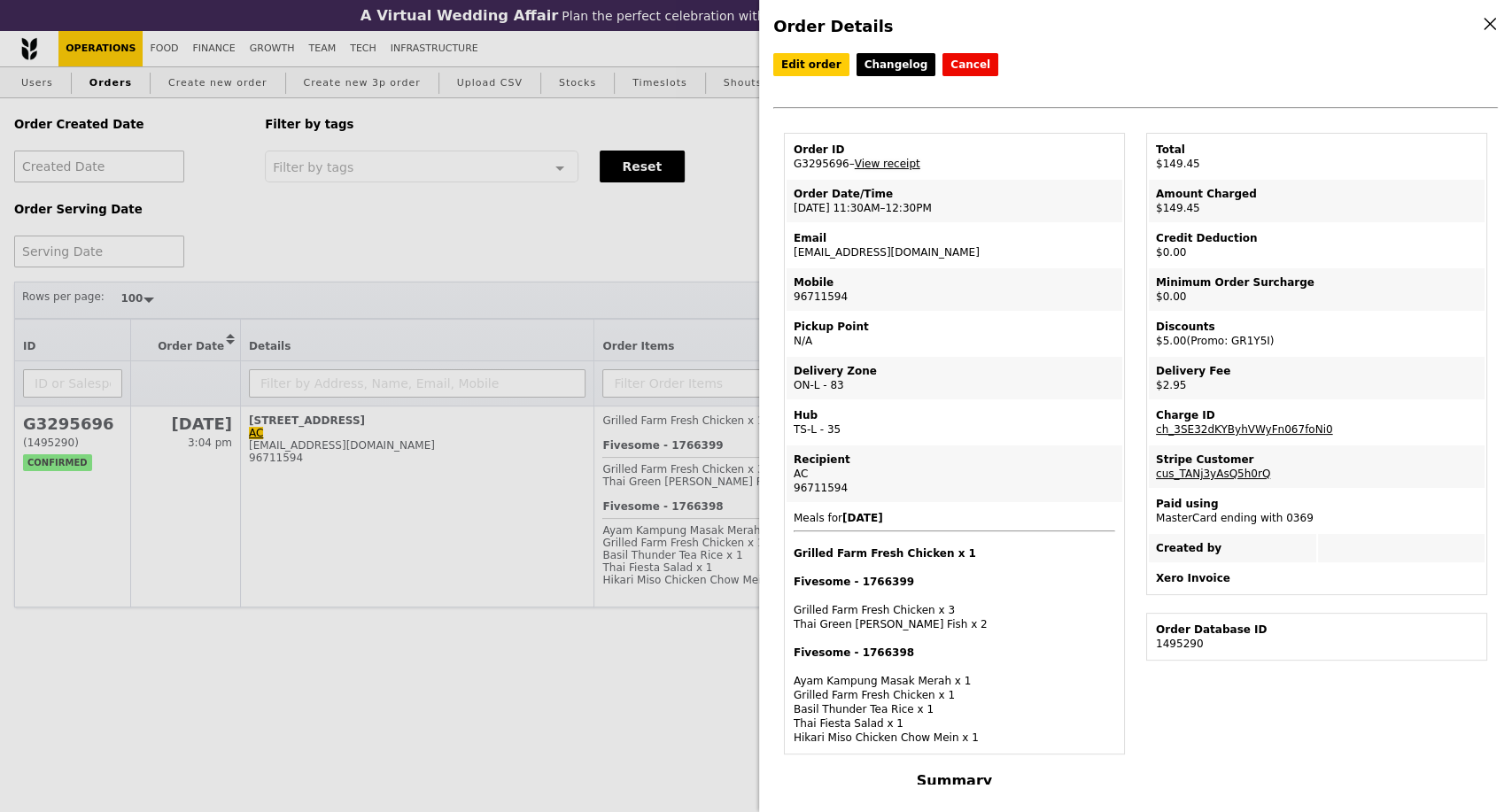
click at [879, 170] on link "View receipt" at bounding box center [887, 164] width 65 height 13
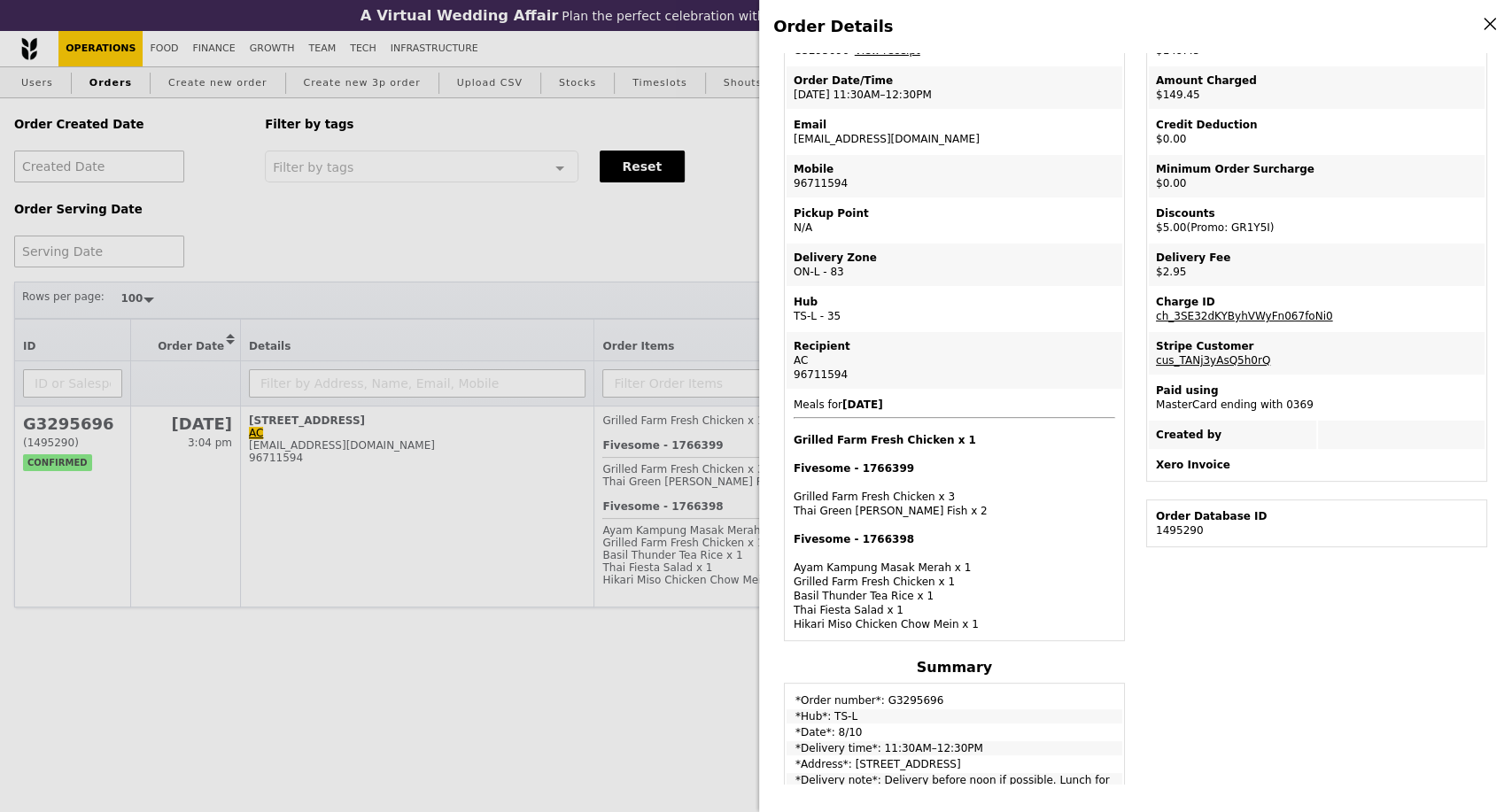
scroll to position [393, 0]
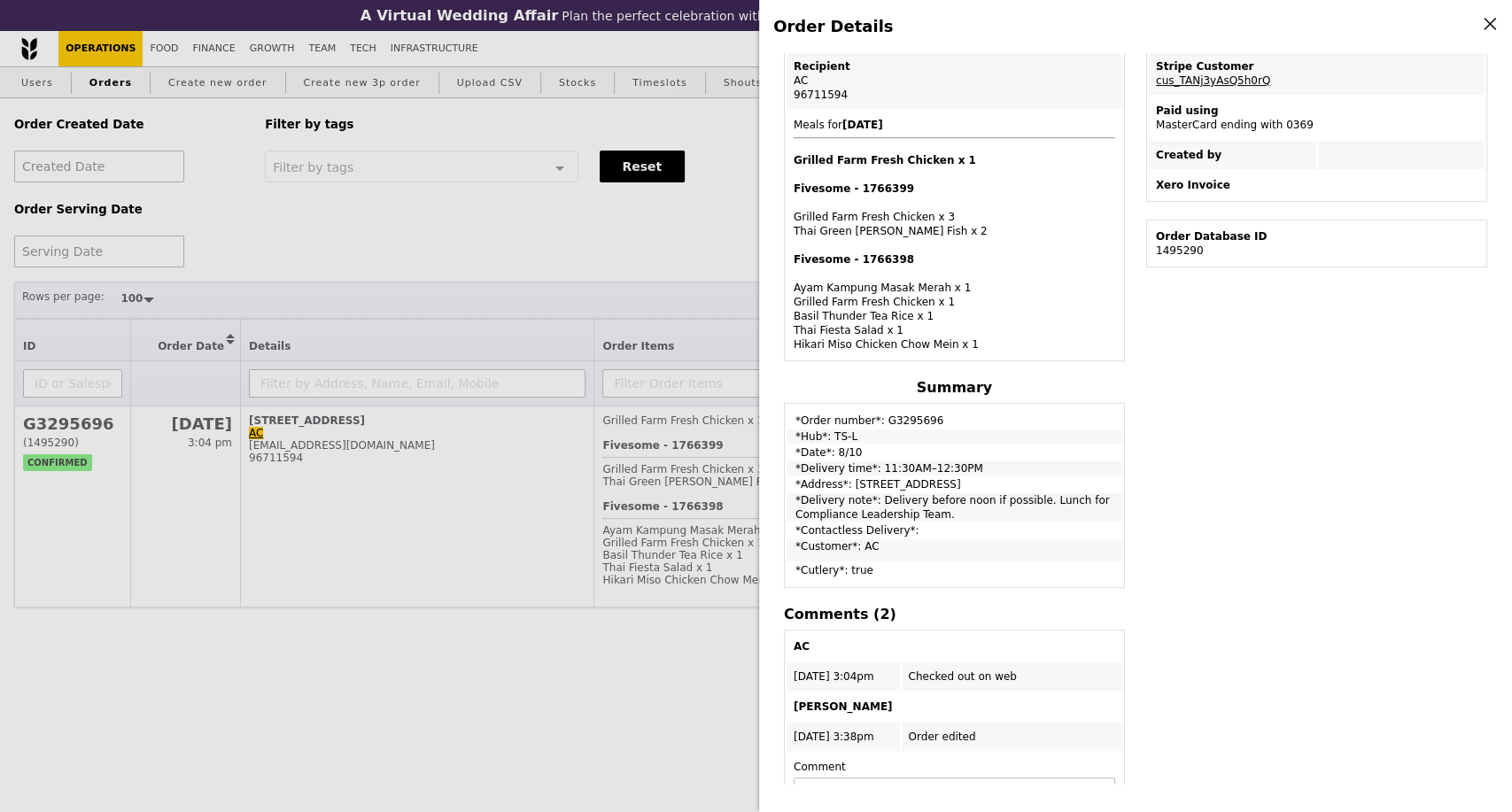
drag, startPoint x: 873, startPoint y: 499, endPoint x: 1084, endPoint y: 513, distance: 211.5
click at [1084, 513] on td "*Delivery note*: Delivery before noon if possible. Lunch for Compliance Leaders…" at bounding box center [955, 507] width 336 height 28
click at [908, 424] on td "*Order number*: G3295696" at bounding box center [955, 416] width 336 height 22
copy td "G3295696"
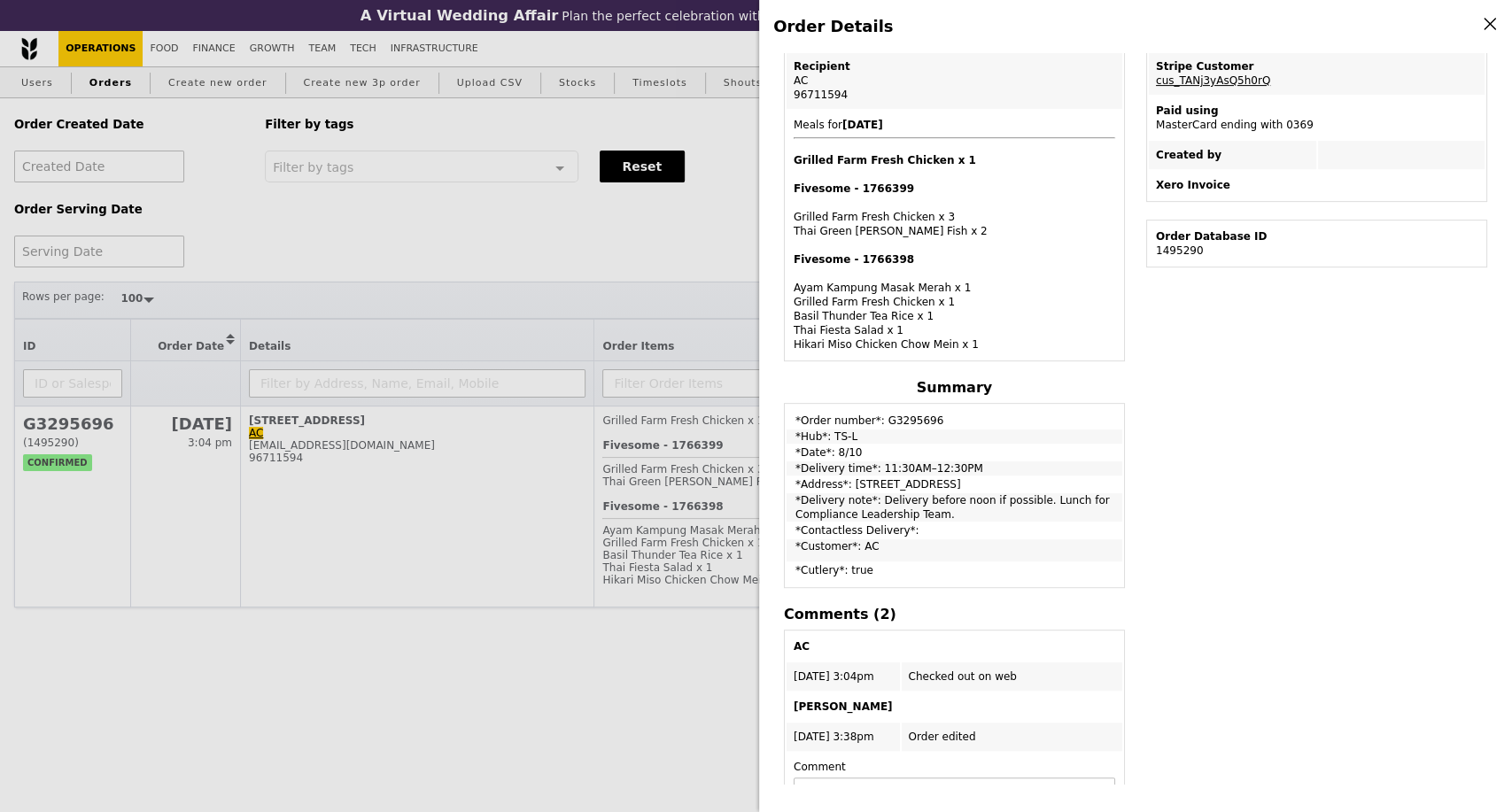
drag, startPoint x: 855, startPoint y: 455, endPoint x: 856, endPoint y: 511, distance: 56.0
click at [796, 452] on td "*Date*: 8/10" at bounding box center [955, 452] width 336 height 14
copy td "*Date*: 8/10"
click at [496, 210] on div "Order Details Edit order Changelog Cancel Order ID G3295696 – View receipt Orde…" at bounding box center [756, 406] width 1512 height 812
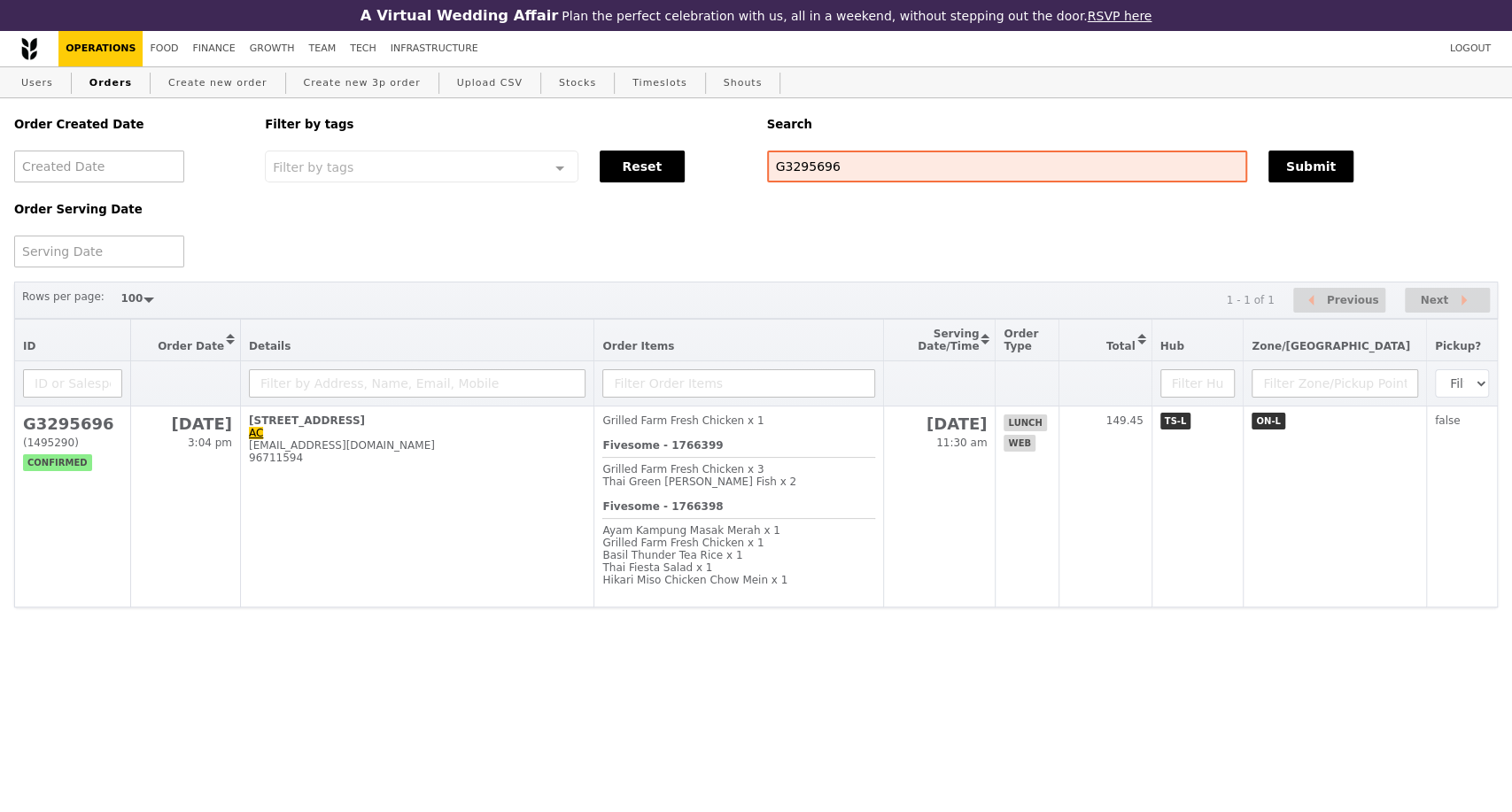
scroll to position [496, 0]
click at [41, 87] on link "Users" at bounding box center [37, 82] width 46 height 32
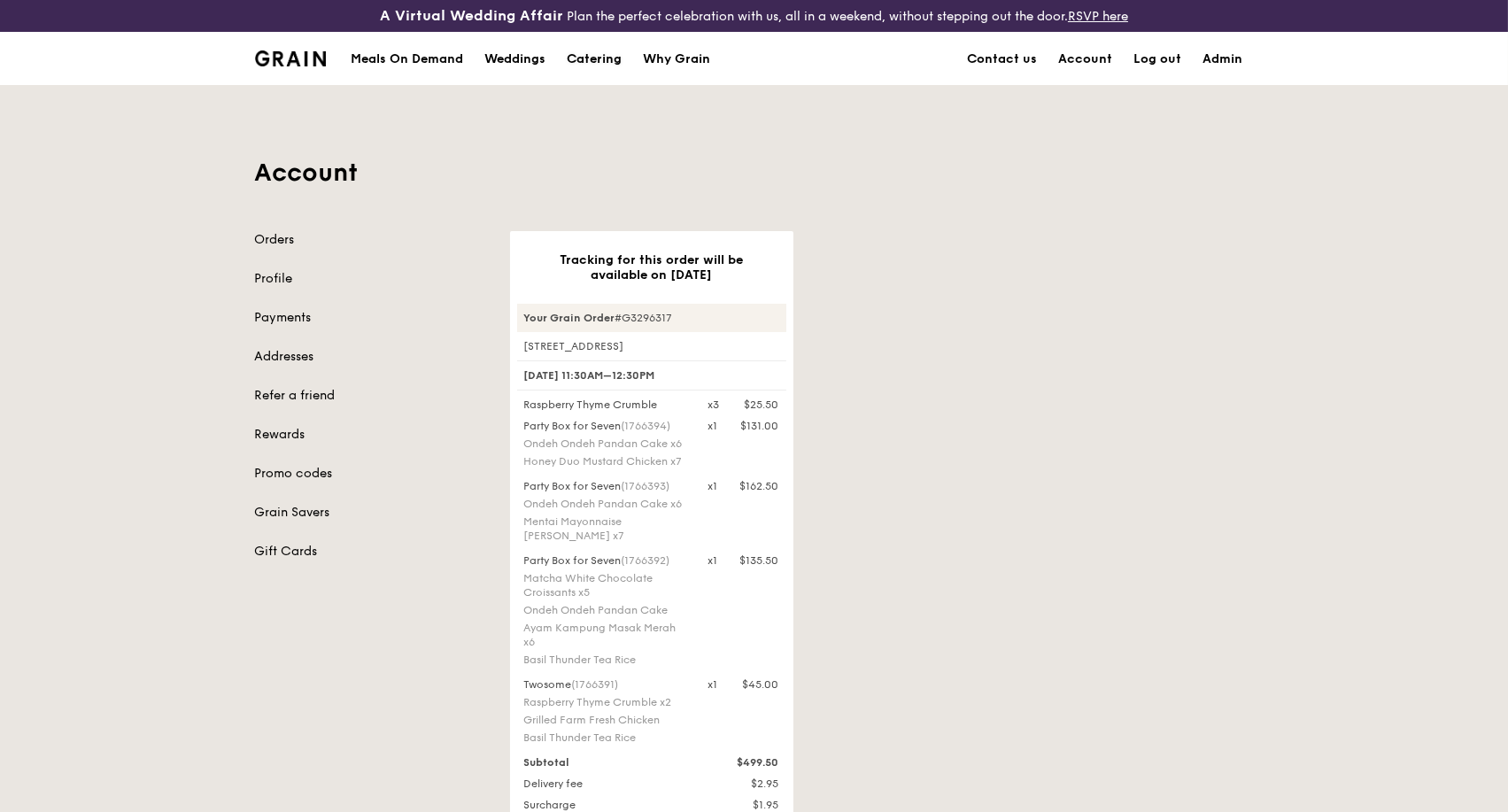
click at [608, 57] on div "Catering" at bounding box center [594, 60] width 55 height 53
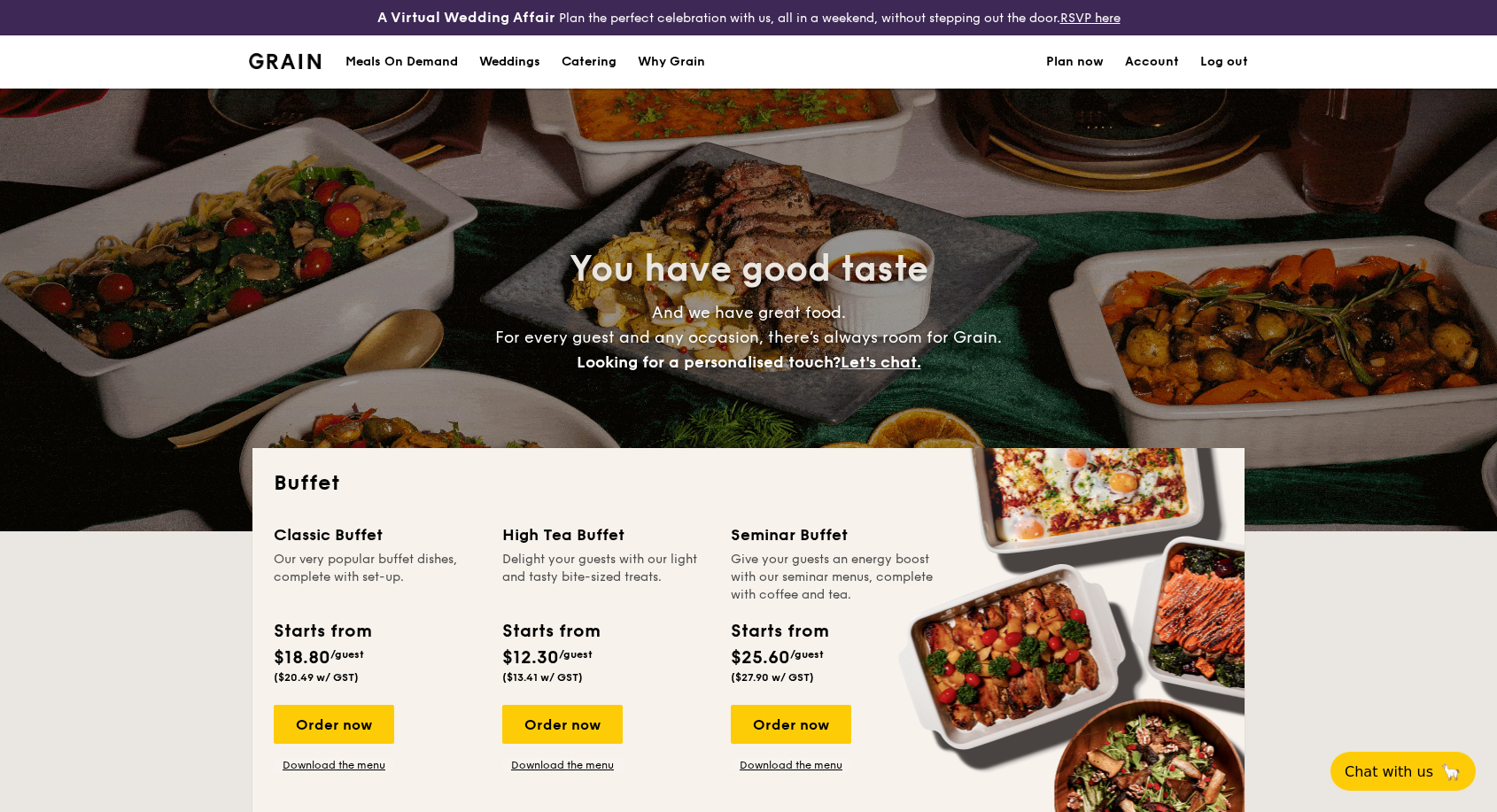
select select
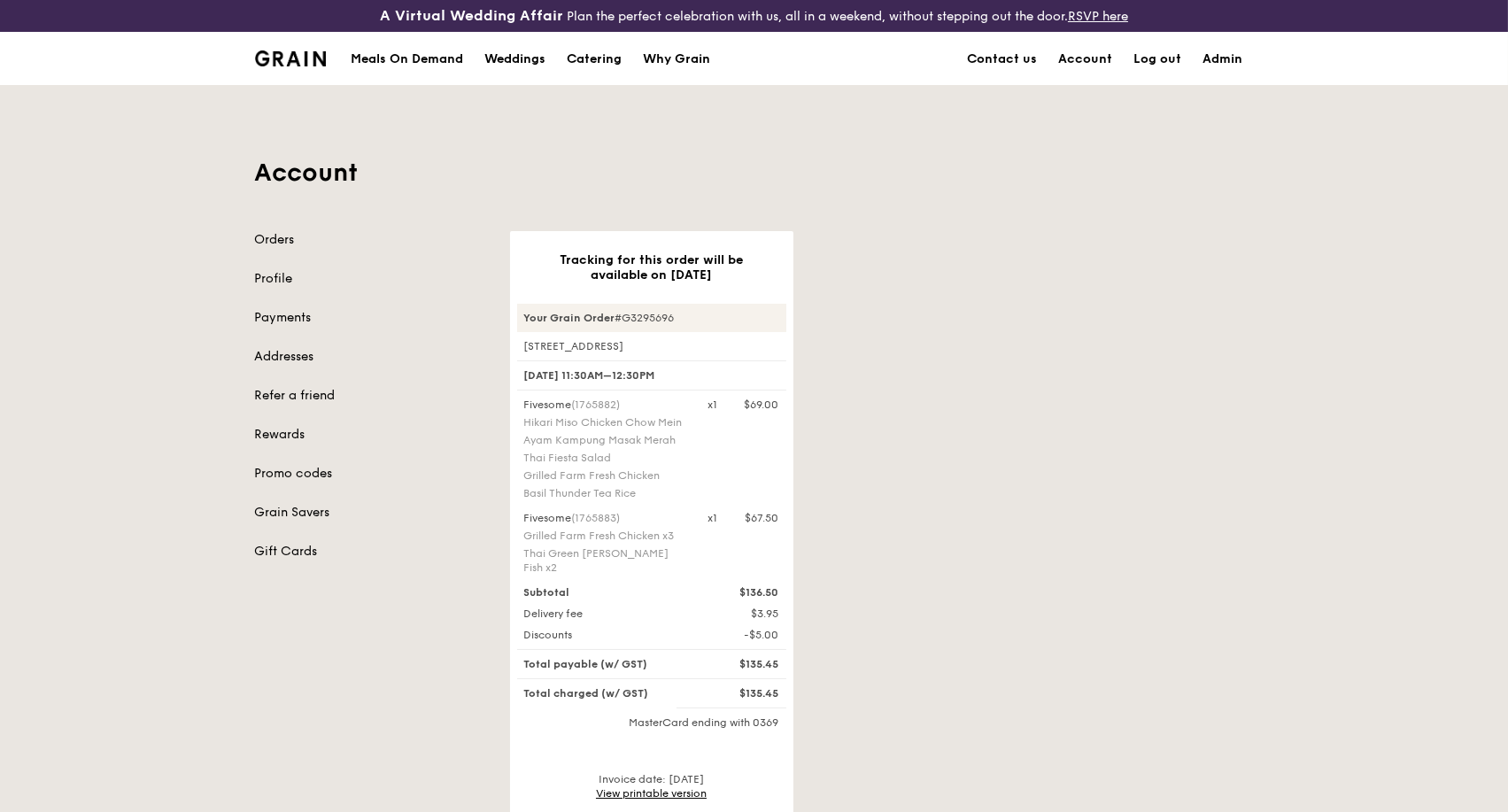
copy div "Your Grain Order #G3295696"
drag, startPoint x: 522, startPoint y: 313, endPoint x: 680, endPoint y: 309, distance: 158.1
click at [679, 309] on div "Your Grain Order #G3295696" at bounding box center [652, 317] width 270 height 28
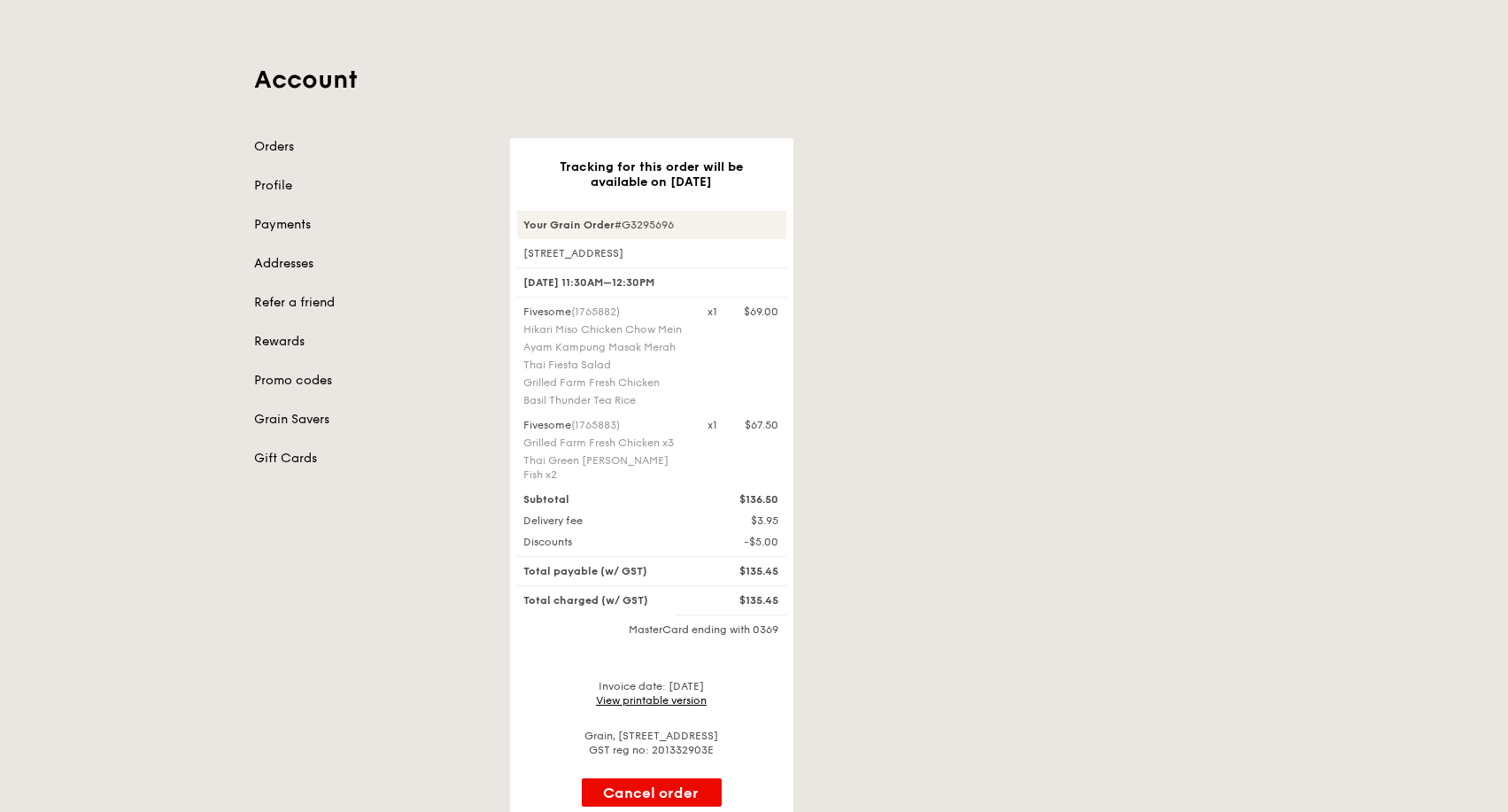
scroll to position [196, 0]
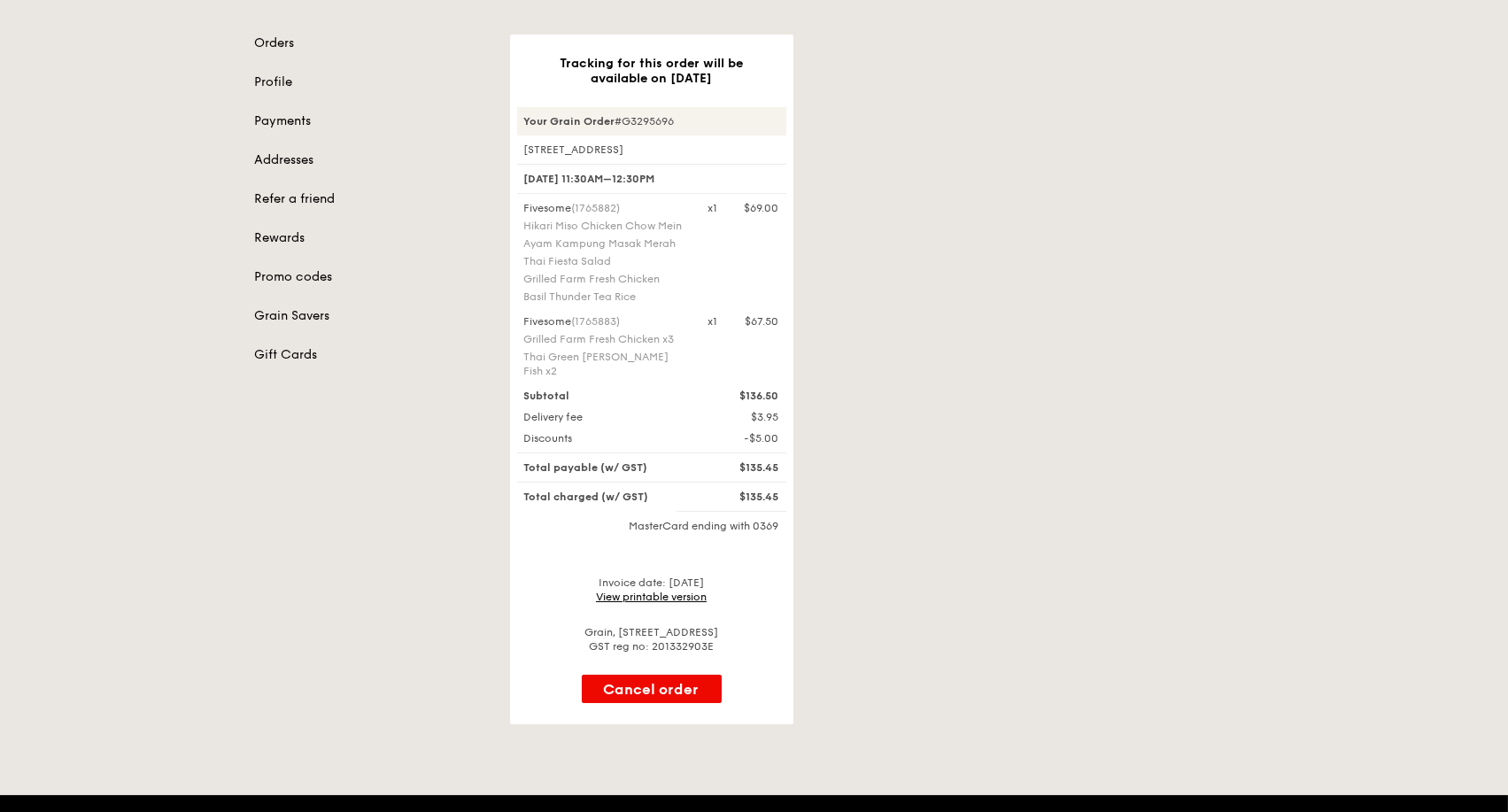
click at [647, 590] on link "View printable version" at bounding box center [651, 597] width 111 height 13
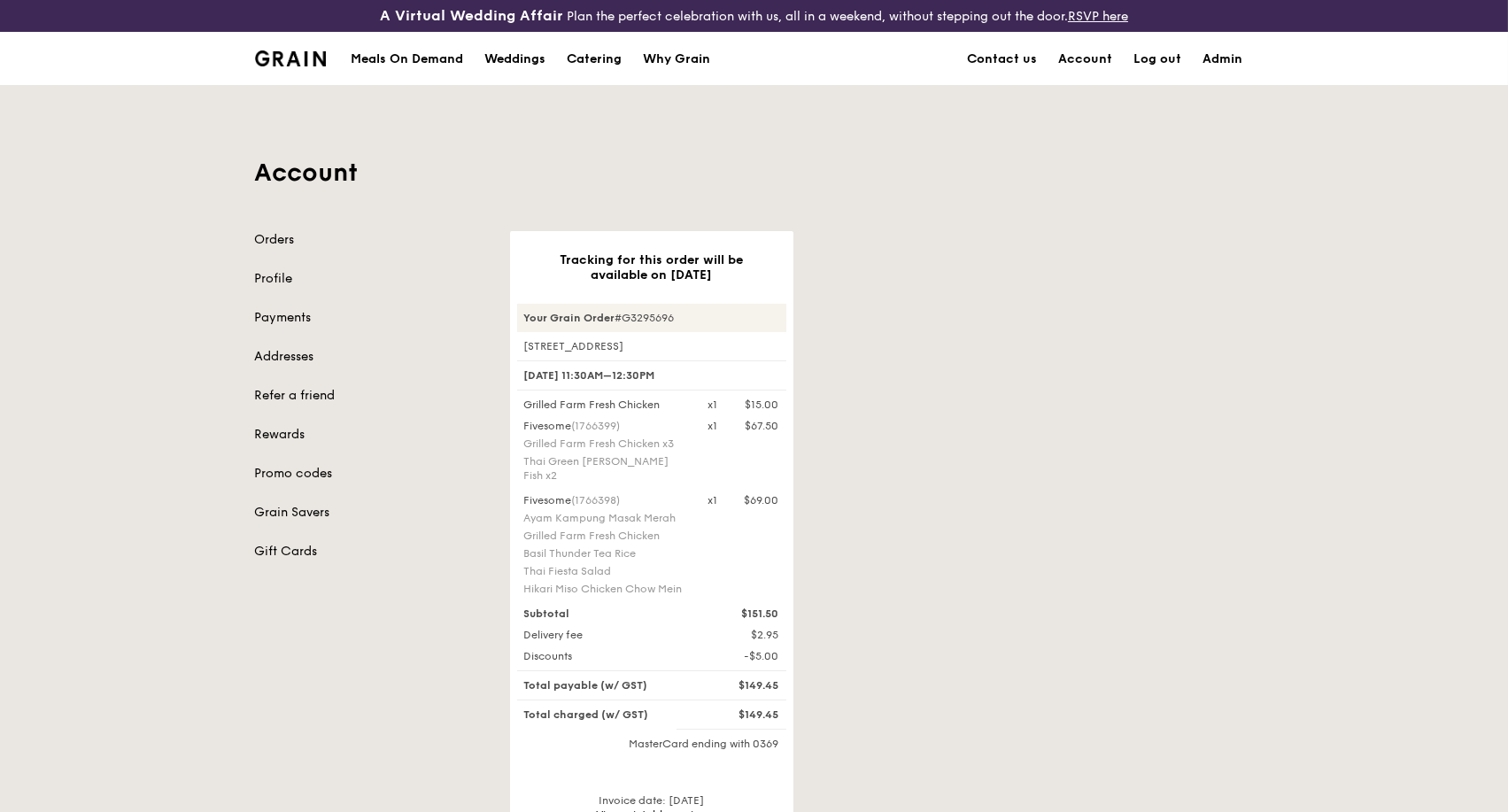
drag, startPoint x: 700, startPoint y: 344, endPoint x: 519, endPoint y: 342, distance: 181.0
click at [519, 342] on div "9 North Buona Vista Drive, #06-01" at bounding box center [652, 346] width 270 height 14
drag, startPoint x: 523, startPoint y: 401, endPoint x: 666, endPoint y: 400, distance: 143.0
click at [666, 401] on div "Grilled Farm Fresh Chicken" at bounding box center [605, 404] width 184 height 14
copy div "Grilled Farm Fresh Chicken"
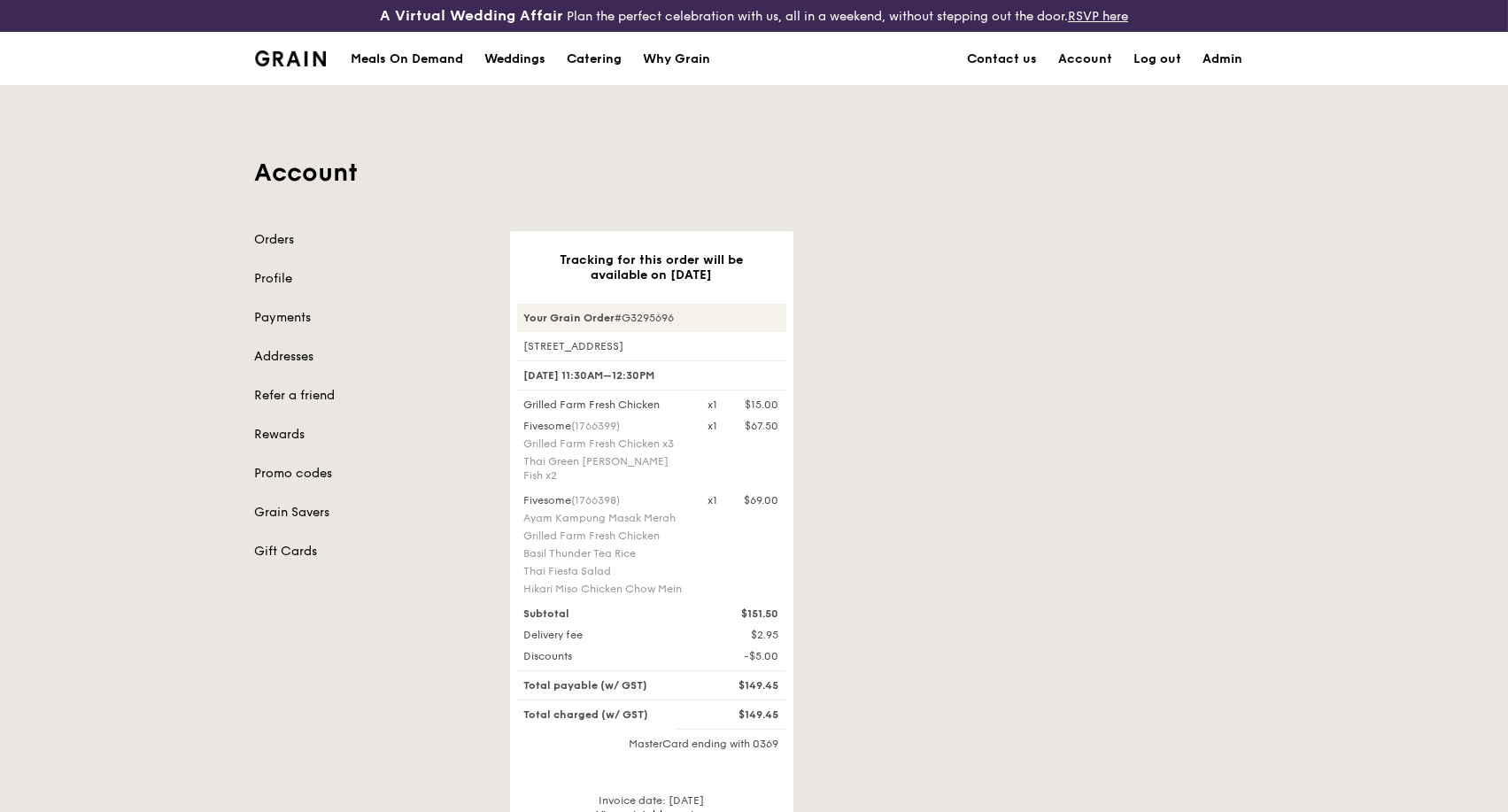
drag, startPoint x: 652, startPoint y: 411, endPoint x: 666, endPoint y: 401, distance: 17.2
click at [653, 410] on div "Grilled Farm Fresh Chicken x1 $15.00 Fivesome (1766399) Grilled Farm Fresh Chic…" at bounding box center [652, 499] width 270 height 202
drag, startPoint x: 667, startPoint y: 401, endPoint x: 514, endPoint y: 394, distance: 153.2
click at [521, 399] on div "Grilled Farm Fresh Chicken" at bounding box center [605, 404] width 184 height 14
copy div "Grilled Farm Fresh Chicken"
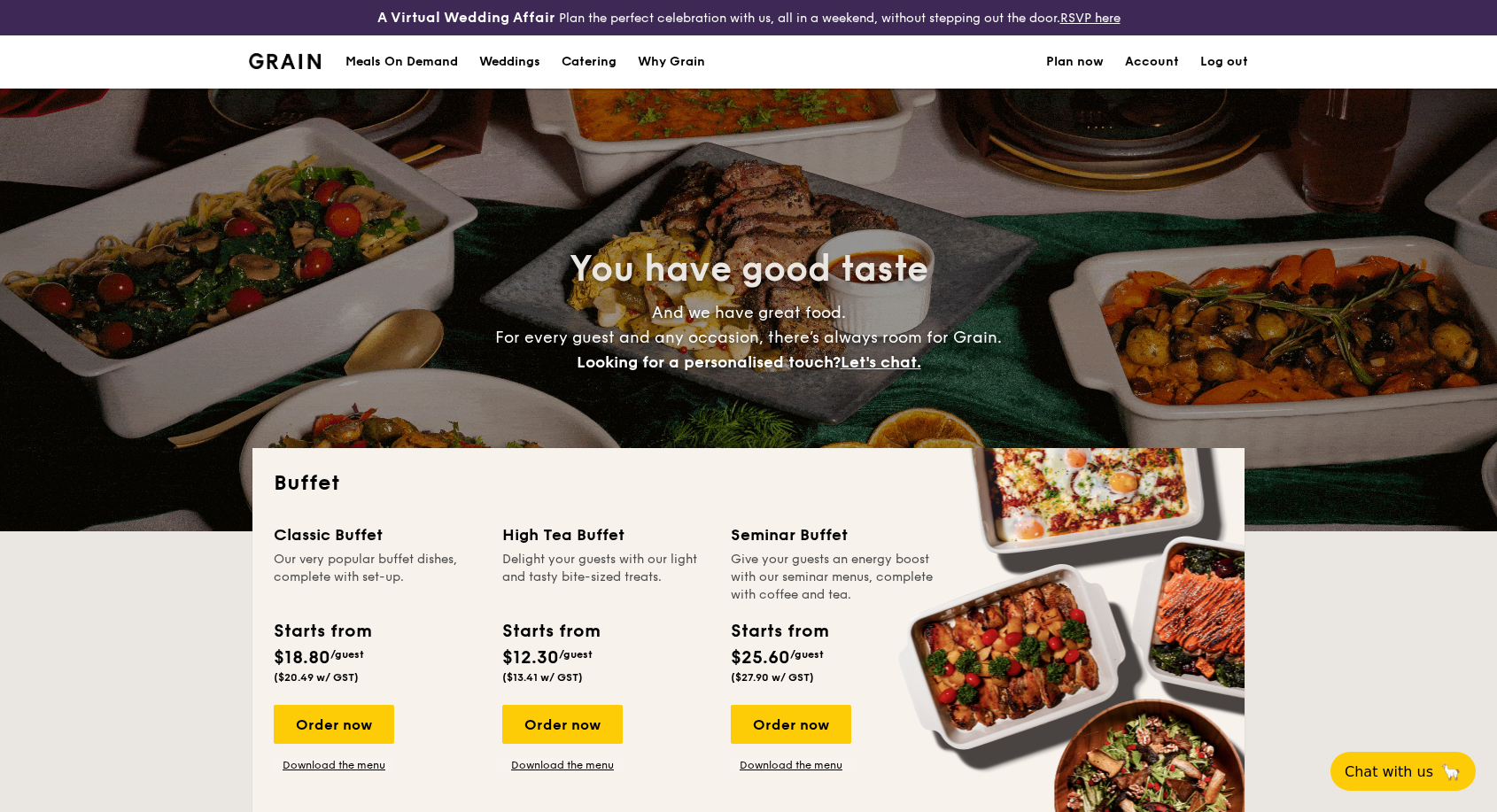
select select
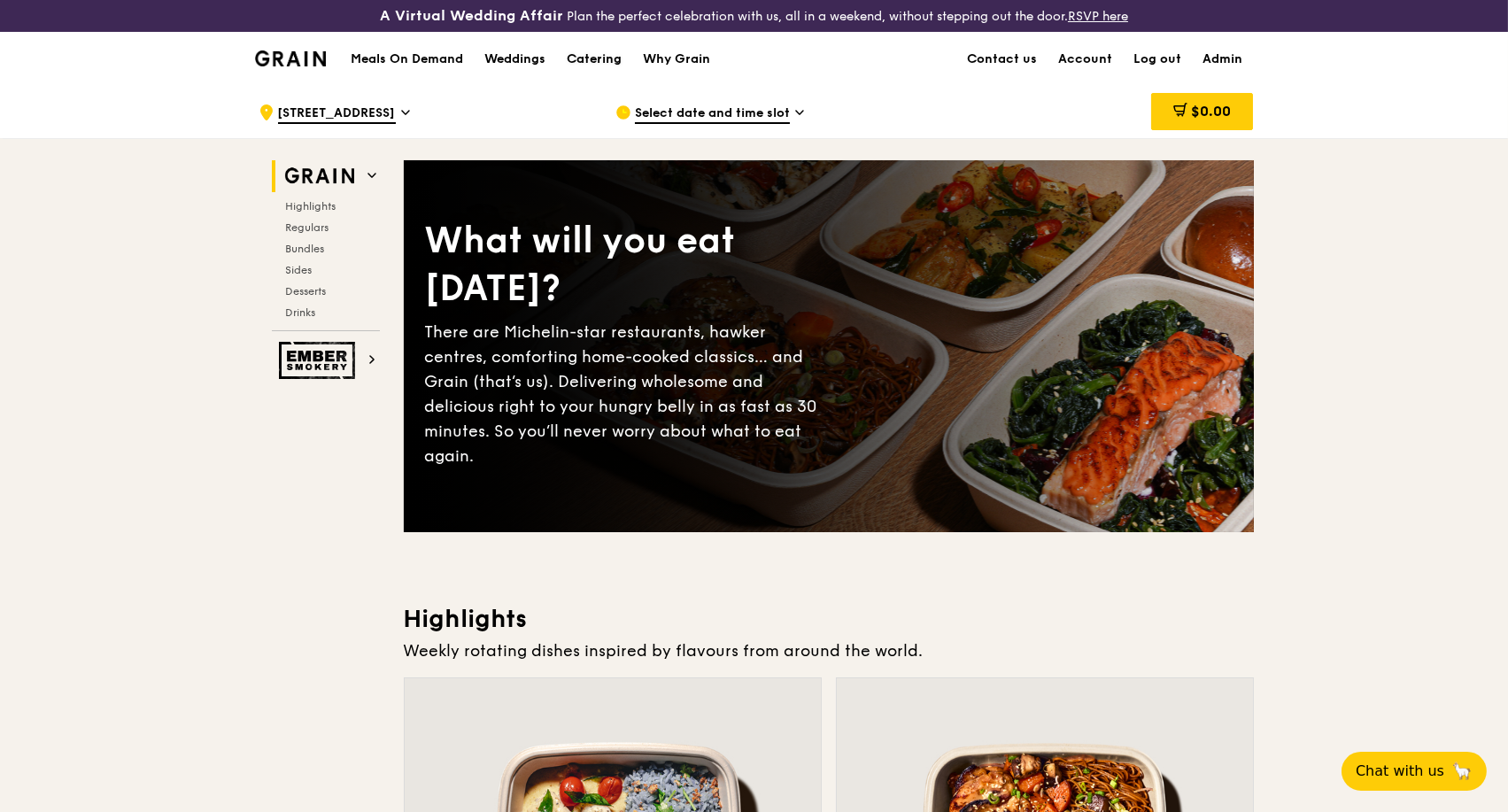
click at [575, 56] on div "Catering" at bounding box center [594, 60] width 55 height 53
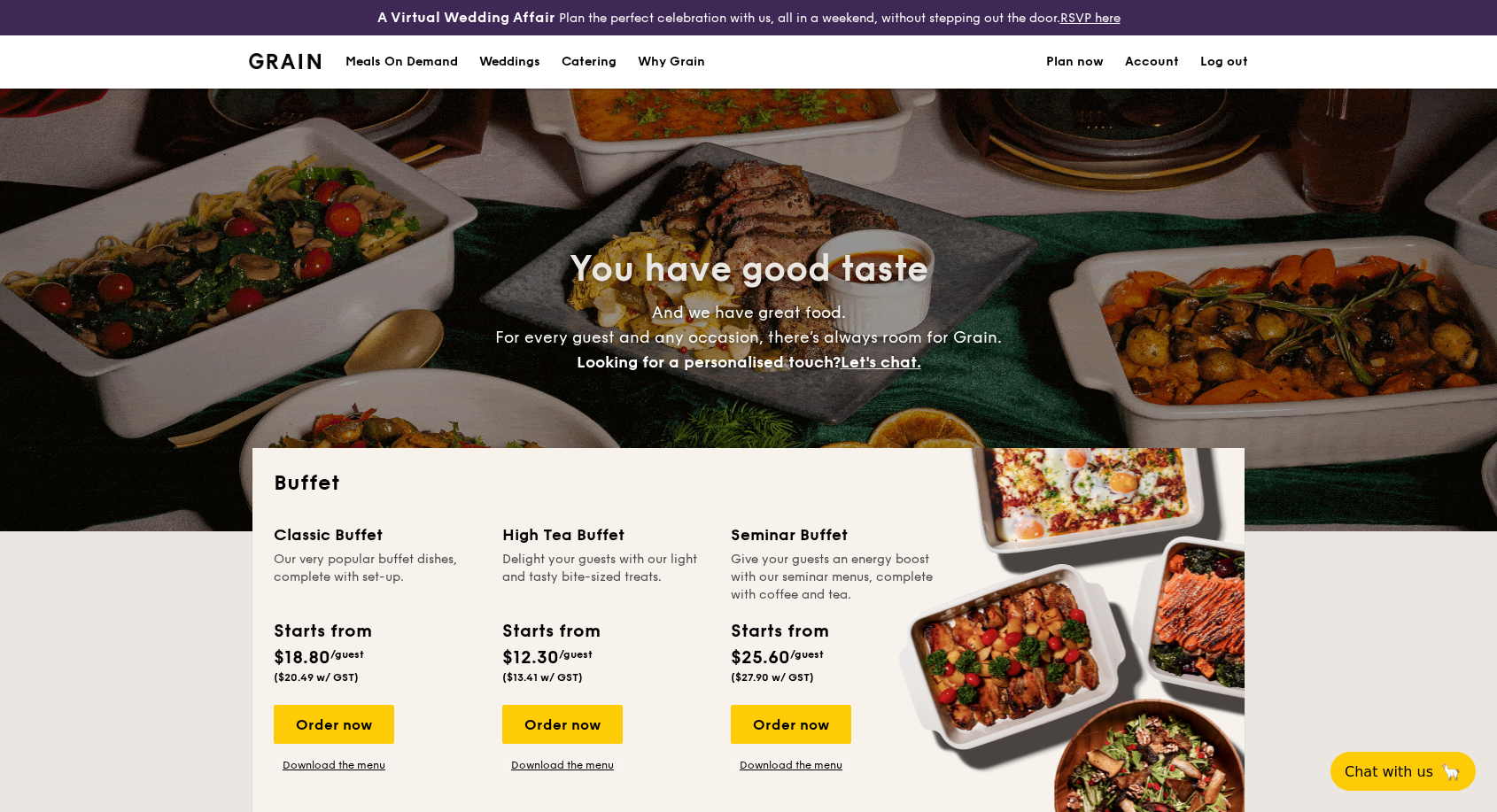
select select
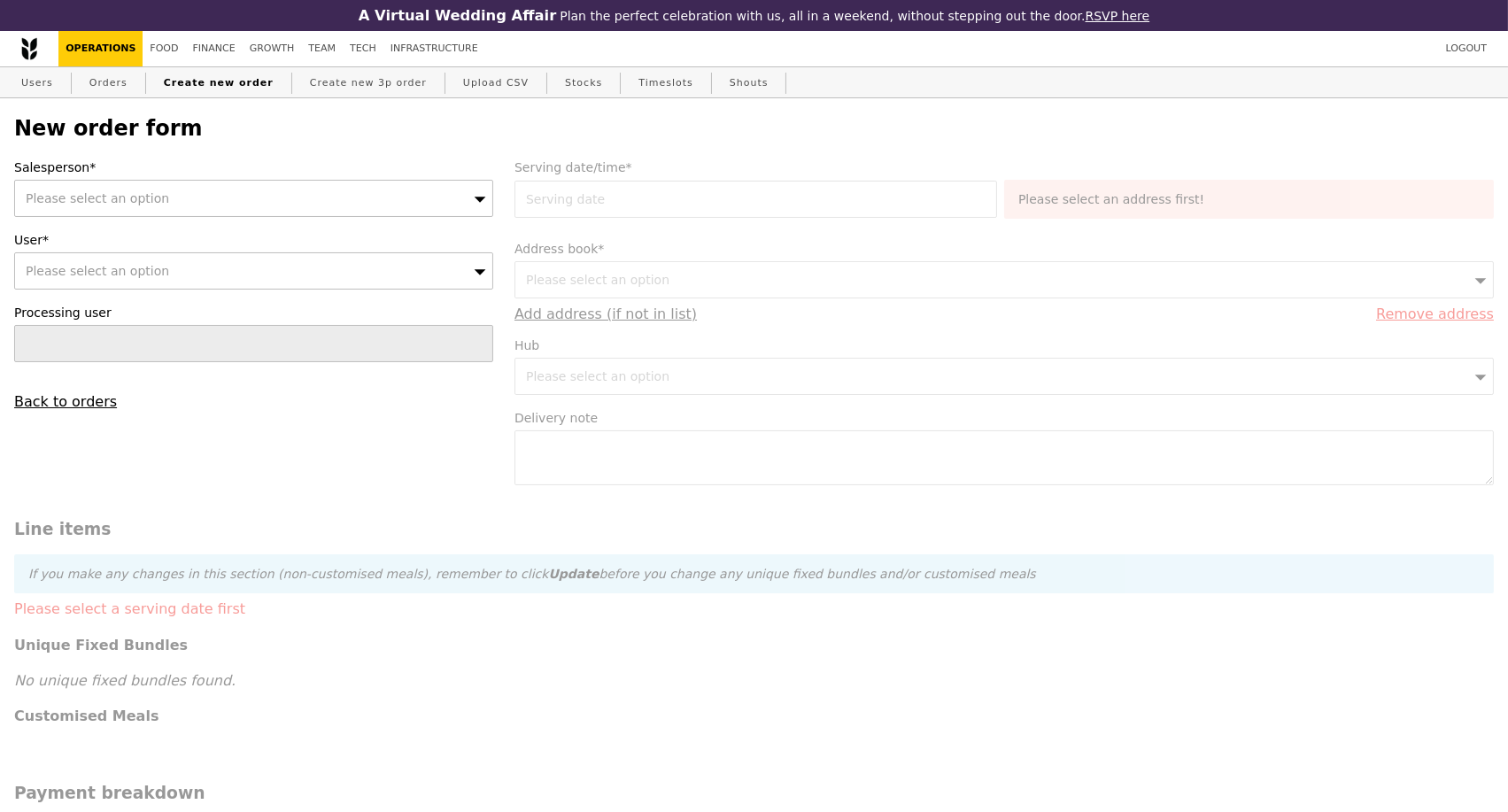
click at [474, 200] on icon at bounding box center [480, 199] width 13 height 13
type input "[PERSON_NAME]"
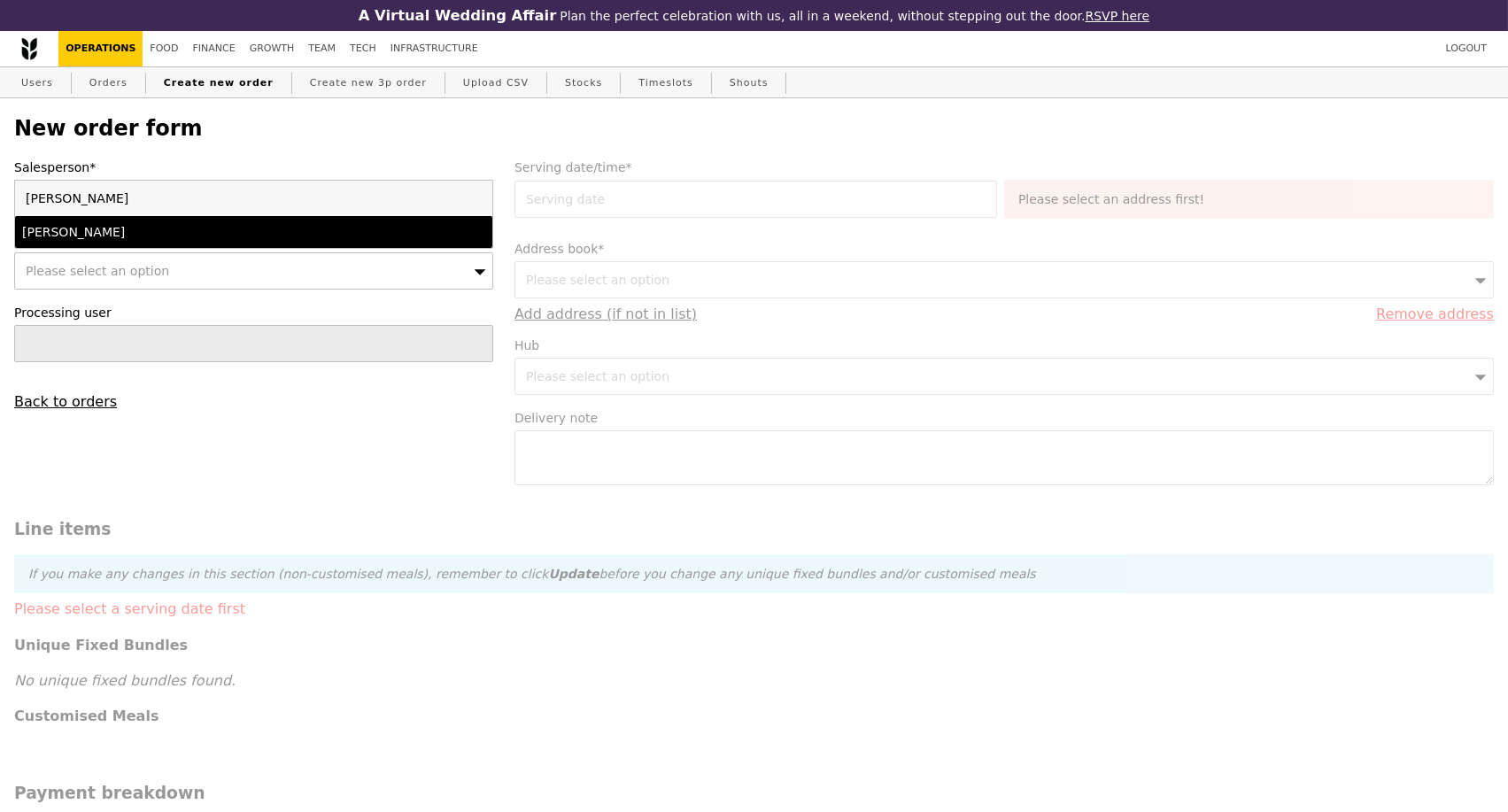
click at [245, 236] on div "[PERSON_NAME]" at bounding box center [195, 231] width 347 height 17
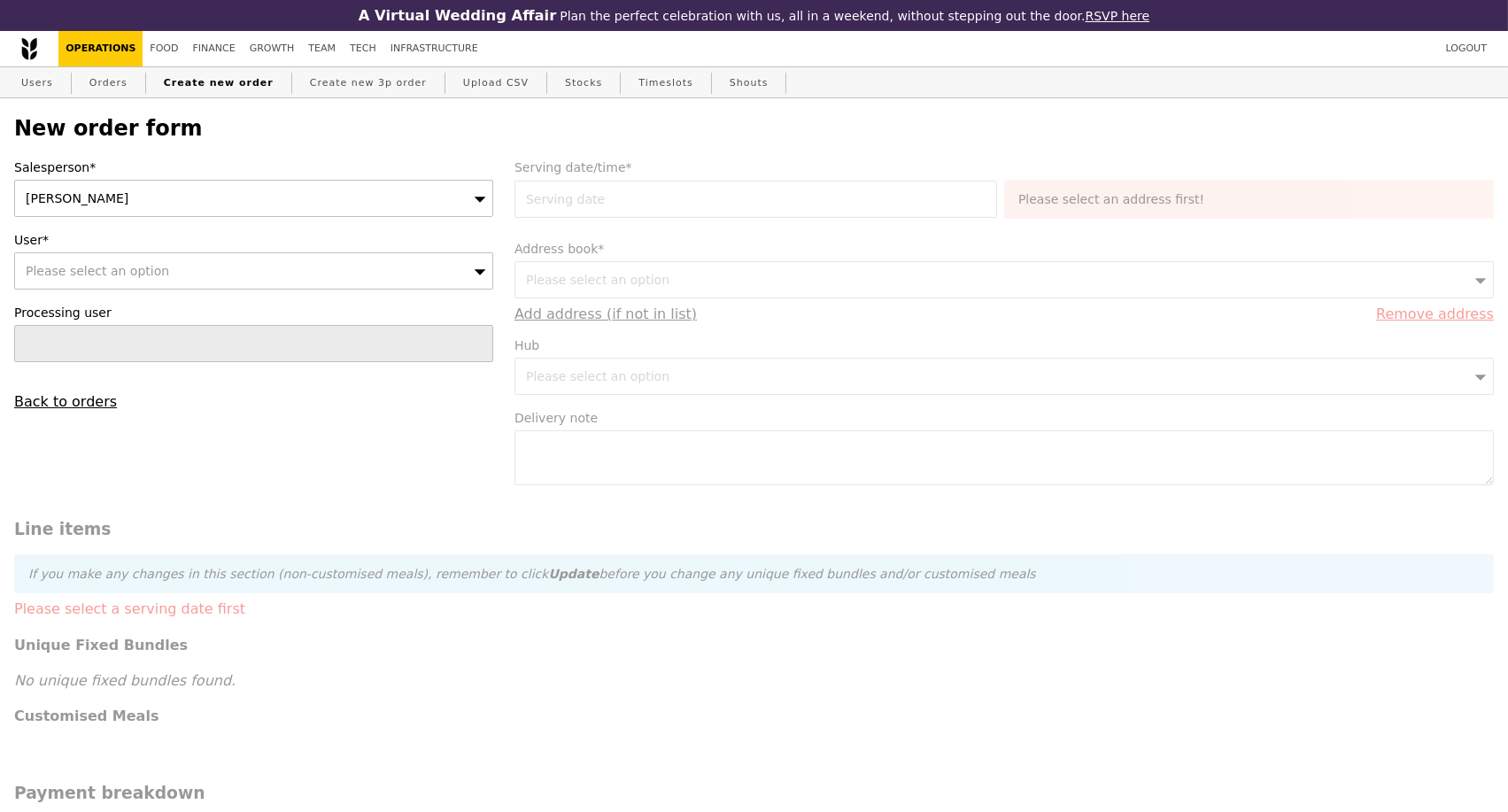
click at [208, 277] on div "Please select an option" at bounding box center [253, 270] width 479 height 38
type input "[EMAIL_ADDRESS][DOMAIN_NAME]"
type input "Confirm"
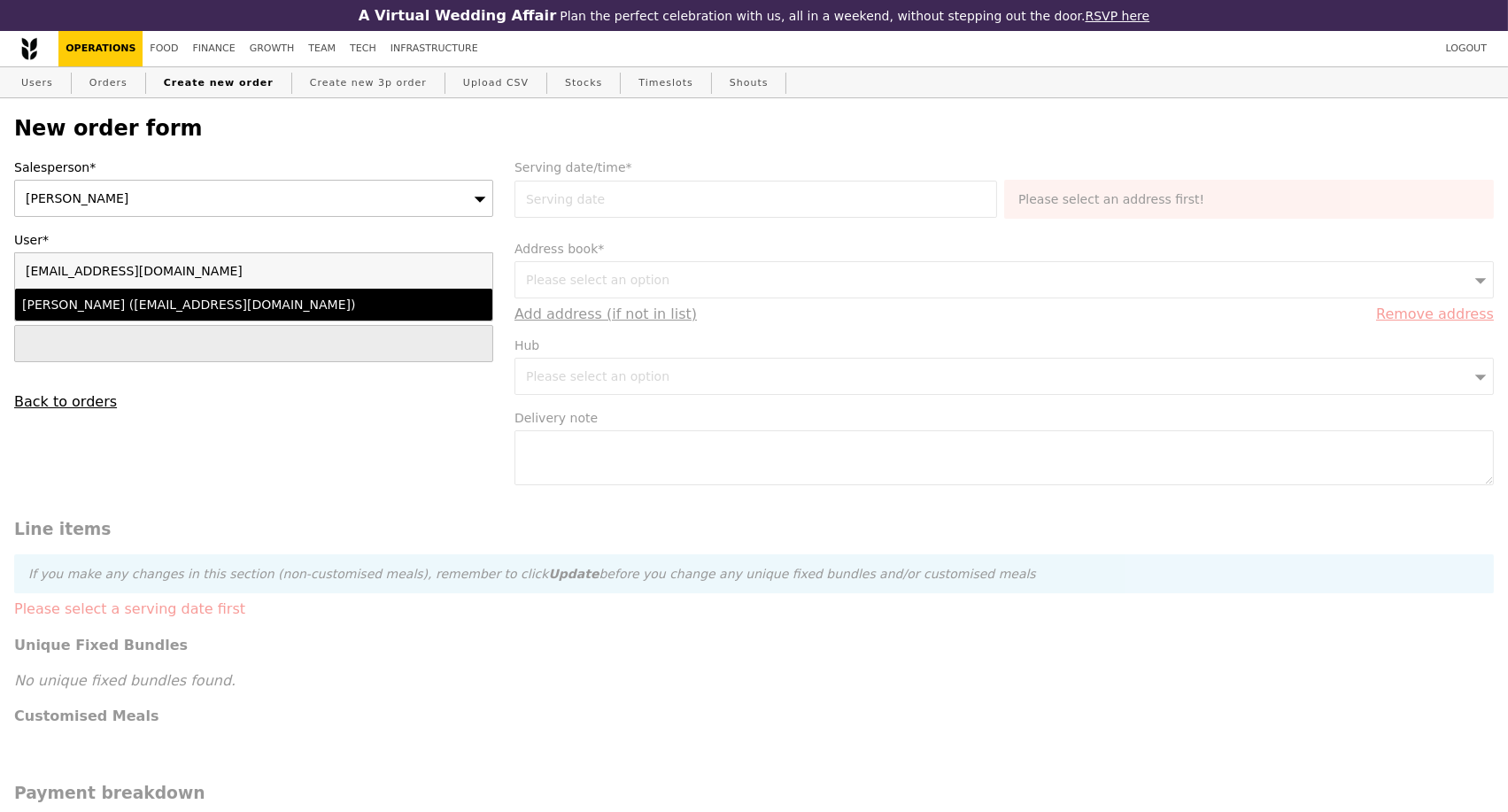
type input "[EMAIL_ADDRESS][DOMAIN_NAME]"
click at [213, 307] on div "[PERSON_NAME] ([EMAIL_ADDRESS][DOMAIN_NAME])" at bounding box center [195, 304] width 347 height 17
type input "Loading..."
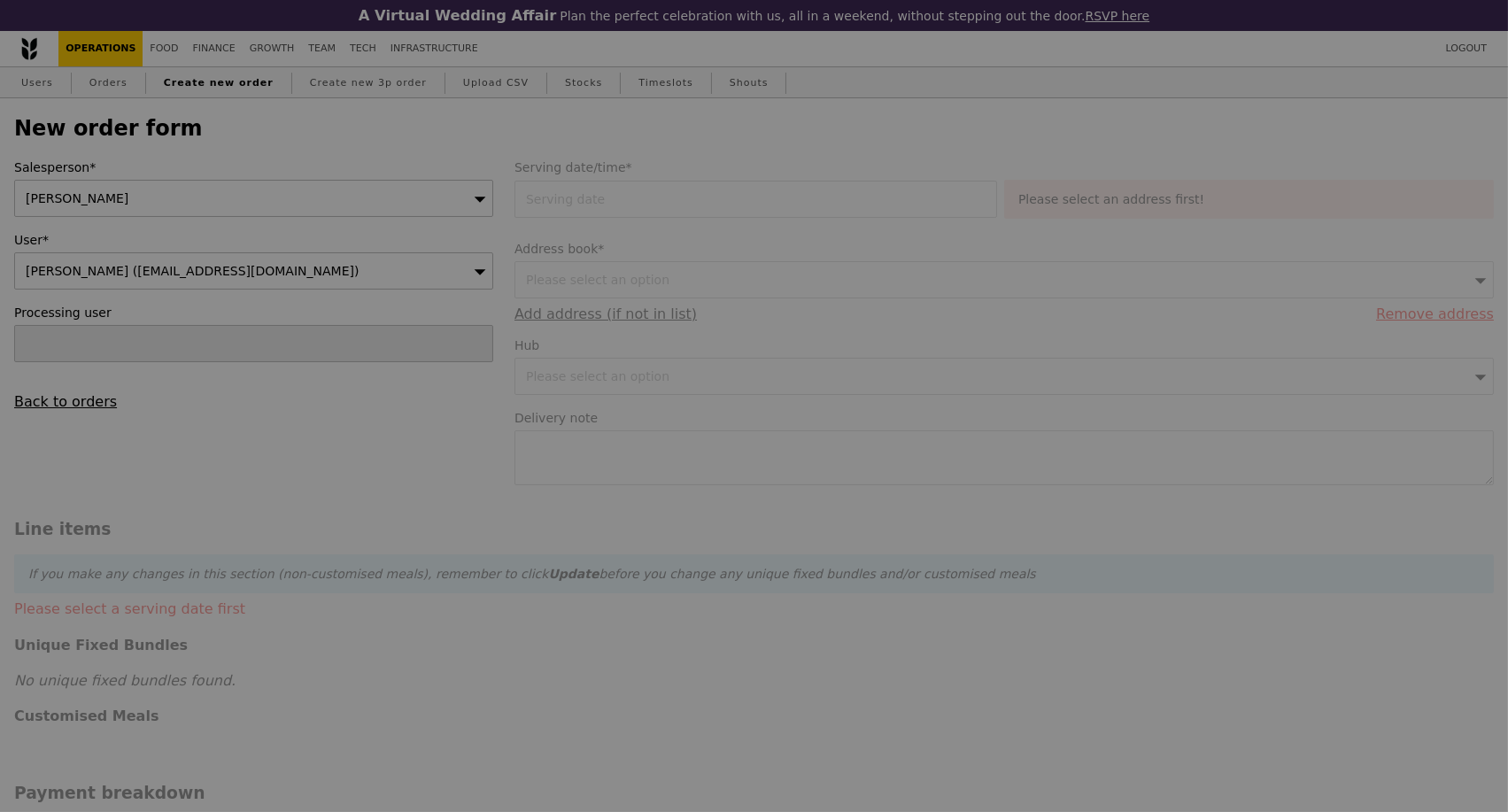
type input "1.79"
type input "1.95"
type input "9.08"
type input "9.90"
type input "11.85"
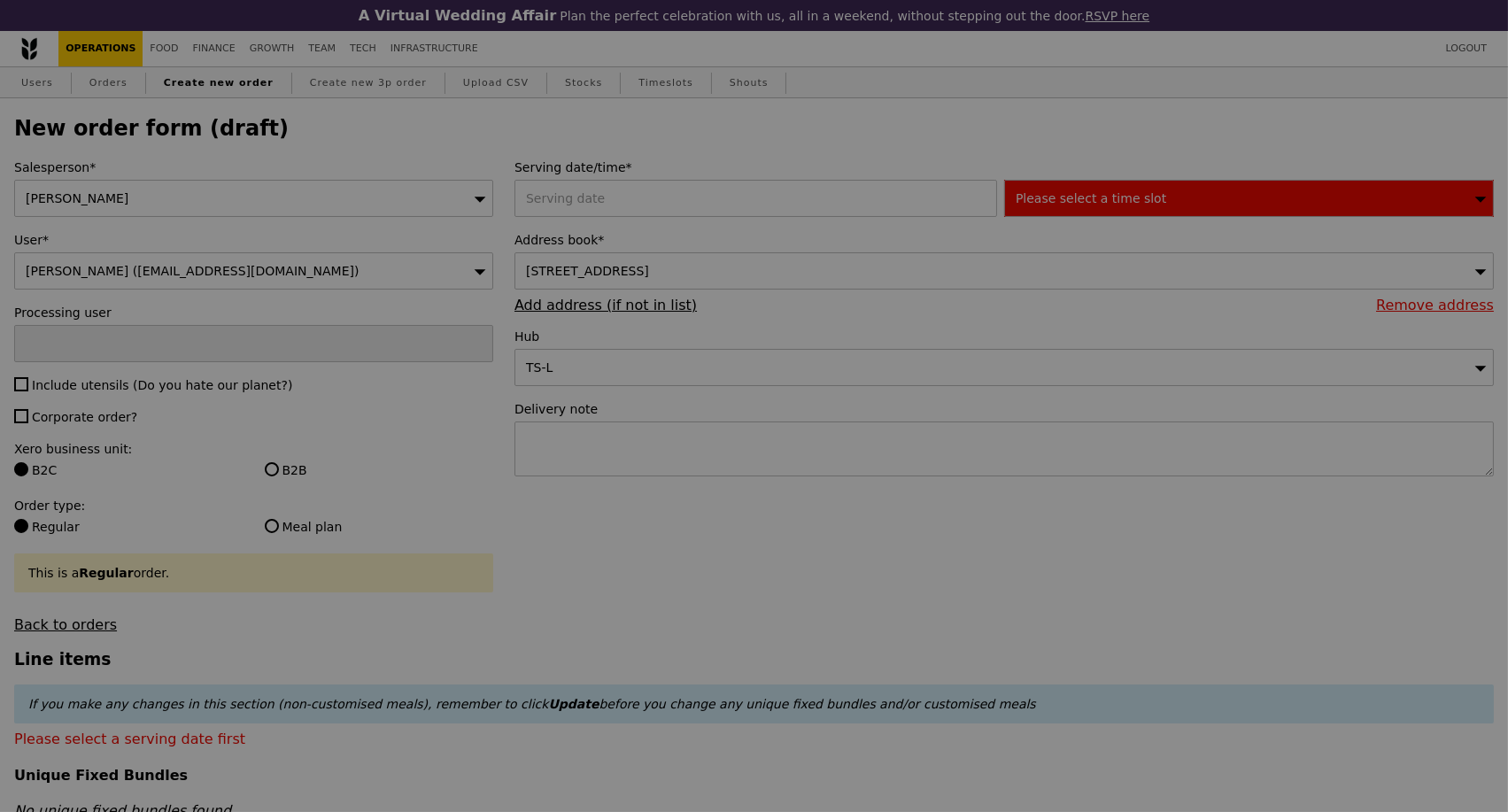
type input "Confirm"
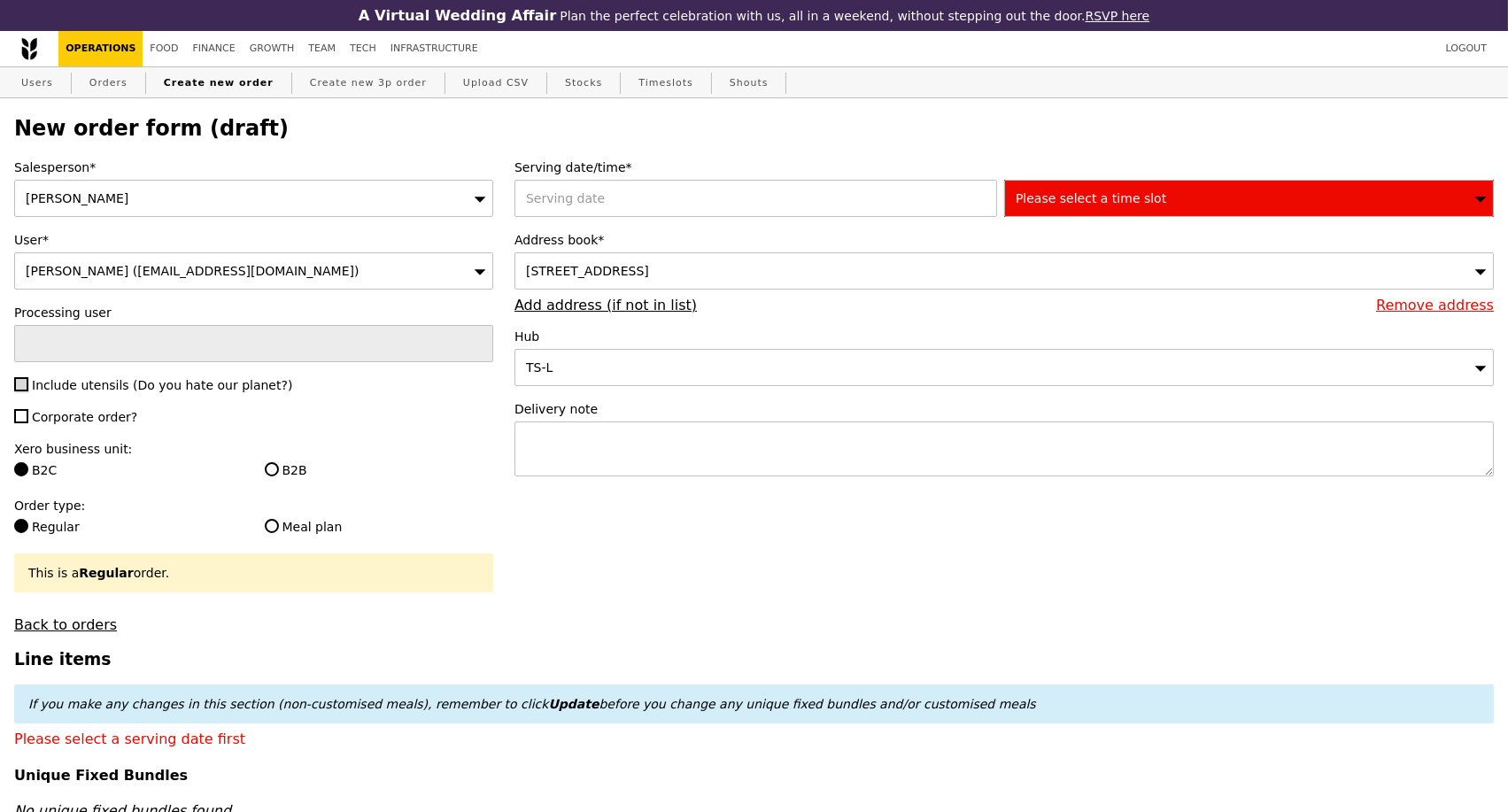
click at [20, 389] on input "Include utensils (Do you hate our planet?)" at bounding box center [20, 384] width 14 height 14
checkbox input "true"
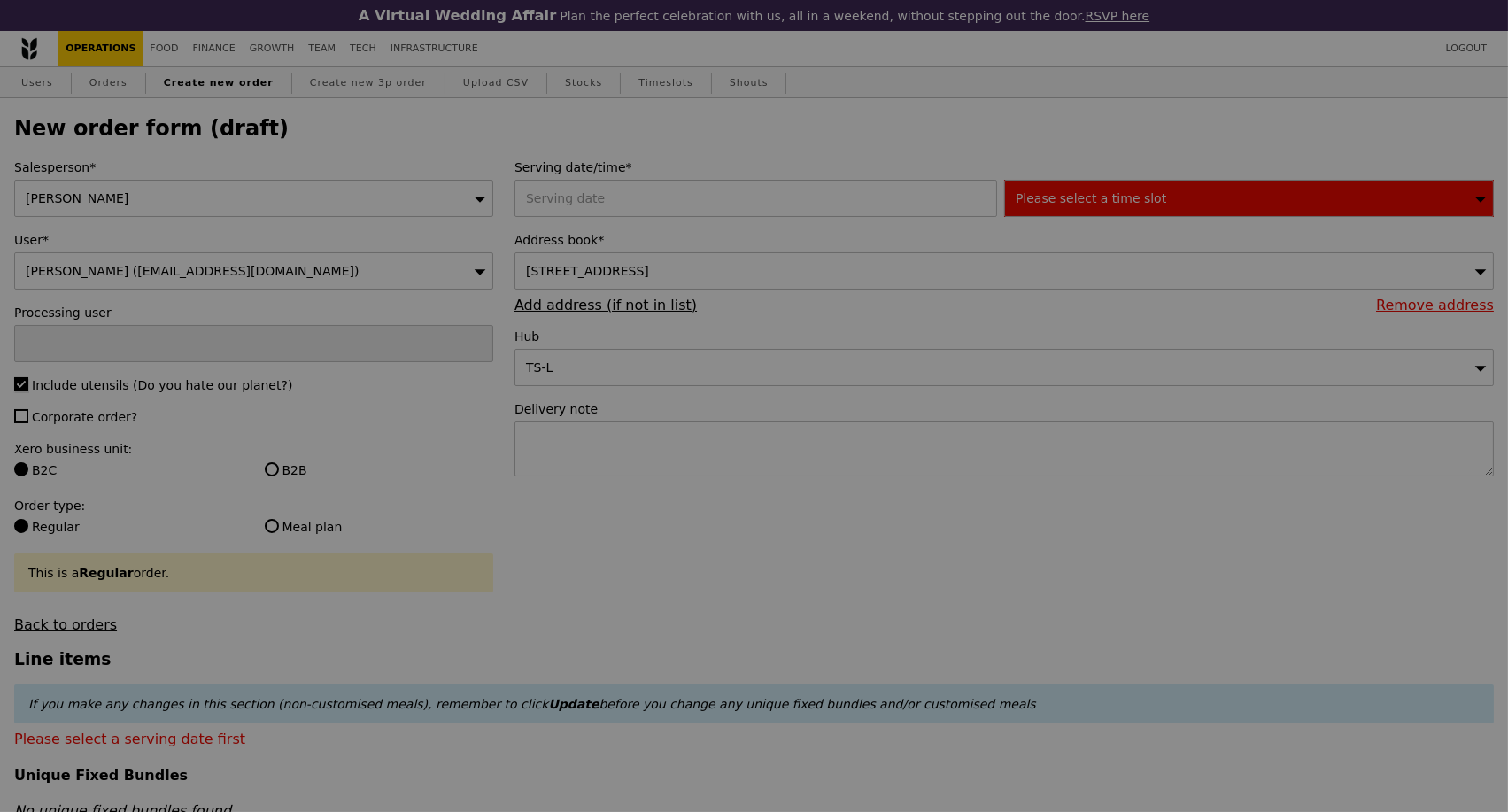
type input "Confirm"
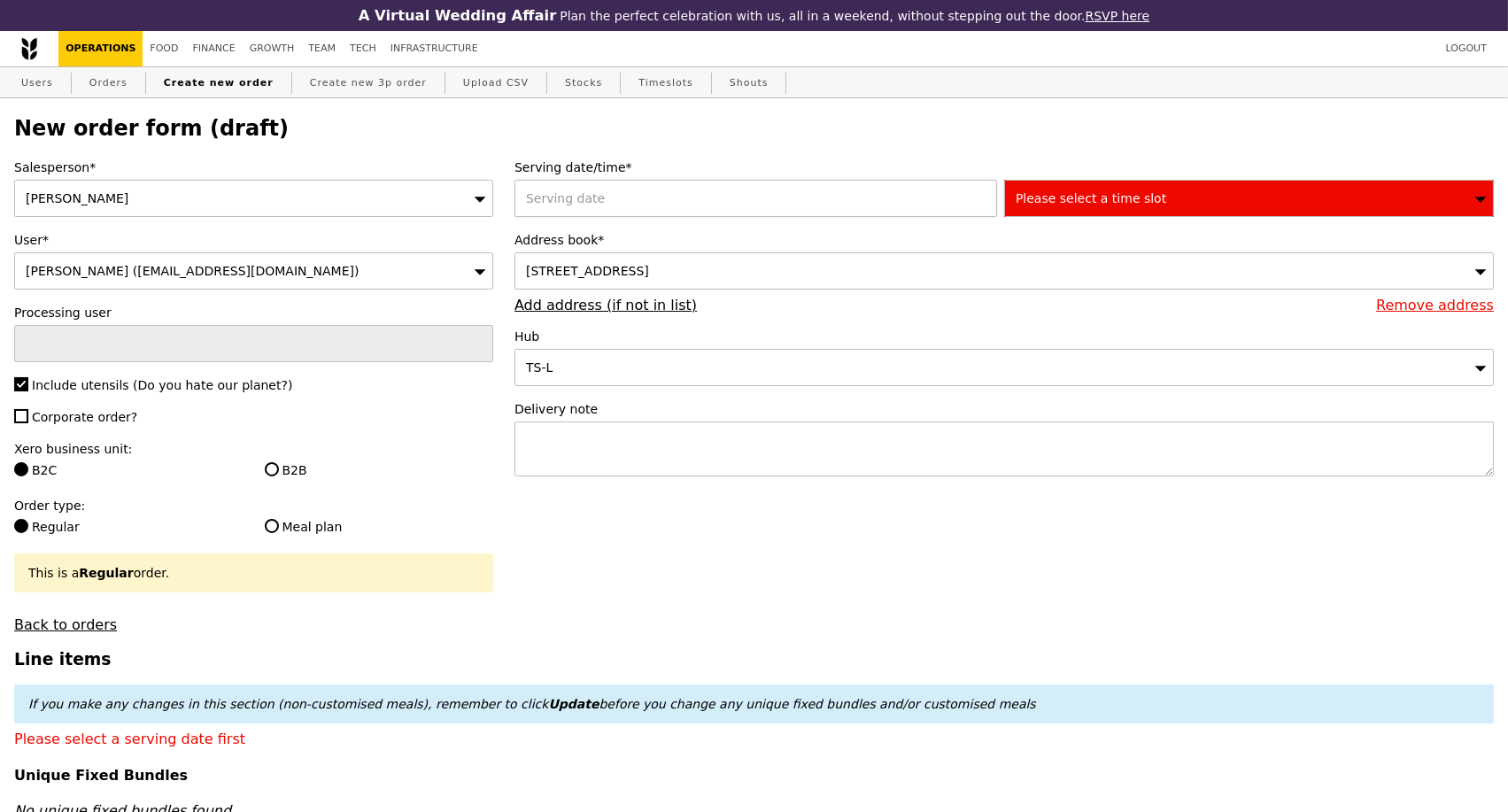
click at [657, 207] on div at bounding box center [759, 198] width 490 height 38
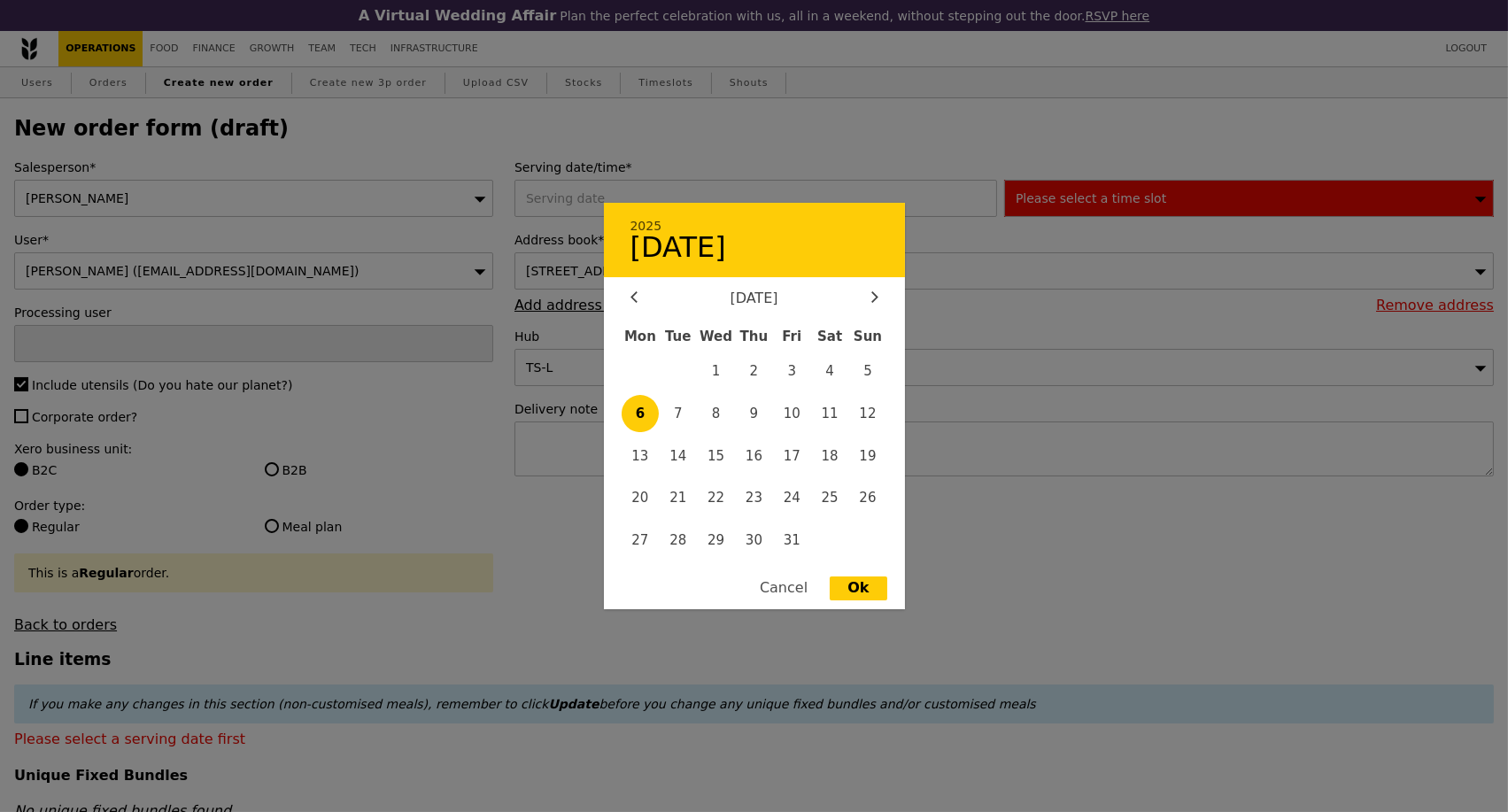
click at [645, 425] on span "6" at bounding box center [641, 414] width 39 height 38
type input "06 Oct 2025"
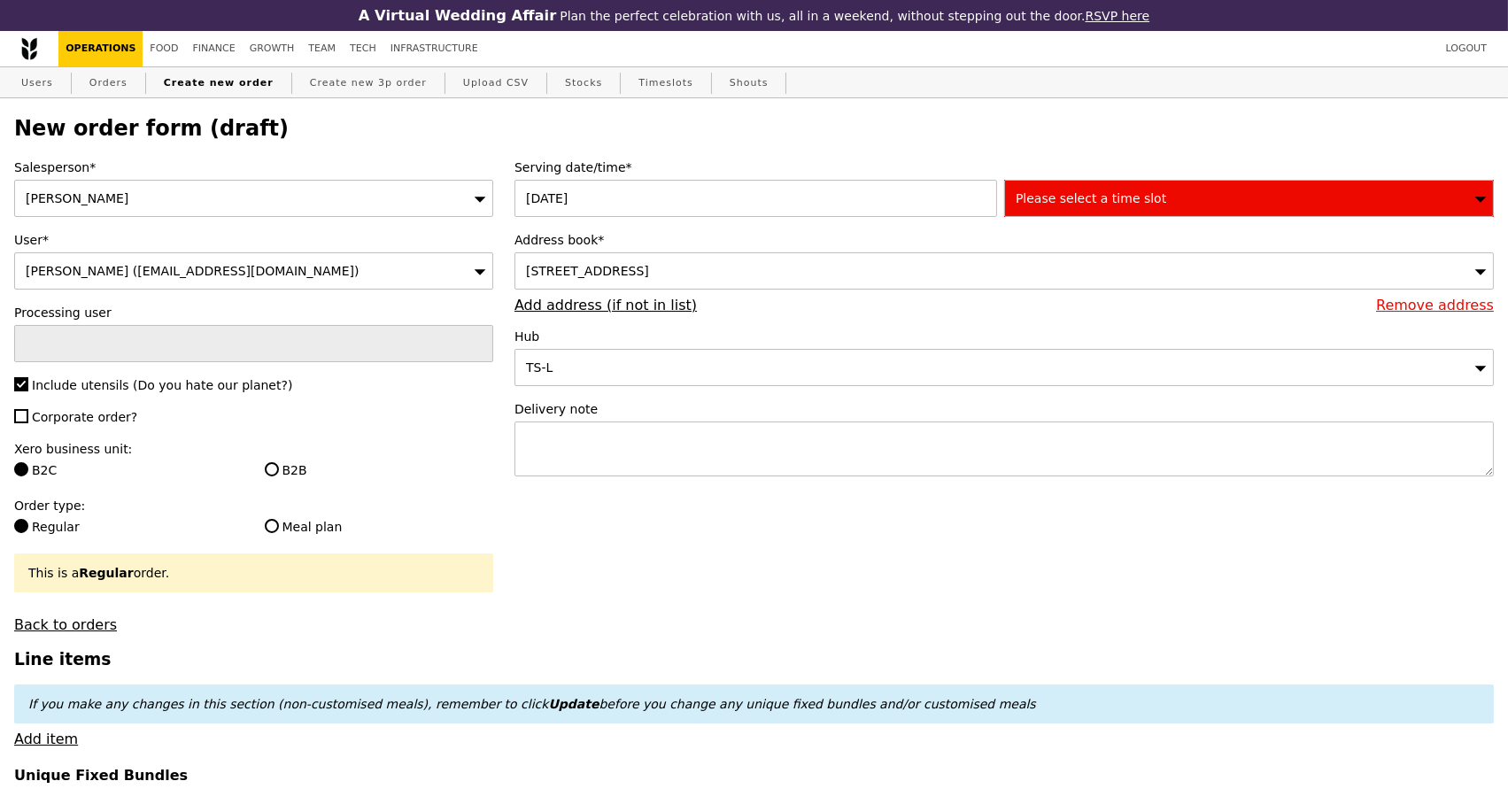
click at [1240, 196] on div "Please select a time slot" at bounding box center [1249, 198] width 490 height 38
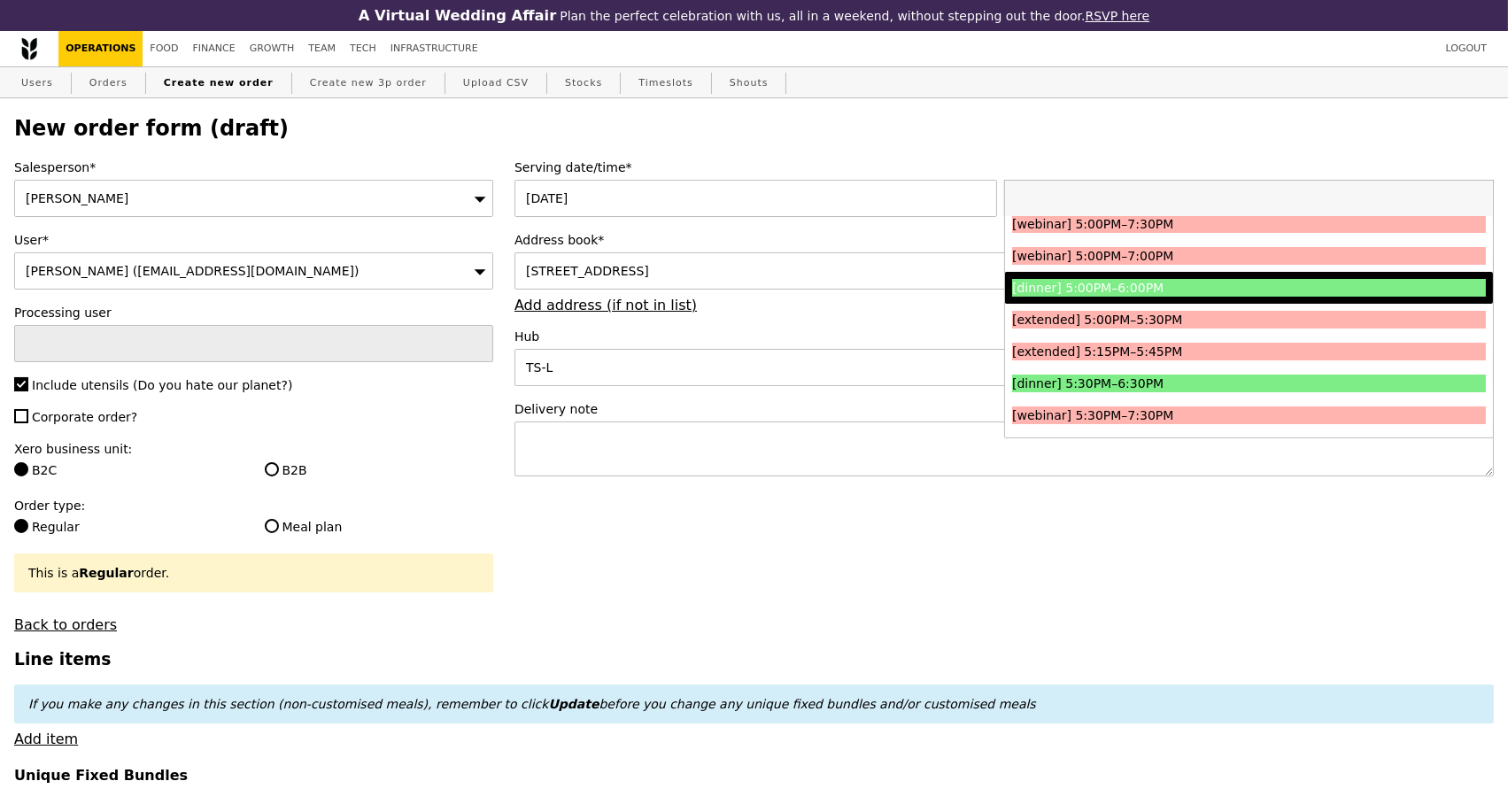
scroll to position [1869, 0]
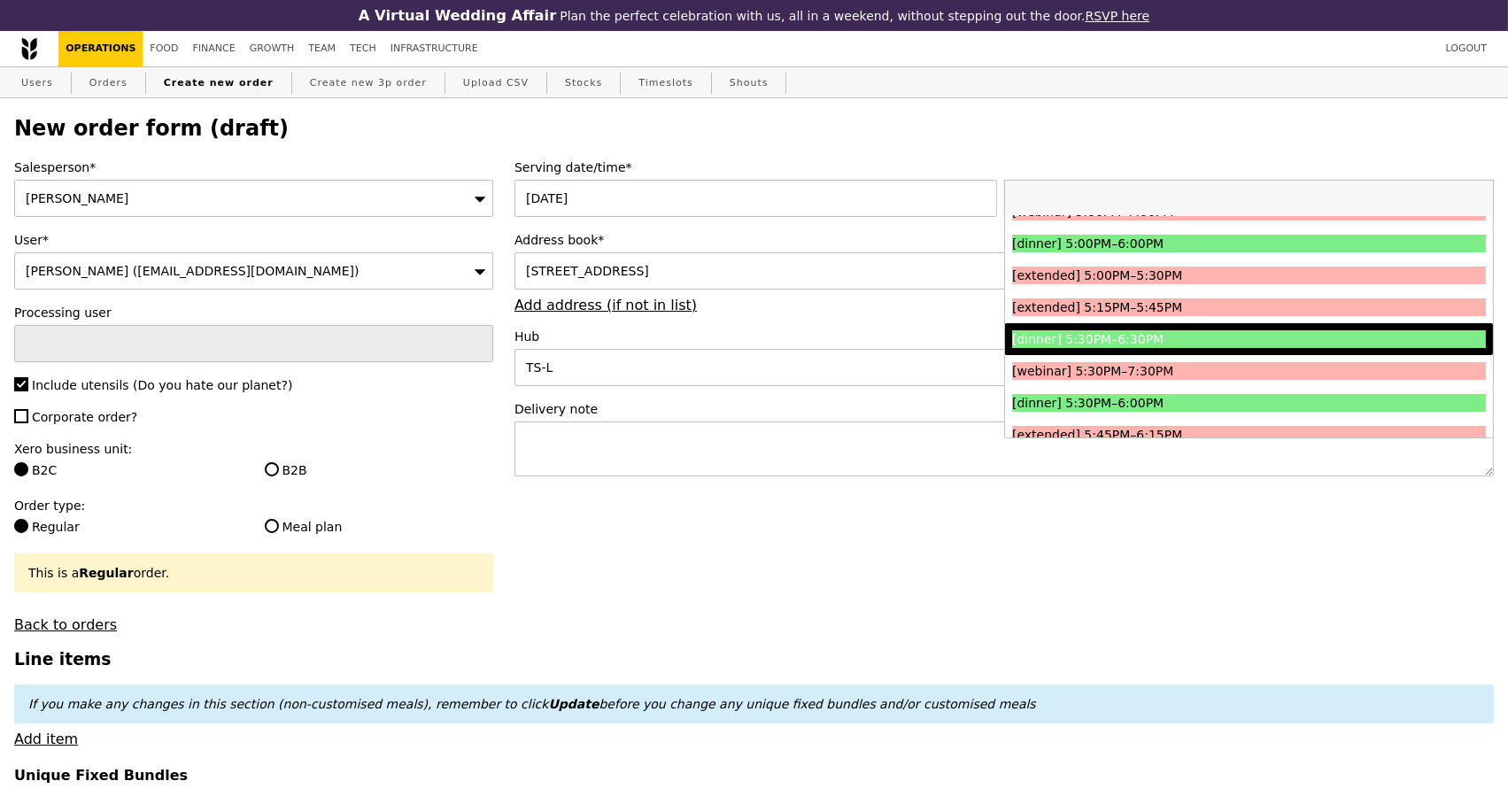
click at [1197, 347] on div "[dinner] 5:30PM–6:30PM" at bounding box center [1189, 338] width 355 height 17
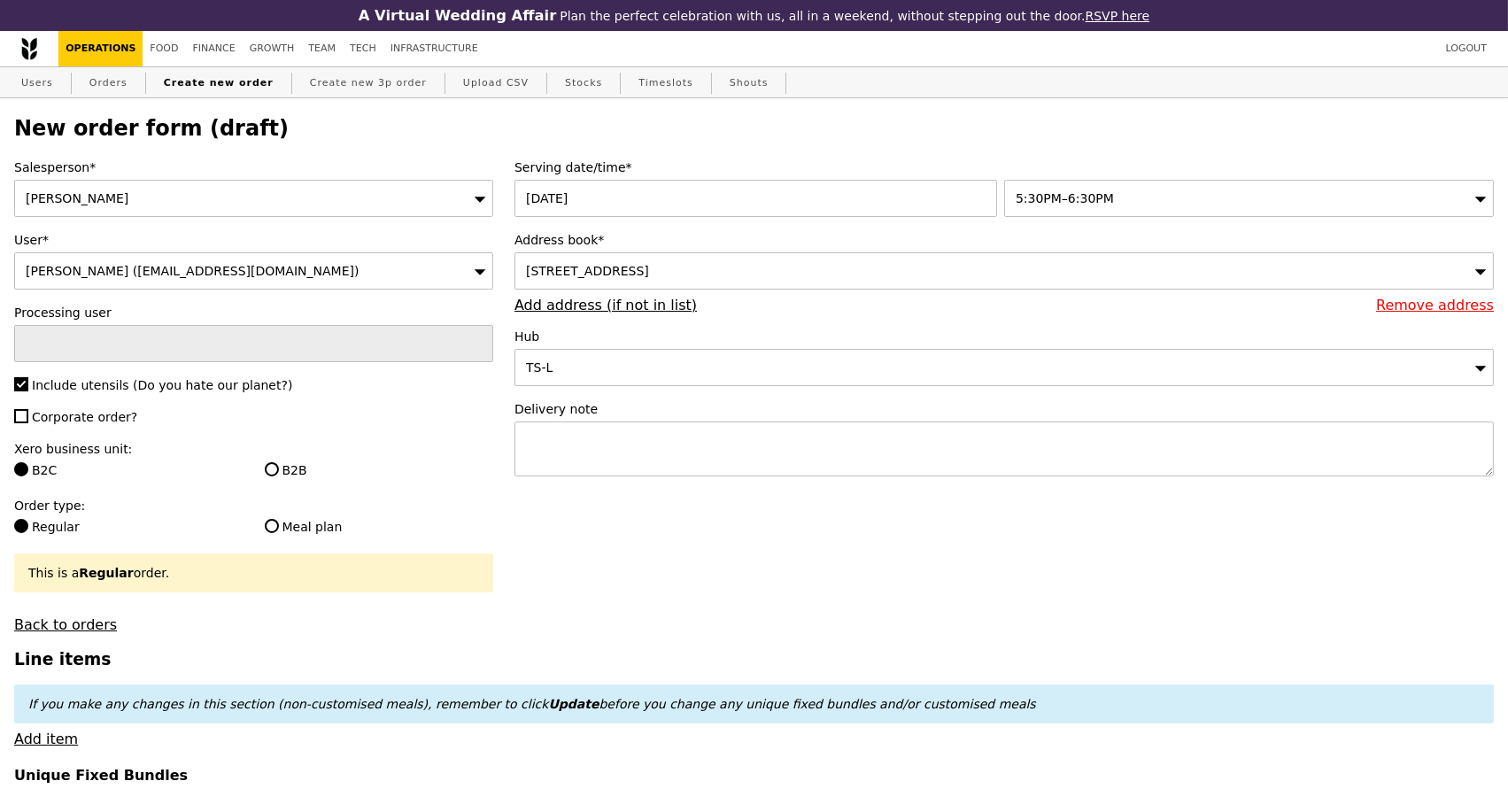
type input "Confirm"
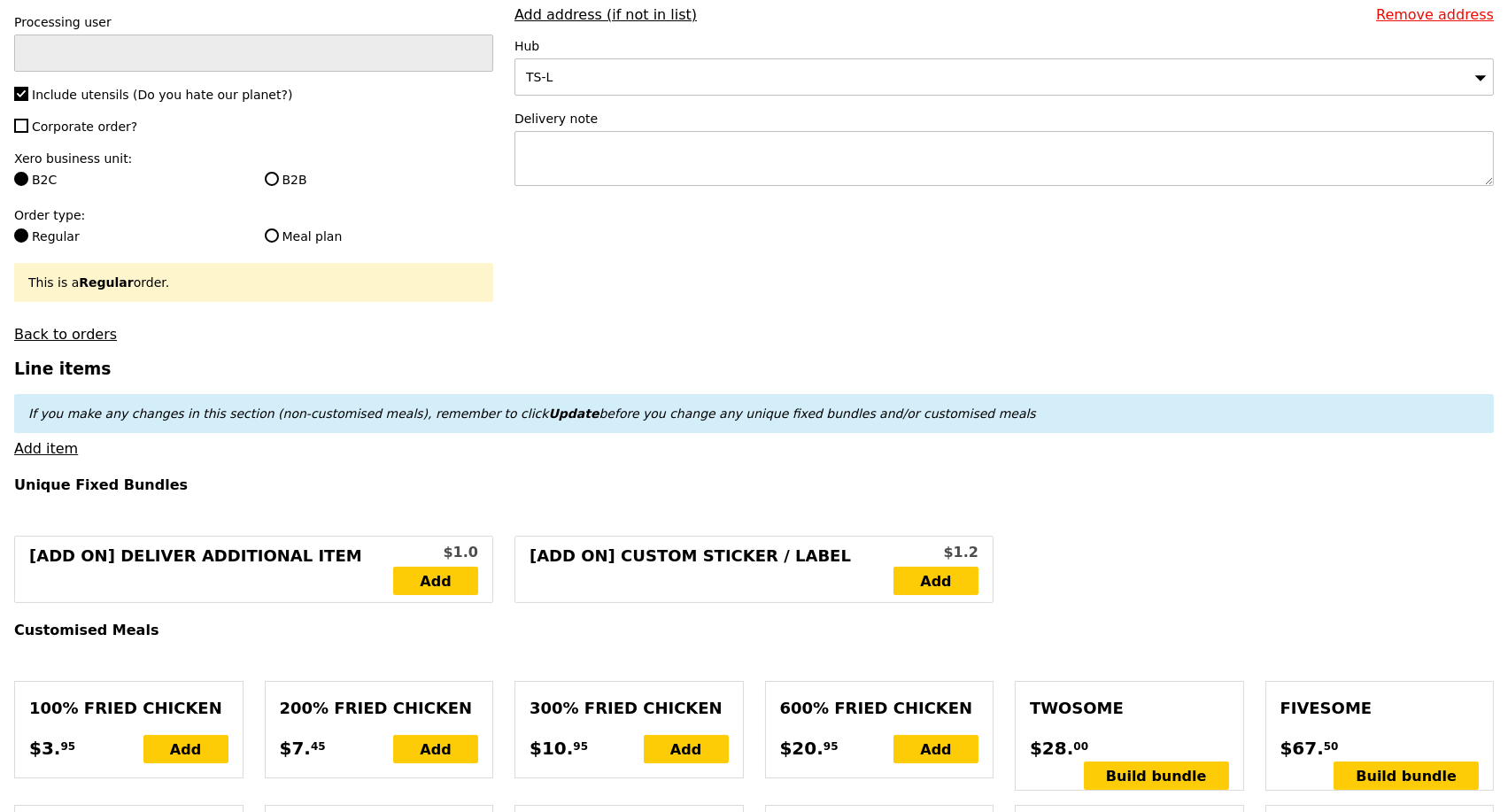
scroll to position [295, 0]
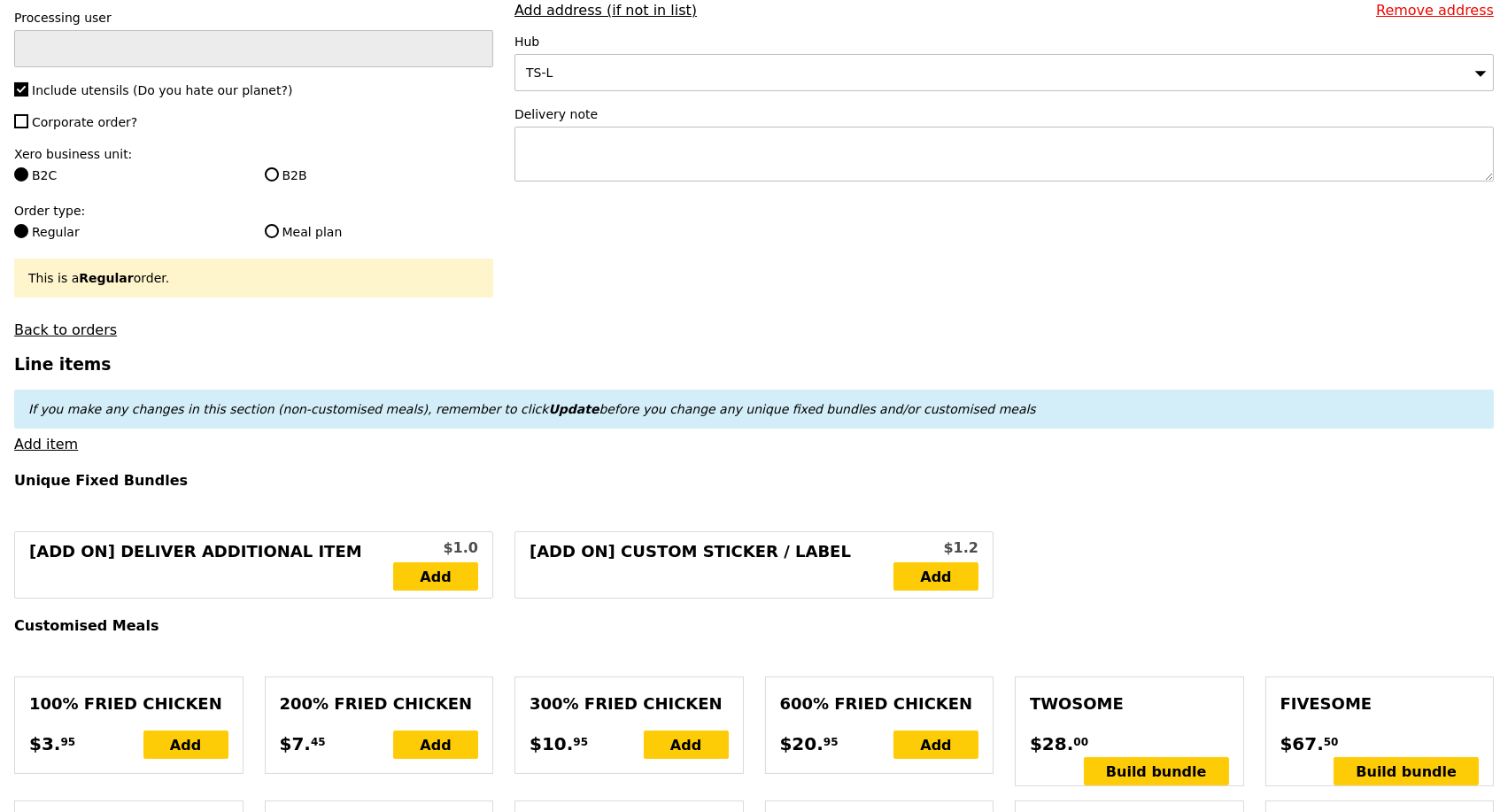
drag, startPoint x: 45, startPoint y: 455, endPoint x: 204, endPoint y: 494, distance: 163.7
click at [45, 453] on link "Add item" at bounding box center [46, 444] width 64 height 16
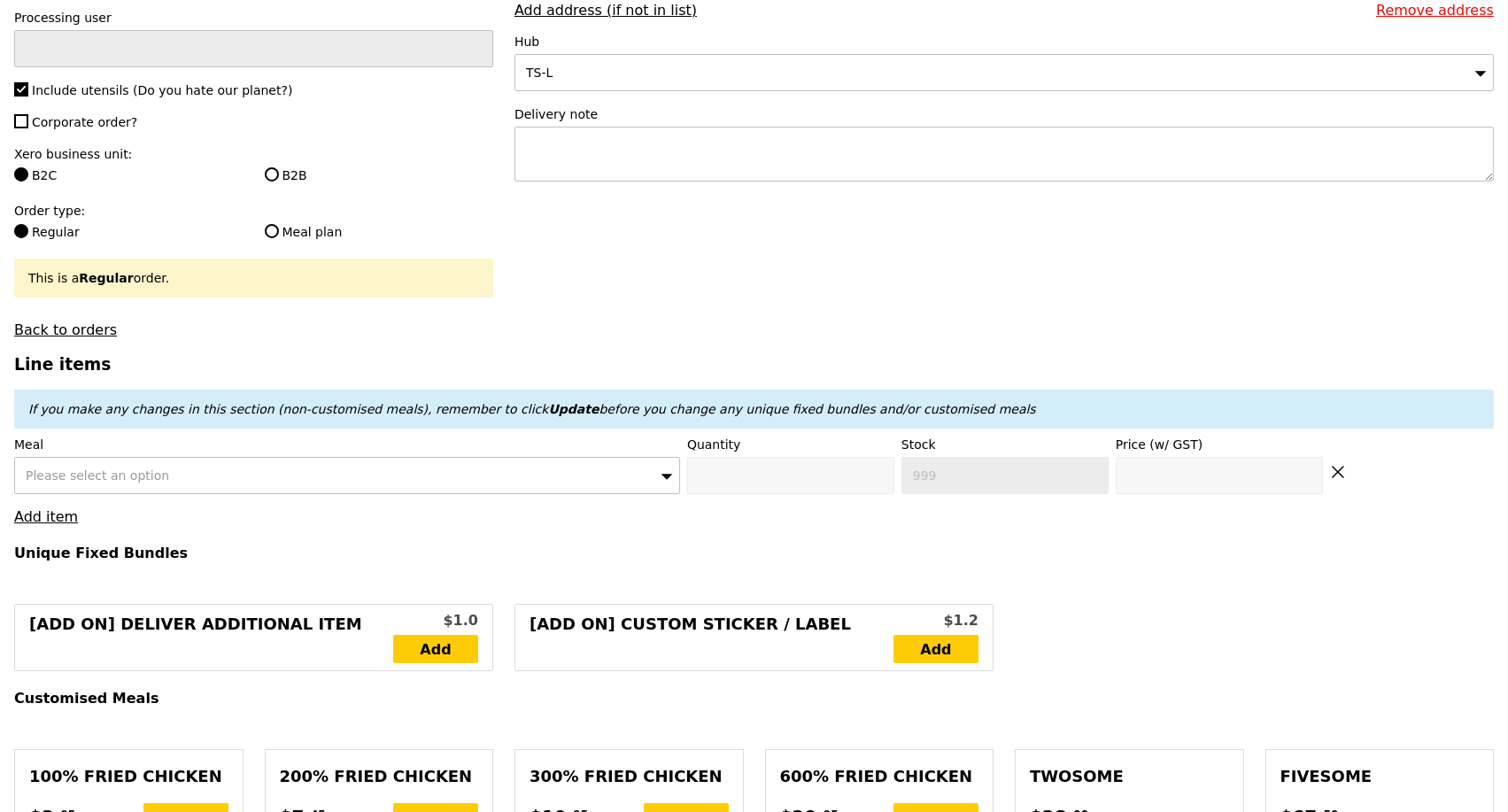
click at [225, 479] on div "Please select an option" at bounding box center [347, 475] width 666 height 38
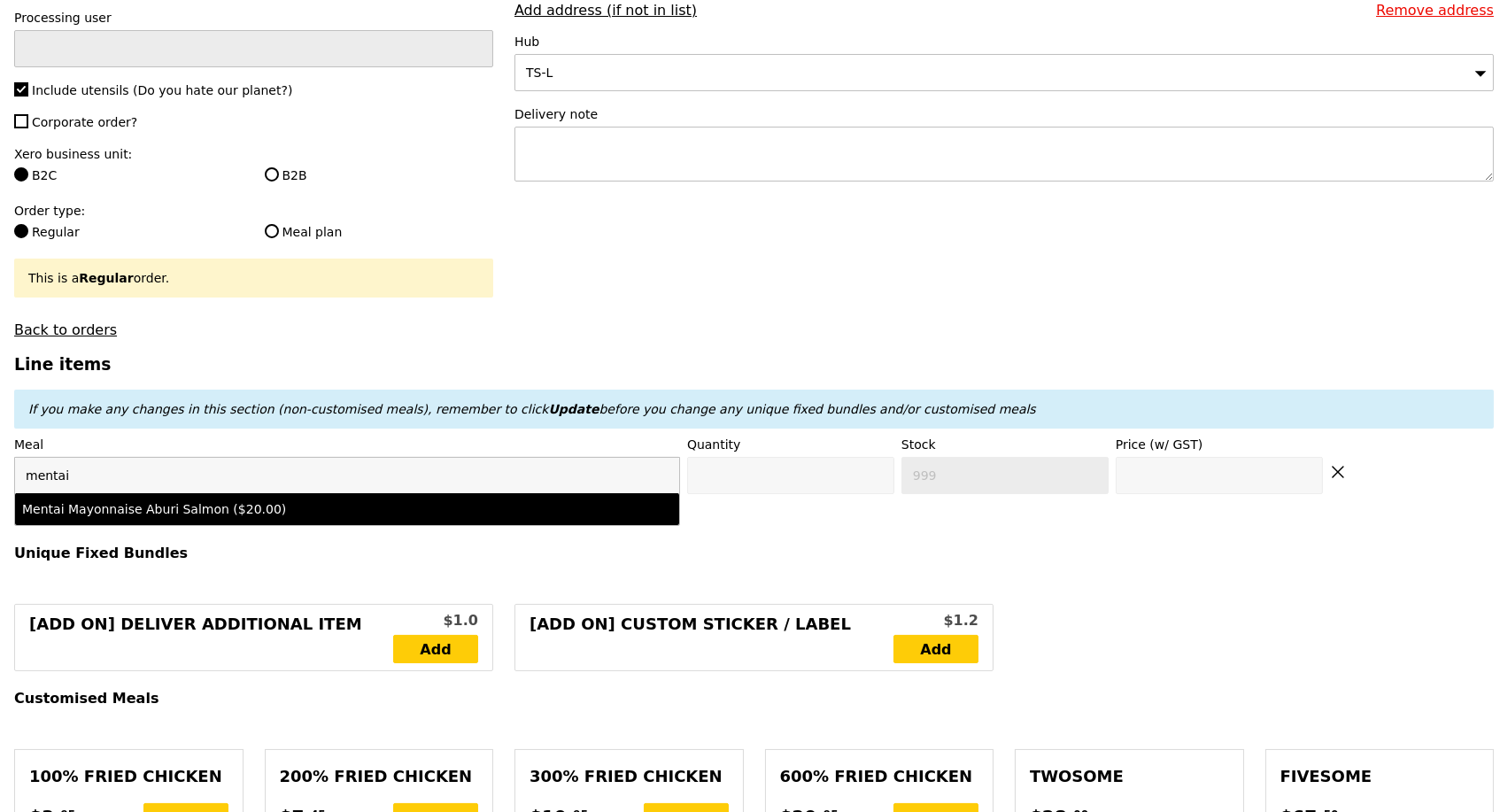
type input "mentai"
click at [217, 518] on div "Mentai Mayonnaise Aburi Salmon ($20.00)" at bounding box center [265, 509] width 487 height 17
type input "Confirm anyway"
type input "0"
type input "2"
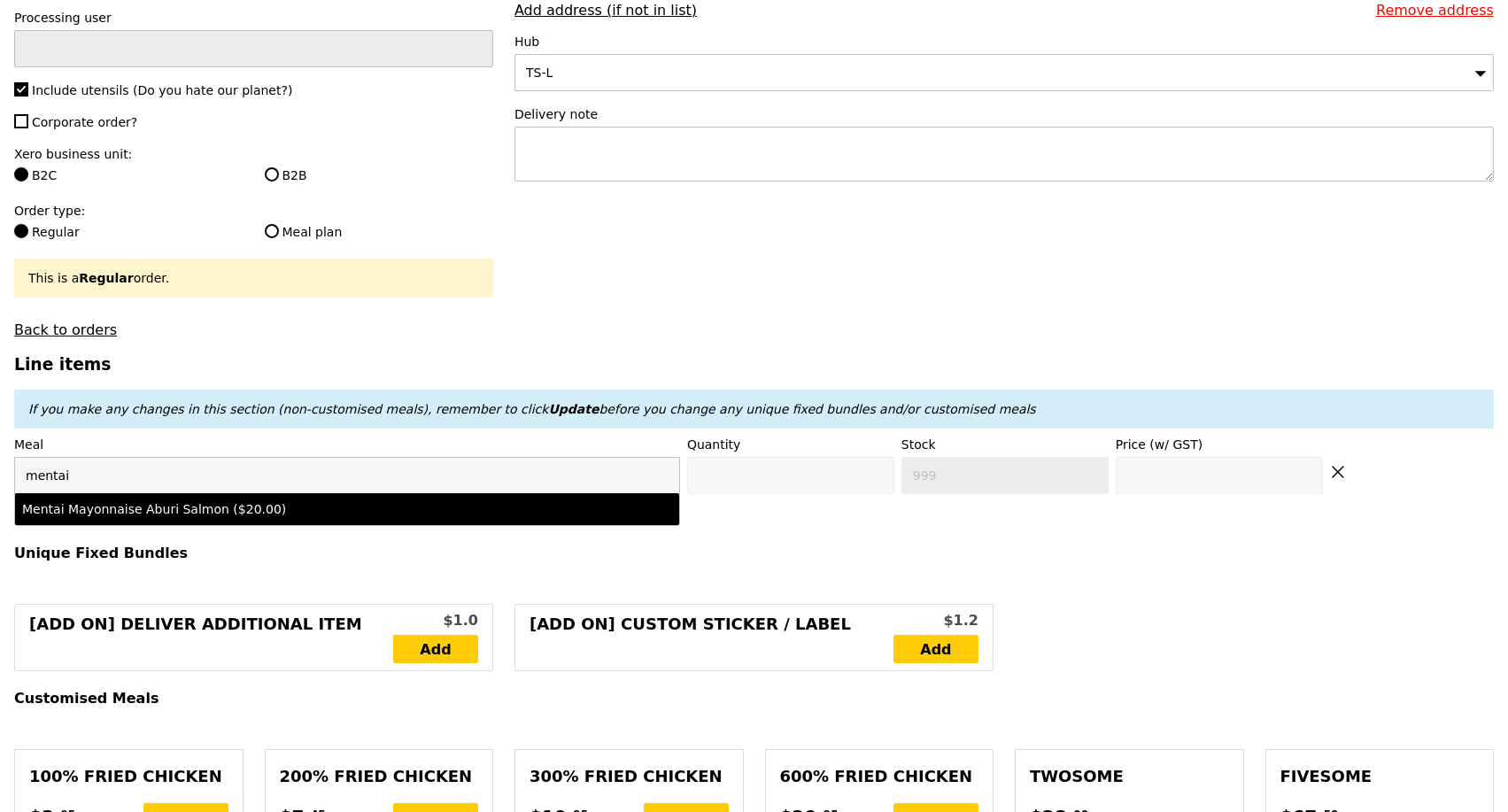
type input "20.0"
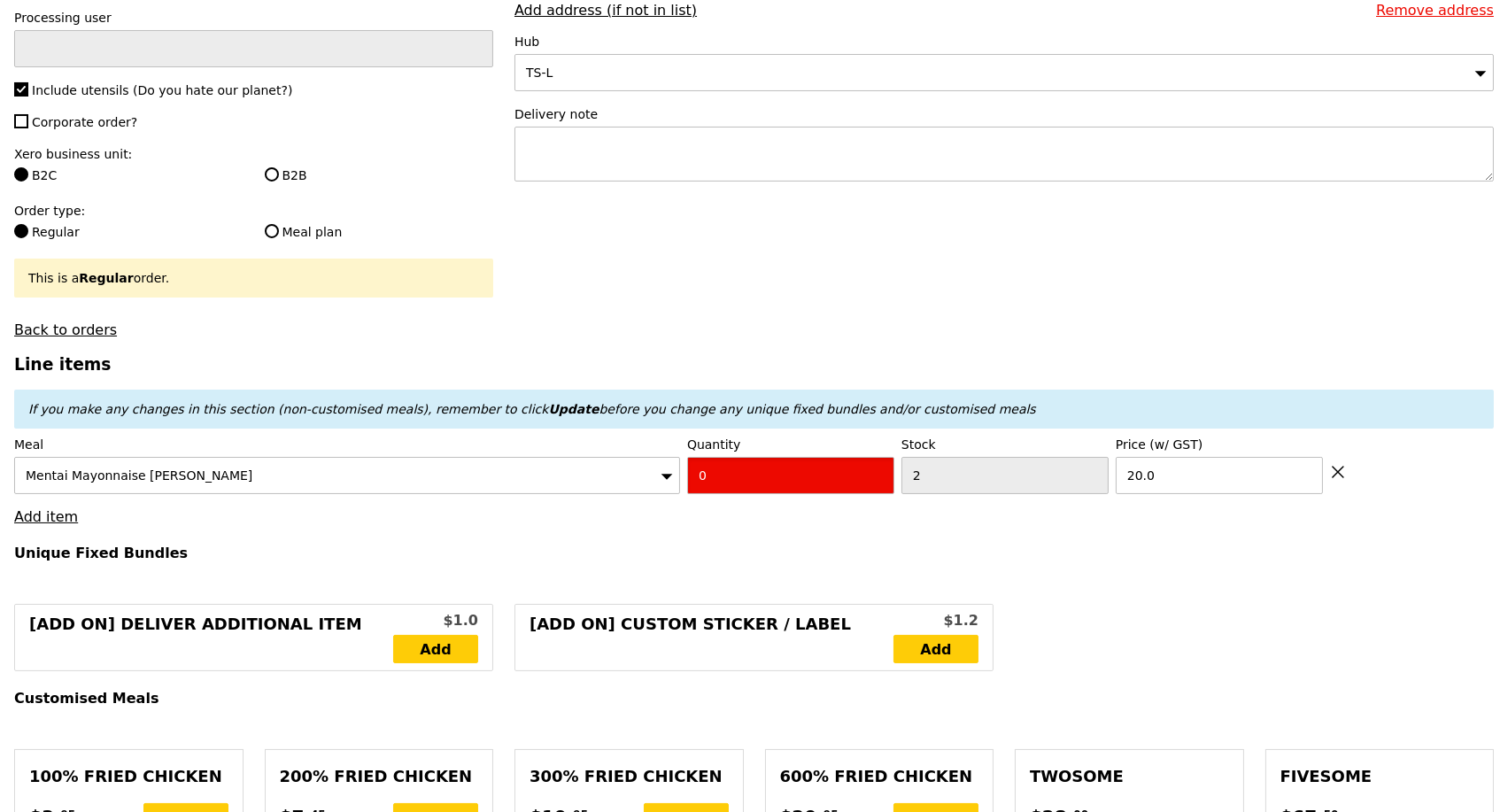
click at [740, 494] on input "0" at bounding box center [791, 475] width 207 height 38
type input "Confirm"
type input "1"
type input "Loading..."
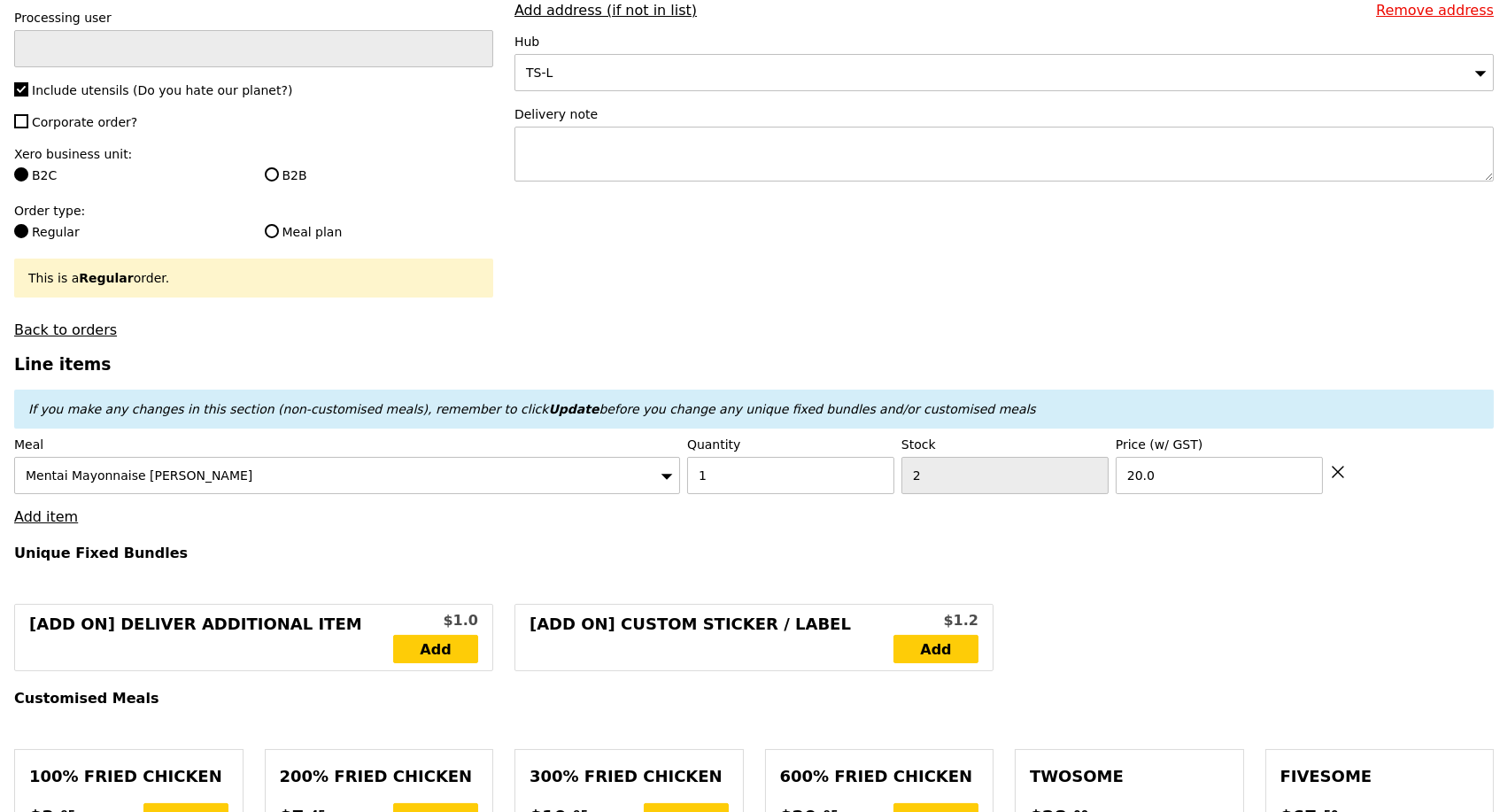
type input "20.00"
type input "7.25"
type input "7.90"
type input "29.85"
type input "Confirm"
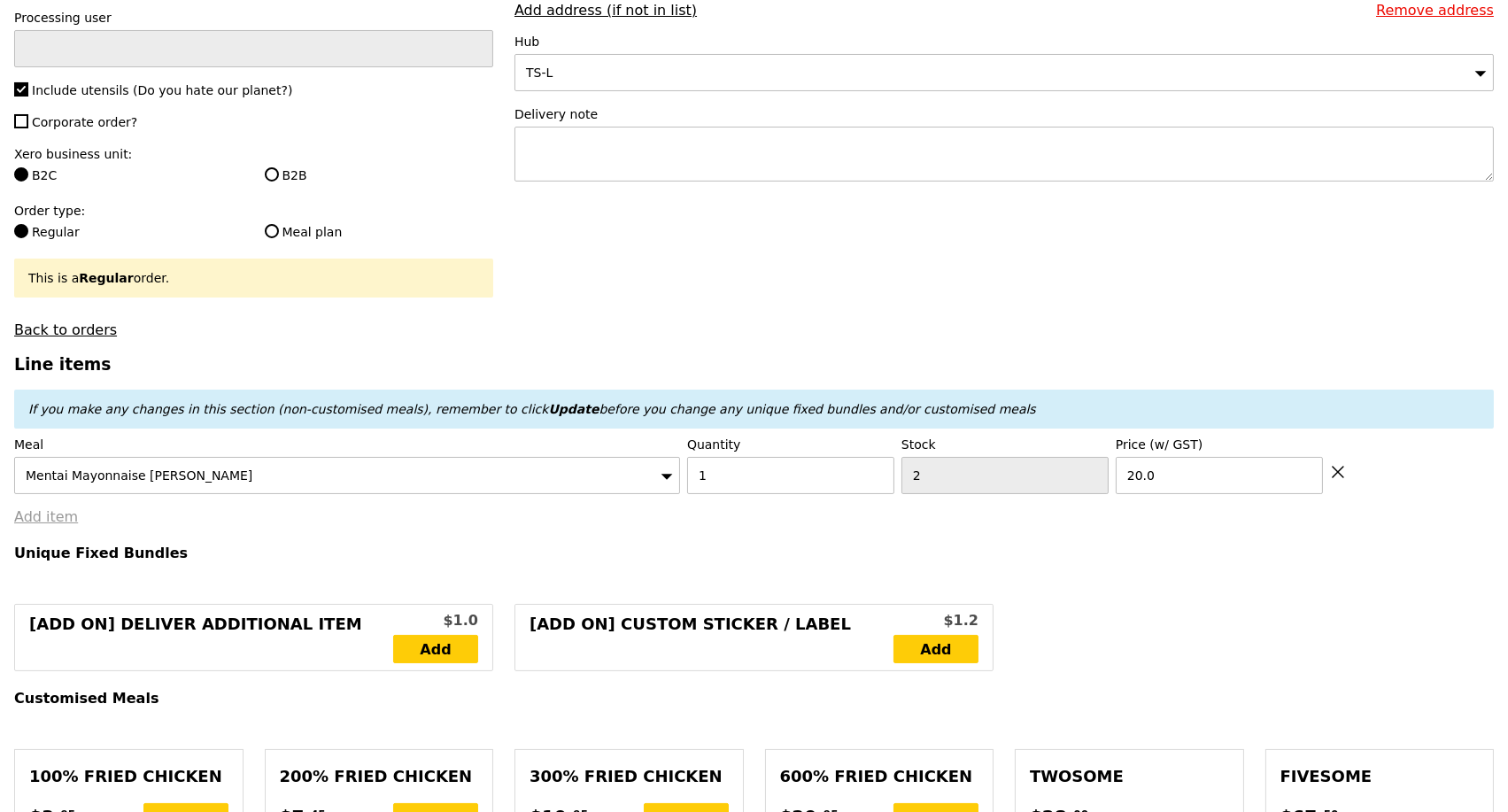
click at [50, 525] on link "Add item" at bounding box center [46, 517] width 64 height 16
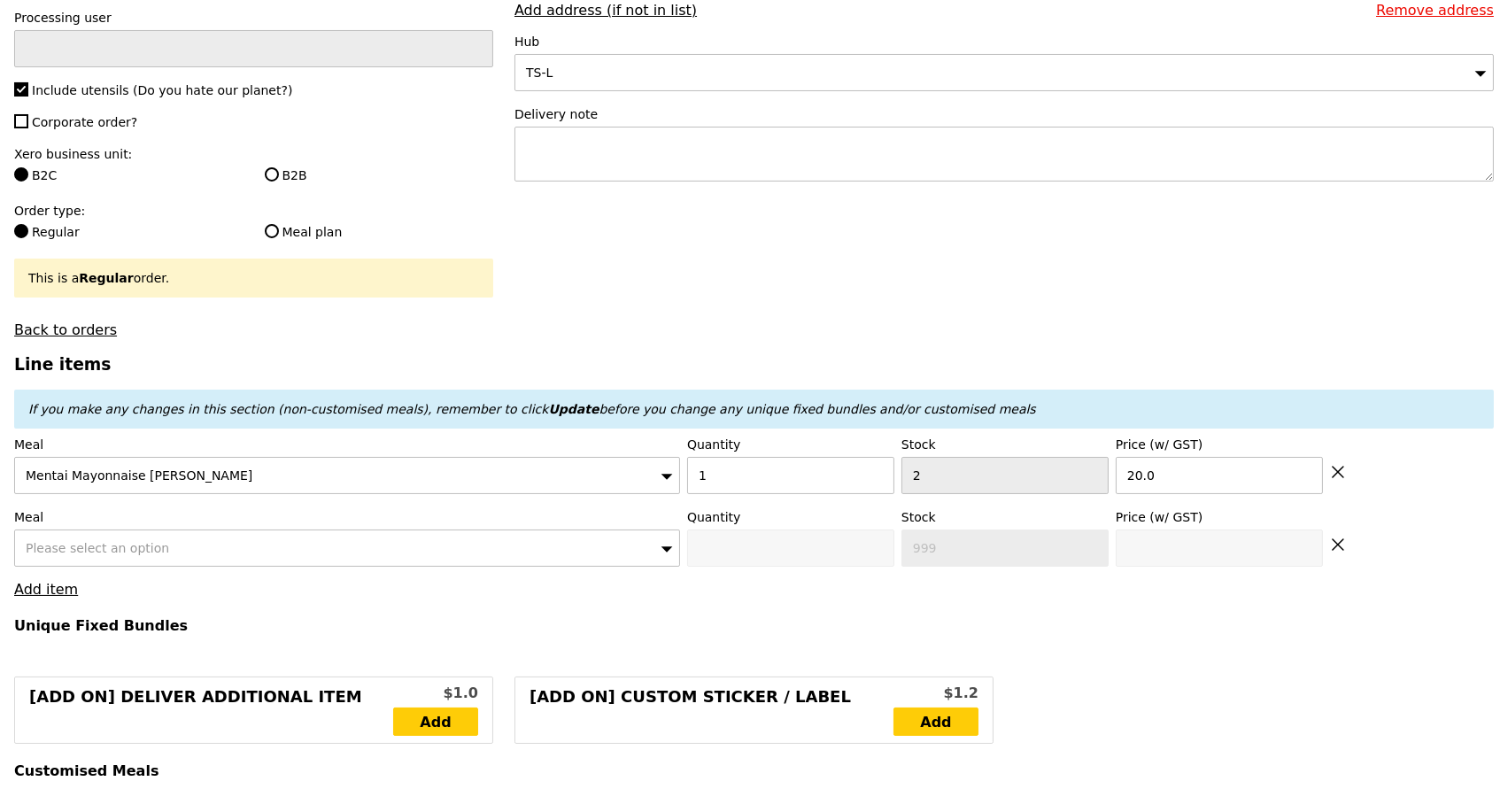
click at [198, 546] on div "Please select an option" at bounding box center [347, 548] width 666 height 38
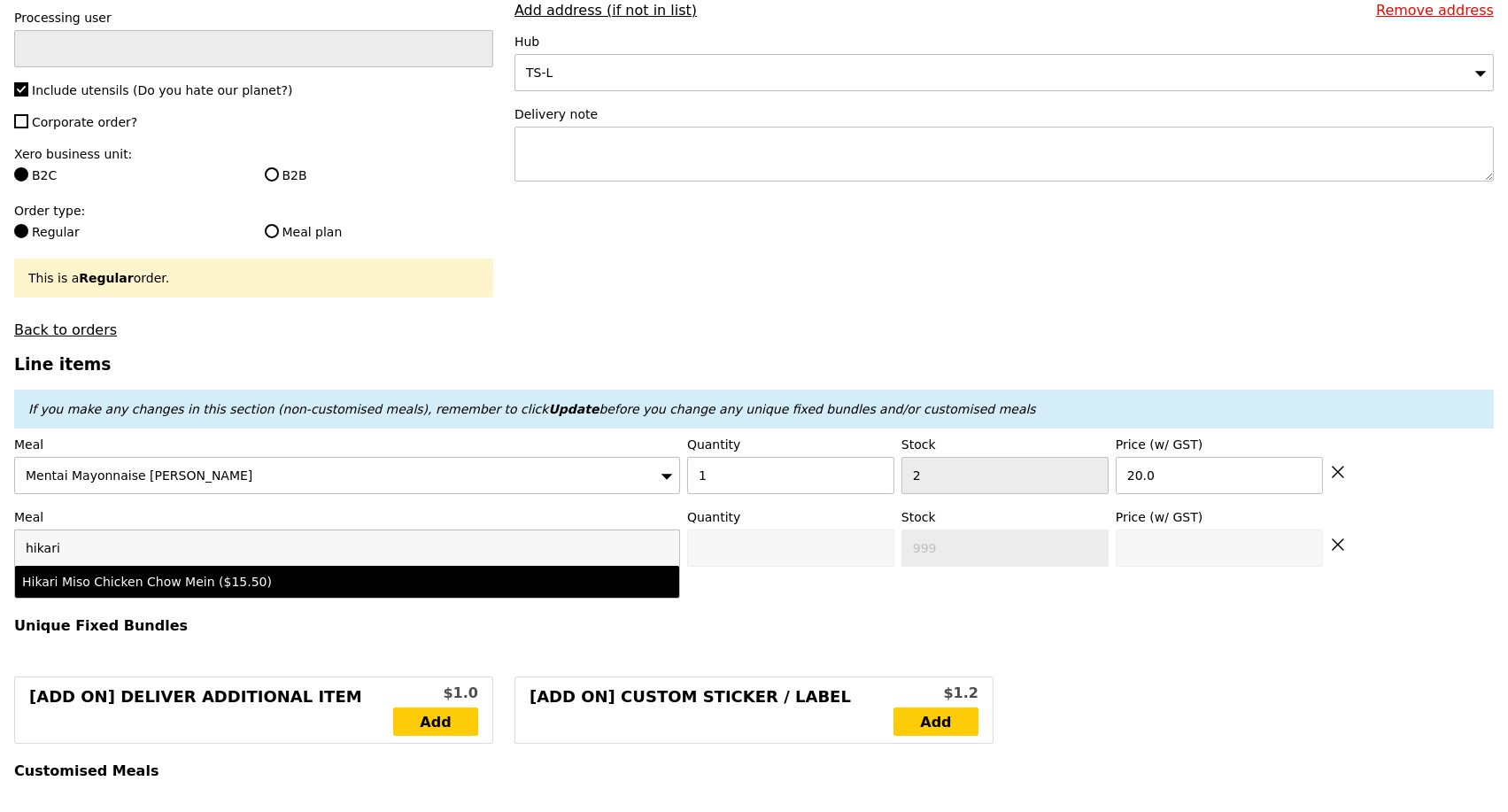
type input "hikari"
click at [248, 590] on div "Hikari Miso Chicken Chow Mein ($15.50)" at bounding box center [265, 581] width 487 height 17
type input "Confirm anyway"
type input "0"
type input "2"
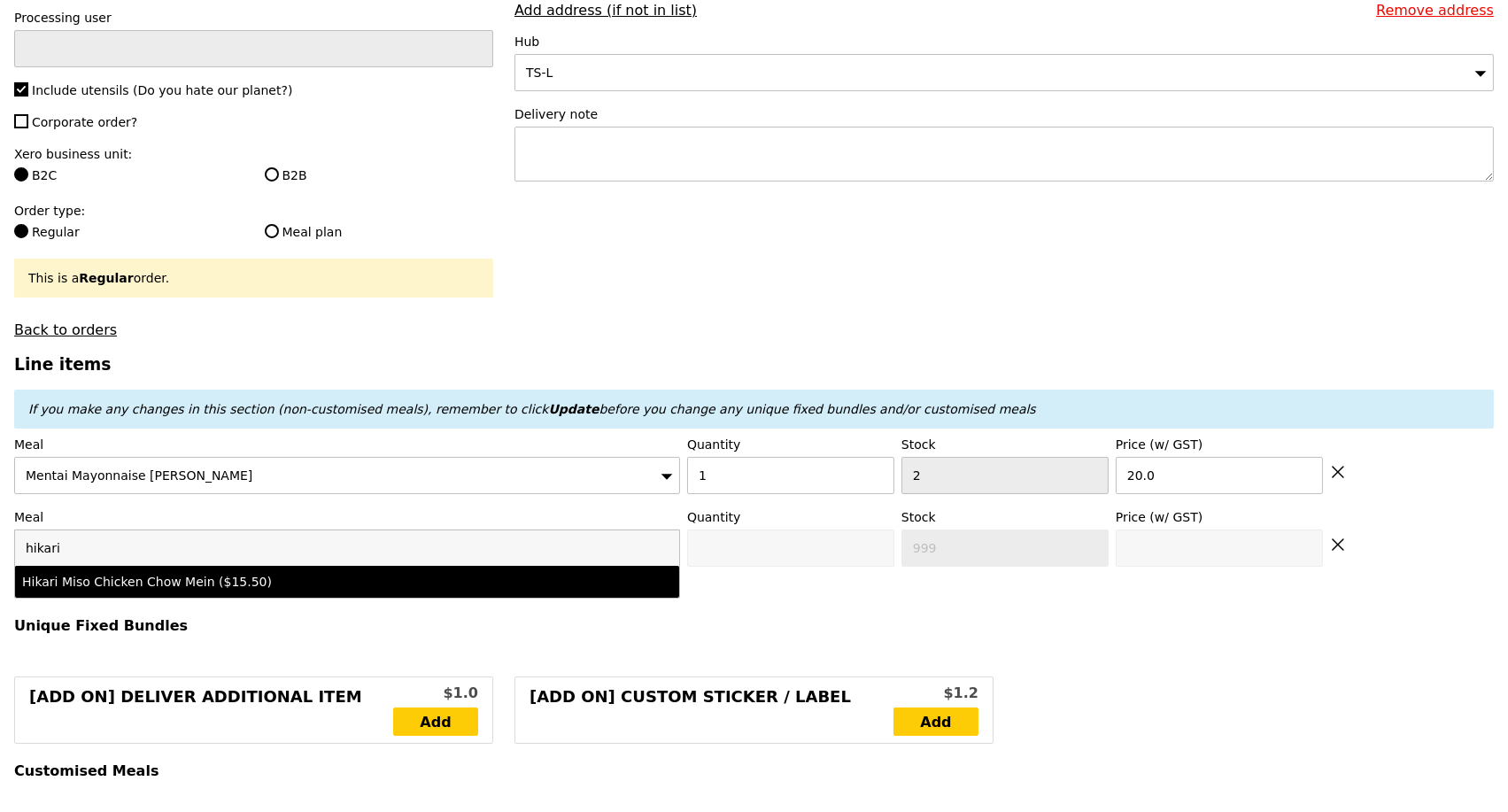
type input "15.5"
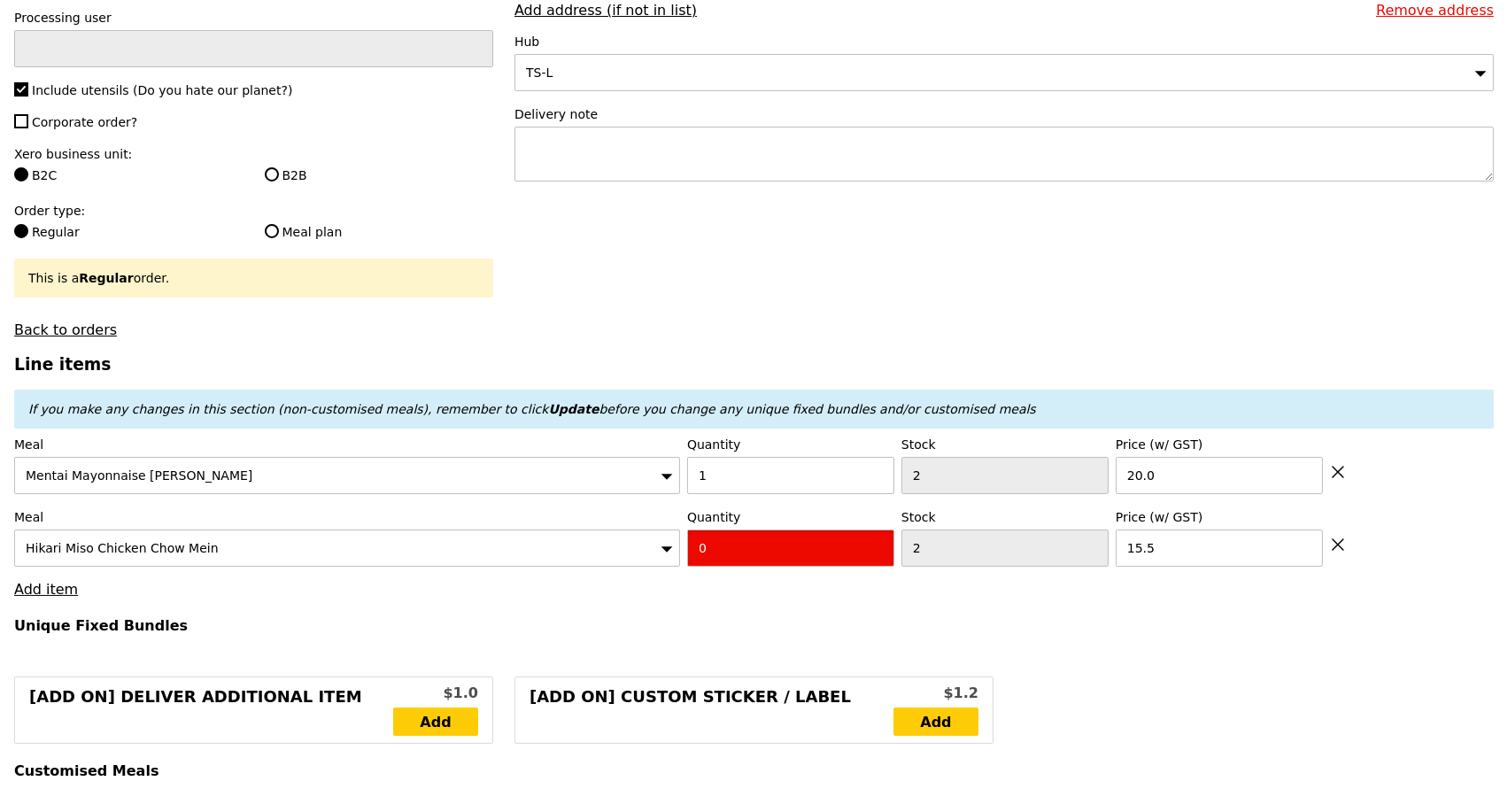
click at [726, 566] on input "0" at bounding box center [791, 548] width 207 height 38
type input "Confirm"
type input "1"
type input "Loading..."
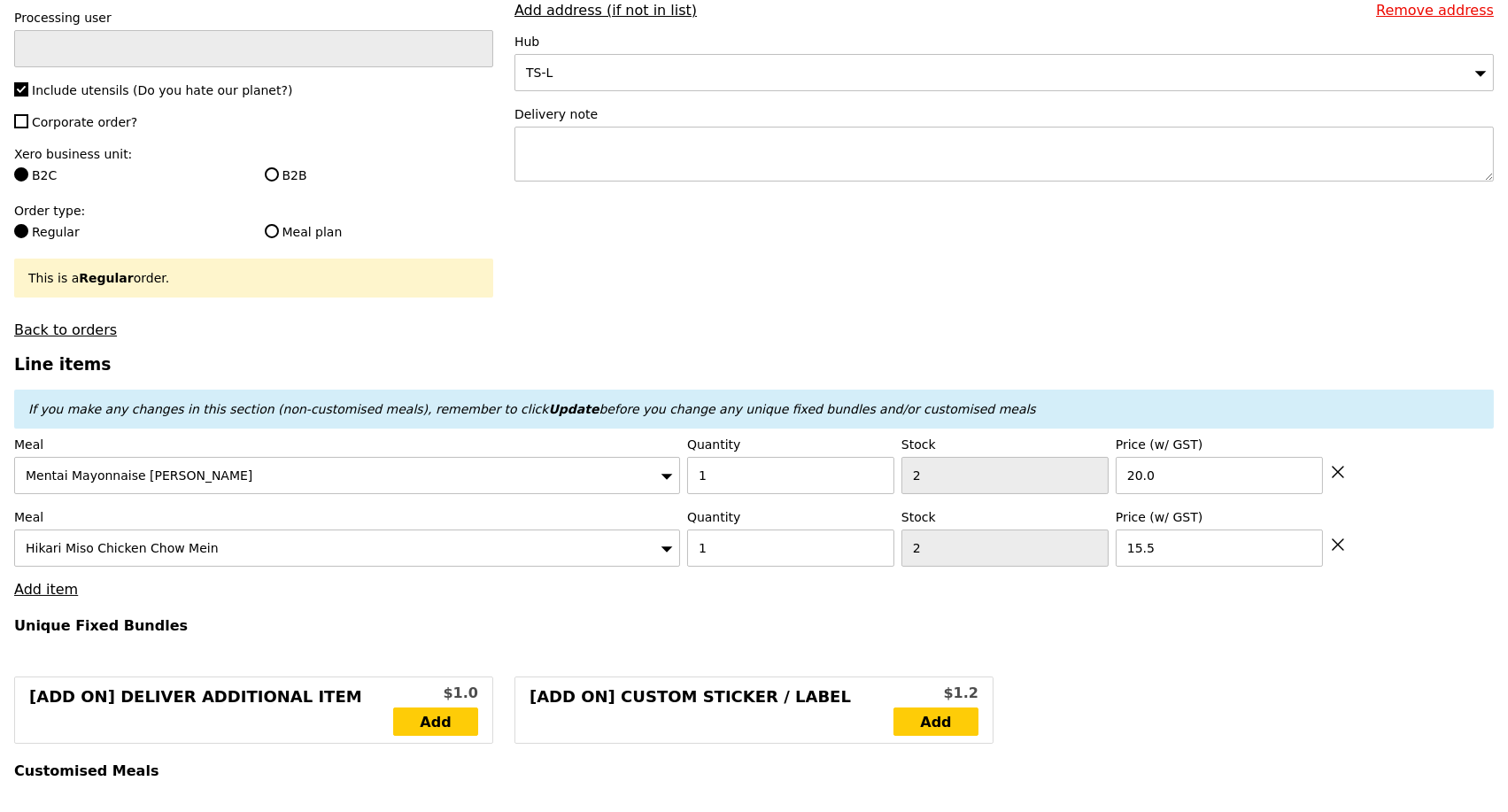
type input "35.50"
type input "5.83"
type input "6.35"
type input "43.80"
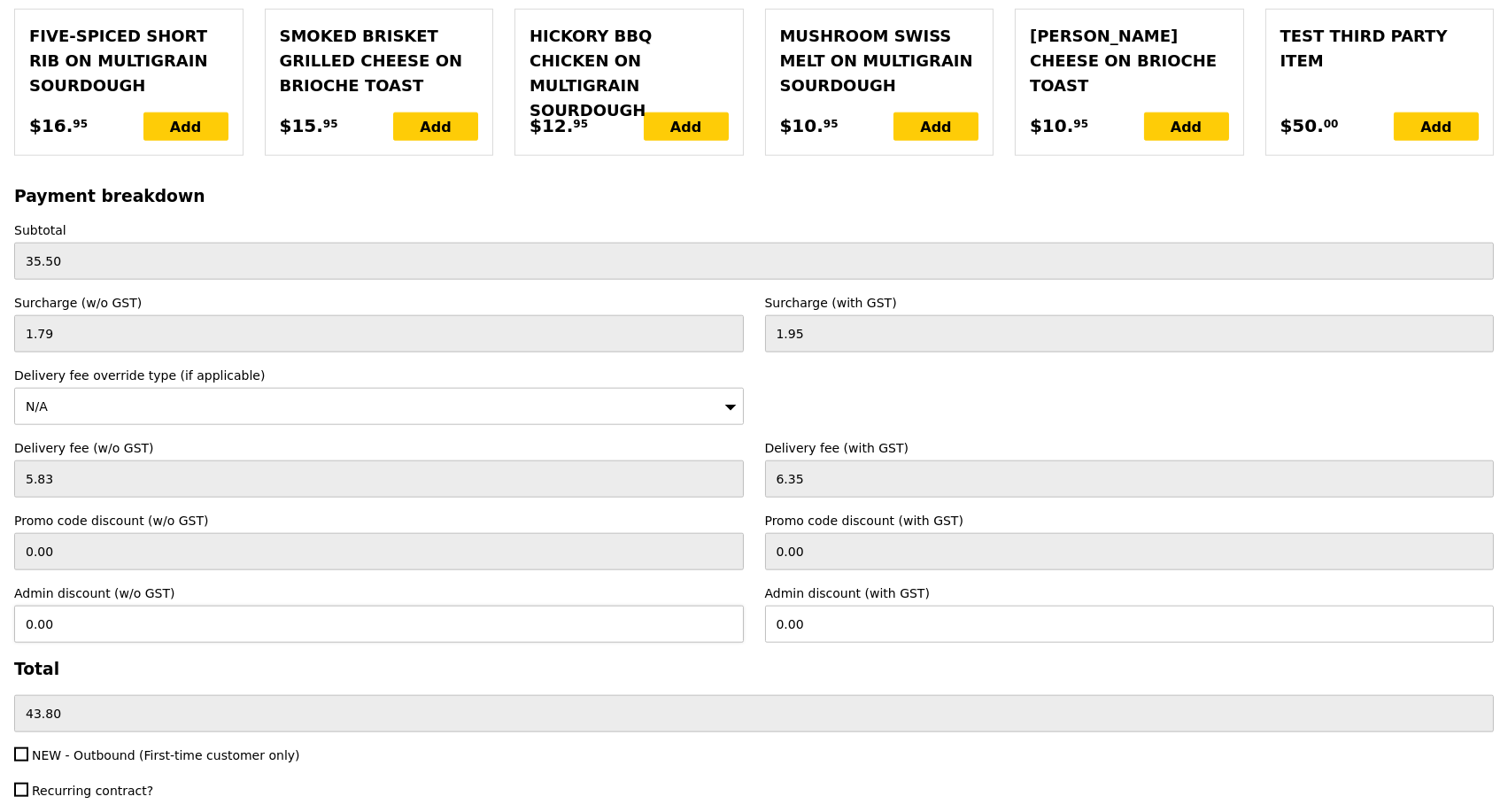
scroll to position [4093, 0]
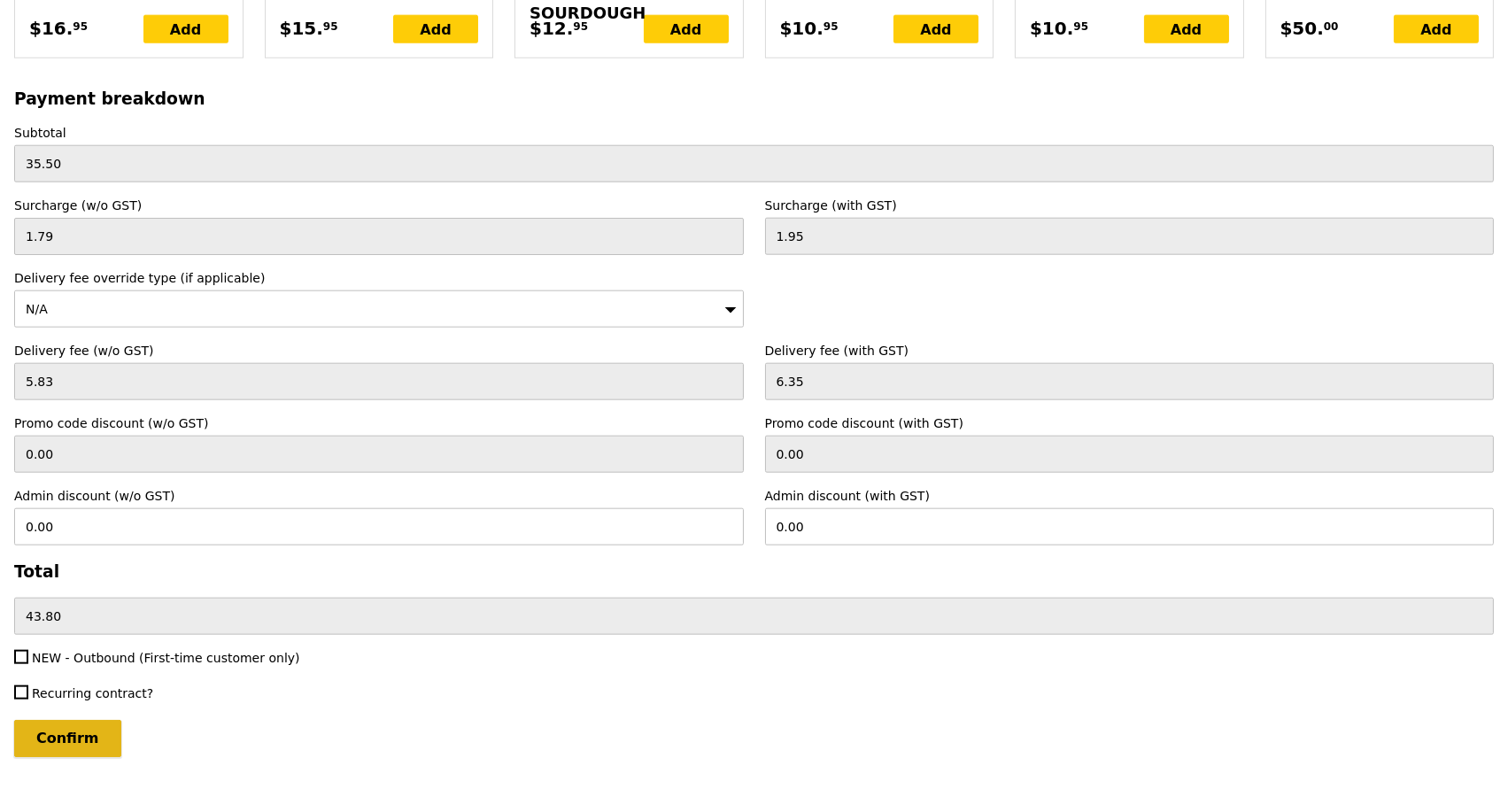
click at [80, 719] on input "Confirm" at bounding box center [67, 738] width 107 height 38
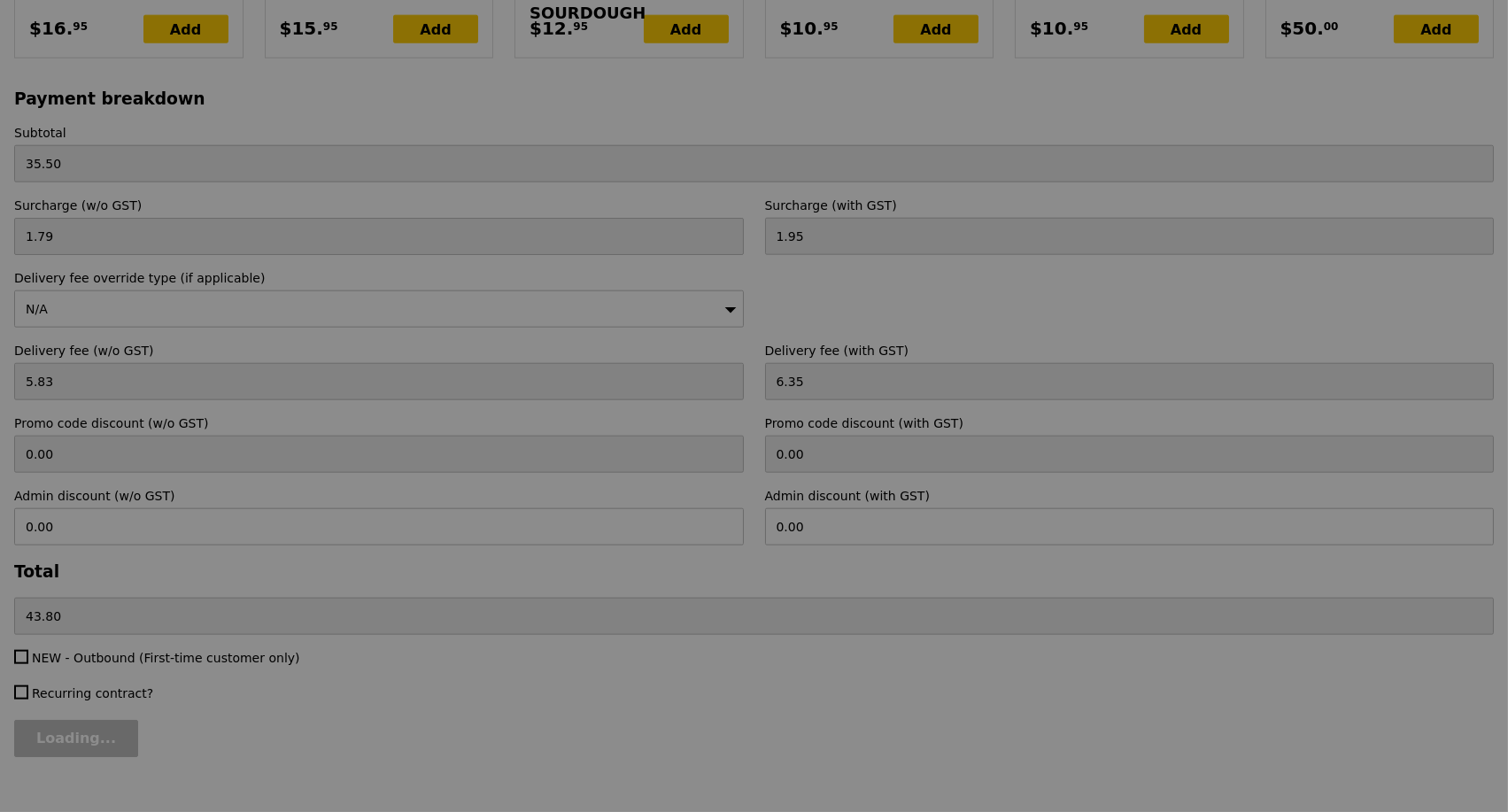
type input "Loading..."
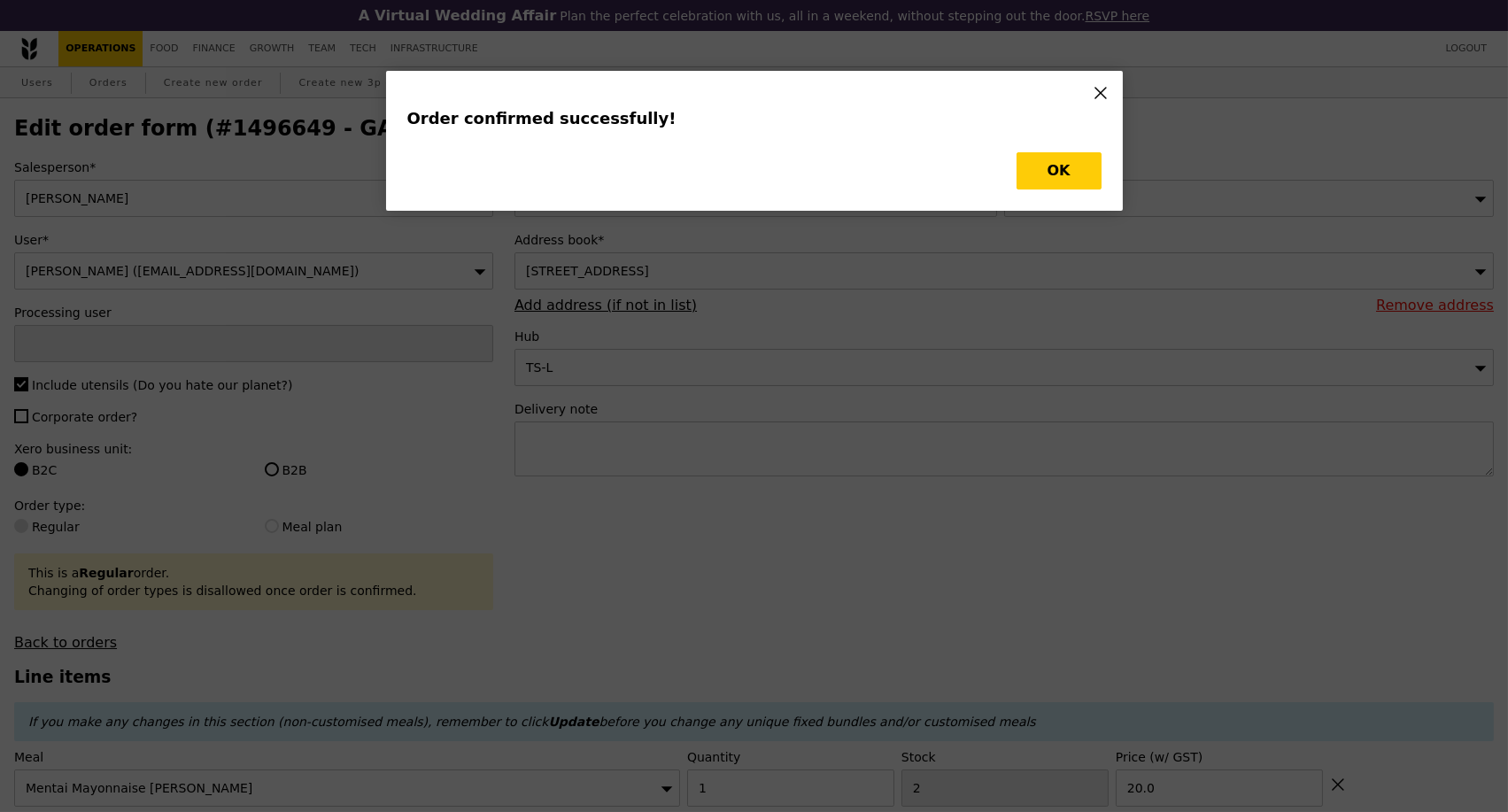
type input "Kathleen"
type input "Loading..."
type input "15.50"
type input "20.00"
type input "1"
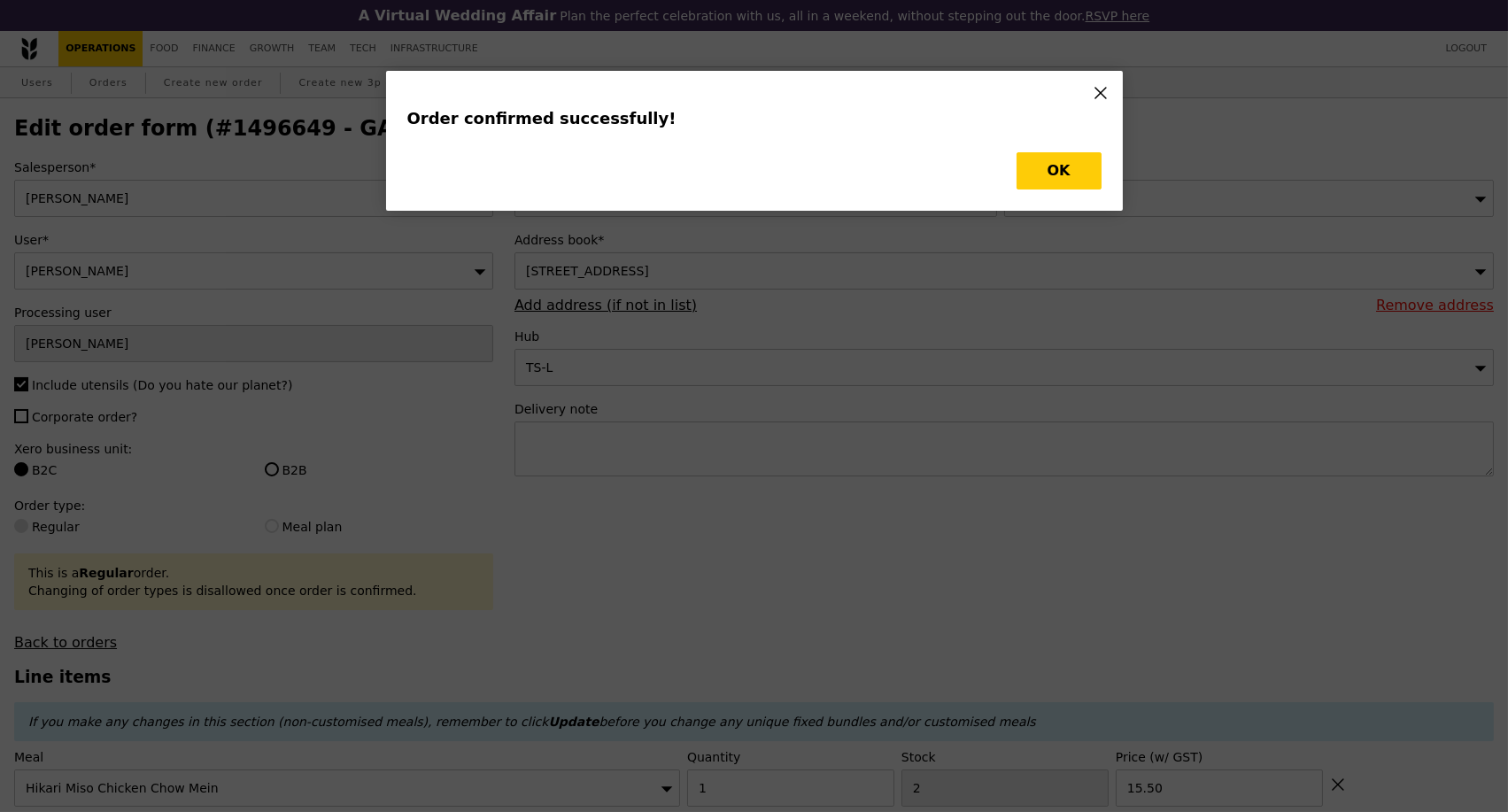
type input "1"
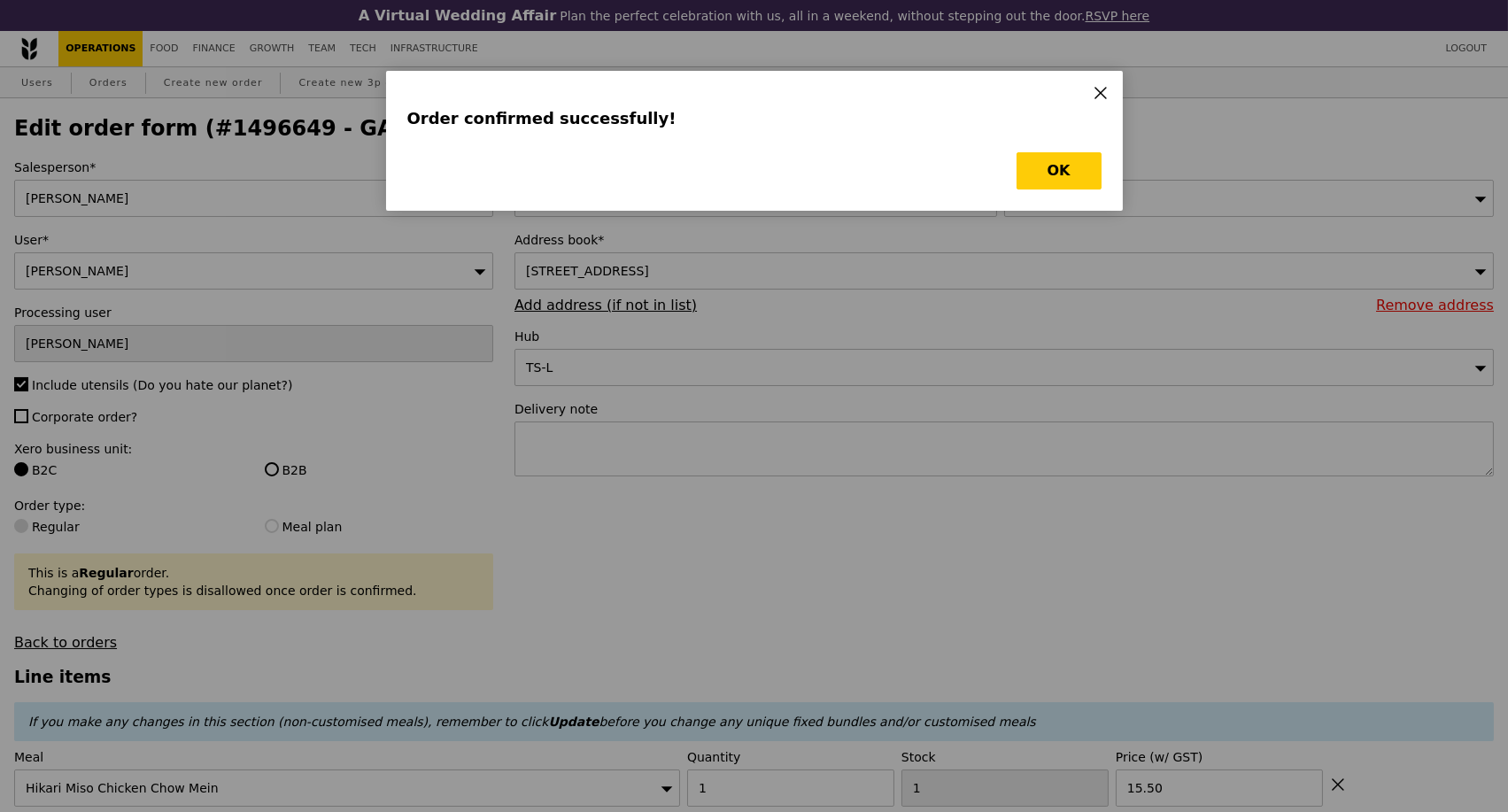
type input "Update"
click at [1072, 168] on button "OK" at bounding box center [1059, 170] width 85 height 38
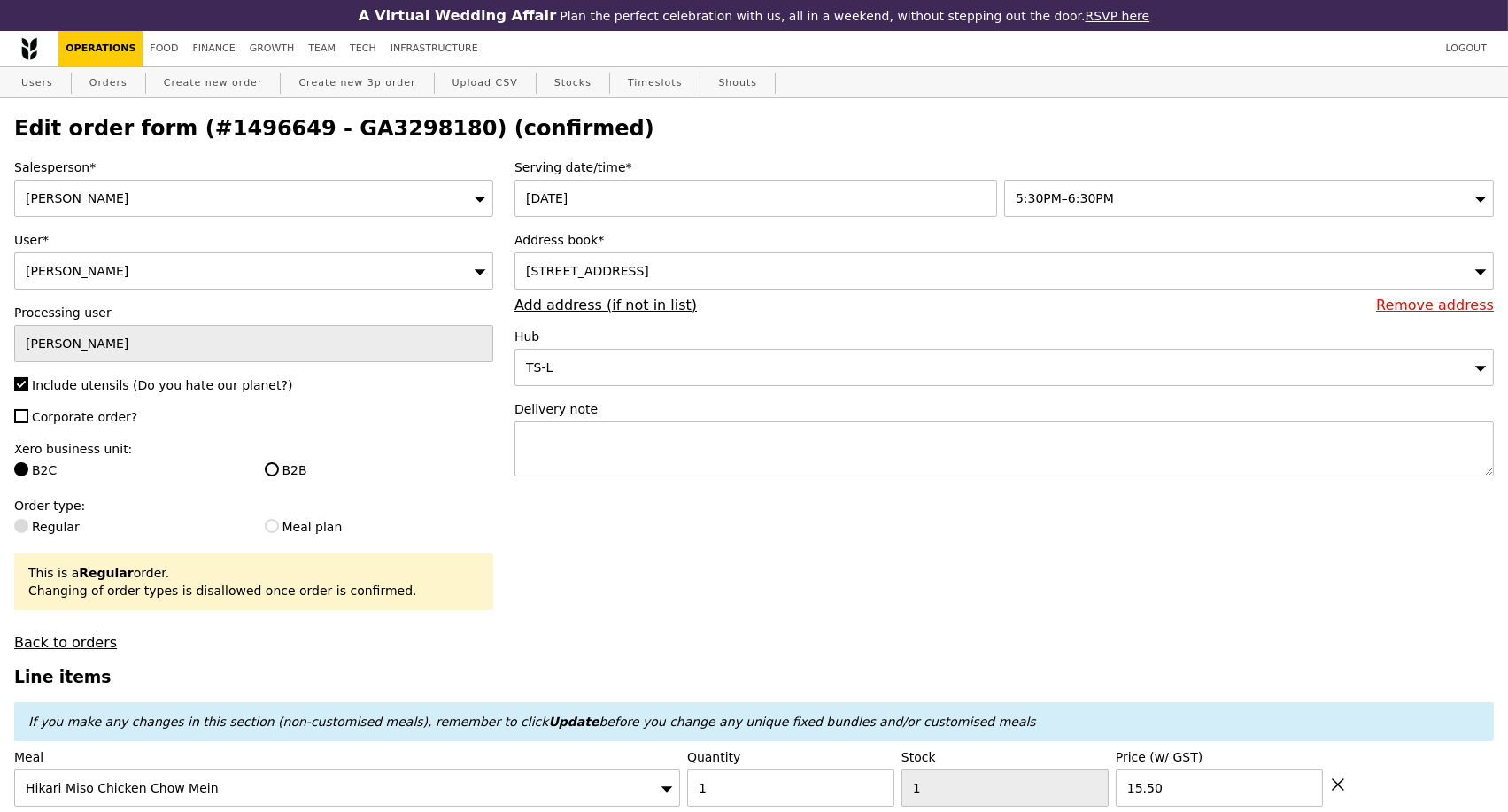
click at [362, 129] on h2 "Edit order form (#1496649 - GA3298180) (confirmed)" at bounding box center [754, 128] width 1480 height 25
copy h2 "GA3298180"
click at [110, 89] on link "Orders" at bounding box center [108, 82] width 52 height 32
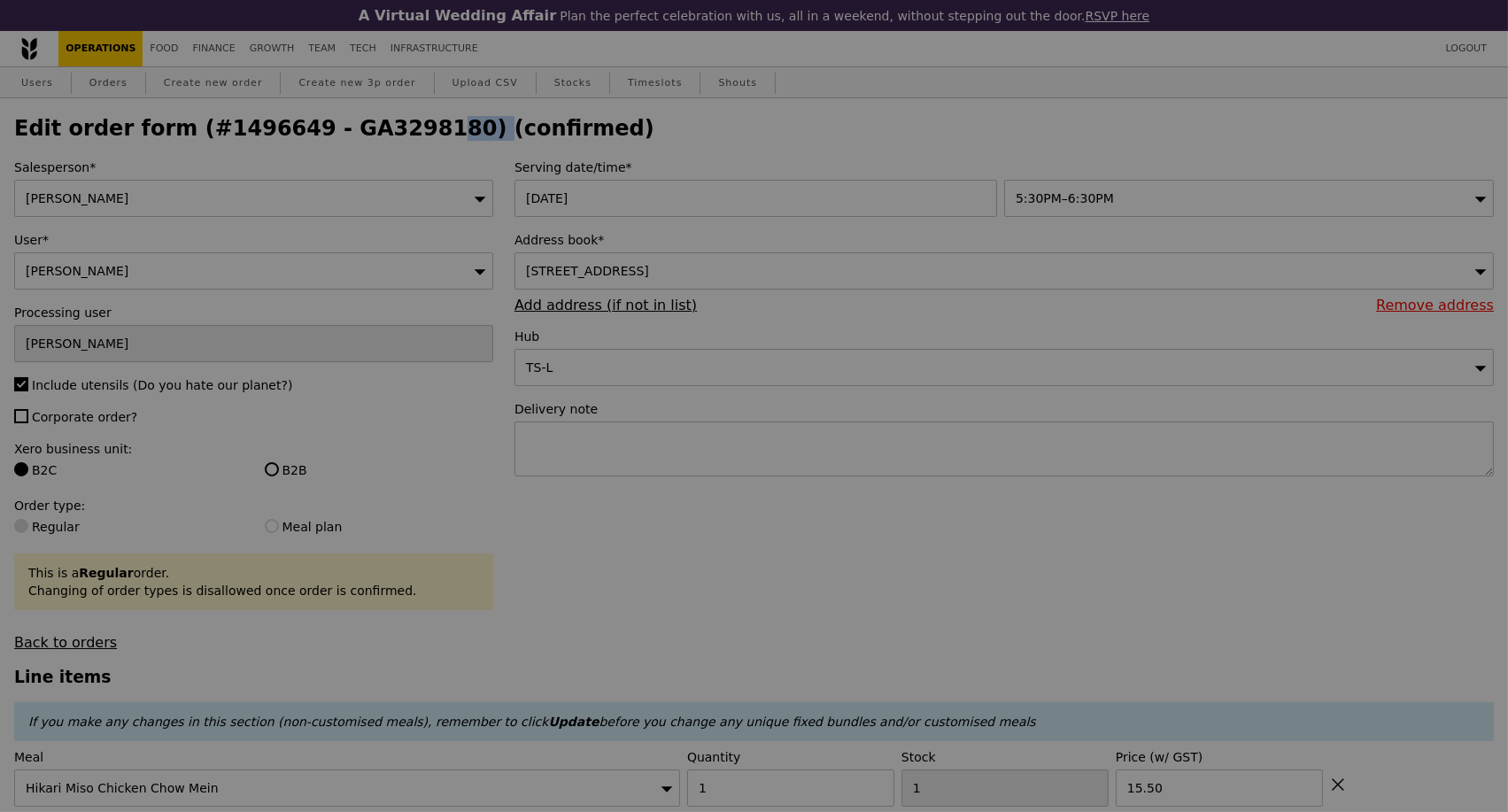
select select "100"
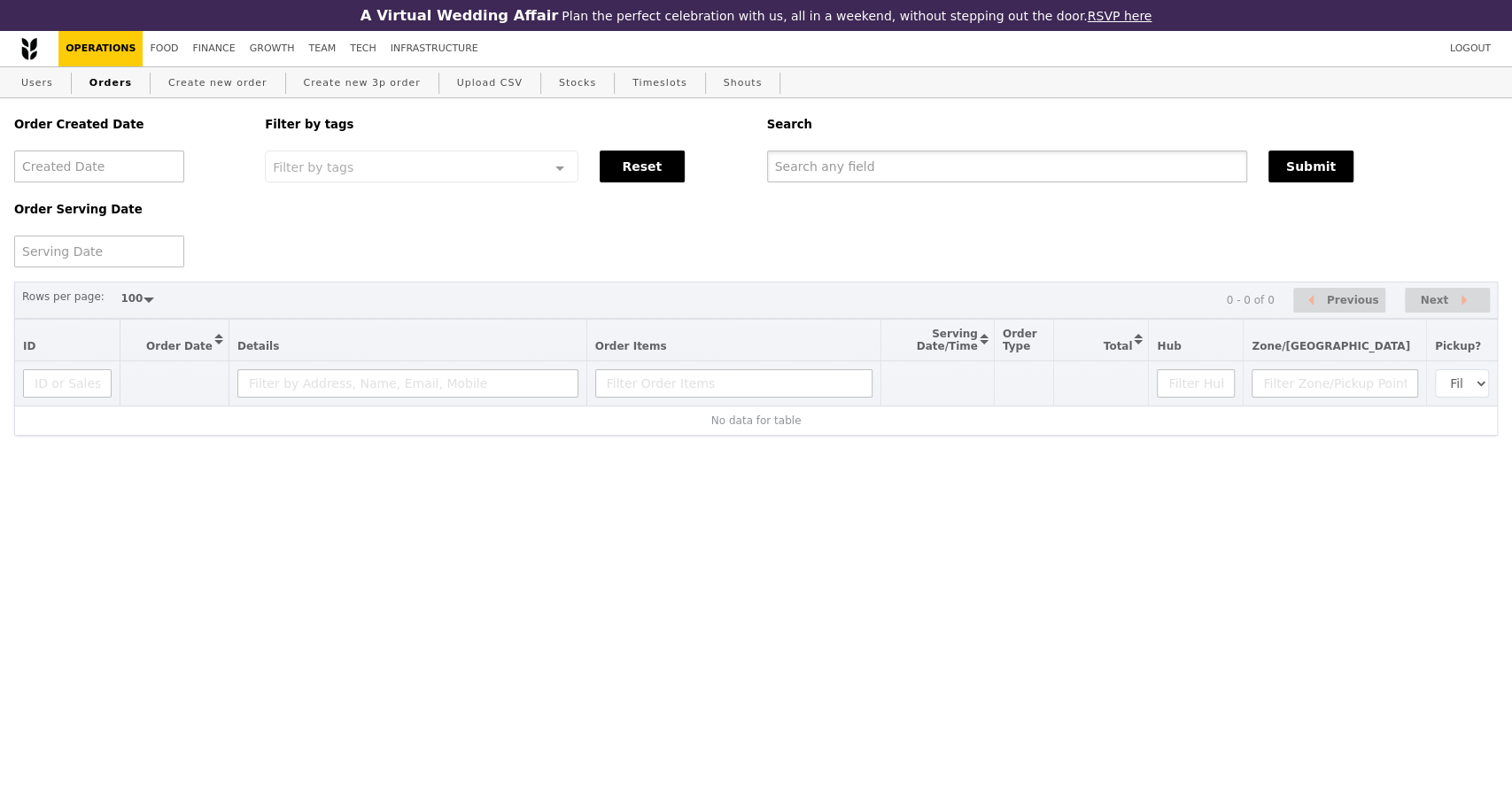
click at [866, 158] on input "text" at bounding box center [1008, 166] width 480 height 32
paste input "GA3298180"
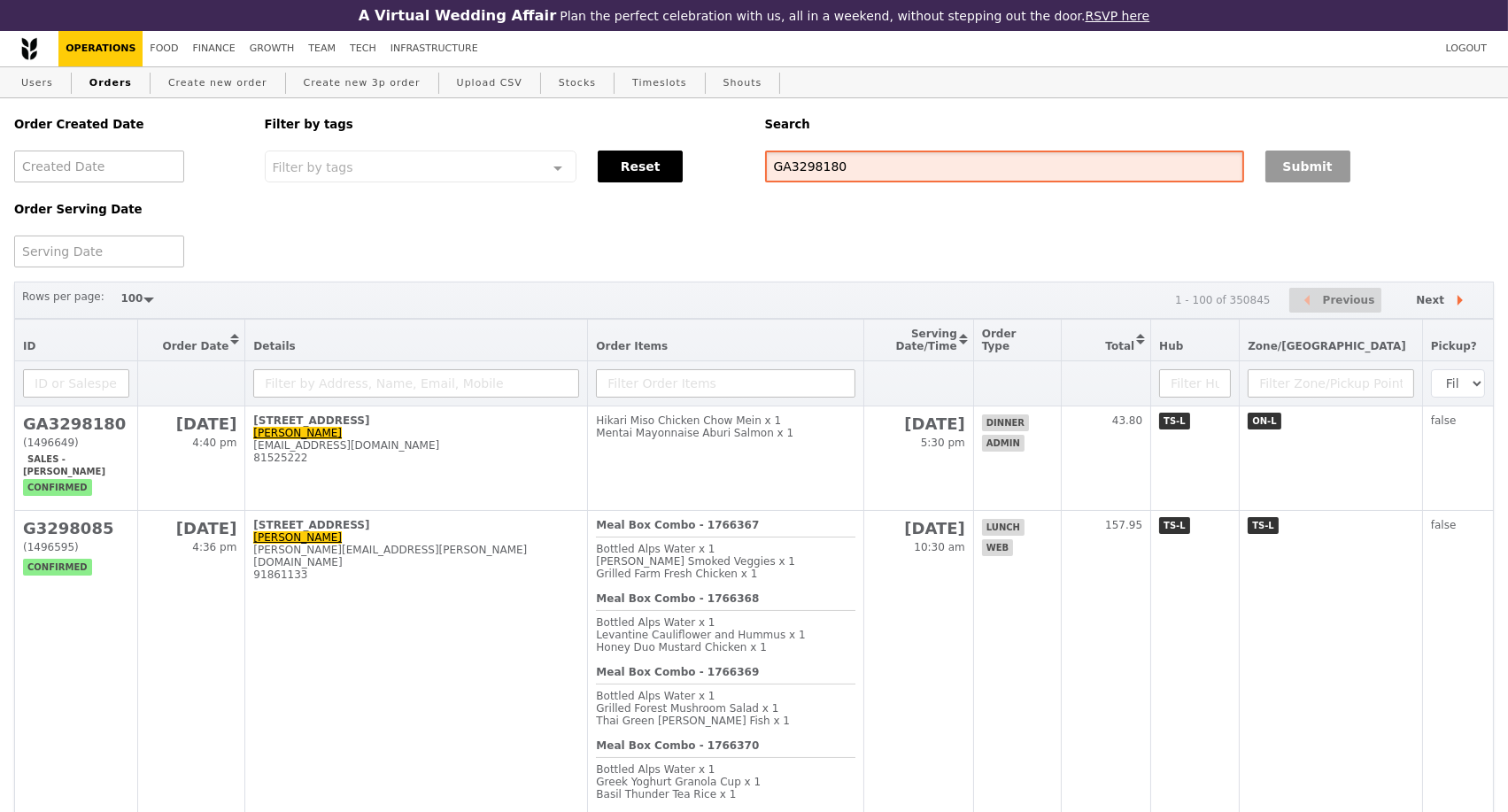
type input "GA3298180"
click at [1308, 174] on button "Submit" at bounding box center [1308, 166] width 85 height 32
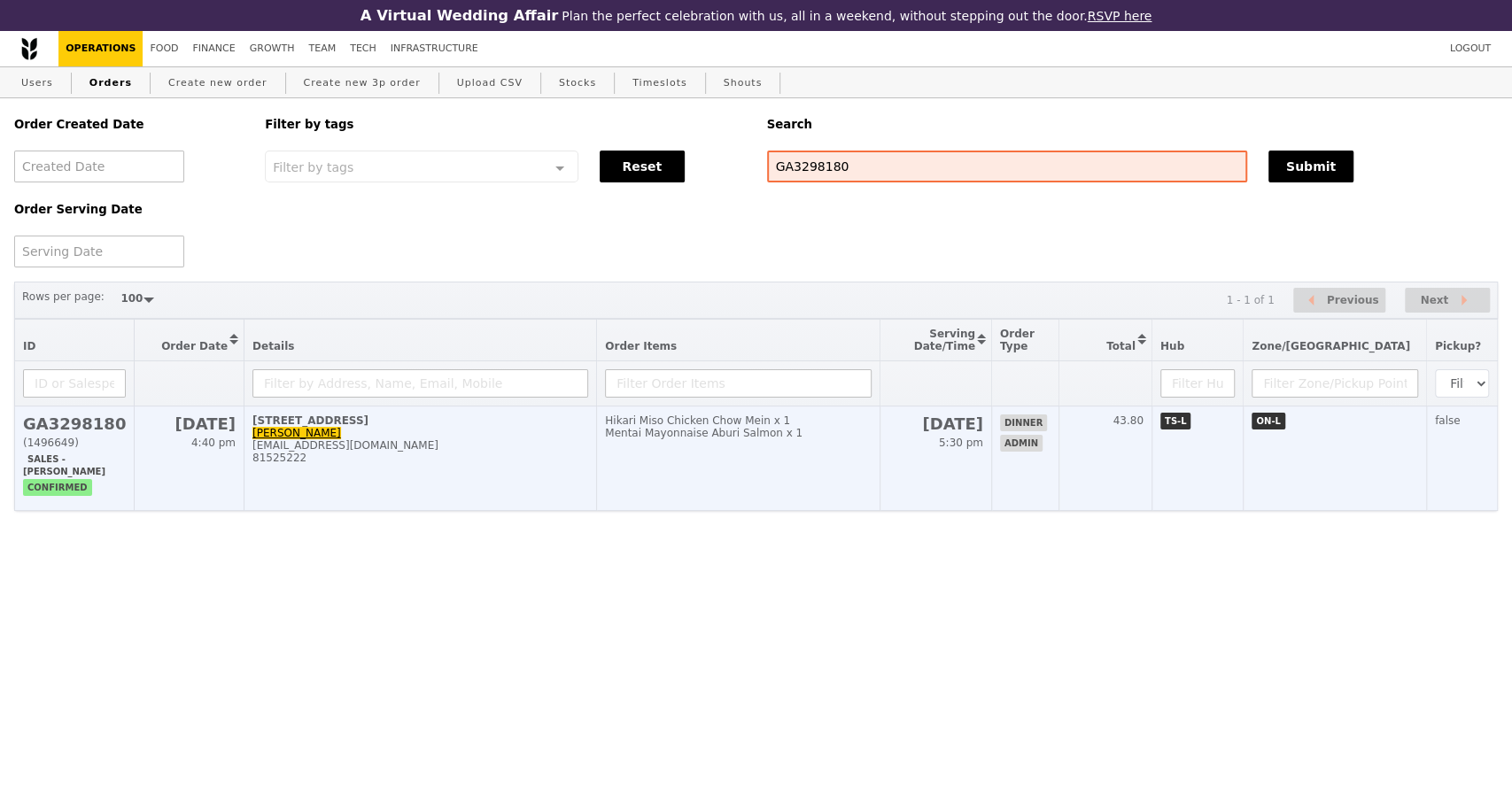
click at [486, 464] on div "81525222" at bounding box center [420, 458] width 336 height 13
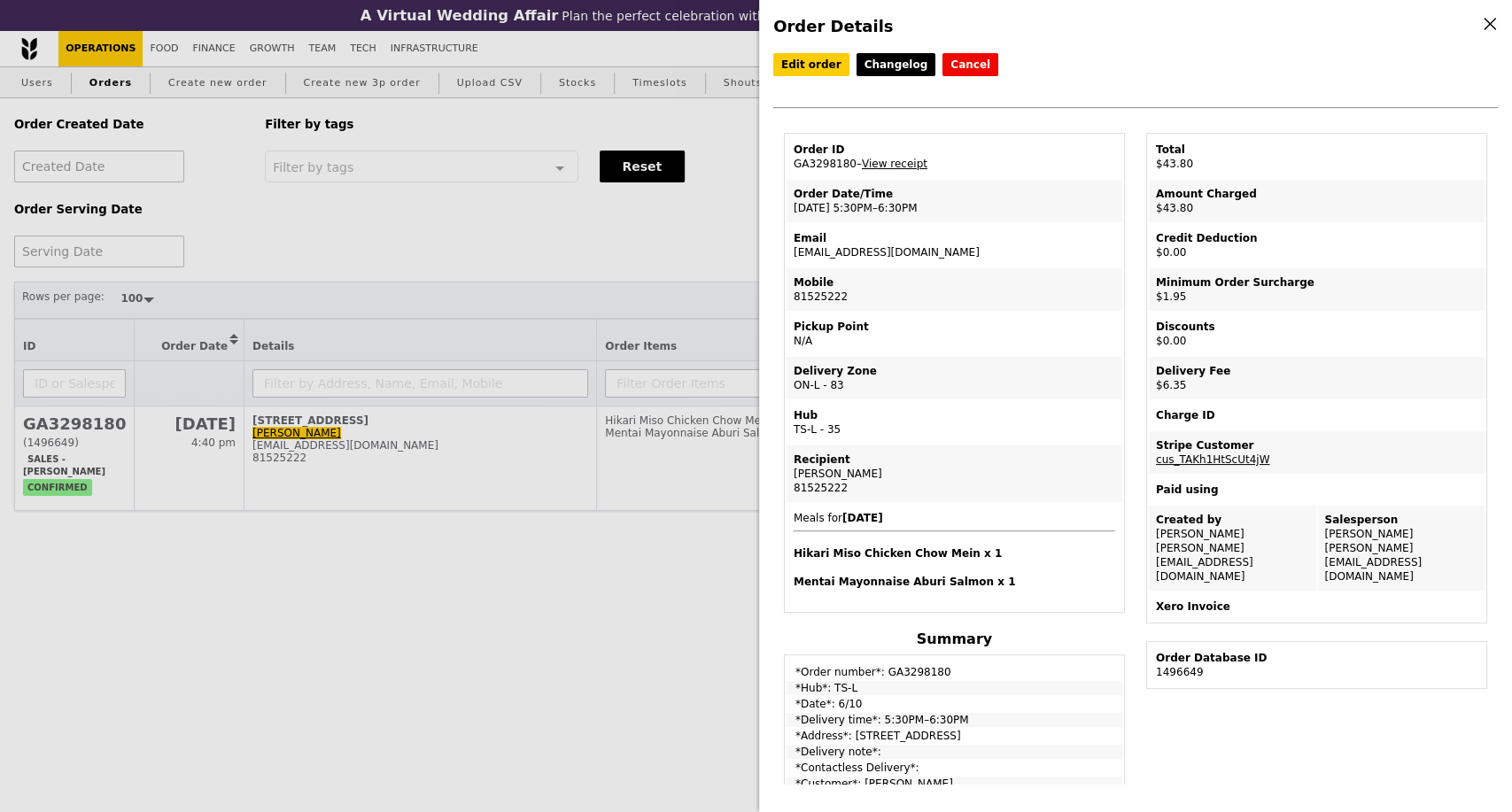
drag, startPoint x: 647, startPoint y: 291, endPoint x: 503, endPoint y: 166, distance: 190.7
click at [647, 290] on div "Order Details Edit order Changelog Cancel Order ID GA3298180 – View receipt Ord…" at bounding box center [756, 406] width 1512 height 812
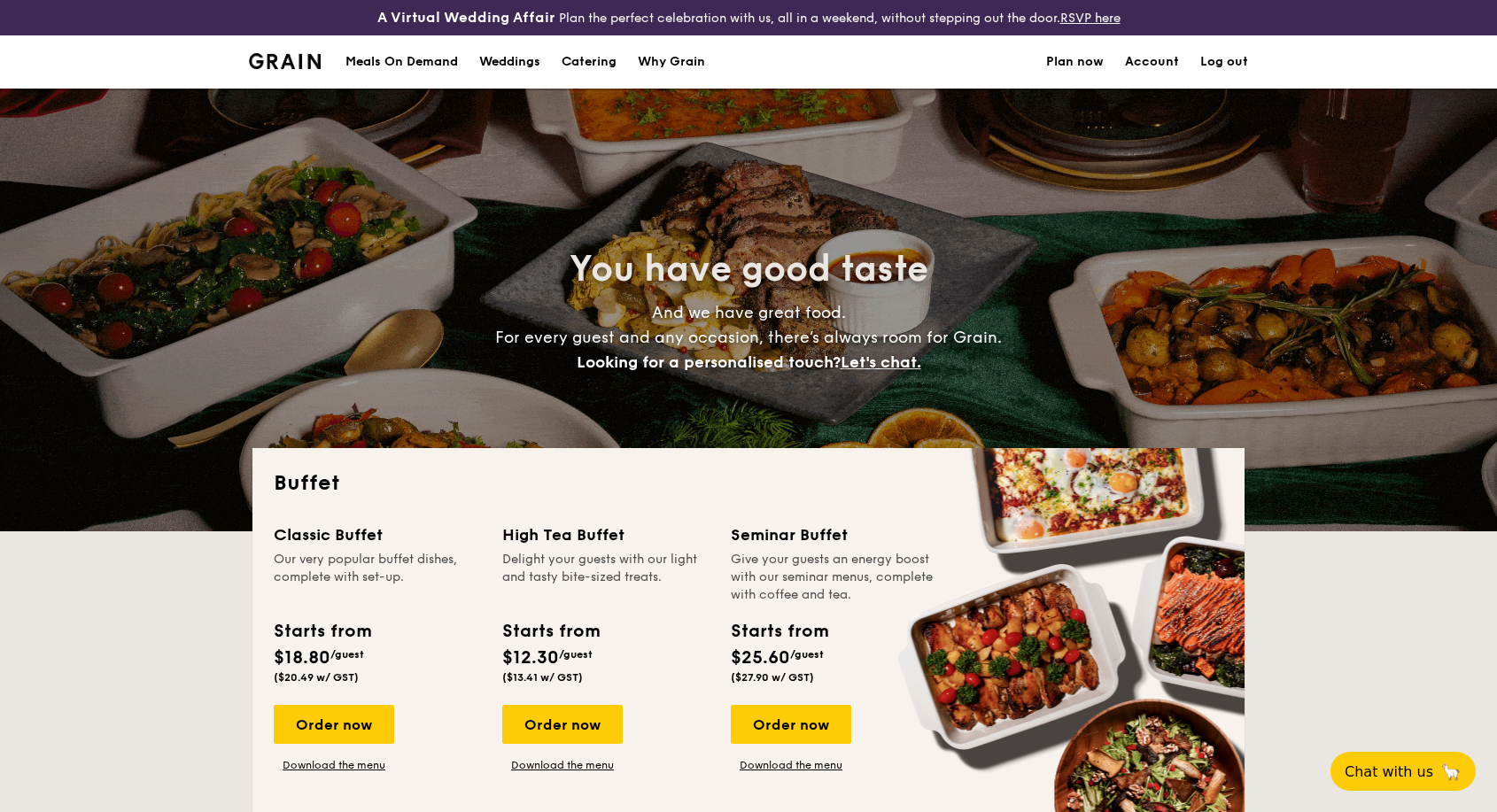
select select
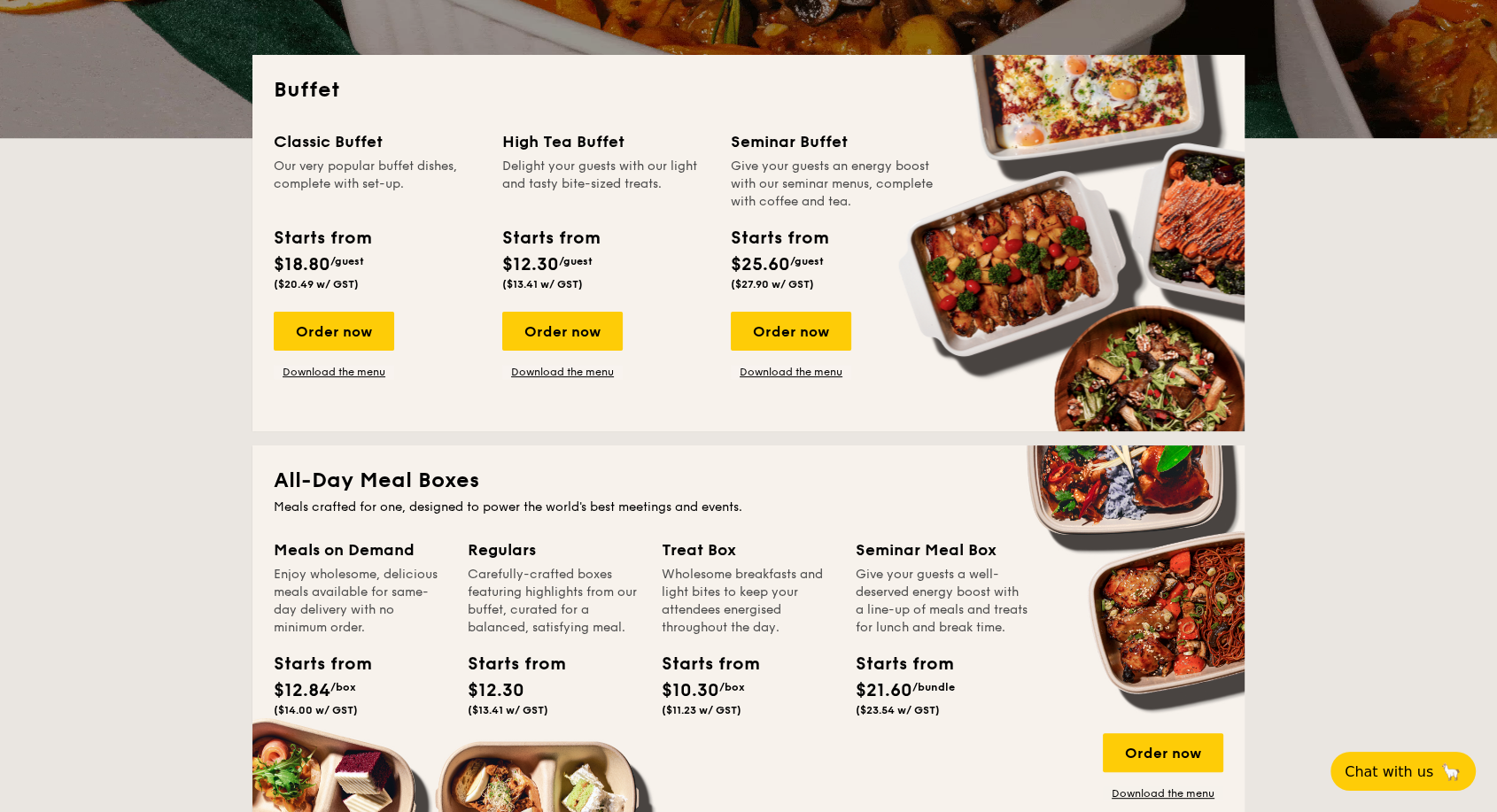
scroll to position [885, 0]
